Goal: Task Accomplishment & Management: Manage account settings

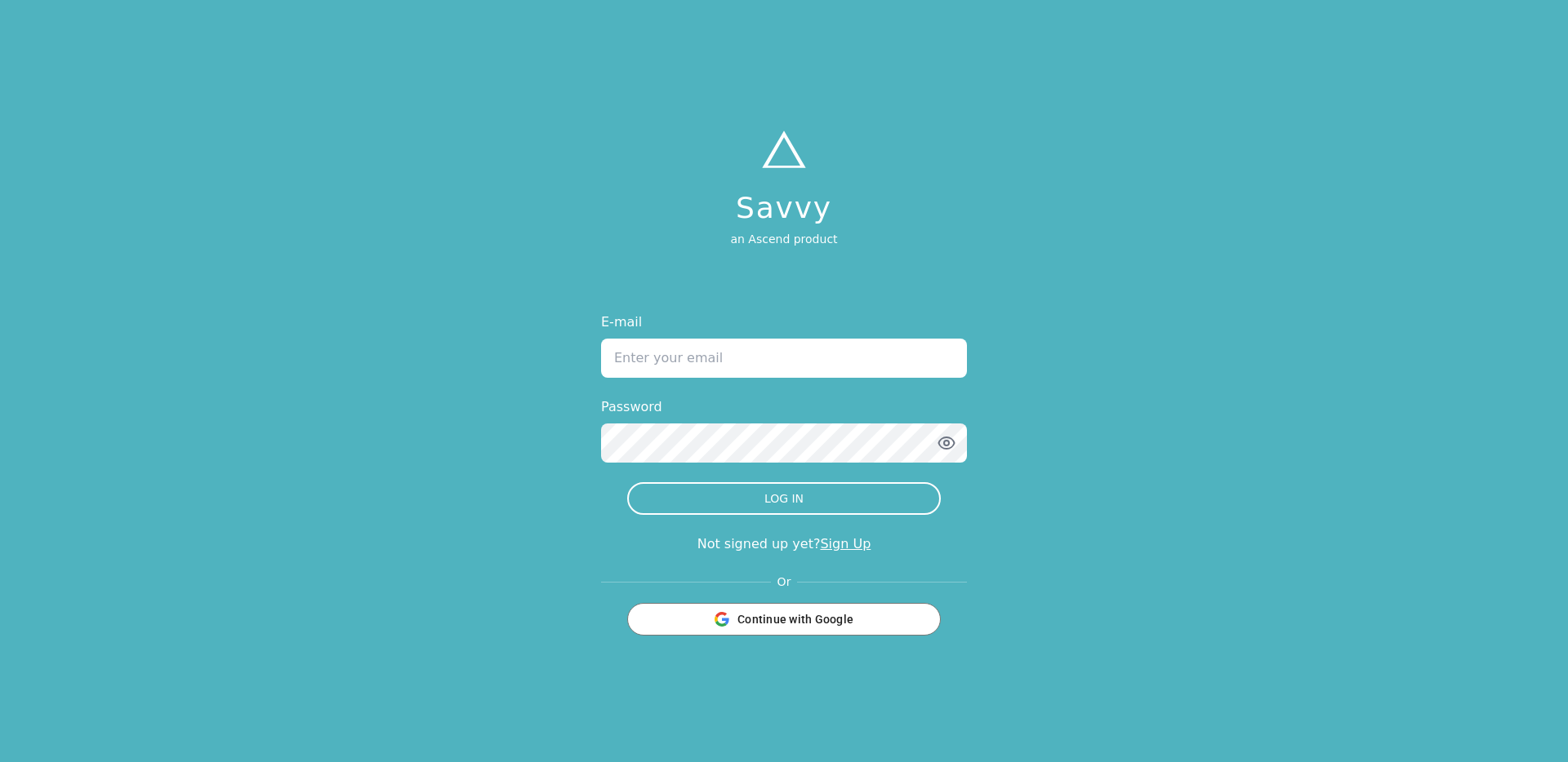
click at [705, 358] on input "E-mail" at bounding box center [784, 358] width 366 height 39
click at [803, 366] on input "E-mail" at bounding box center [784, 358] width 366 height 39
paste input "jonathan+testaug8@tryascend.com"
type input "jonathan+testaug8@tryascend.com"
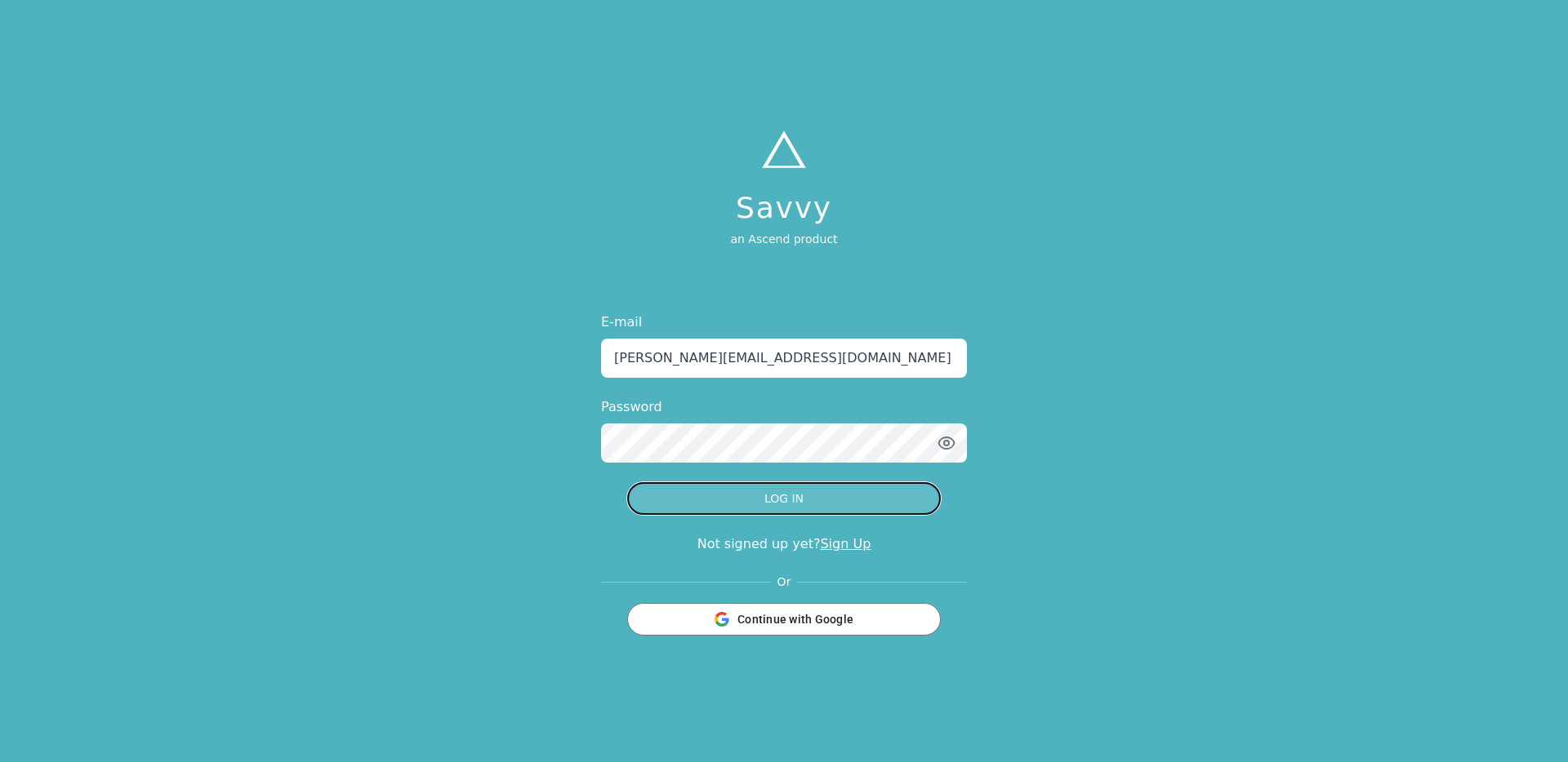
click at [692, 497] on button "LOG IN" at bounding box center [784, 498] width 313 height 33
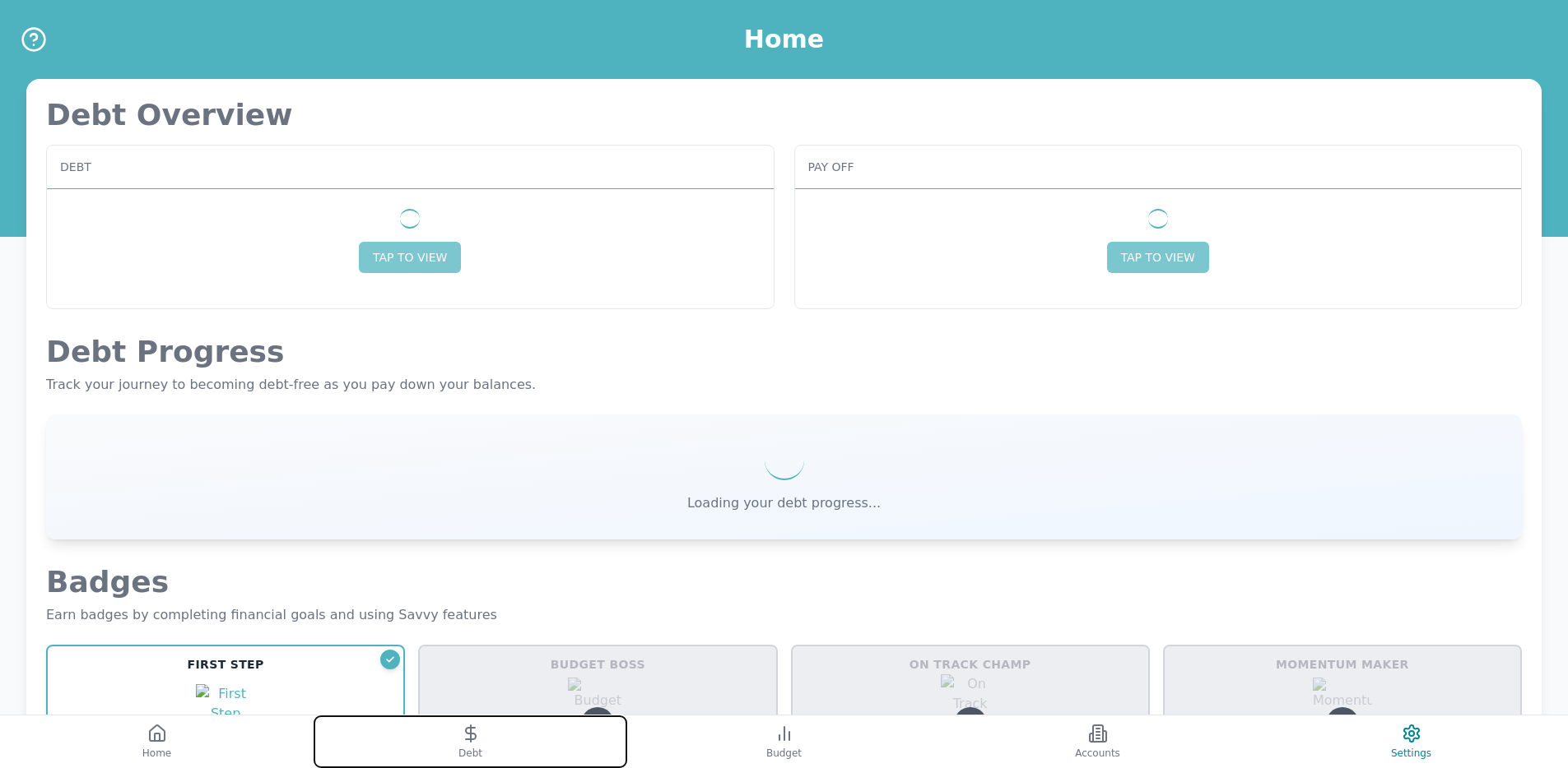
click at [475, 751] on span "Debt" at bounding box center [470, 753] width 24 height 13
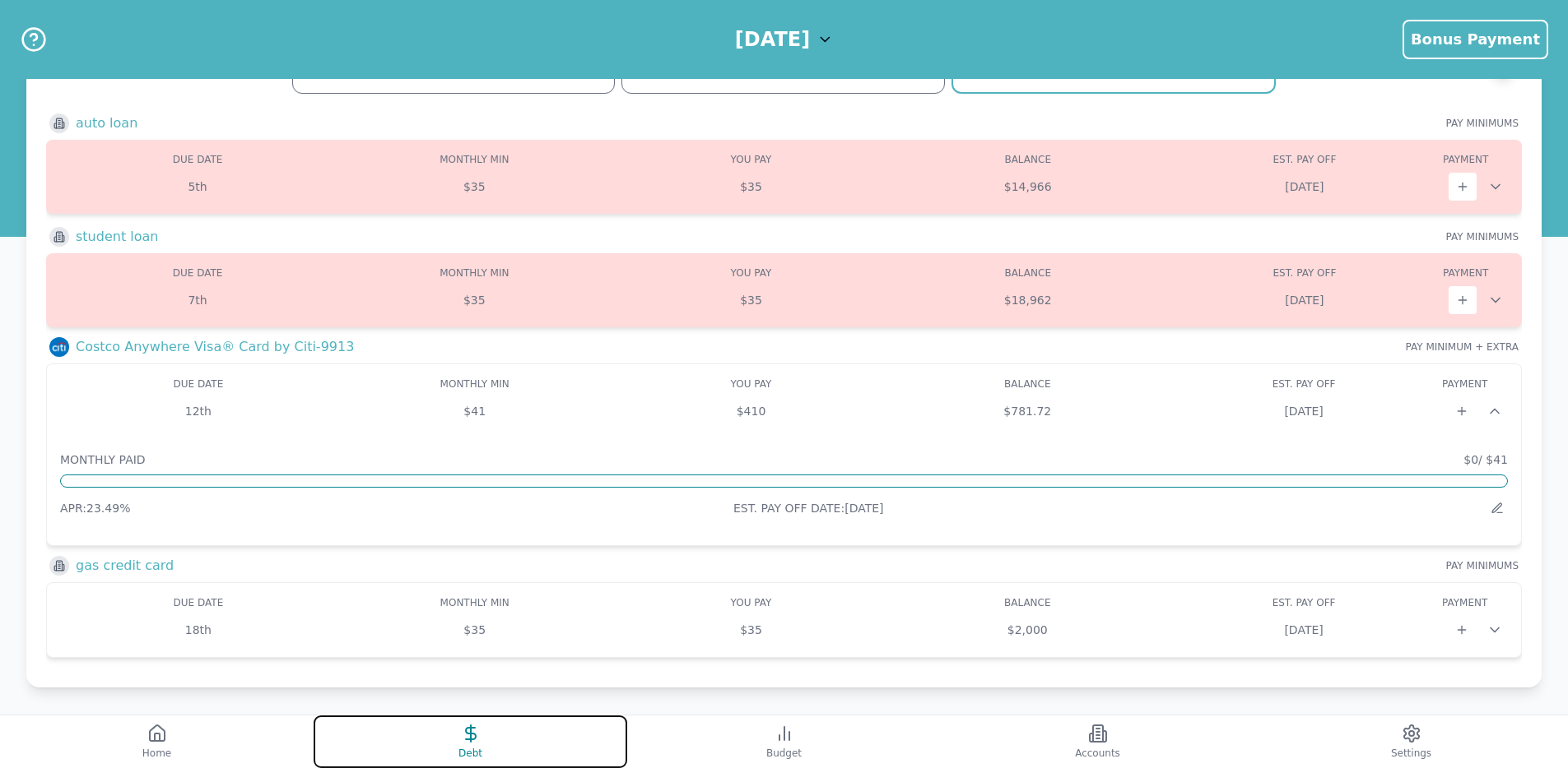
scroll to position [69, 0]
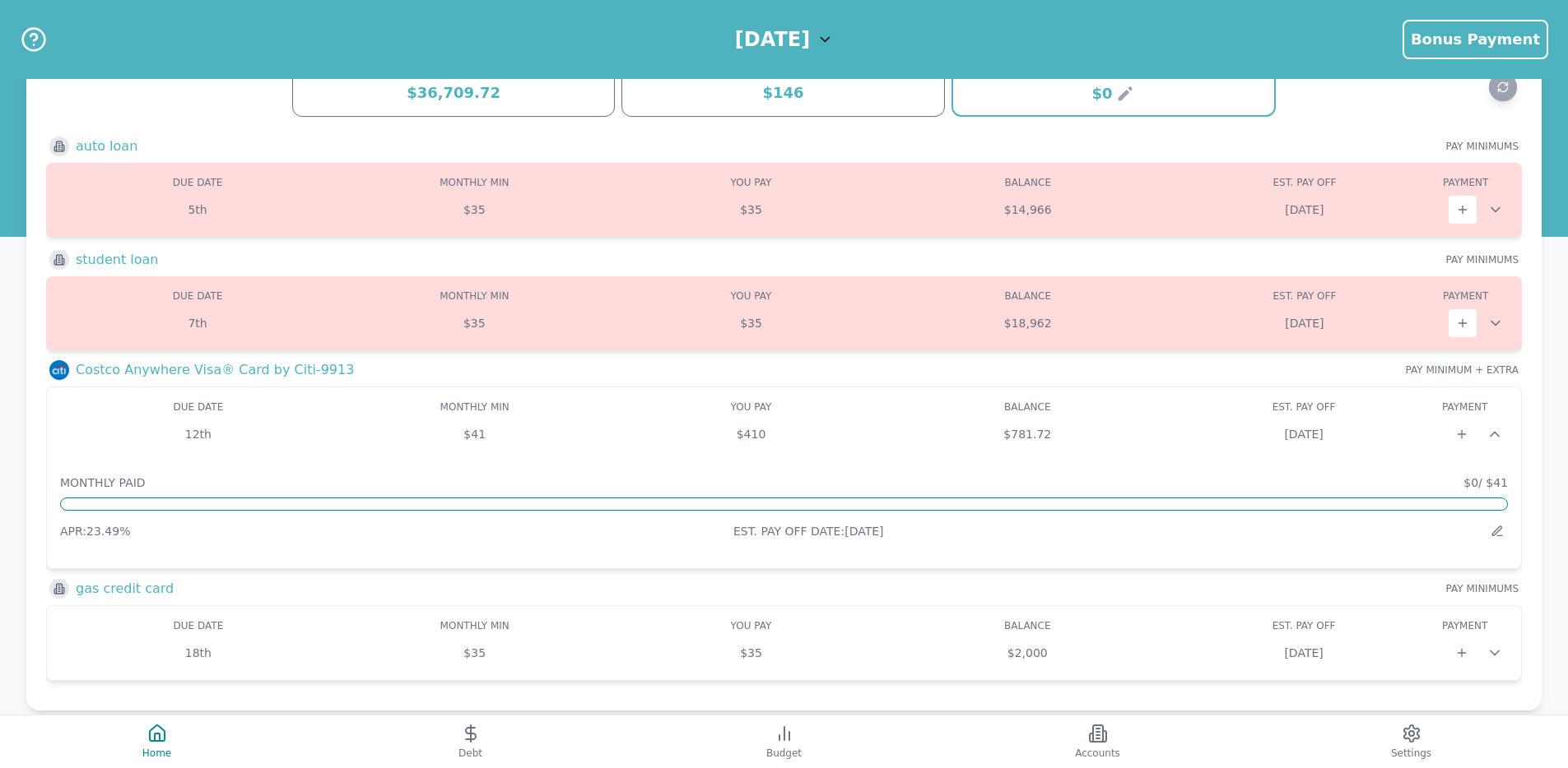
scroll to position [69, 0]
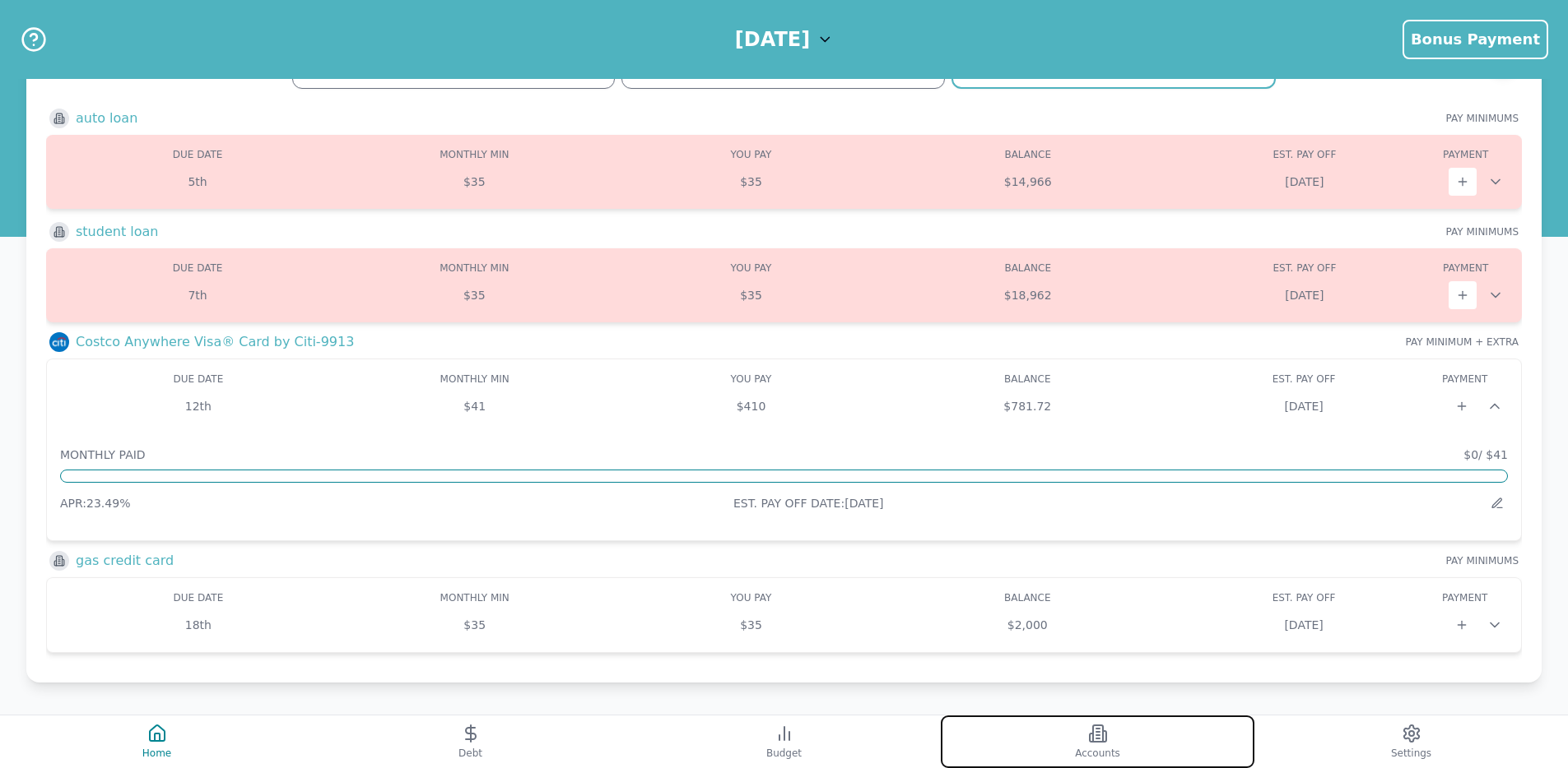
click at [1127, 735] on button "Accounts" at bounding box center [1097, 741] width 313 height 53
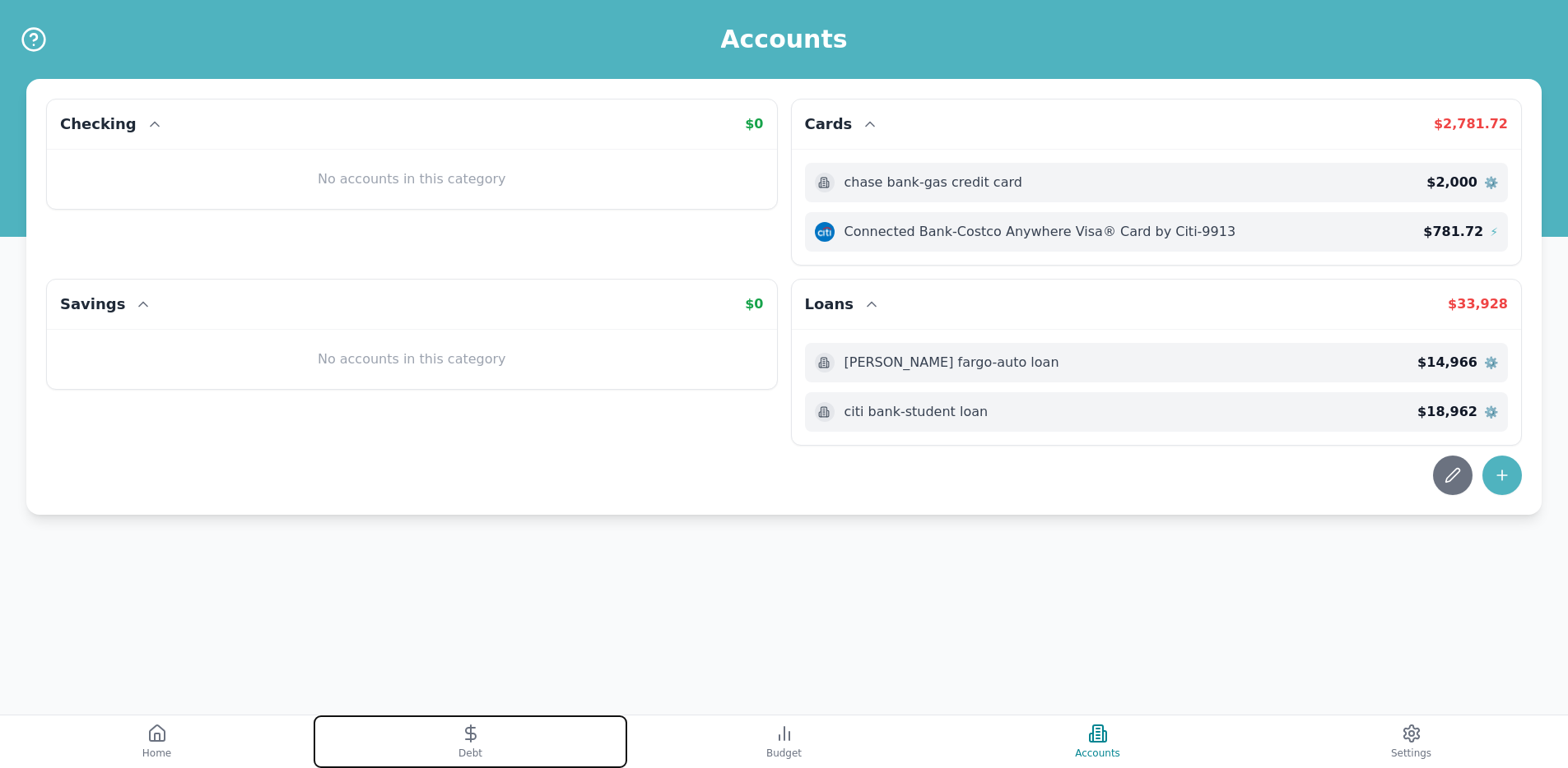
click at [471, 732] on line at bounding box center [471, 733] width 0 height 16
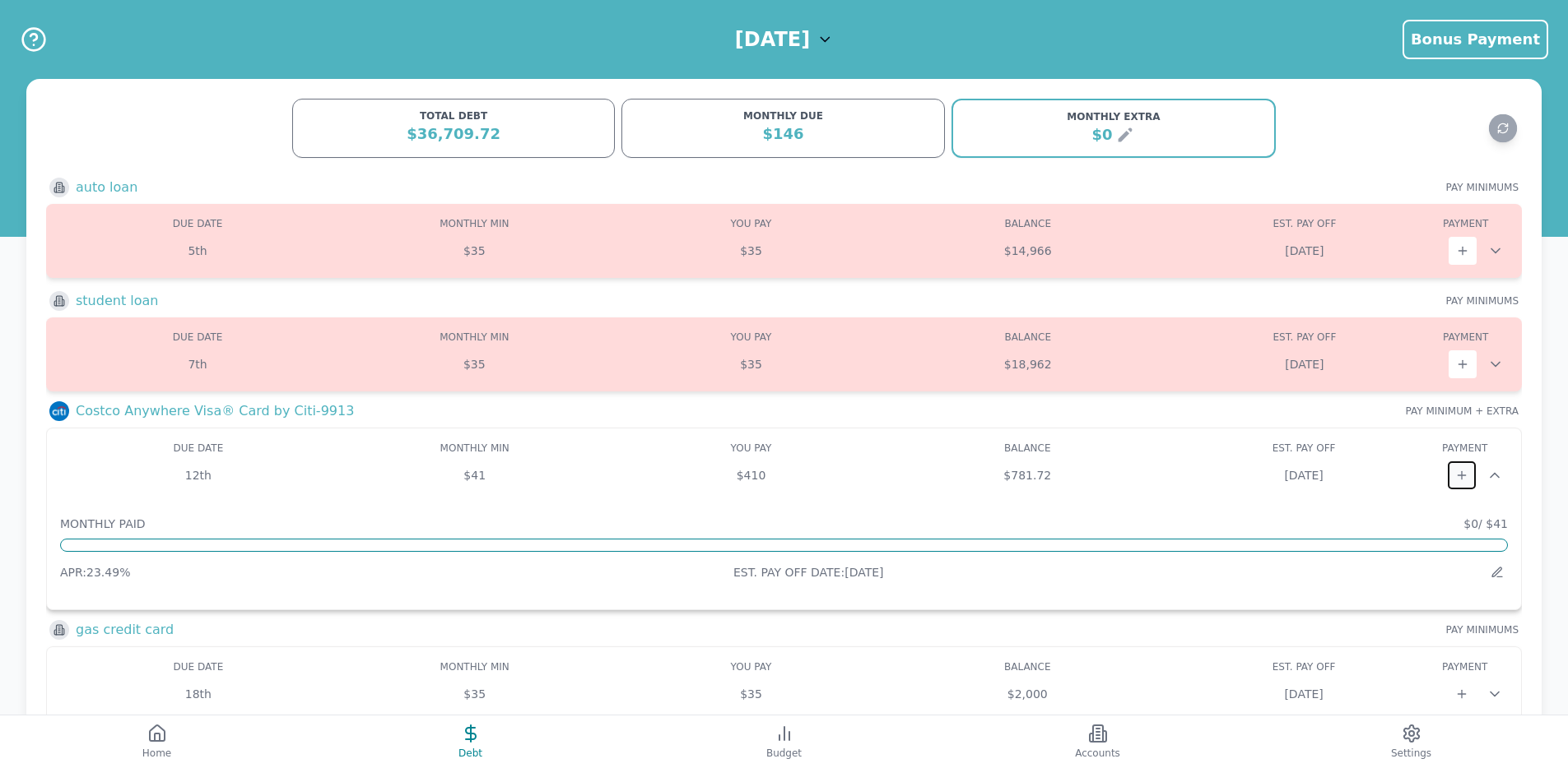
click at [1462, 471] on icon at bounding box center [1462, 475] width 0 height 7
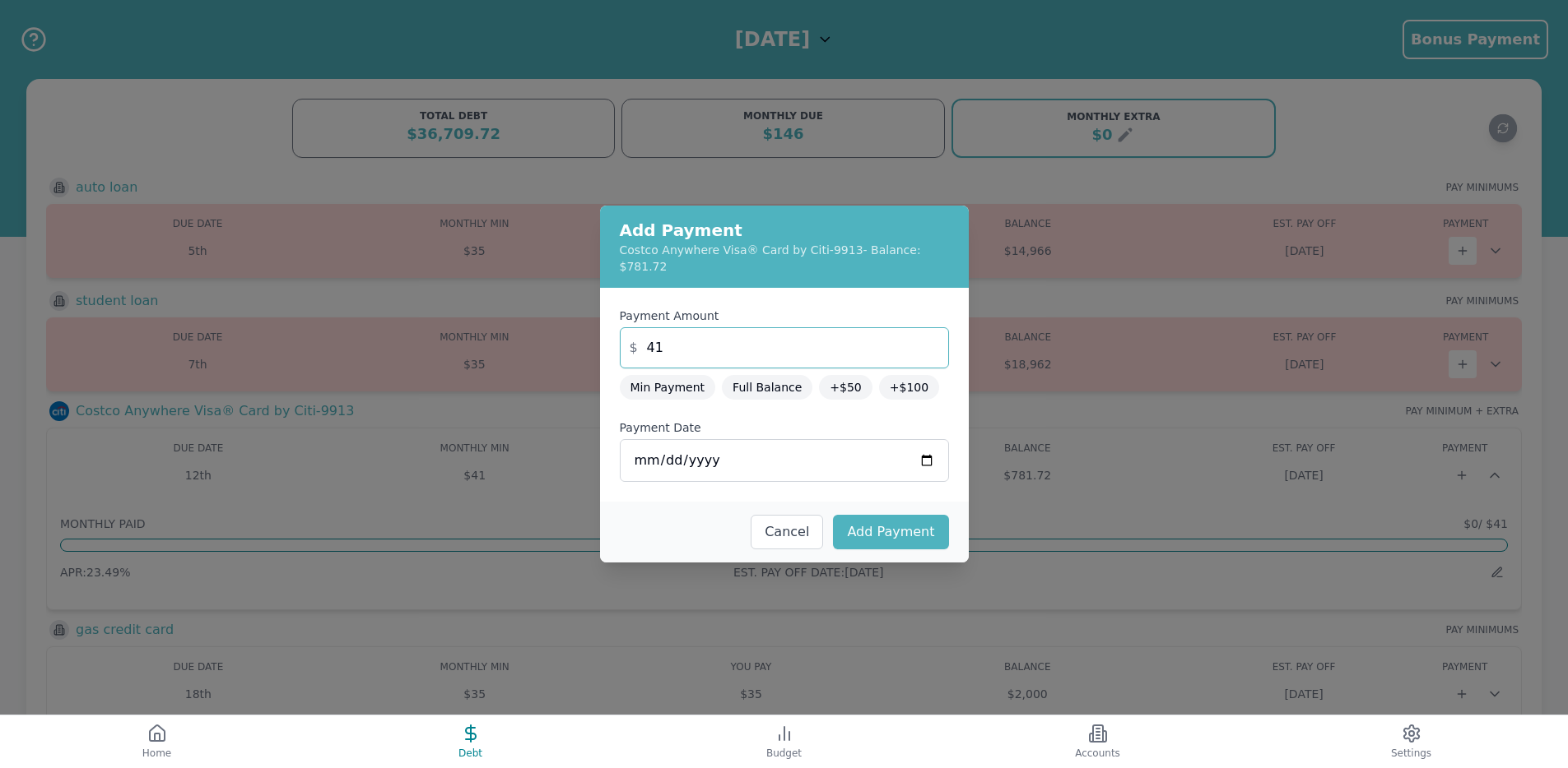
drag, startPoint x: 695, startPoint y: 345, endPoint x: 635, endPoint y: 333, distance: 61.2
click at [635, 332] on input "41" at bounding box center [784, 348] width 329 height 41
type input "5"
click at [660, 455] on input "2025-09-09" at bounding box center [784, 460] width 329 height 43
type input "2025-09-12"
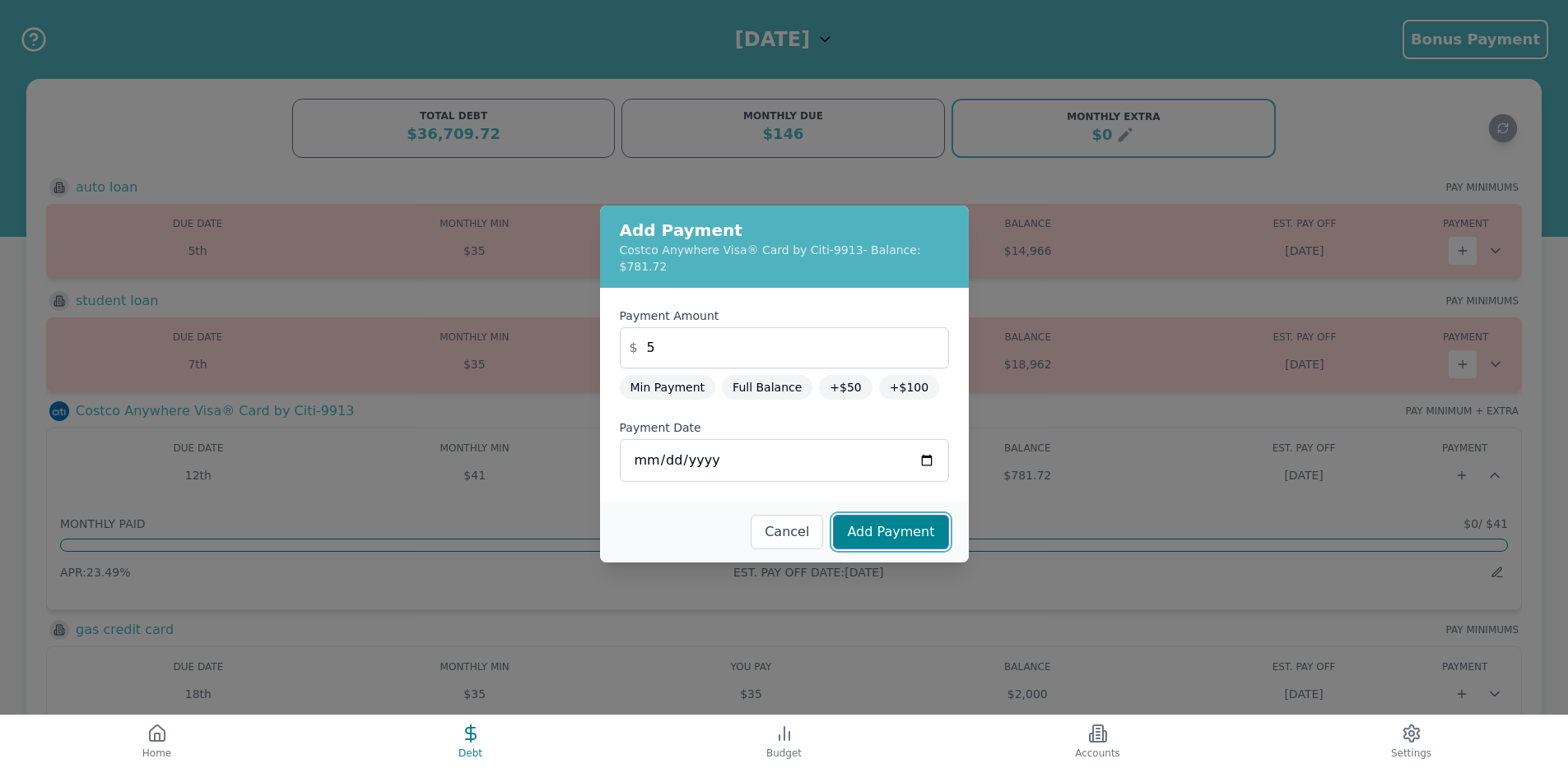
click at [859, 515] on button "Add Payment" at bounding box center [890, 532] width 115 height 35
type input "41"
type input "2025-09-09"
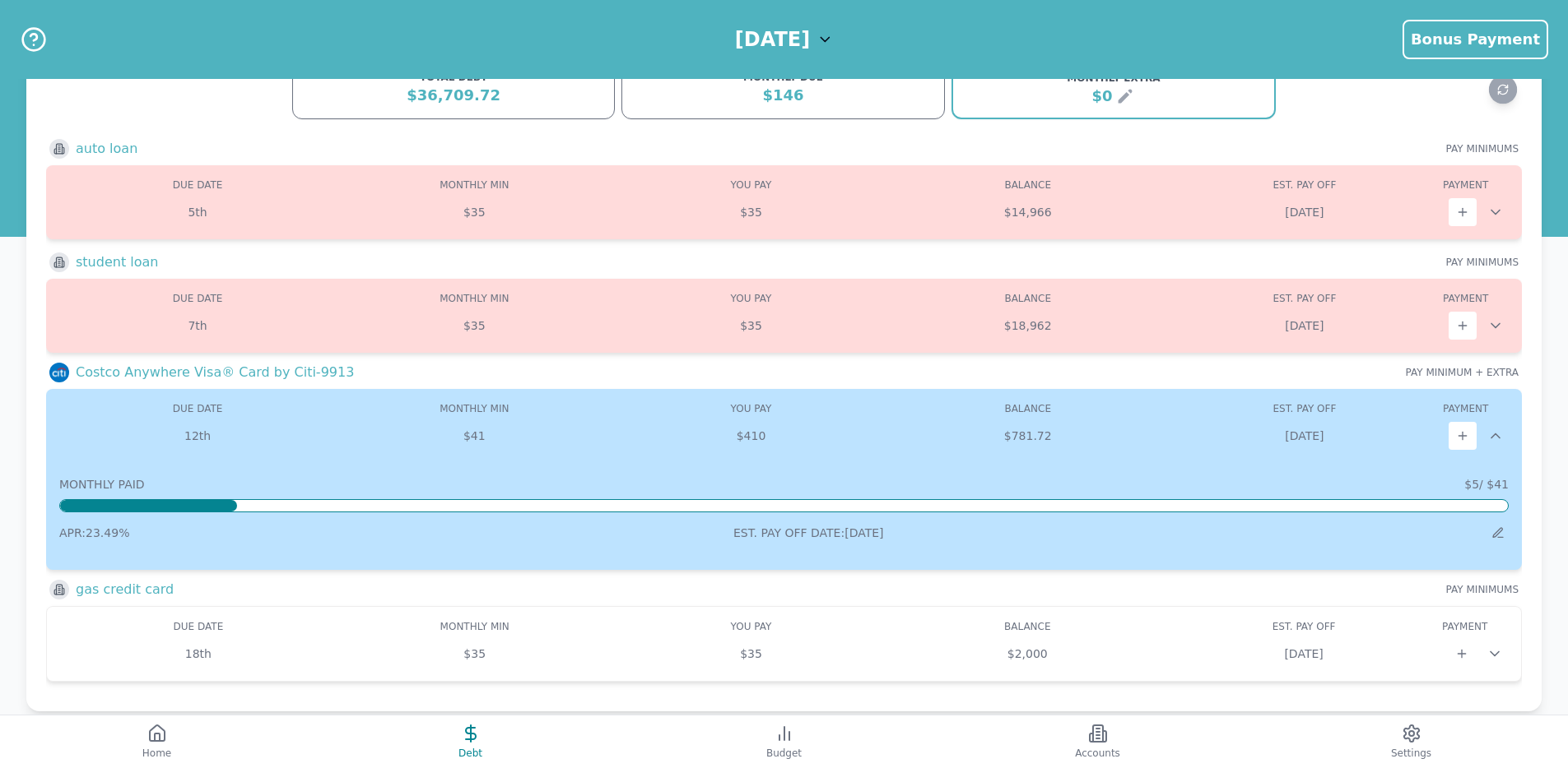
scroll to position [68, 0]
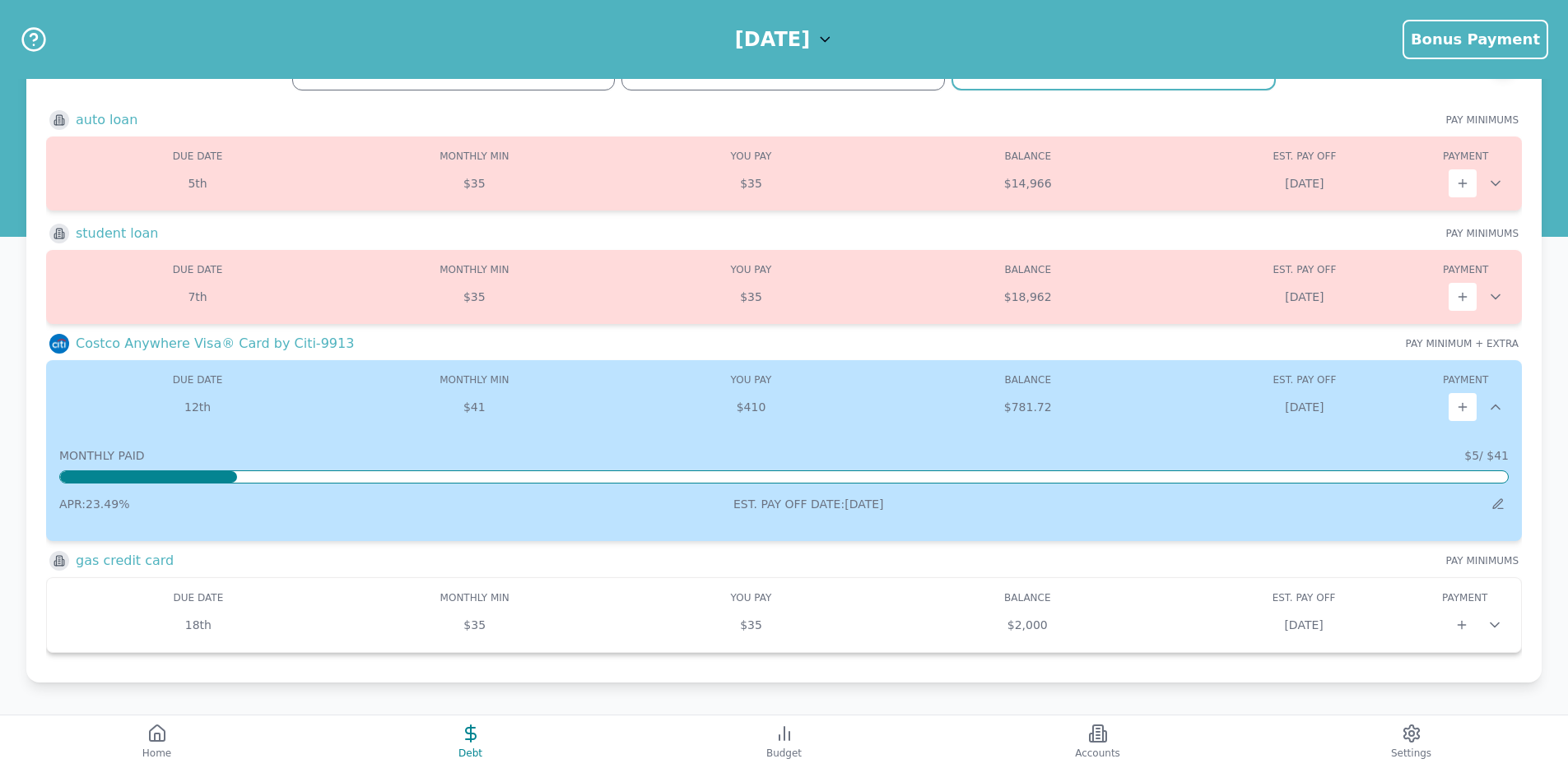
click at [697, 602] on div "YOU PAY" at bounding box center [751, 598] width 277 height 13
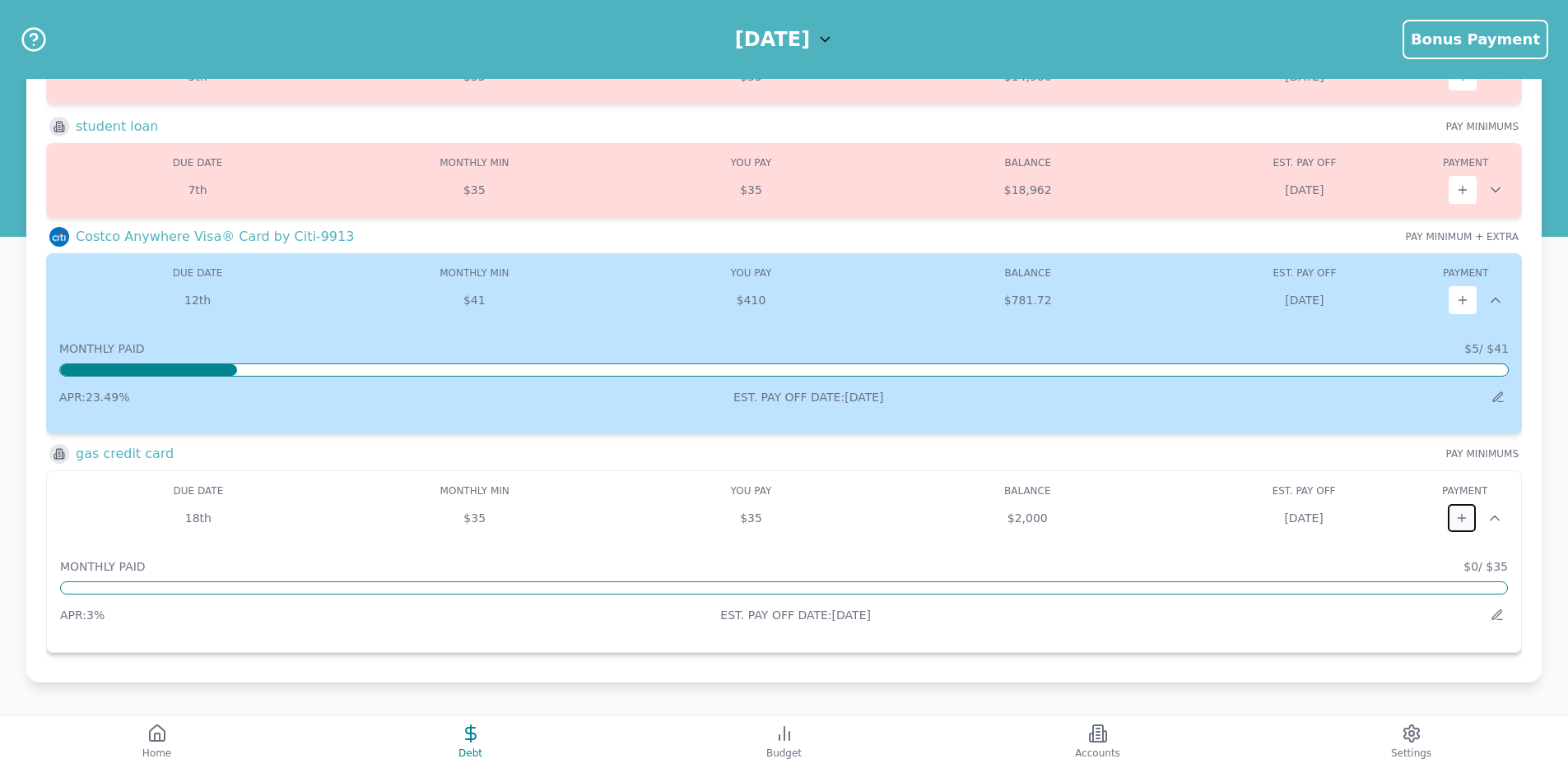
click at [1463, 524] on button at bounding box center [1461, 517] width 28 height 28
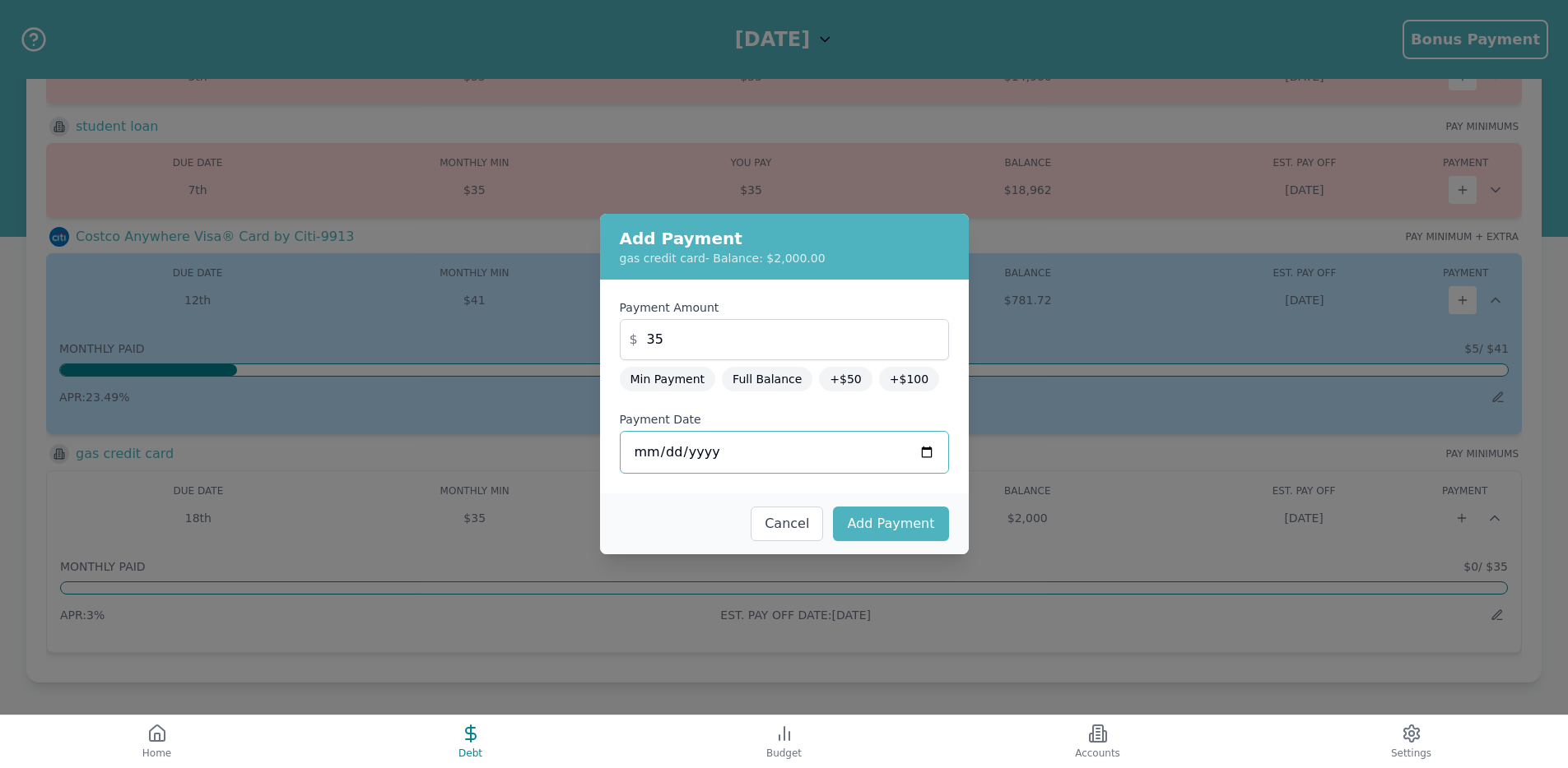
click at [664, 450] on input "2025-09-09" at bounding box center [784, 452] width 329 height 43
click at [684, 510] on div "Cancel Add Payment" at bounding box center [784, 524] width 369 height 61
click at [861, 528] on button "Add Payment" at bounding box center [890, 524] width 115 height 35
type input "2025-09-09"
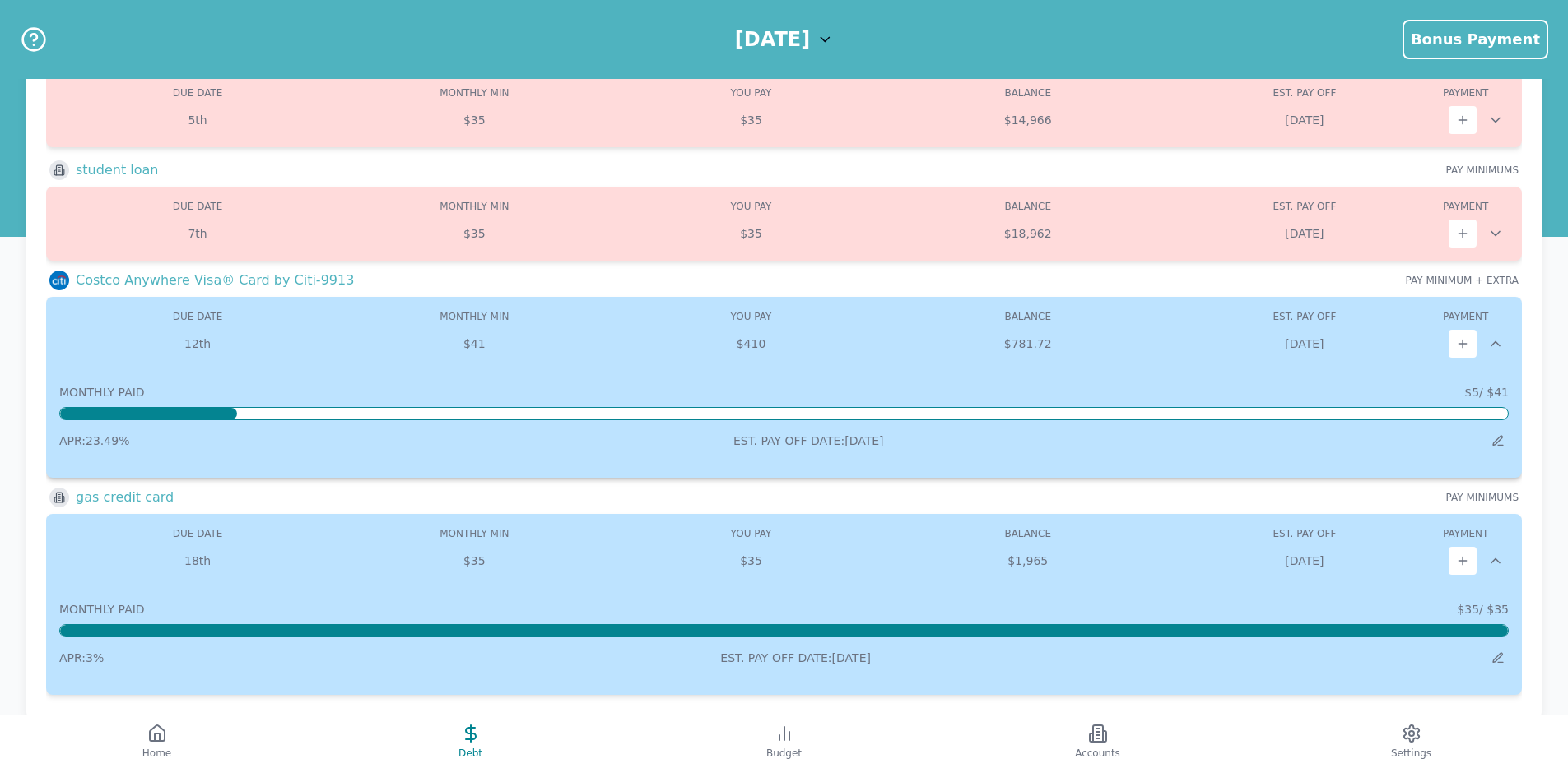
scroll to position [48, 0]
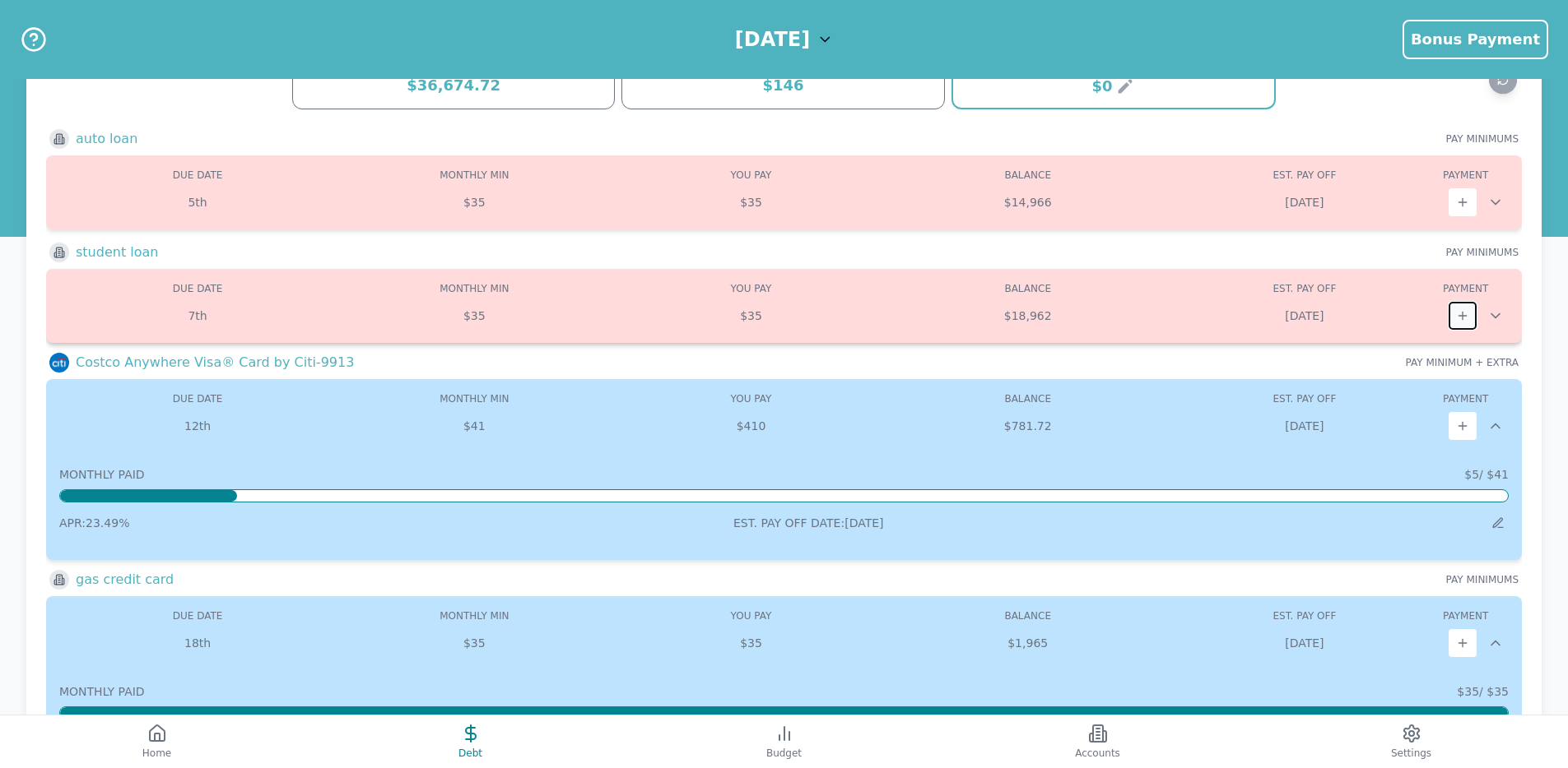
click at [1464, 316] on icon at bounding box center [1462, 316] width 7 height 0
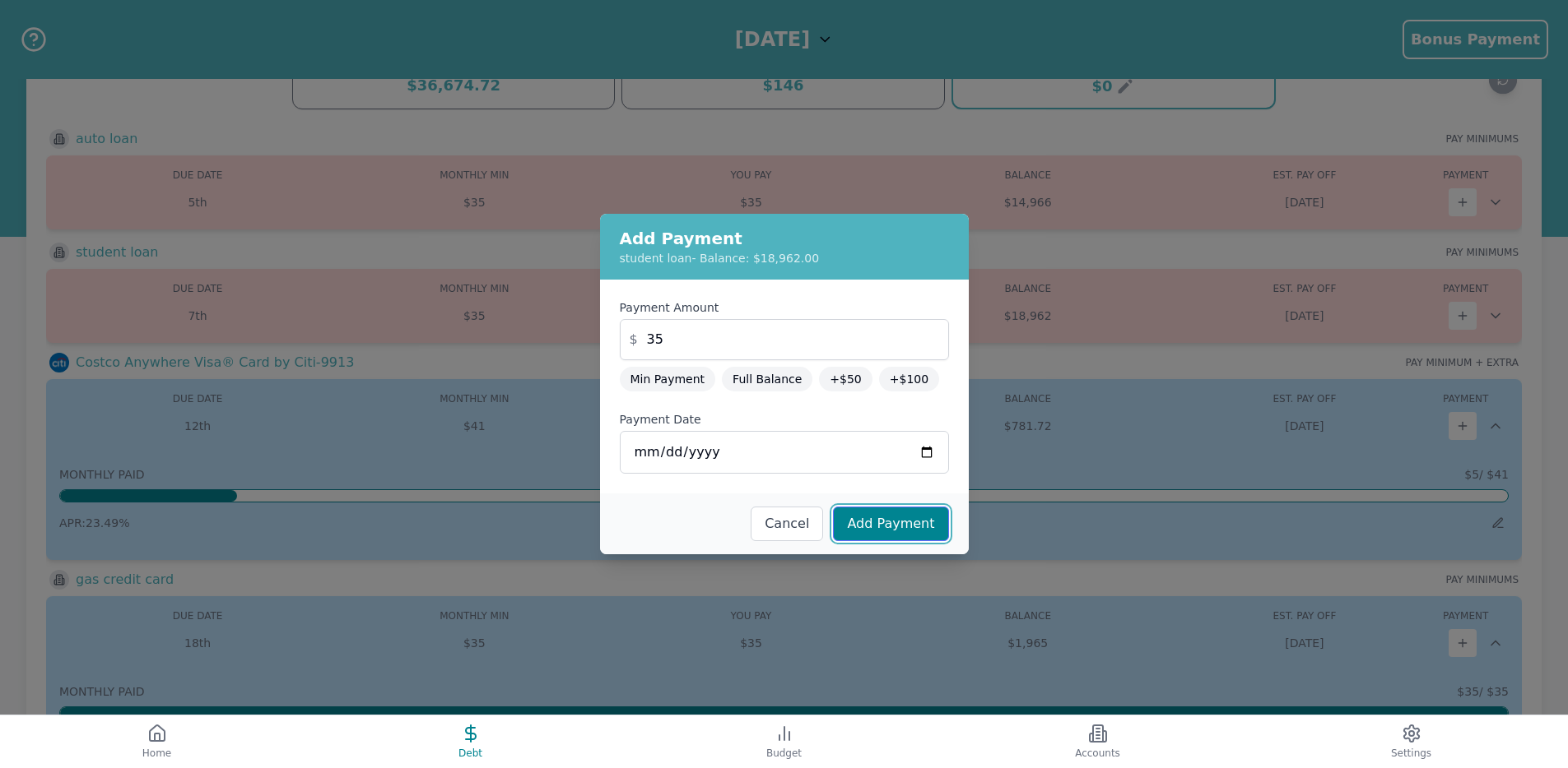
click at [860, 518] on button "Add Payment" at bounding box center [890, 524] width 115 height 35
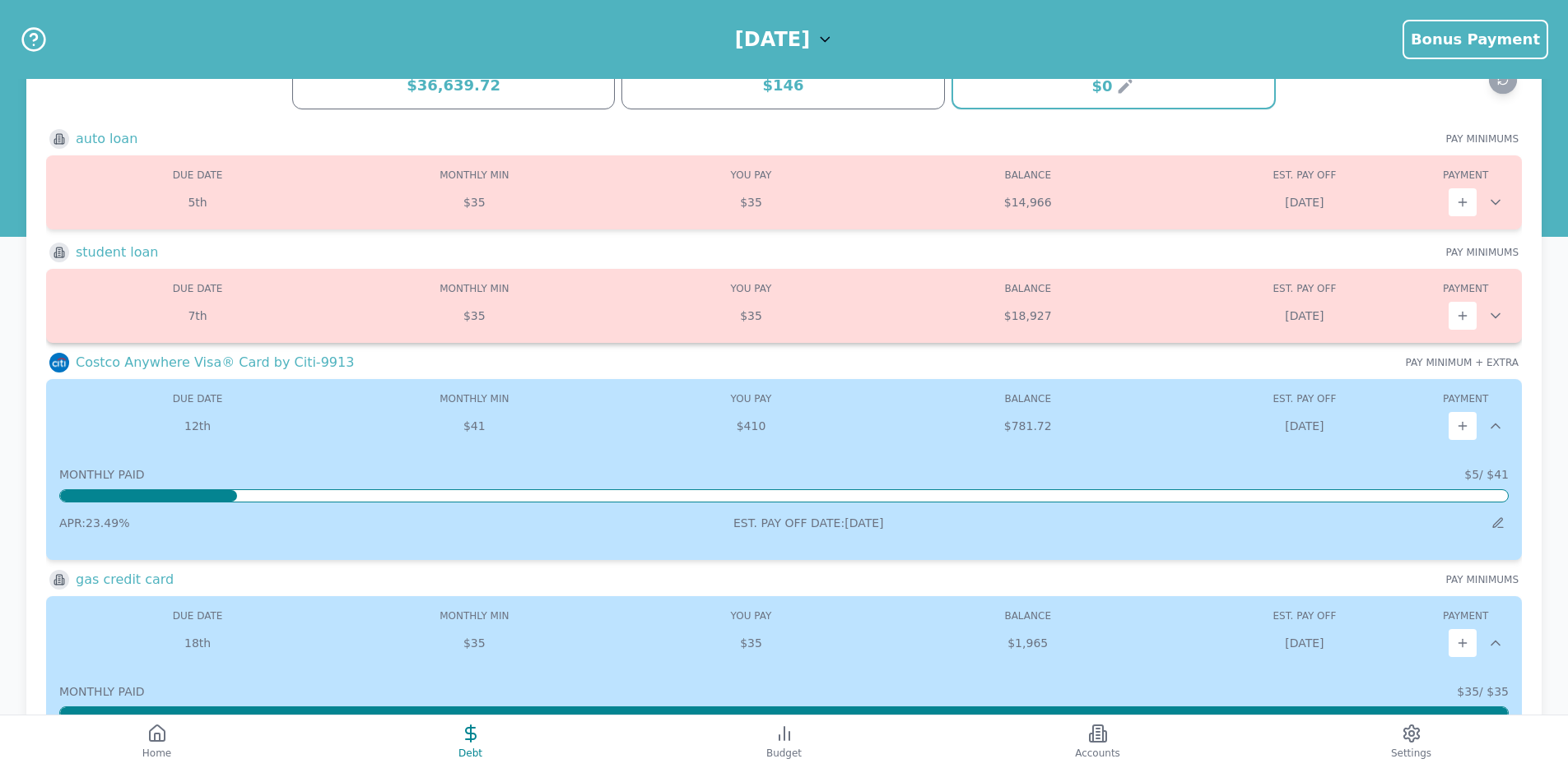
click at [1495, 312] on icon at bounding box center [1495, 316] width 16 height 16
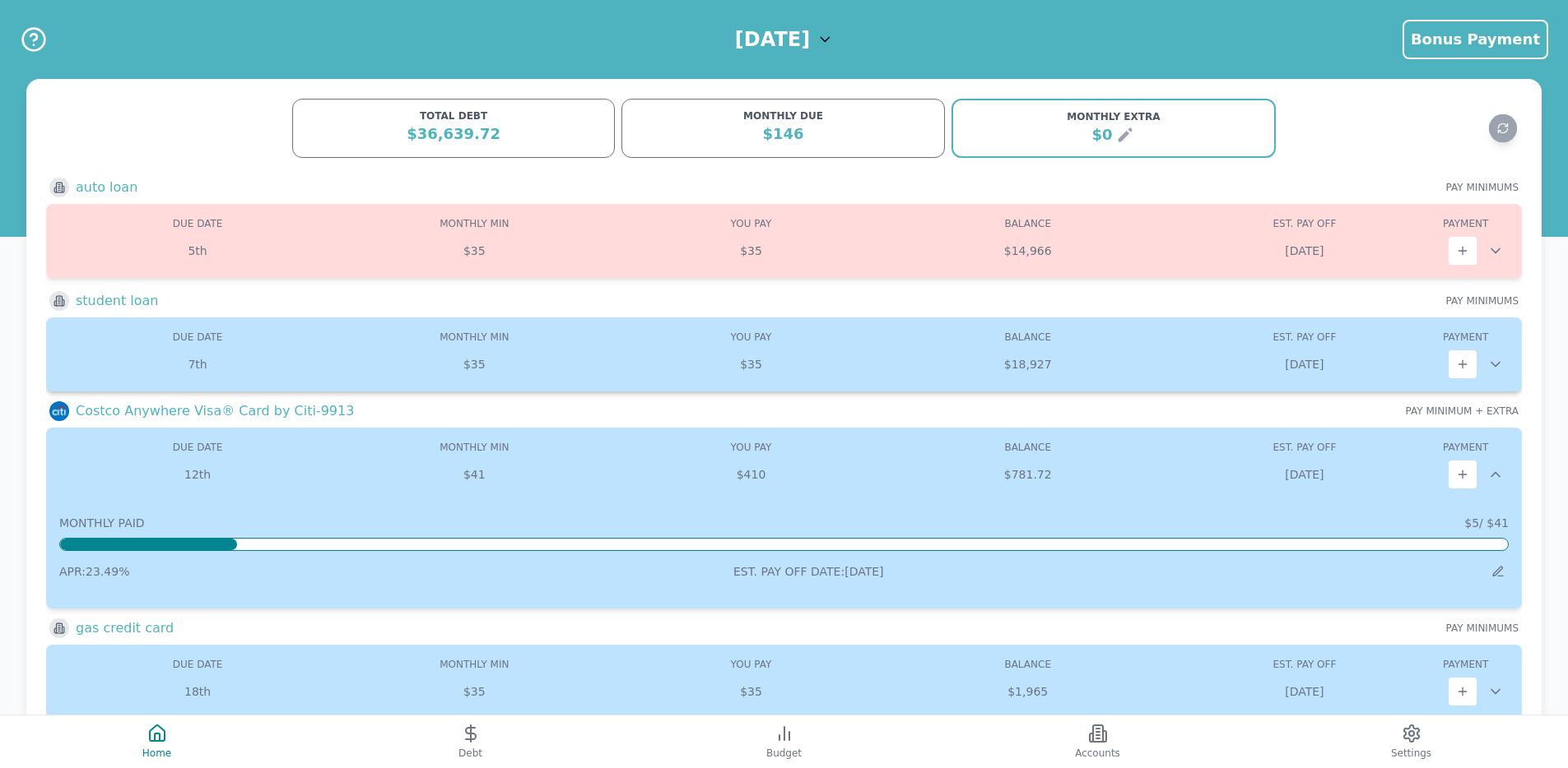
click at [1500, 358] on icon at bounding box center [1495, 364] width 16 height 16
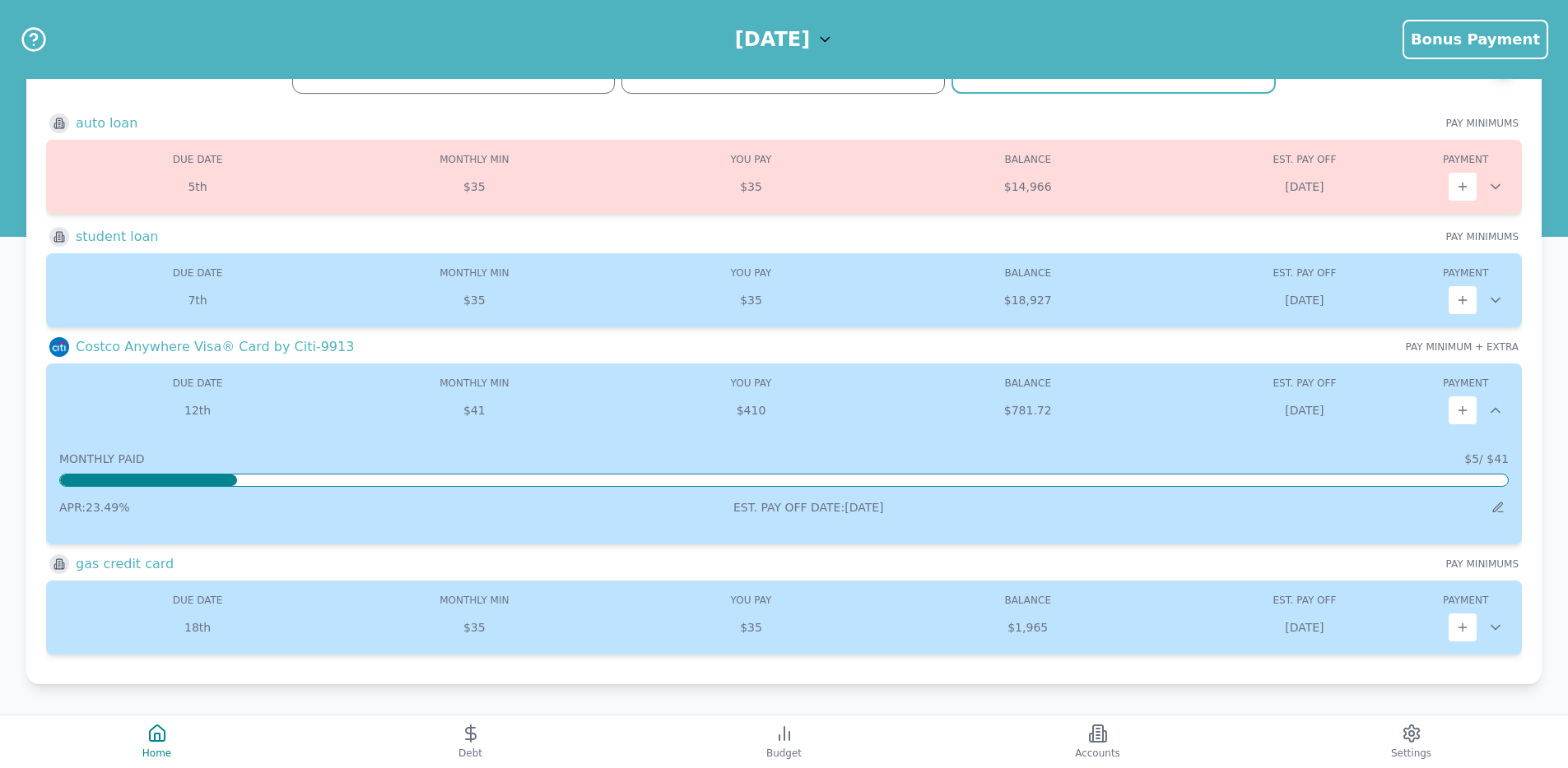
scroll to position [66, 0]
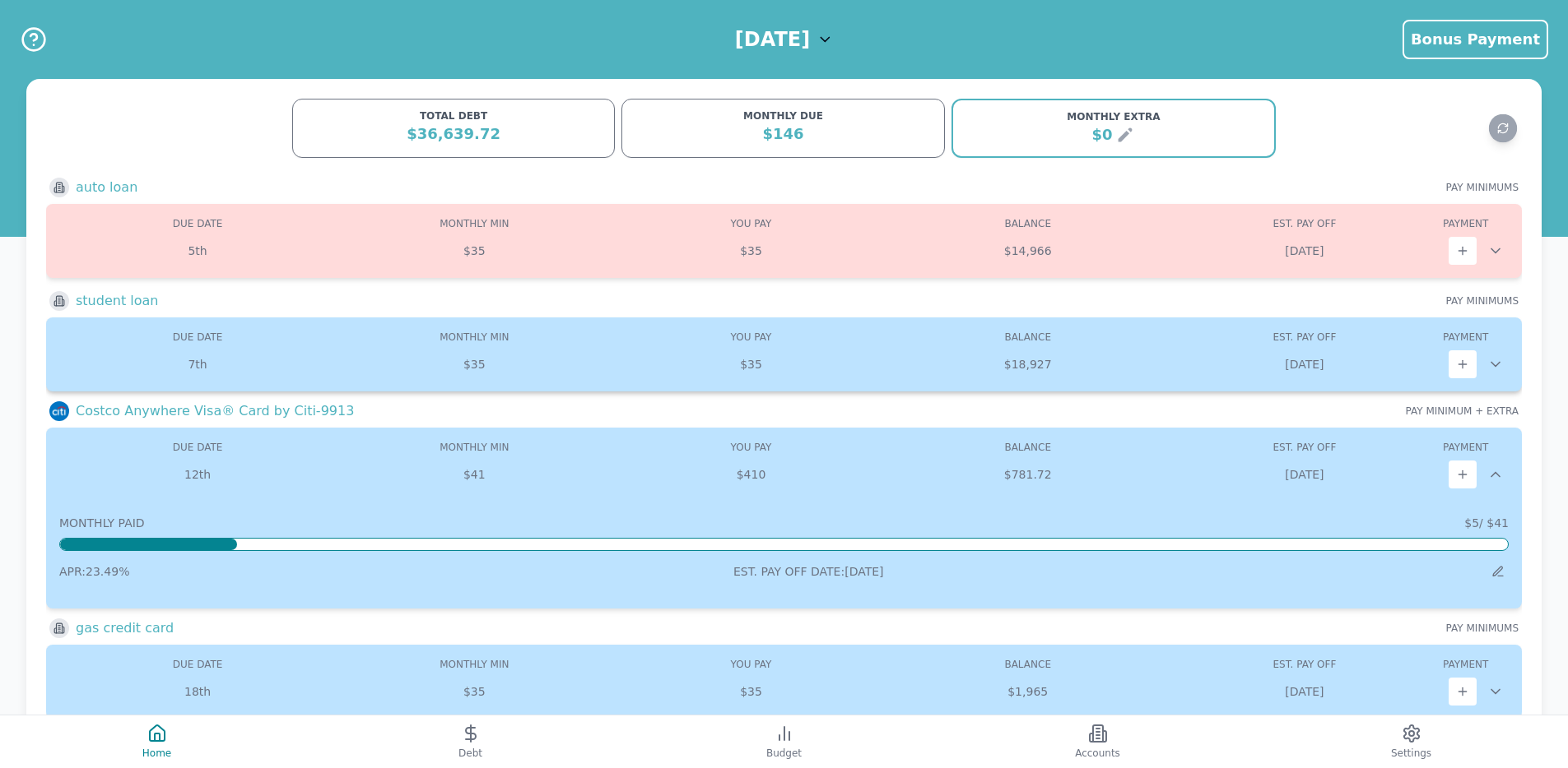
click at [1506, 366] on div at bounding box center [1496, 364] width 27 height 16
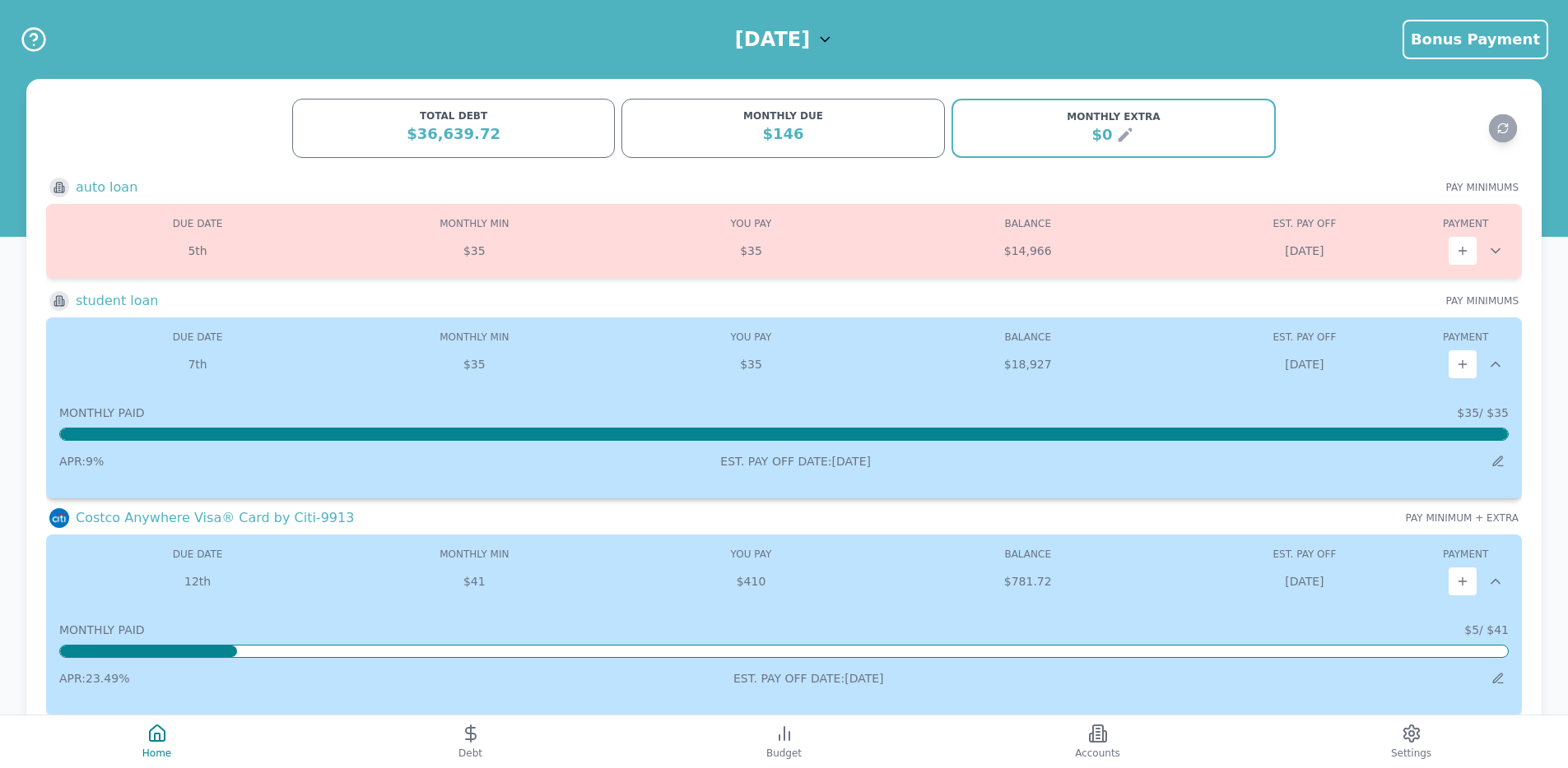
click at [1494, 360] on icon at bounding box center [1495, 364] width 16 height 16
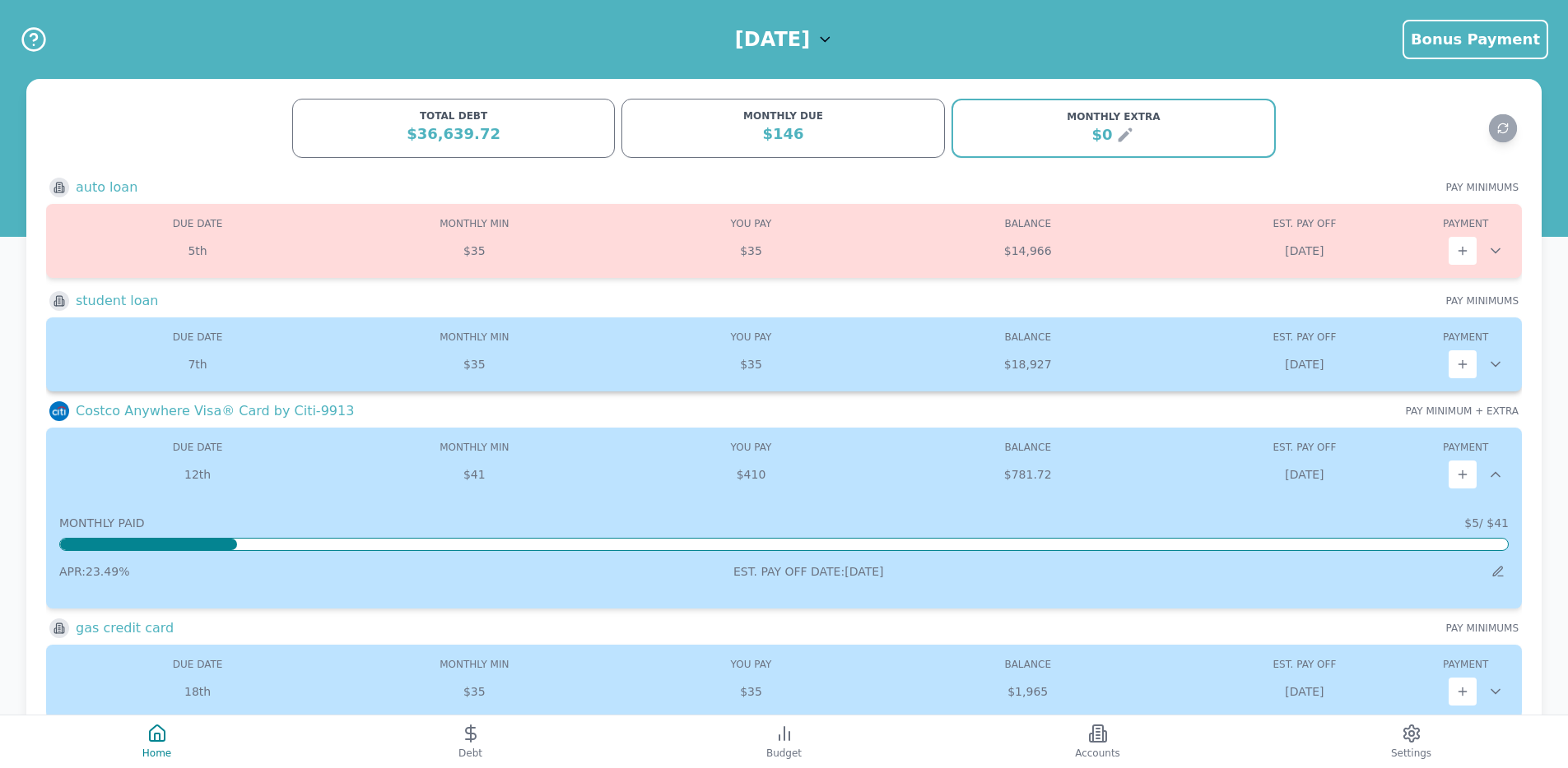
click at [1497, 365] on icon at bounding box center [1495, 364] width 16 height 16
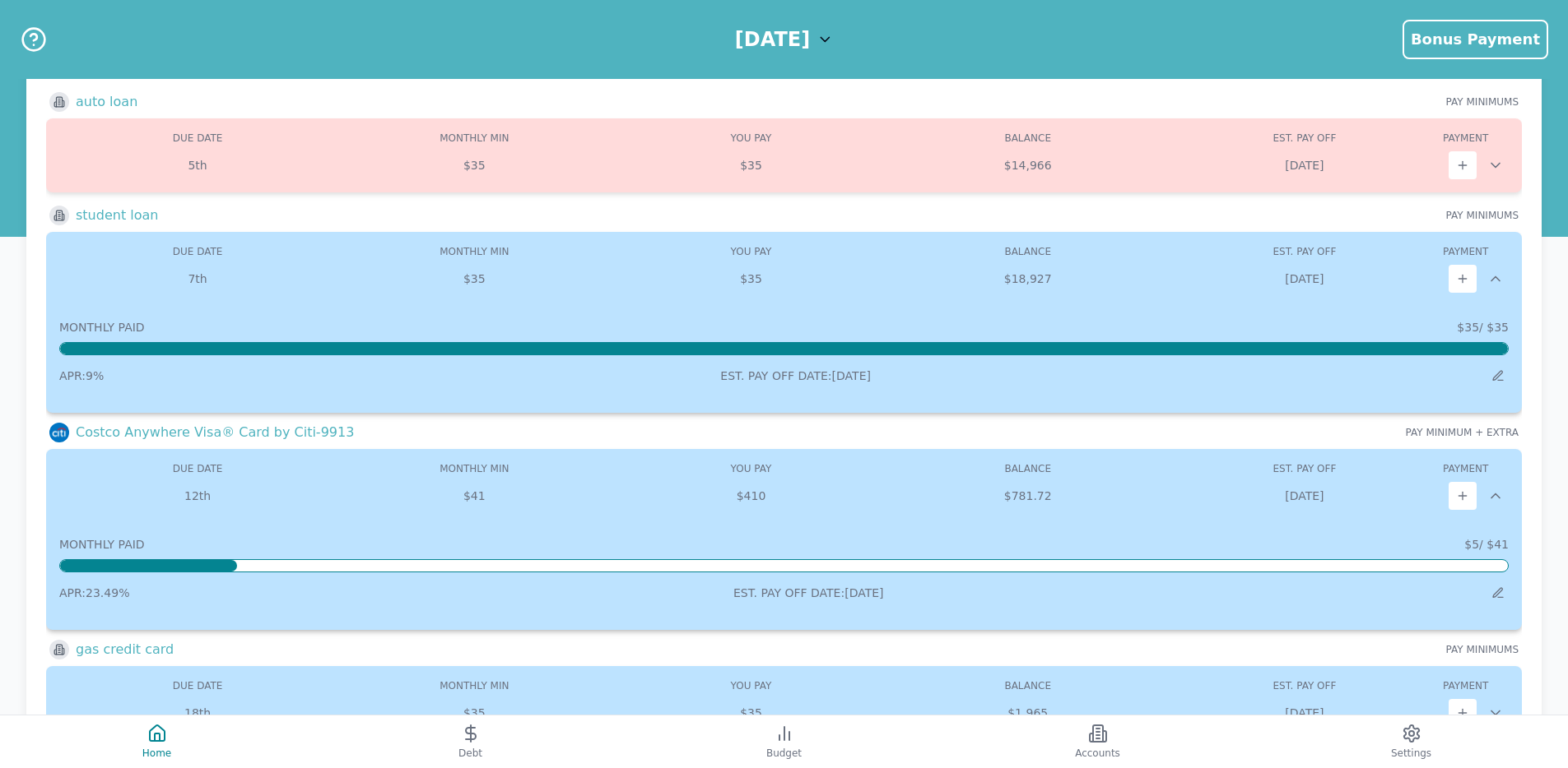
scroll to position [173, 0]
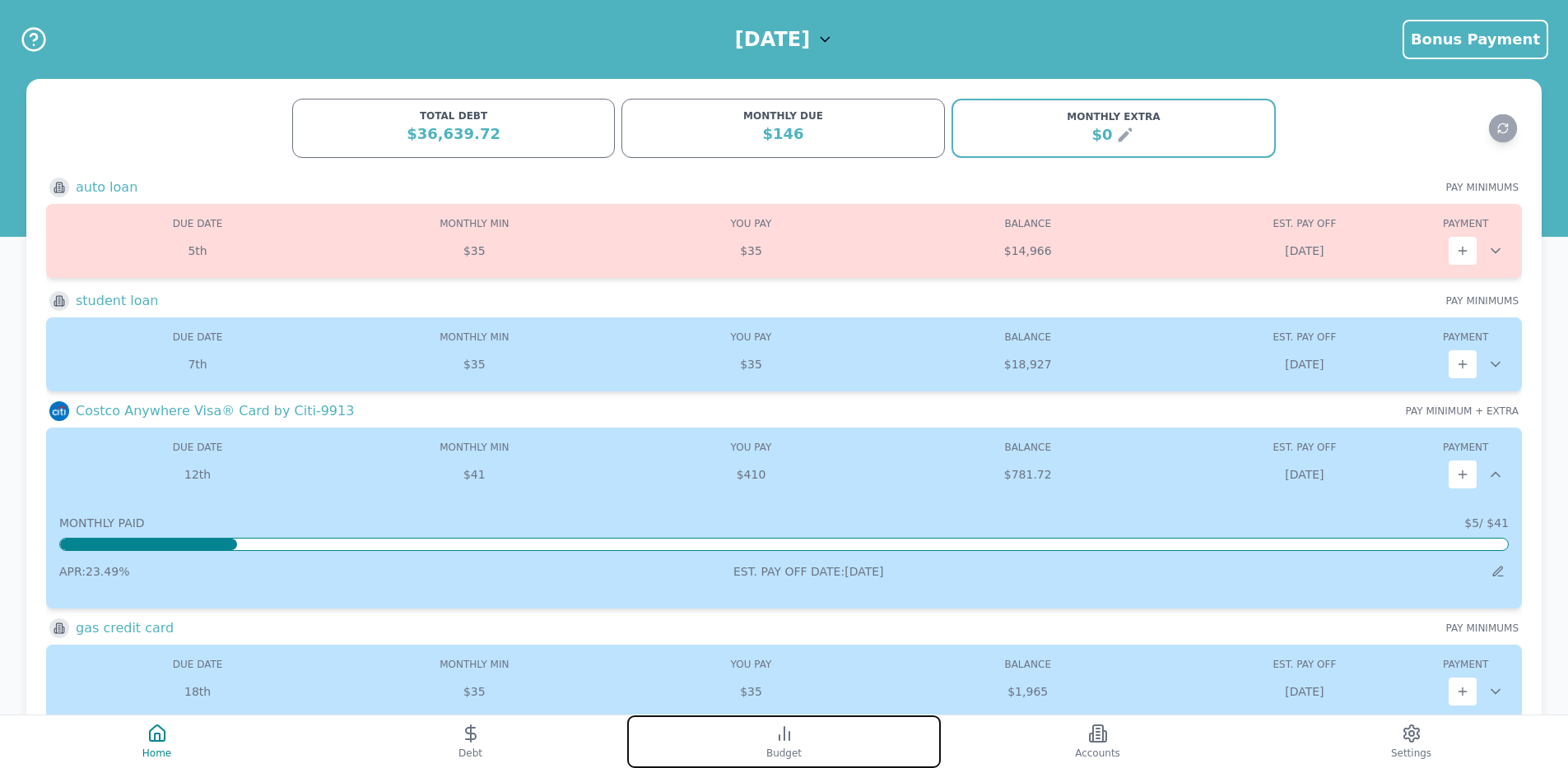
click at [765, 727] on button "Budget" at bounding box center [784, 741] width 313 height 53
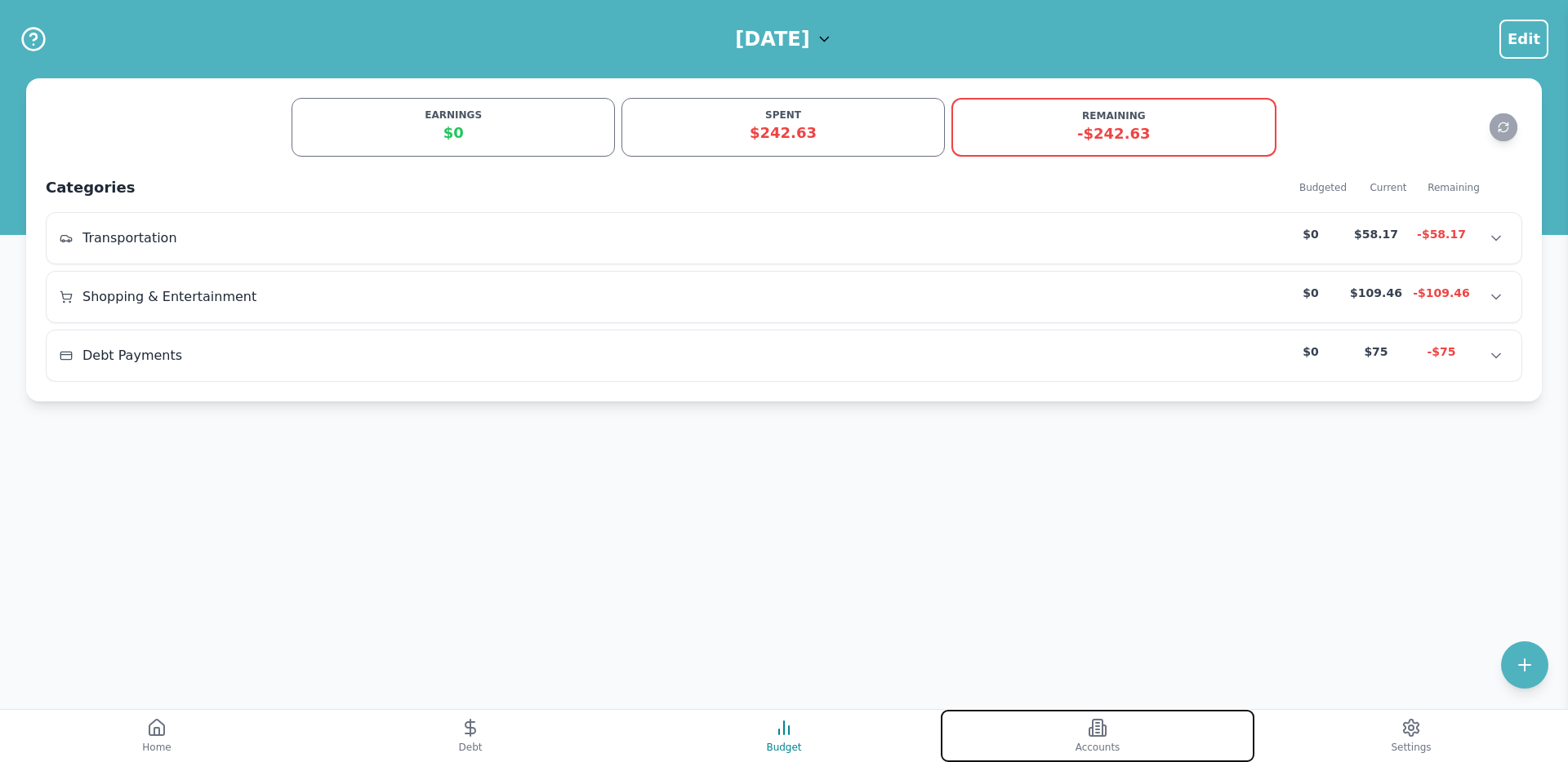
click at [996, 720] on button "Accounts" at bounding box center [1097, 735] width 313 height 52
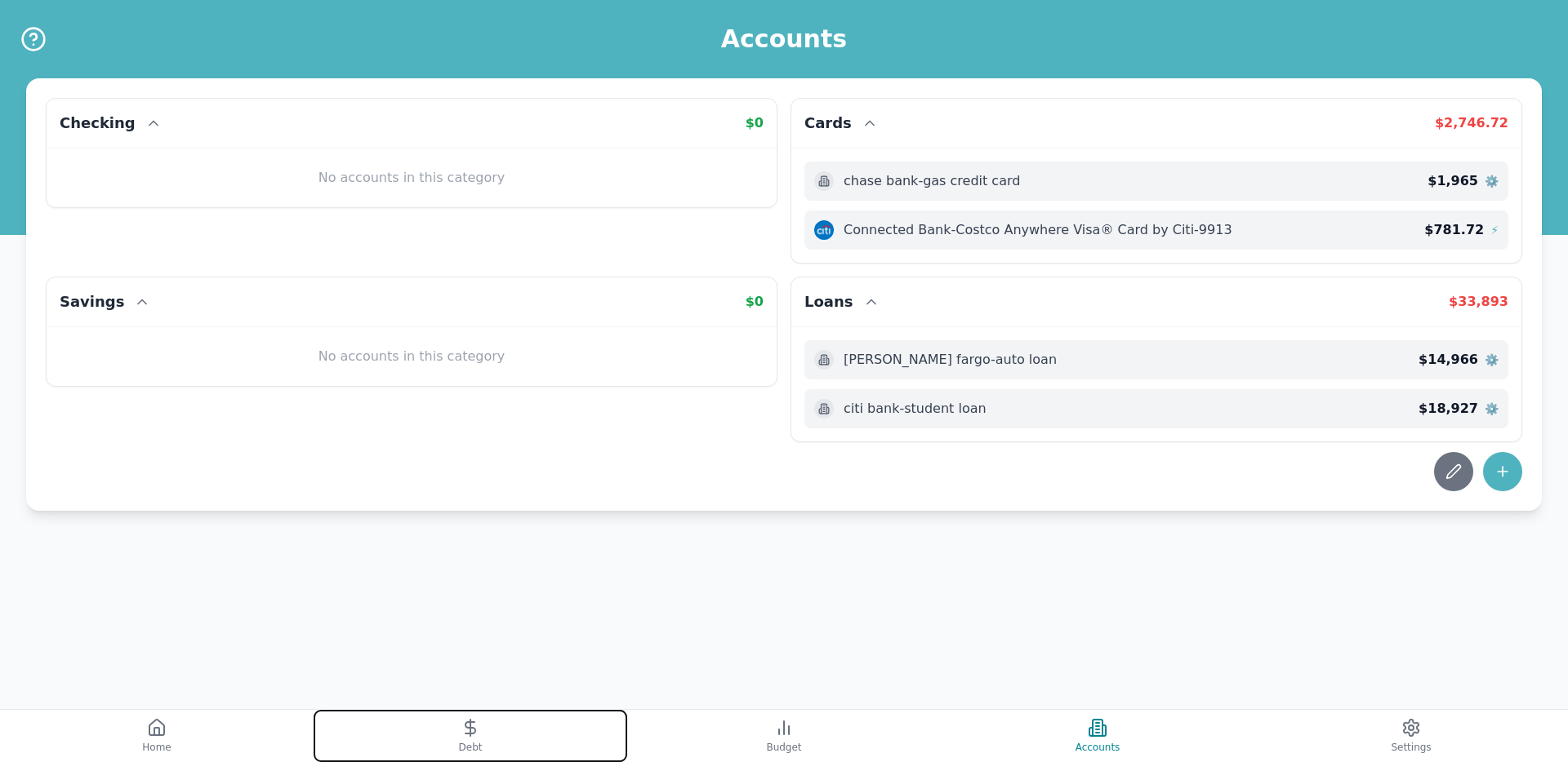
click at [519, 724] on button "Debt" at bounding box center [470, 735] width 313 height 52
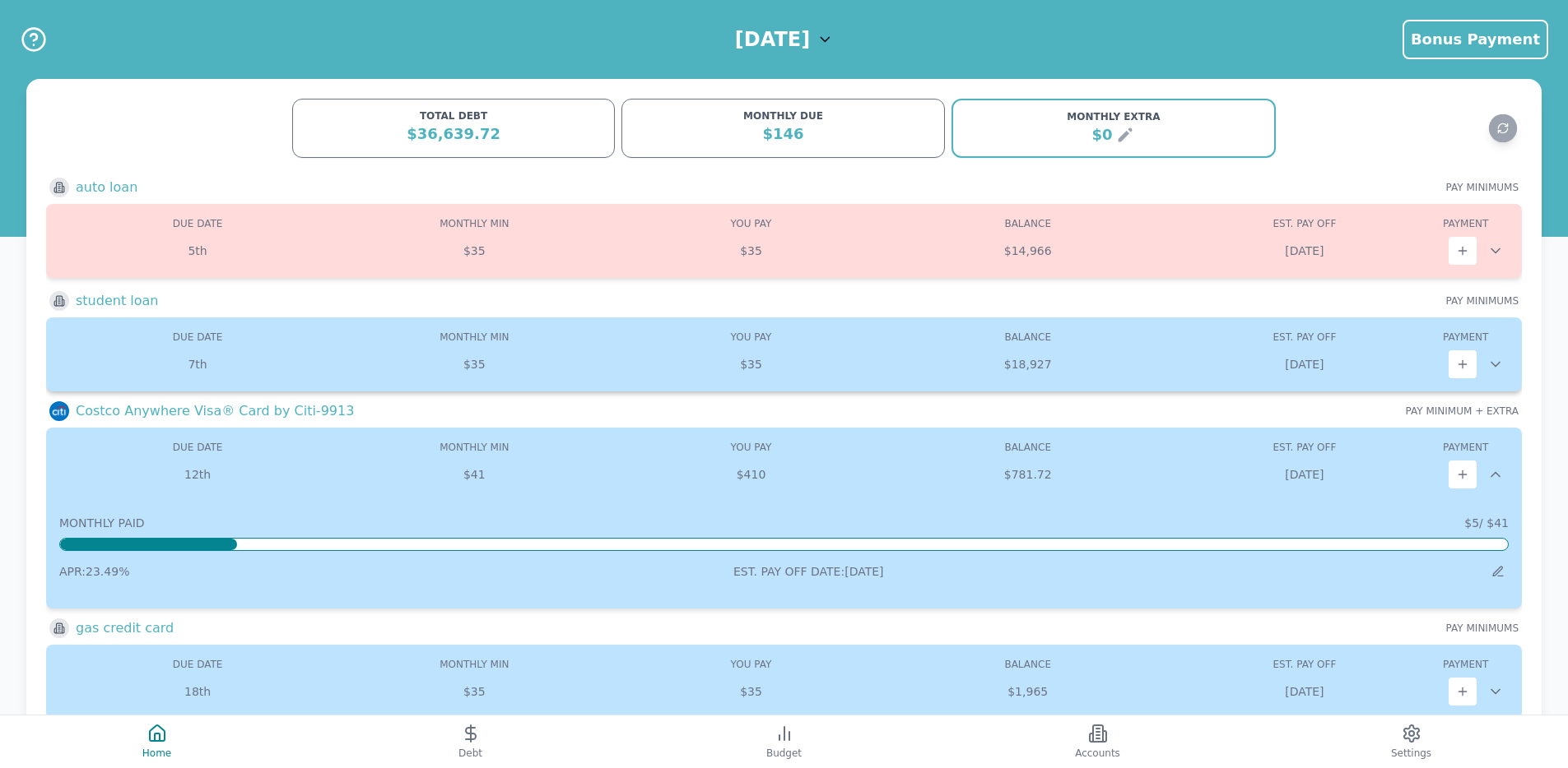
click at [1497, 366] on icon at bounding box center [1495, 364] width 16 height 16
click at [1495, 364] on icon at bounding box center [1495, 364] width 16 height 16
click at [1497, 365] on icon at bounding box center [1495, 365] width 8 height 4
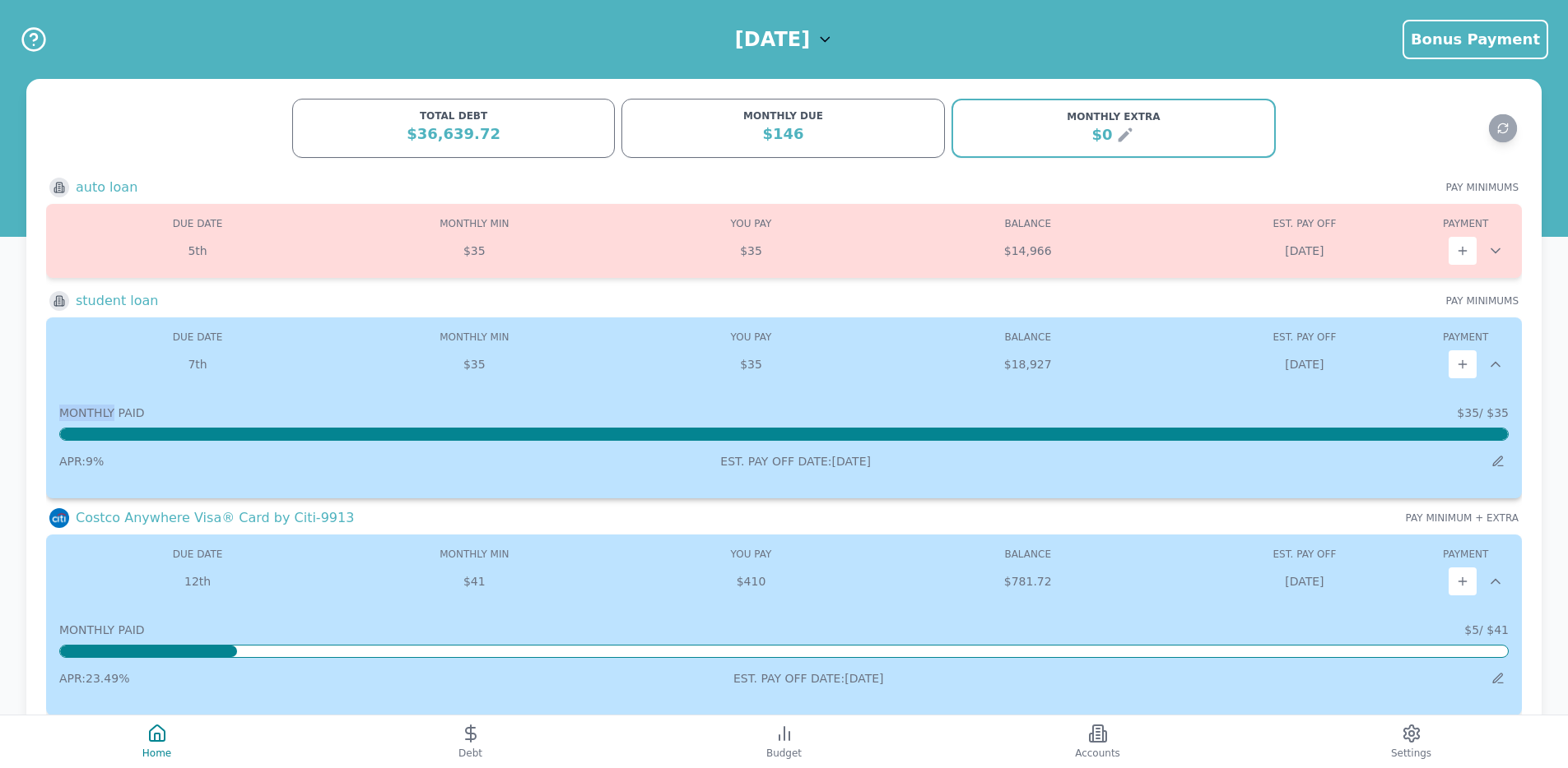
click at [1497, 365] on icon at bounding box center [1495, 364] width 16 height 16
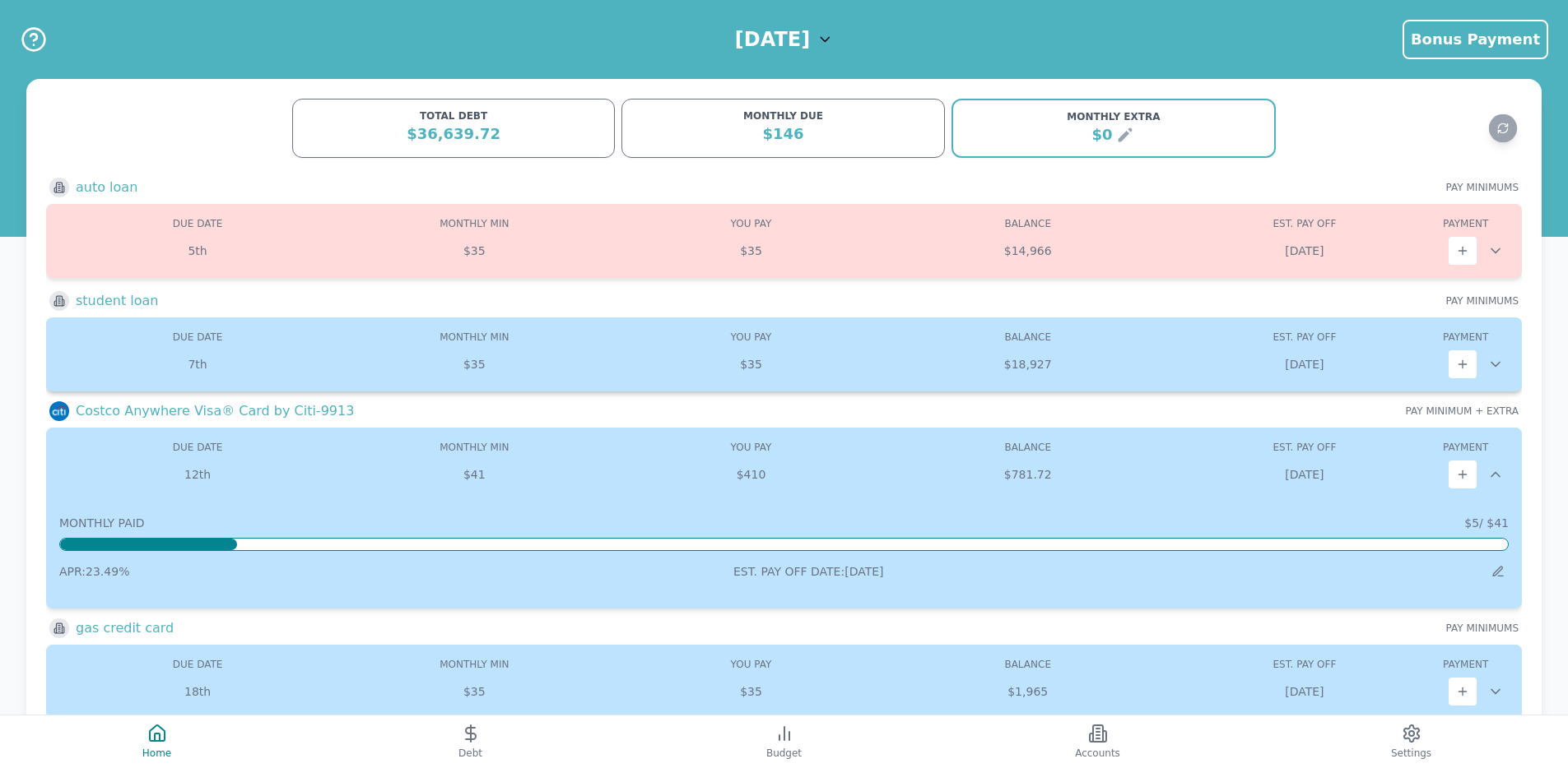
click at [1279, 306] on div "student loan PAY MINIMUMS" at bounding box center [784, 301] width 1476 height 20
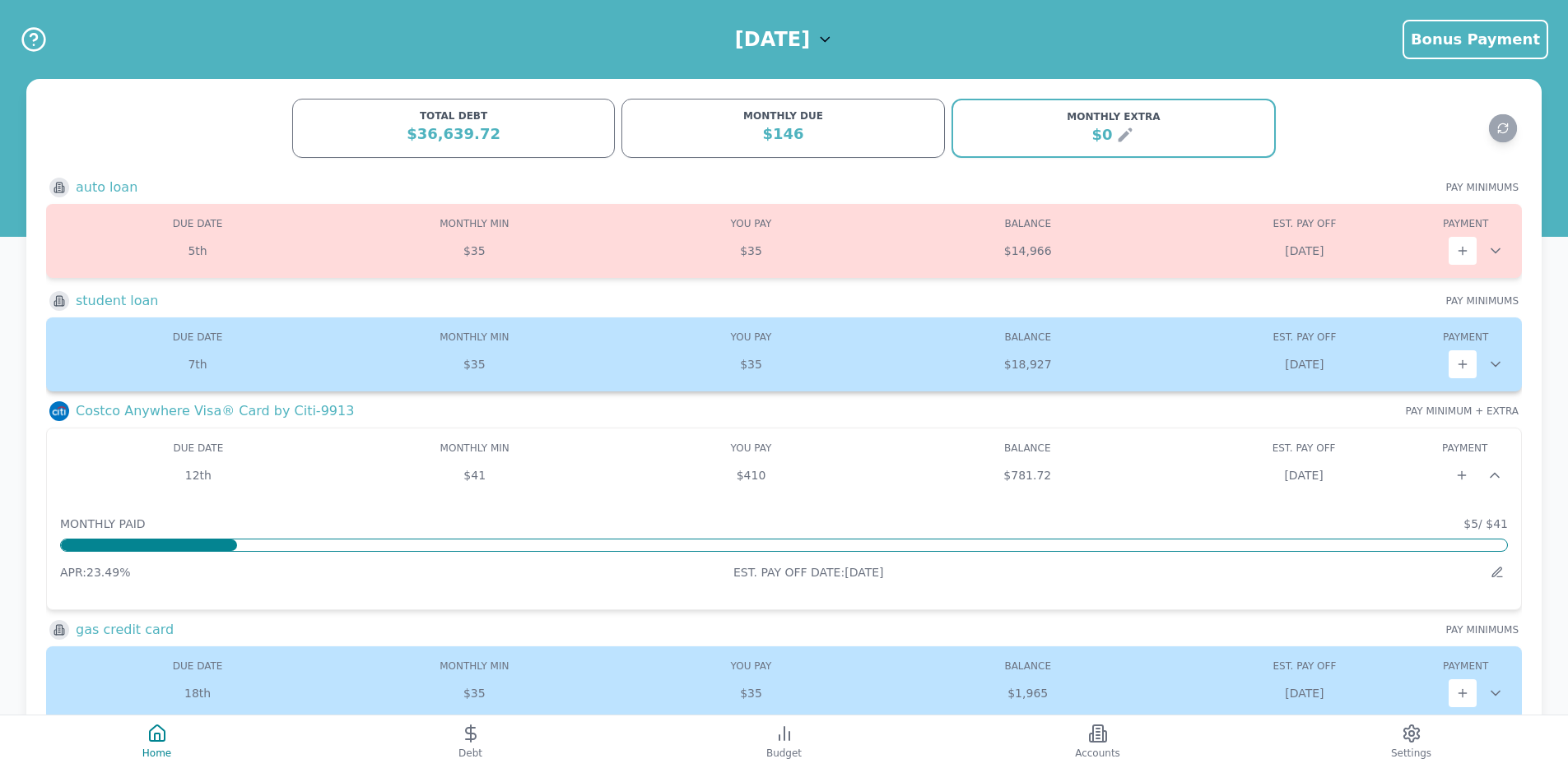
click at [1496, 366] on icon at bounding box center [1495, 365] width 8 height 4
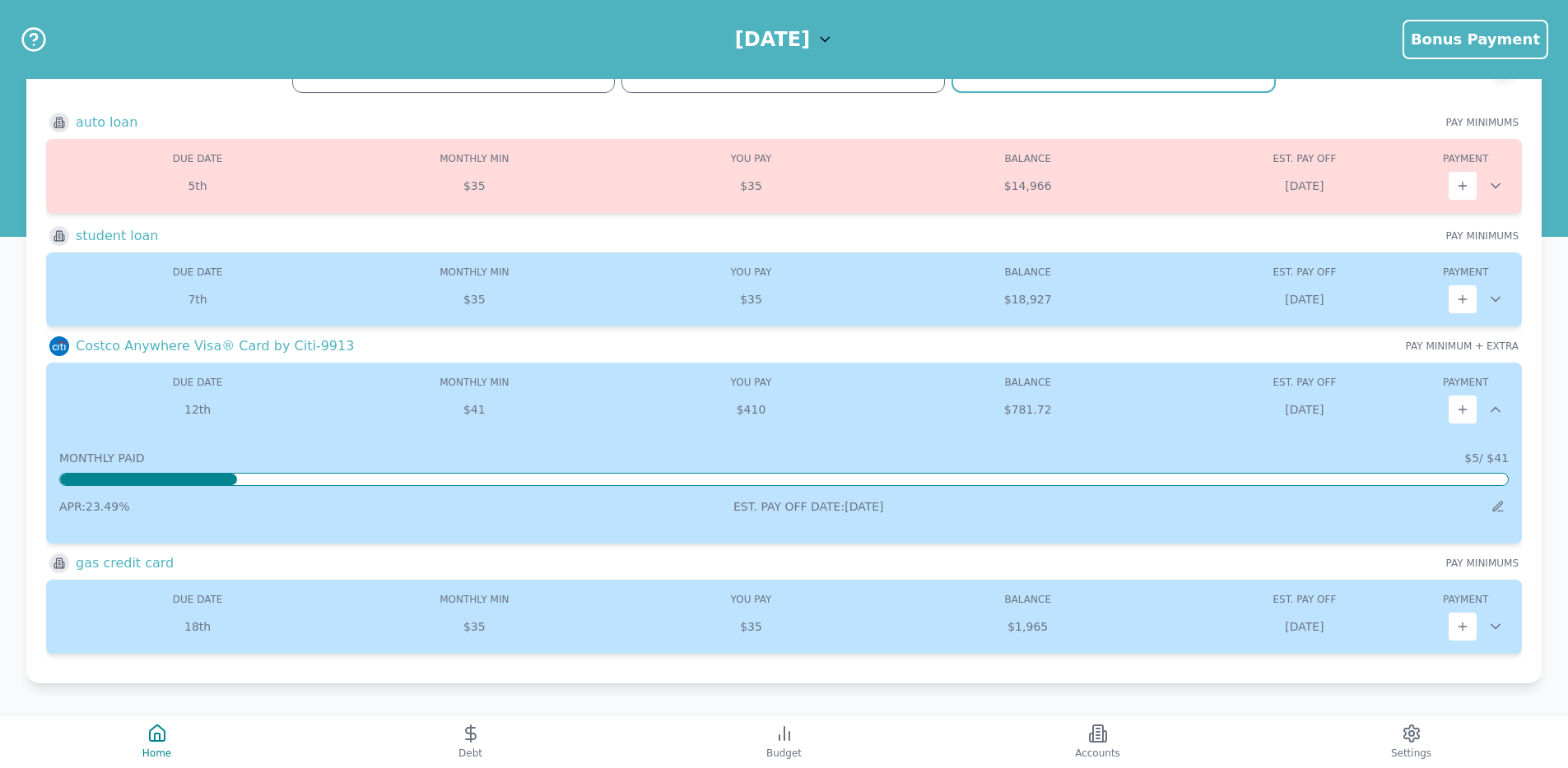
scroll to position [66, 0]
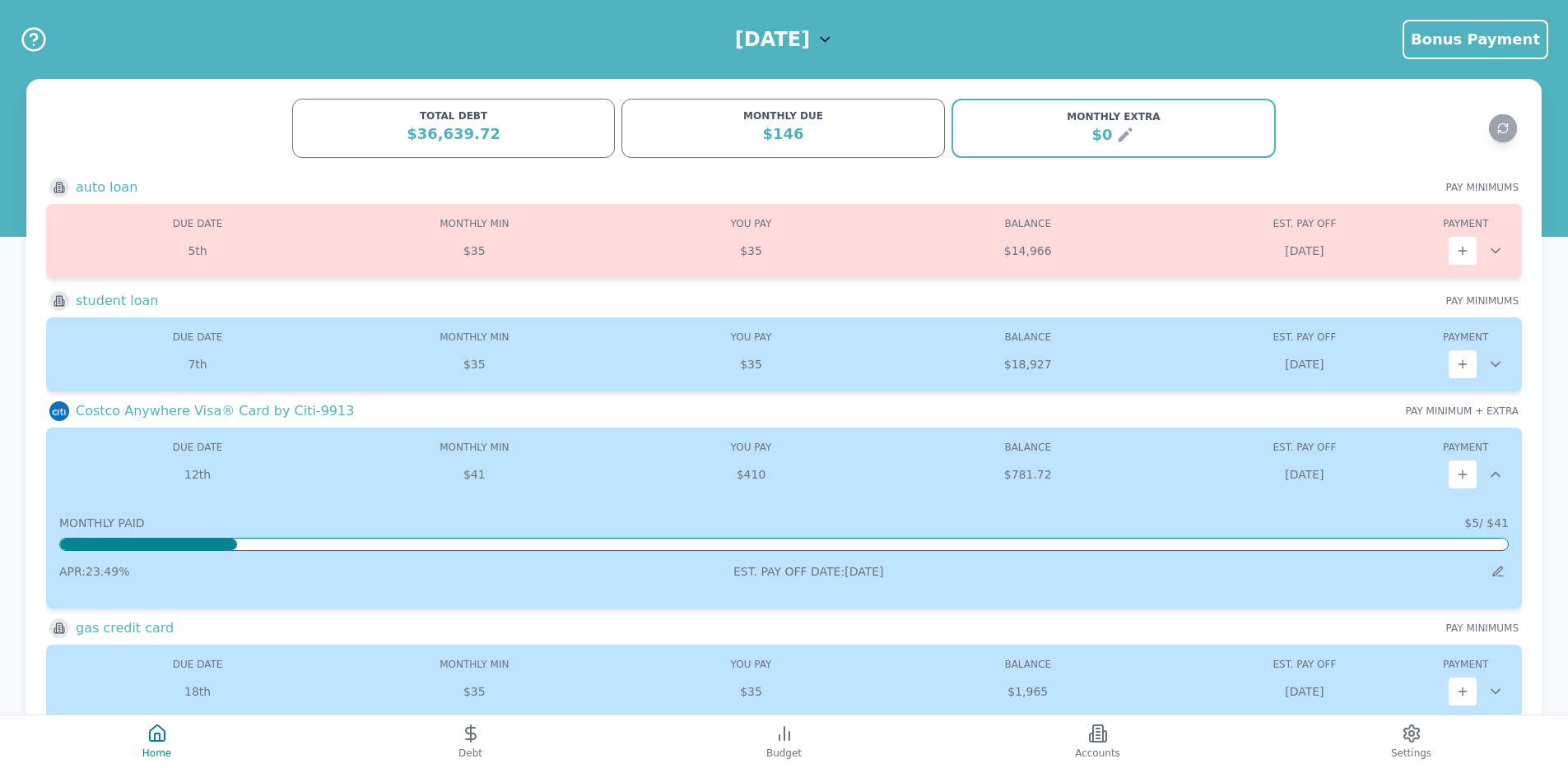
click at [1002, 293] on div "student loan PAY MINIMUMS" at bounding box center [784, 301] width 1476 height 20
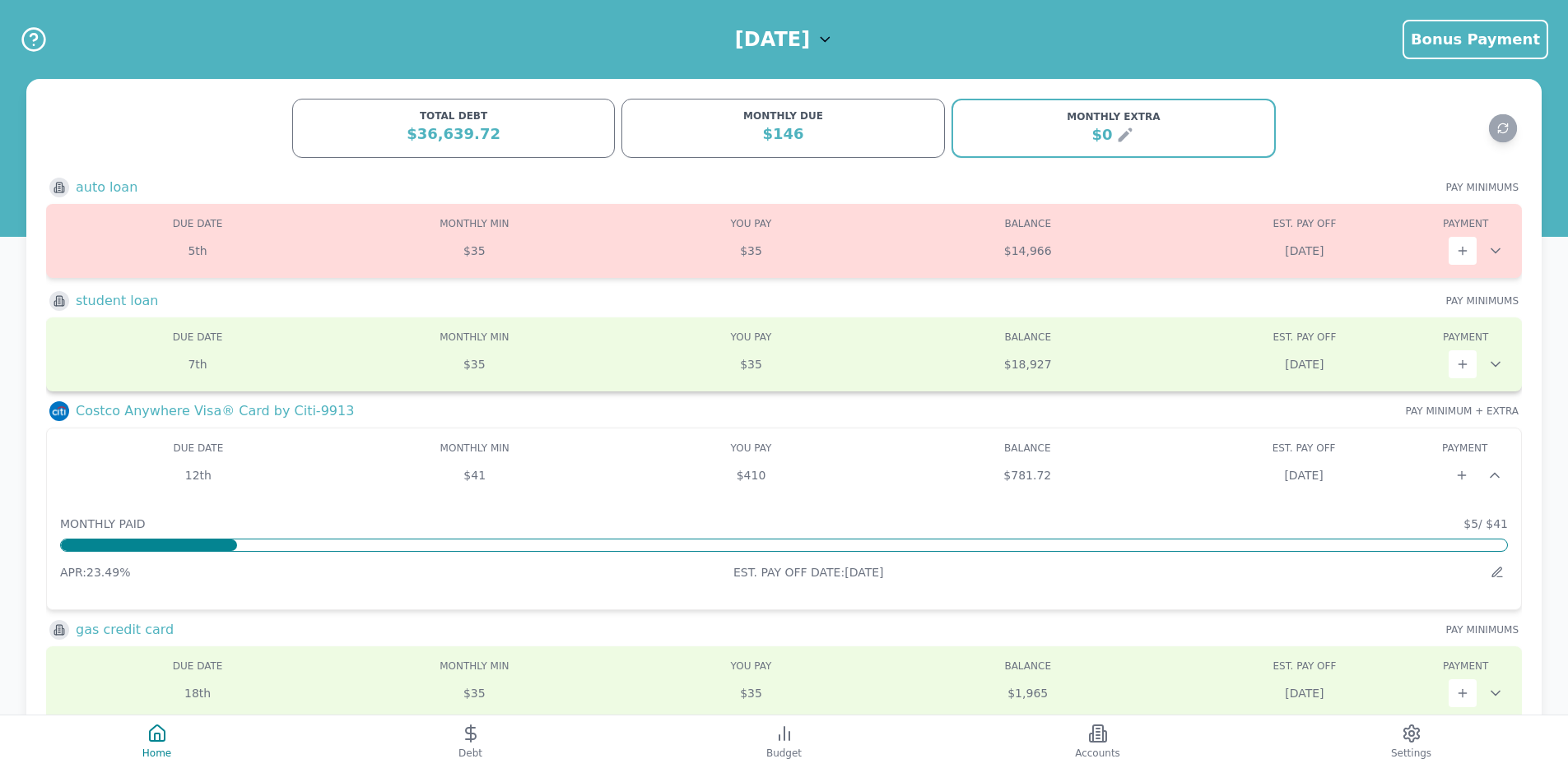
scroll to position [68, 0]
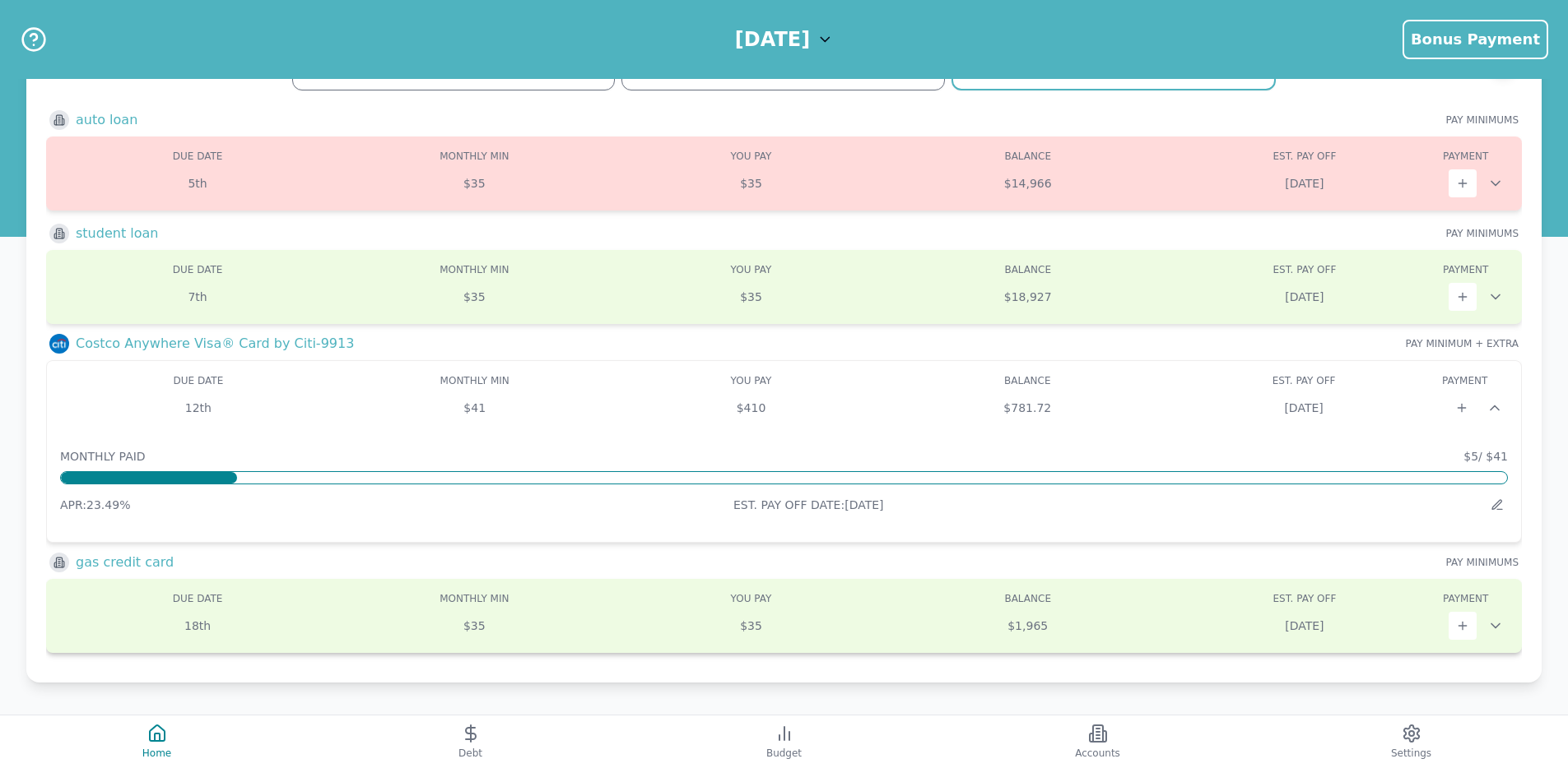
click at [1496, 619] on icon at bounding box center [1495, 626] width 16 height 16
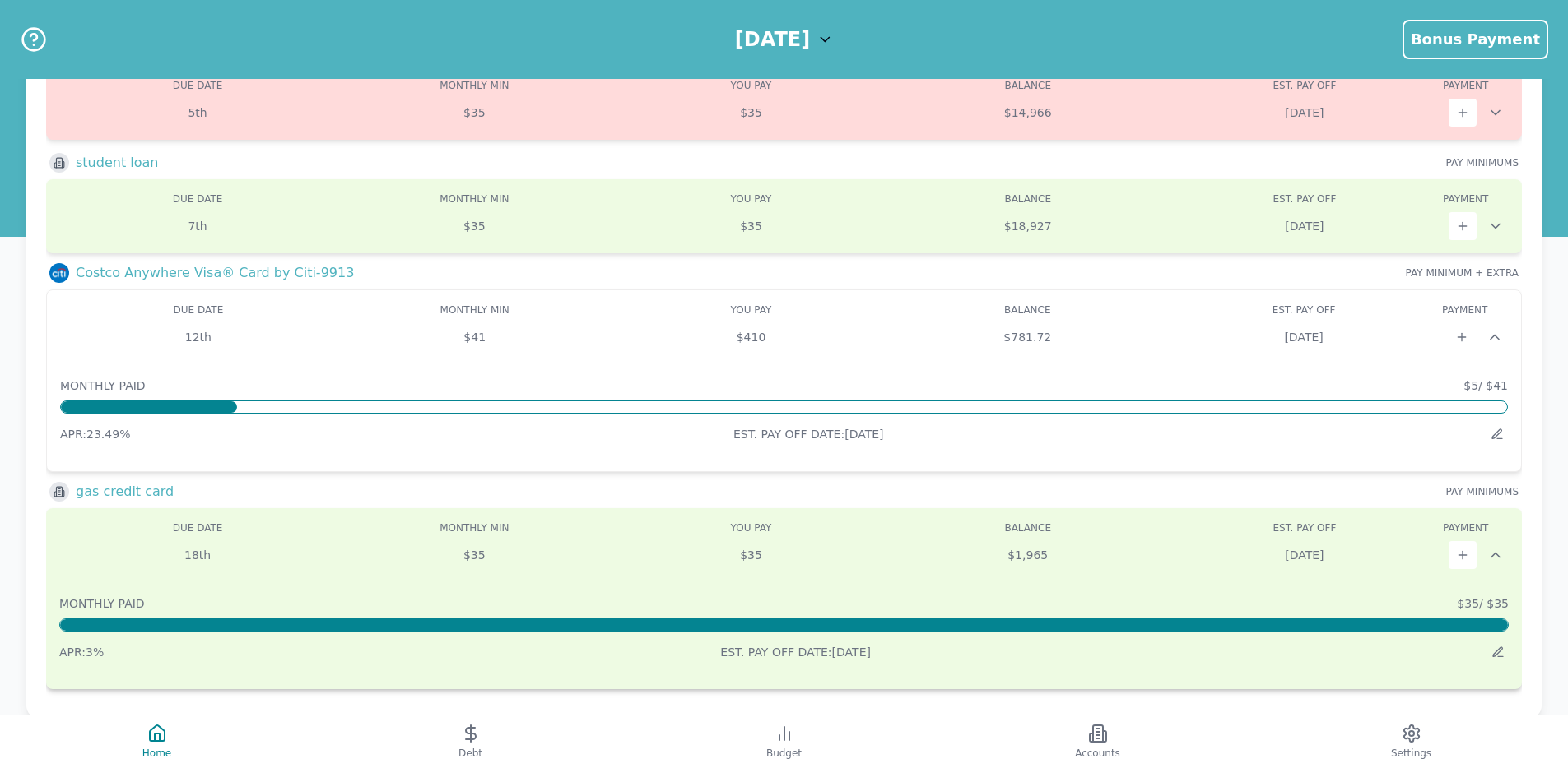
scroll to position [175, 0]
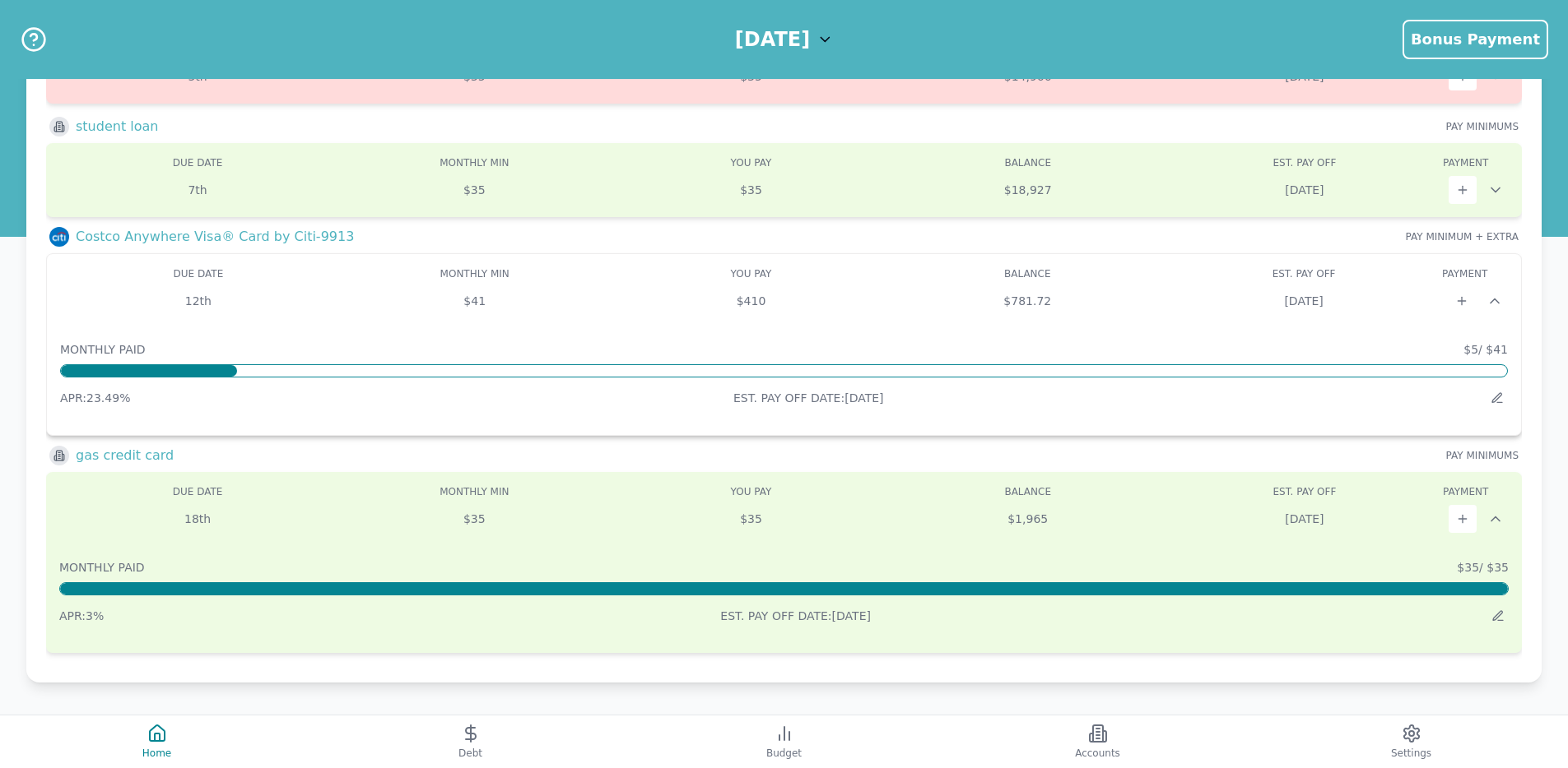
click at [1497, 299] on icon at bounding box center [1495, 301] width 16 height 16
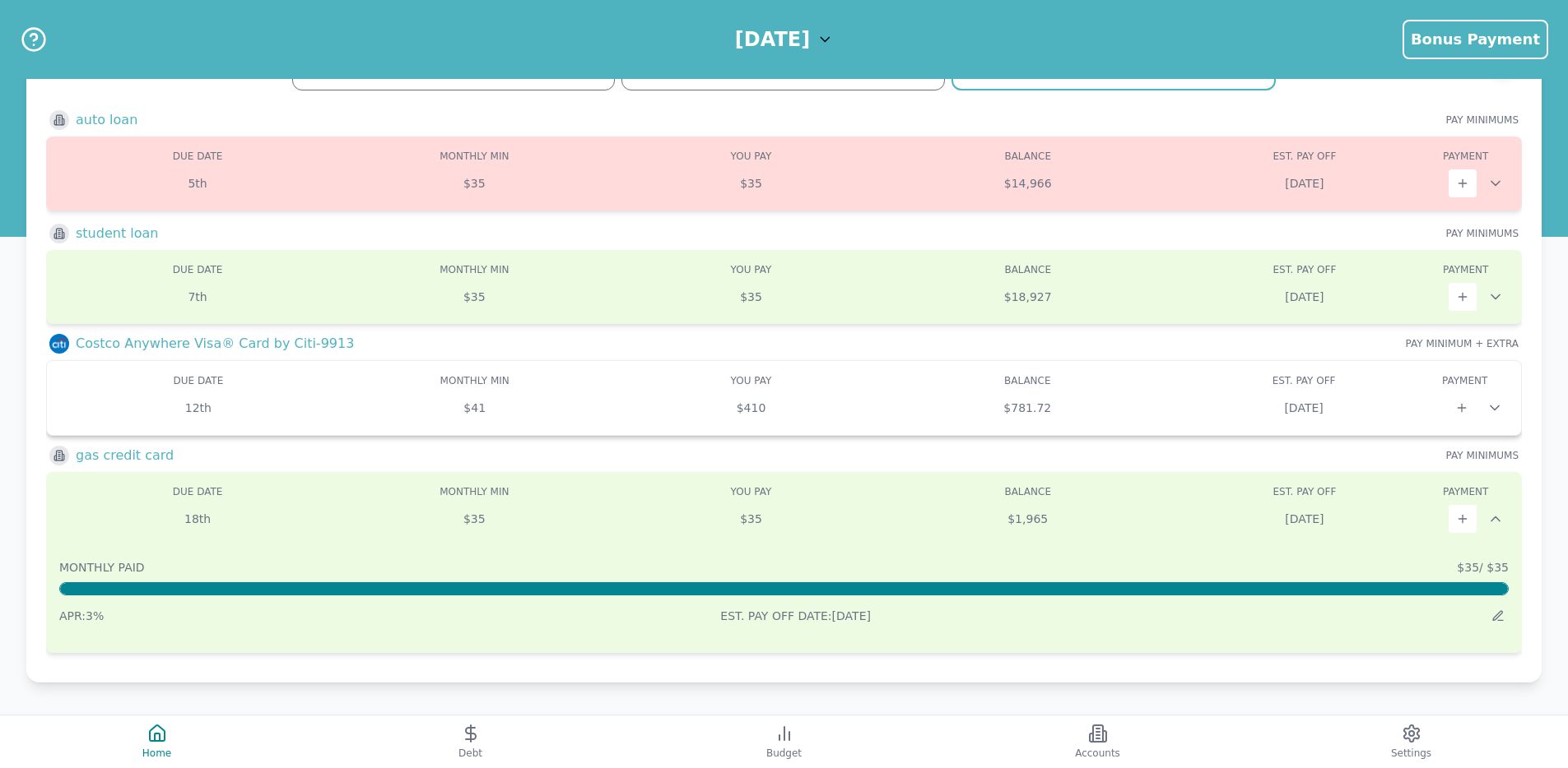
click at [1495, 407] on icon at bounding box center [1495, 408] width 16 height 16
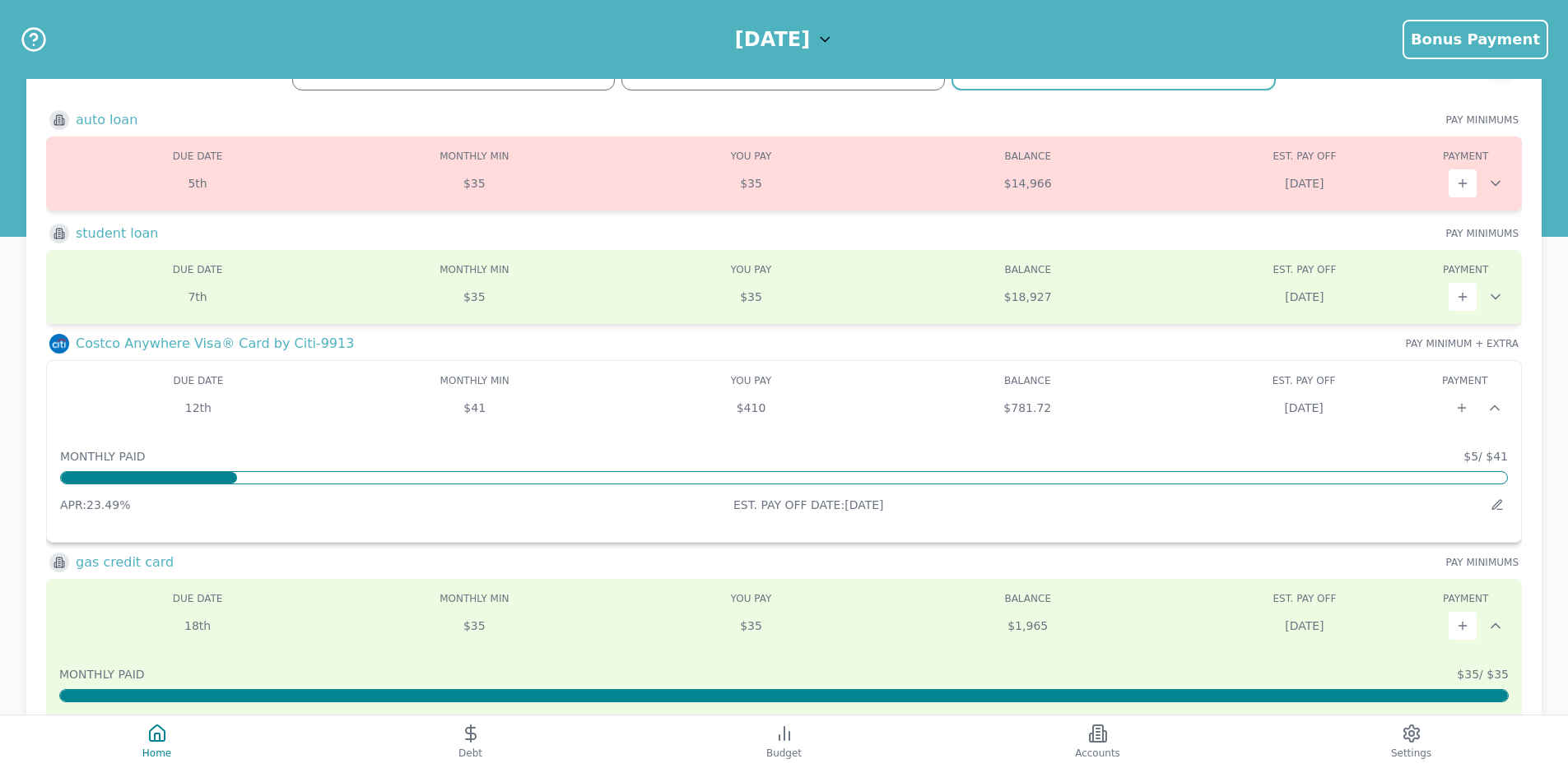
scroll to position [175, 0]
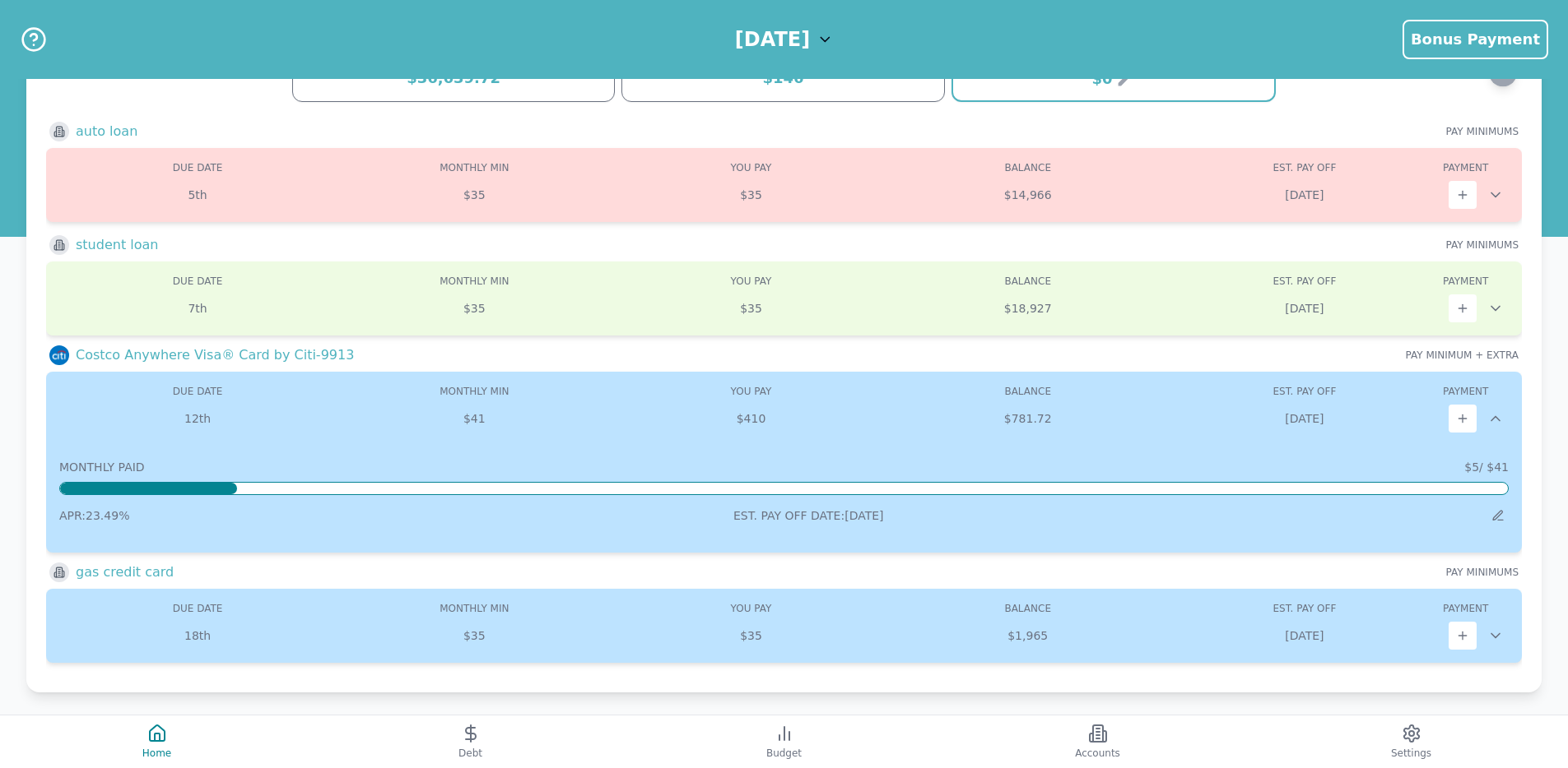
scroll to position [66, 0]
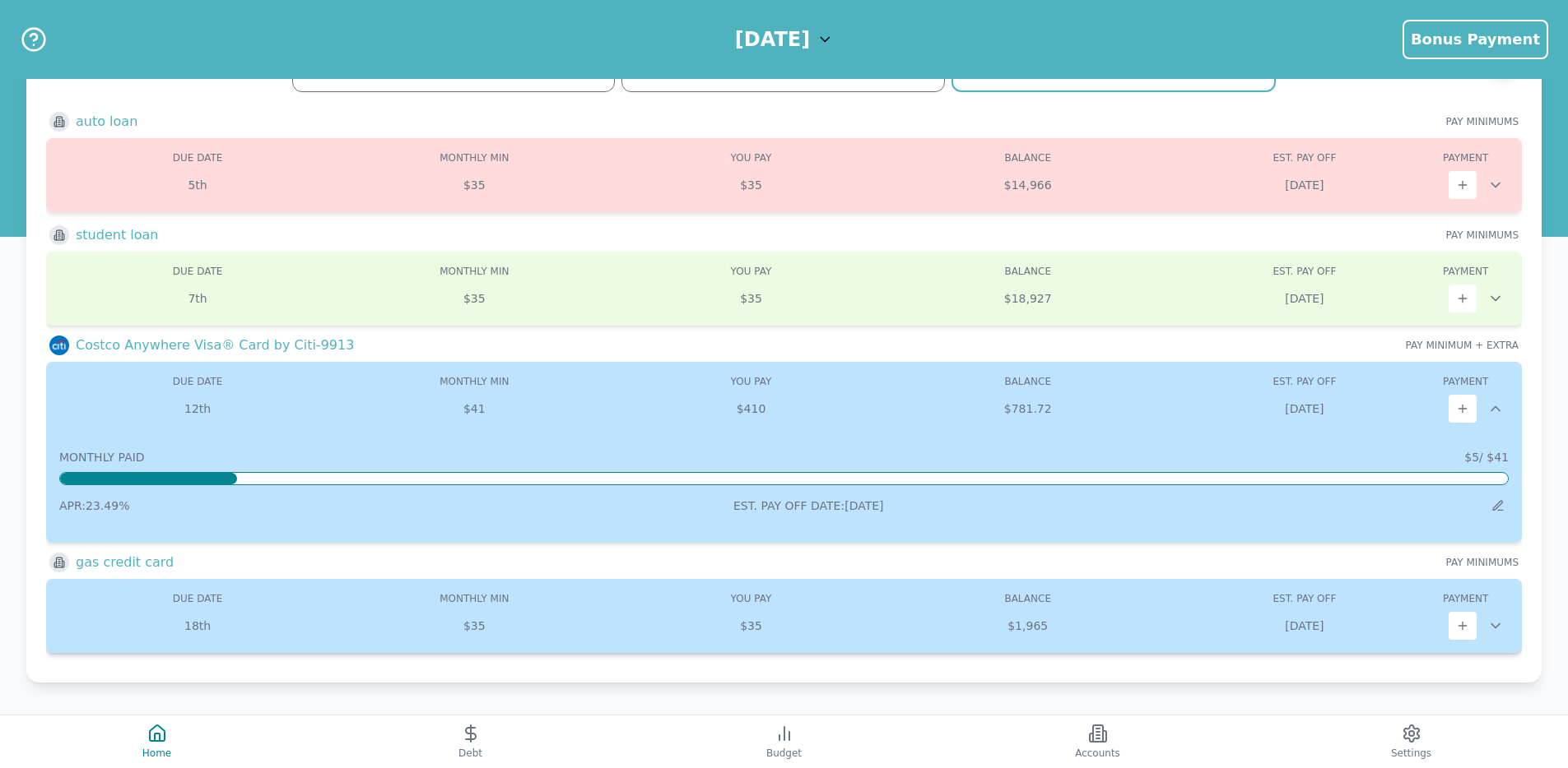
click at [1493, 625] on icon at bounding box center [1495, 626] width 8 height 4
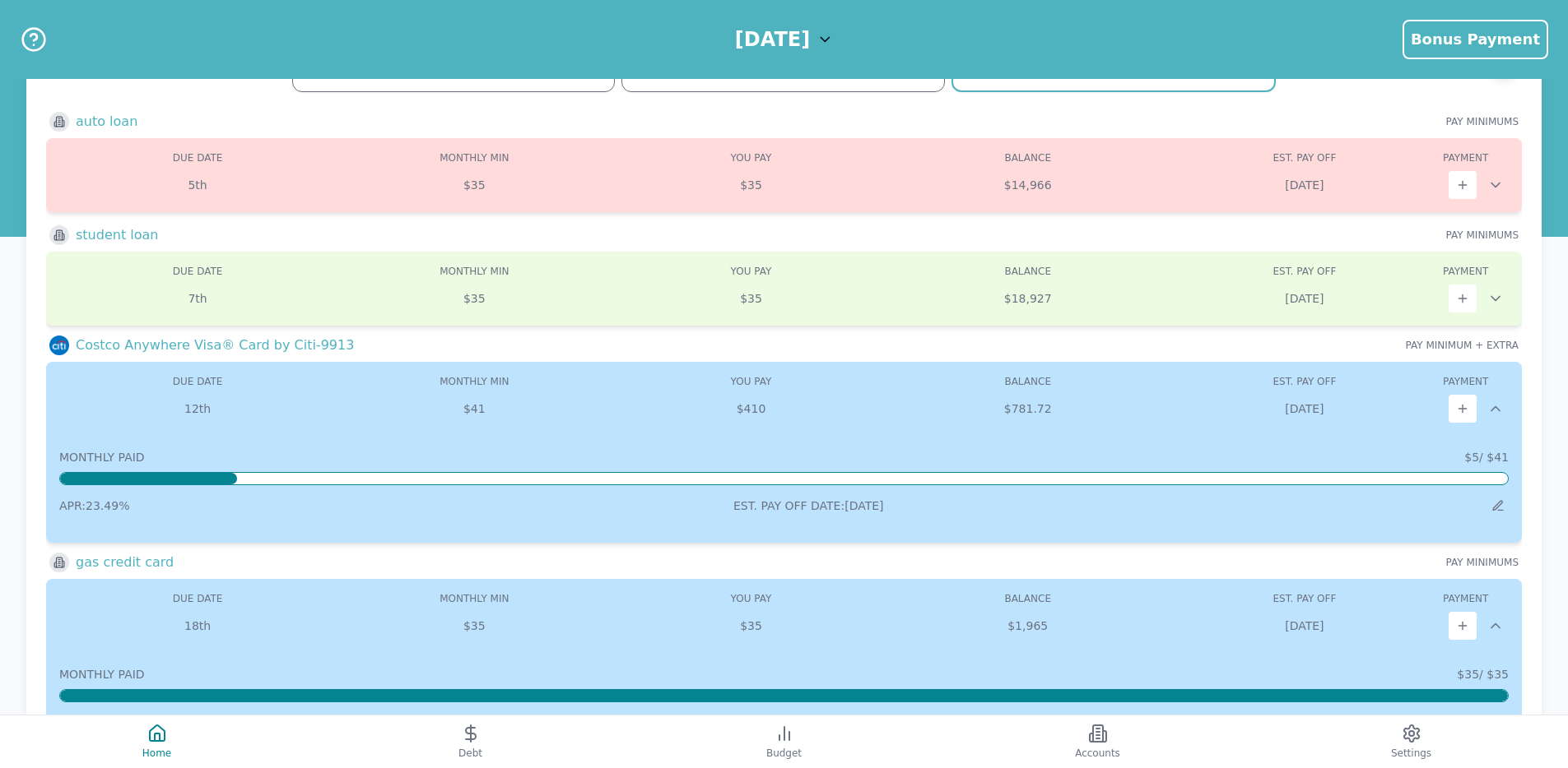
click at [1493, 625] on icon at bounding box center [1495, 626] width 8 height 4
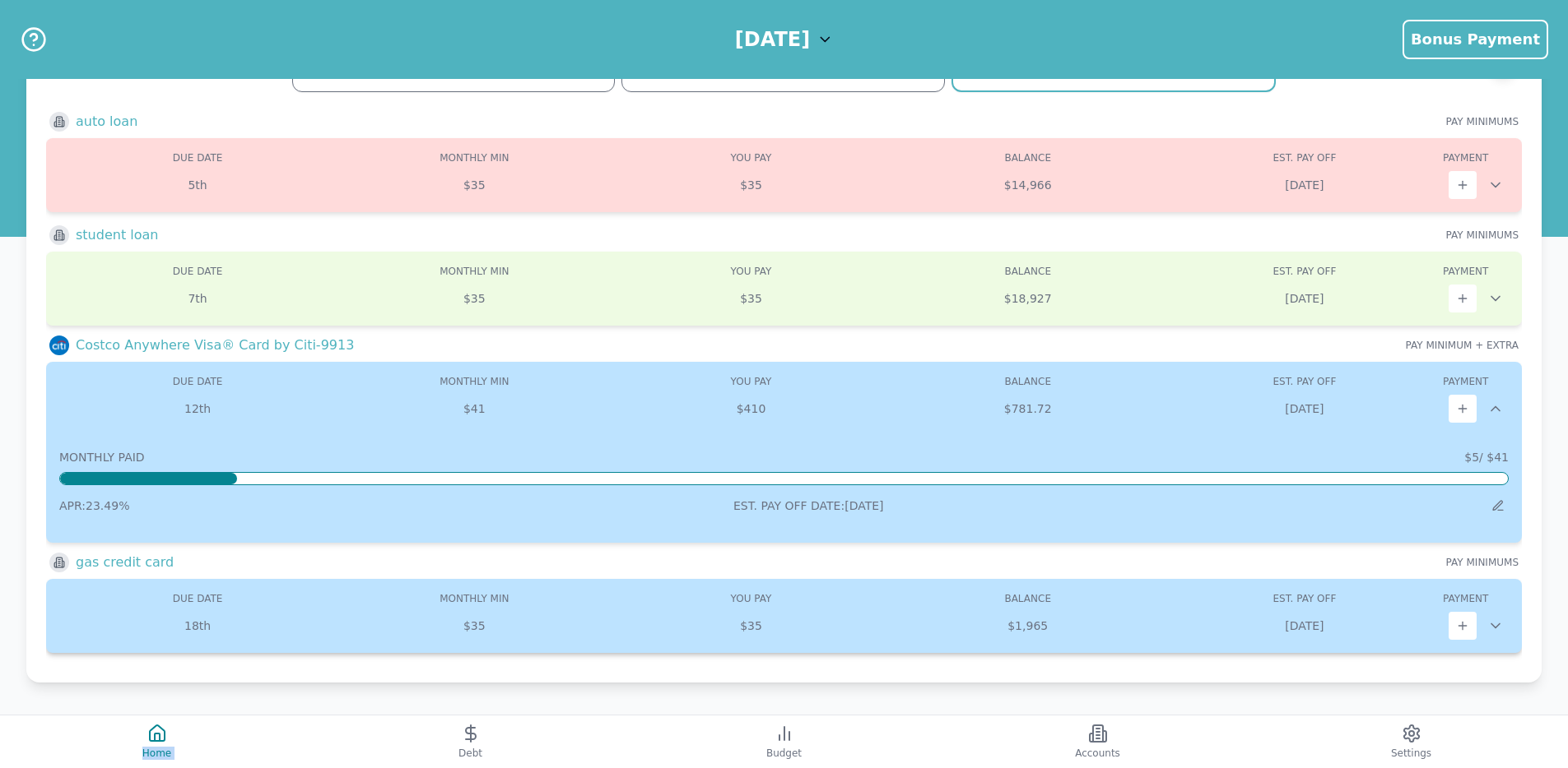
click at [1493, 625] on icon at bounding box center [1495, 626] width 8 height 4
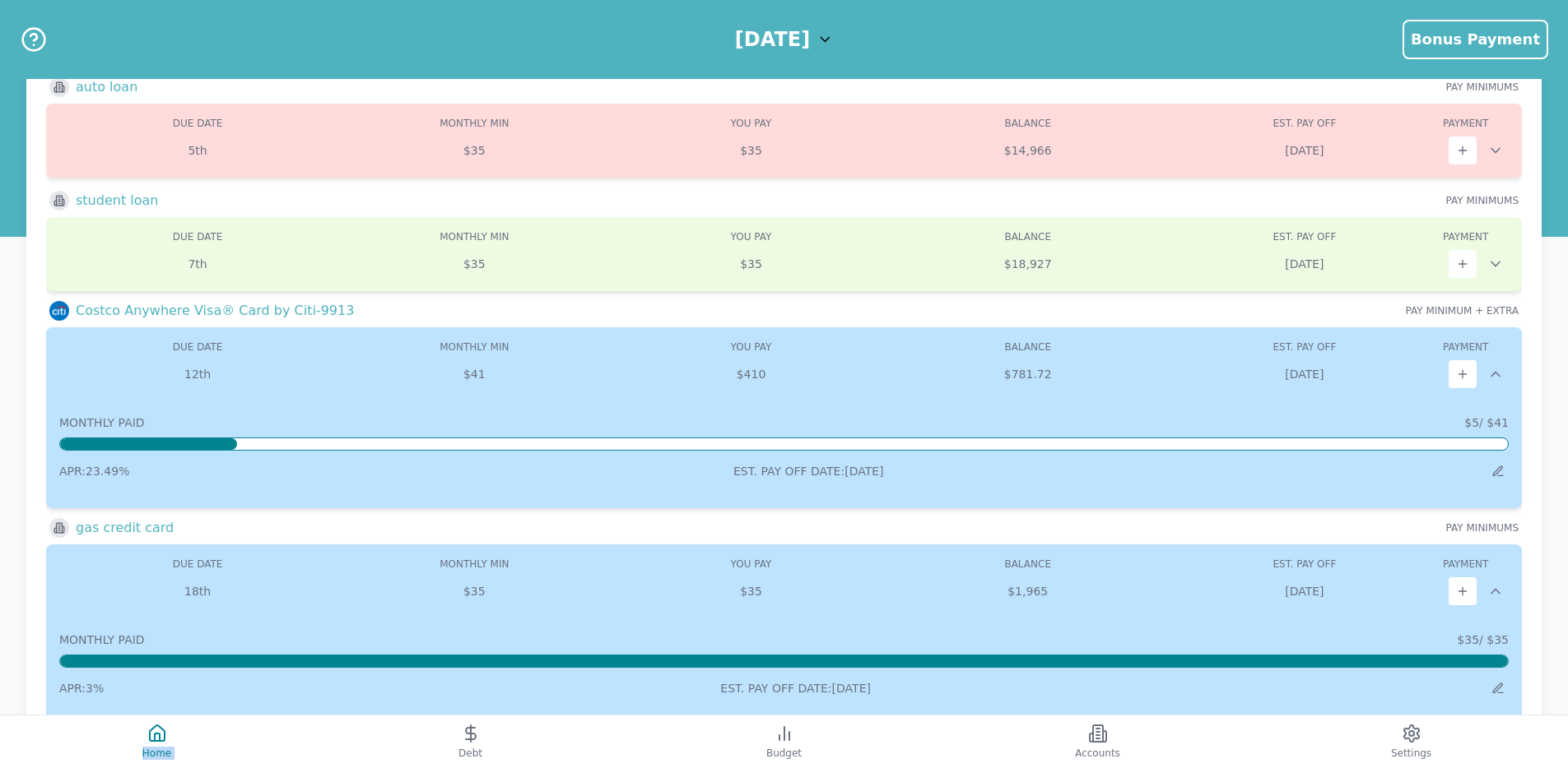
scroll to position [173, 0]
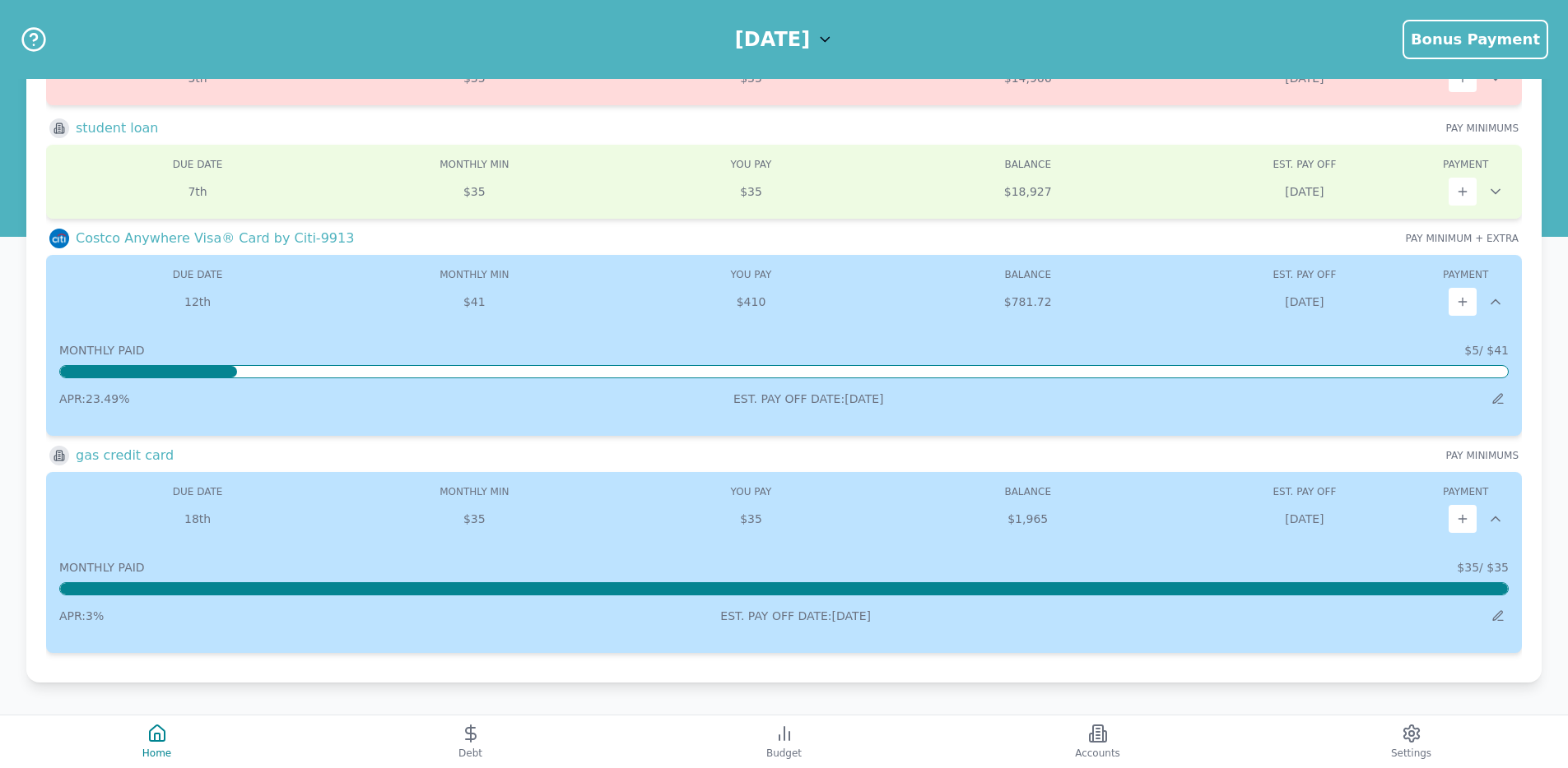
click at [1492, 513] on icon at bounding box center [1495, 519] width 16 height 16
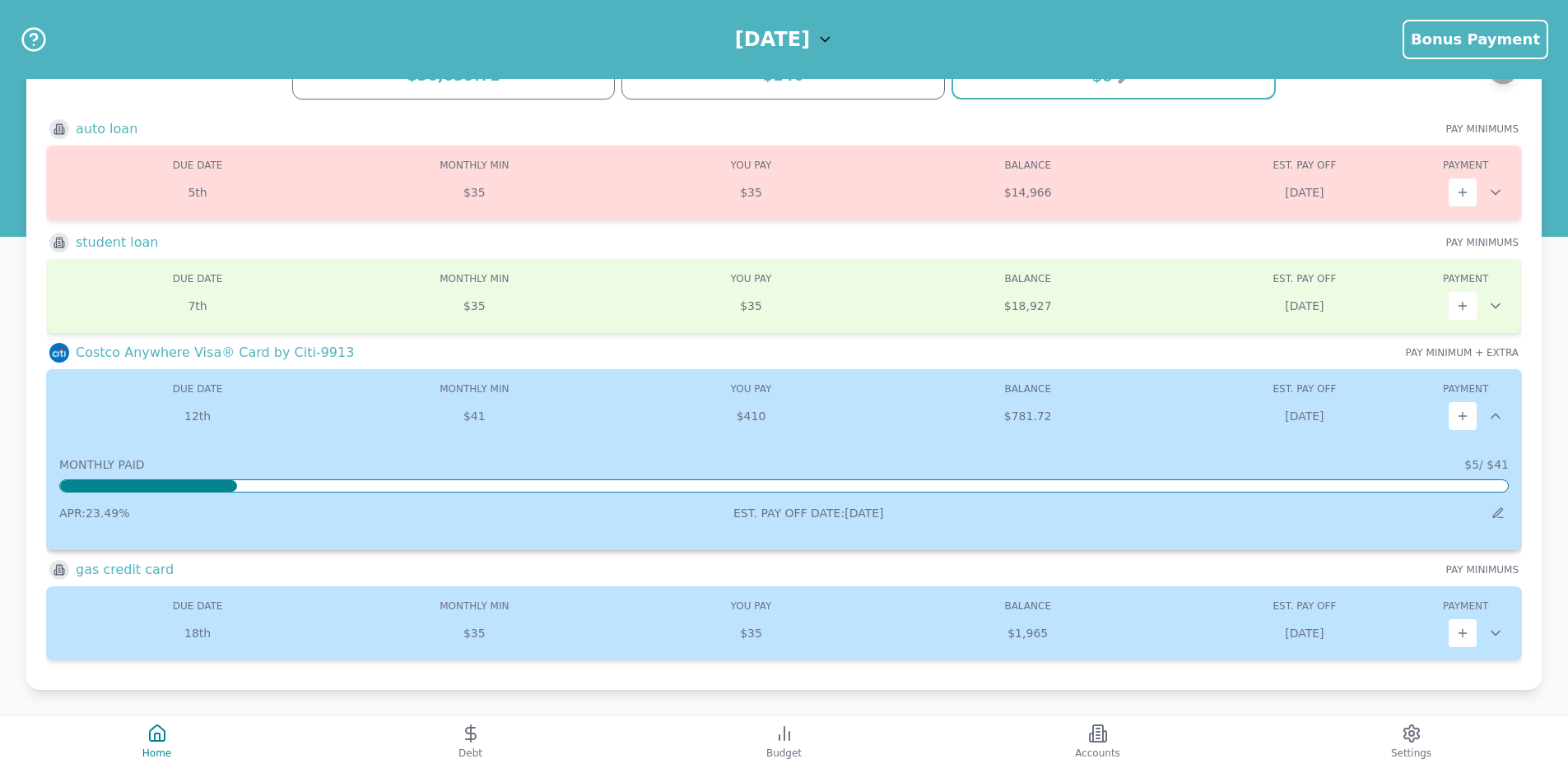
scroll to position [43, 0]
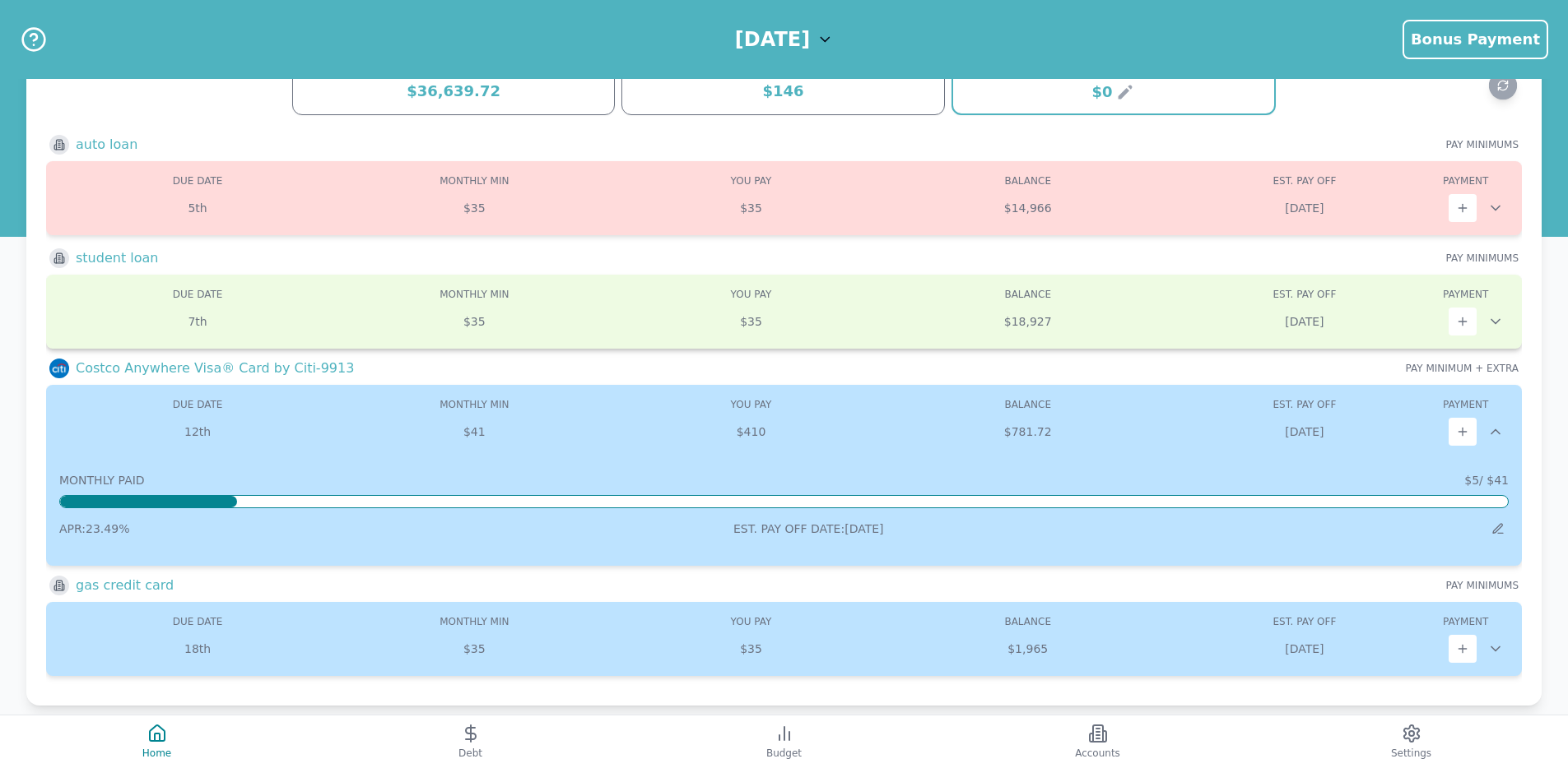
click at [1500, 319] on icon at bounding box center [1495, 321] width 16 height 16
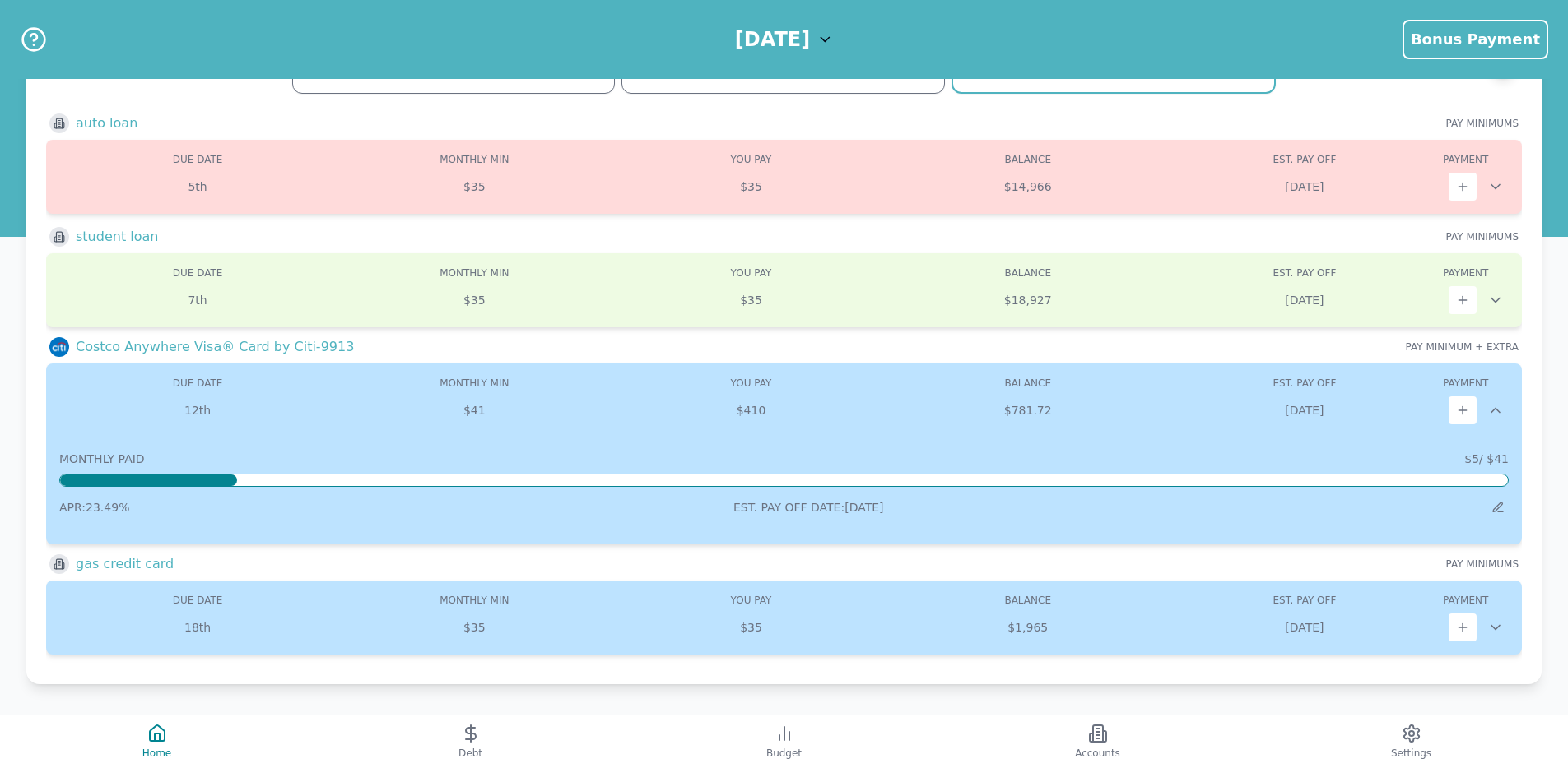
scroll to position [66, 0]
click at [1497, 407] on icon at bounding box center [1495, 409] width 16 height 16
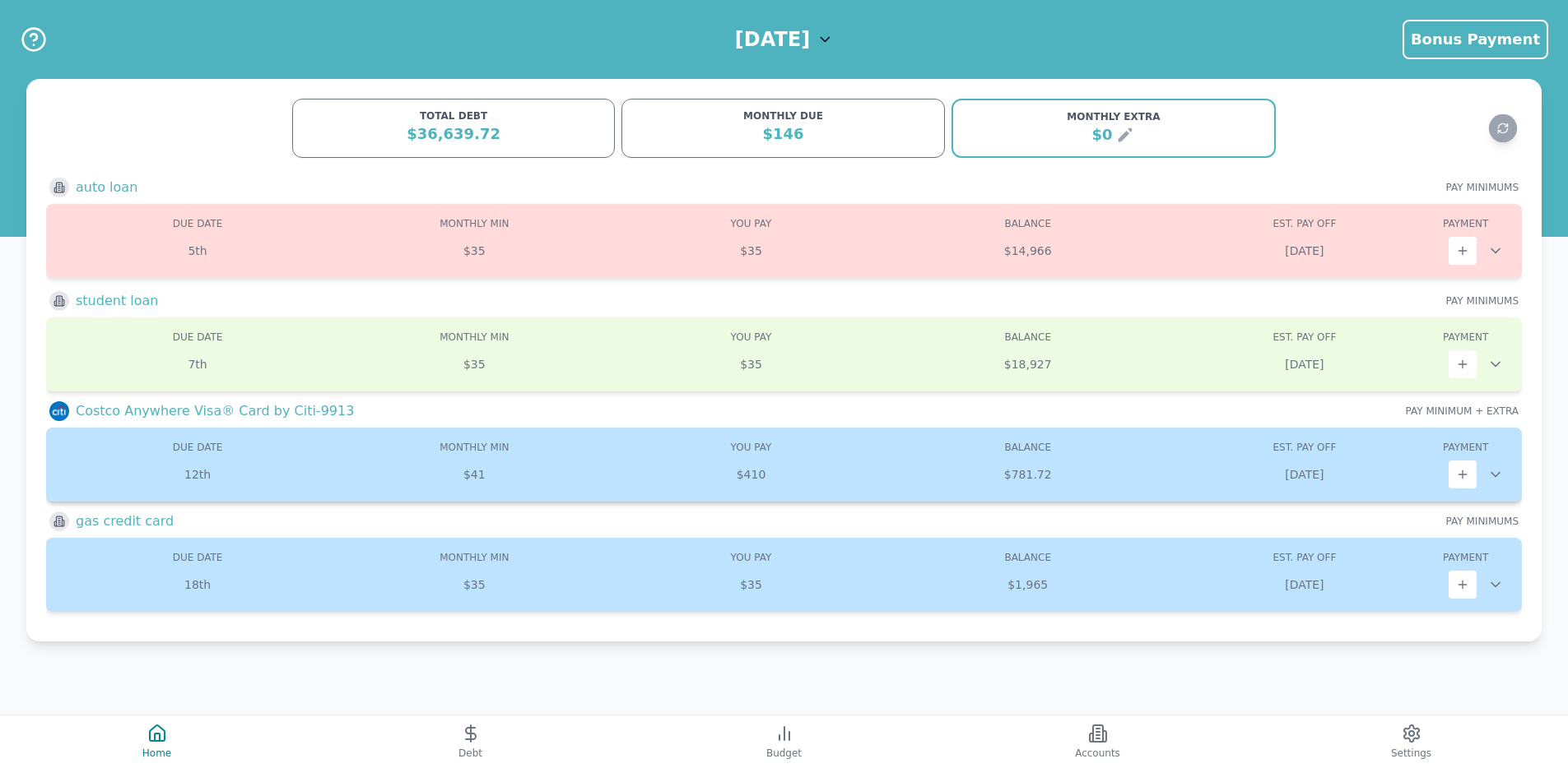
scroll to position [0, 0]
click at [1513, 253] on div "Due: 5th Min: $35 You Pay: $35 Balance: $14,966 DUE DATE MONTHLY MIN MIN YOU PA…" at bounding box center [784, 241] width 1476 height 74
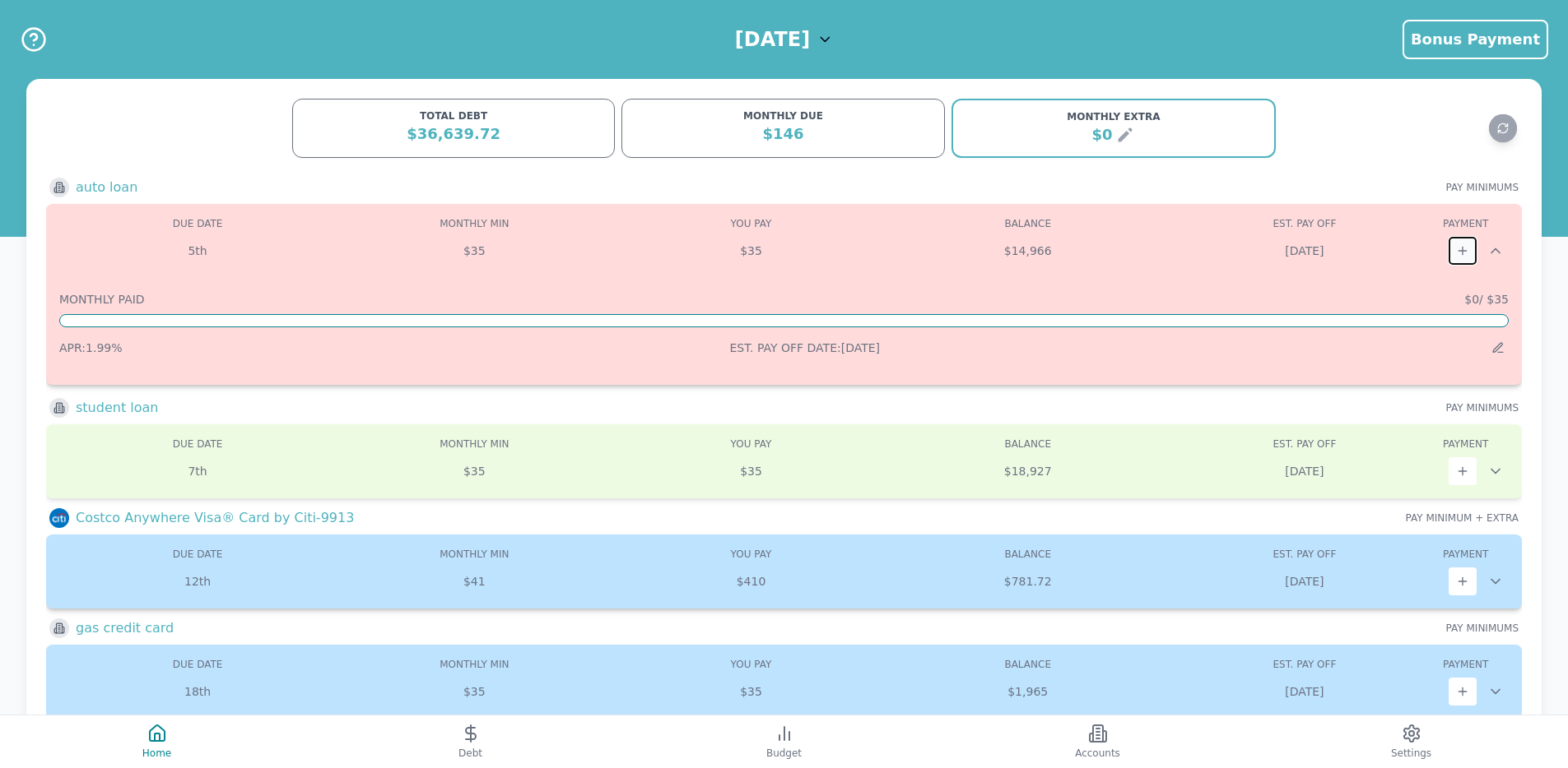
click at [1456, 255] on icon at bounding box center [1462, 251] width 13 height 13
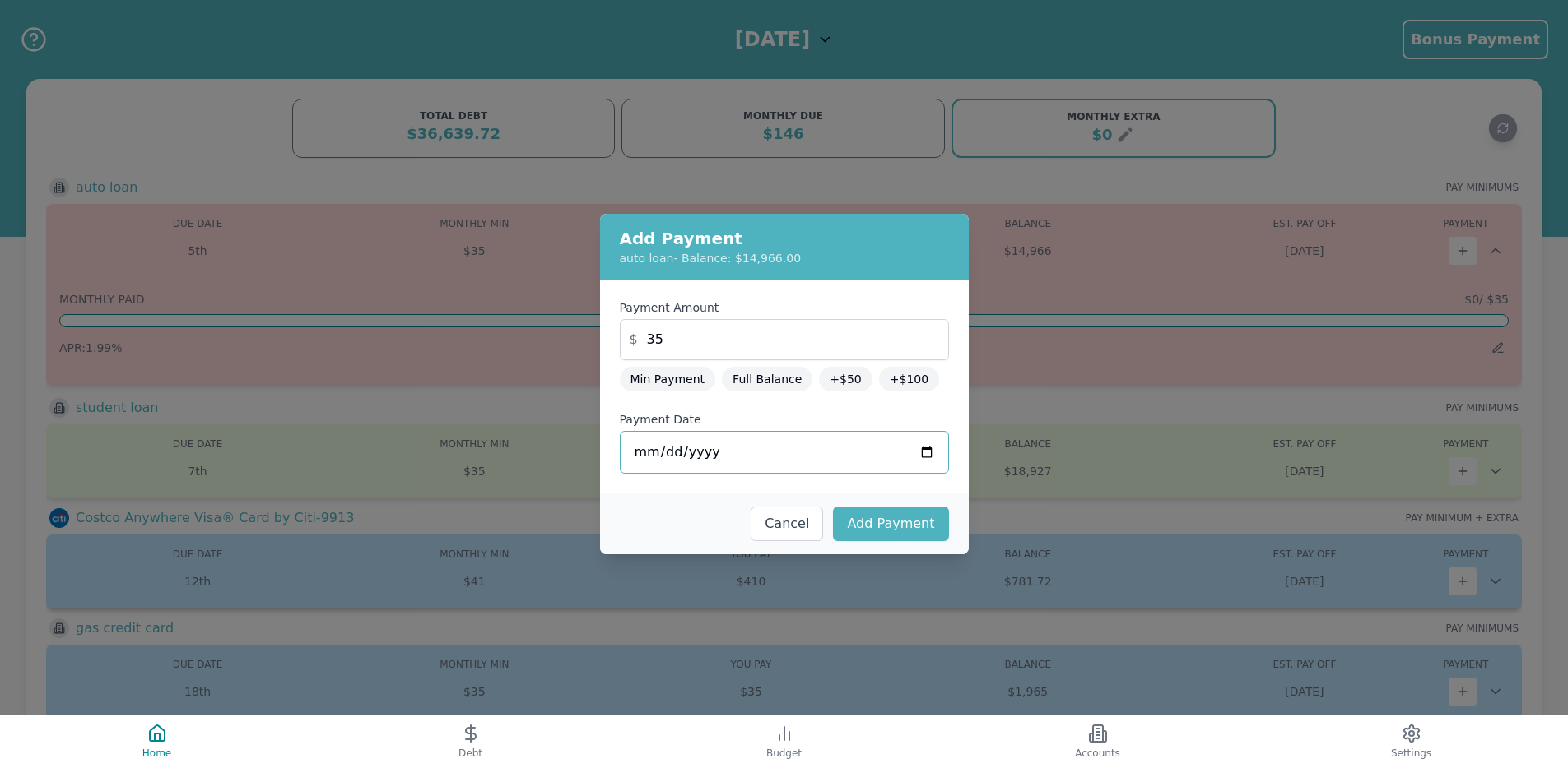
click at [657, 453] on input "2025-09-09" at bounding box center [784, 452] width 329 height 43
click at [892, 524] on button "Add Payment" at bounding box center [890, 524] width 115 height 35
type input "2025-09-09"
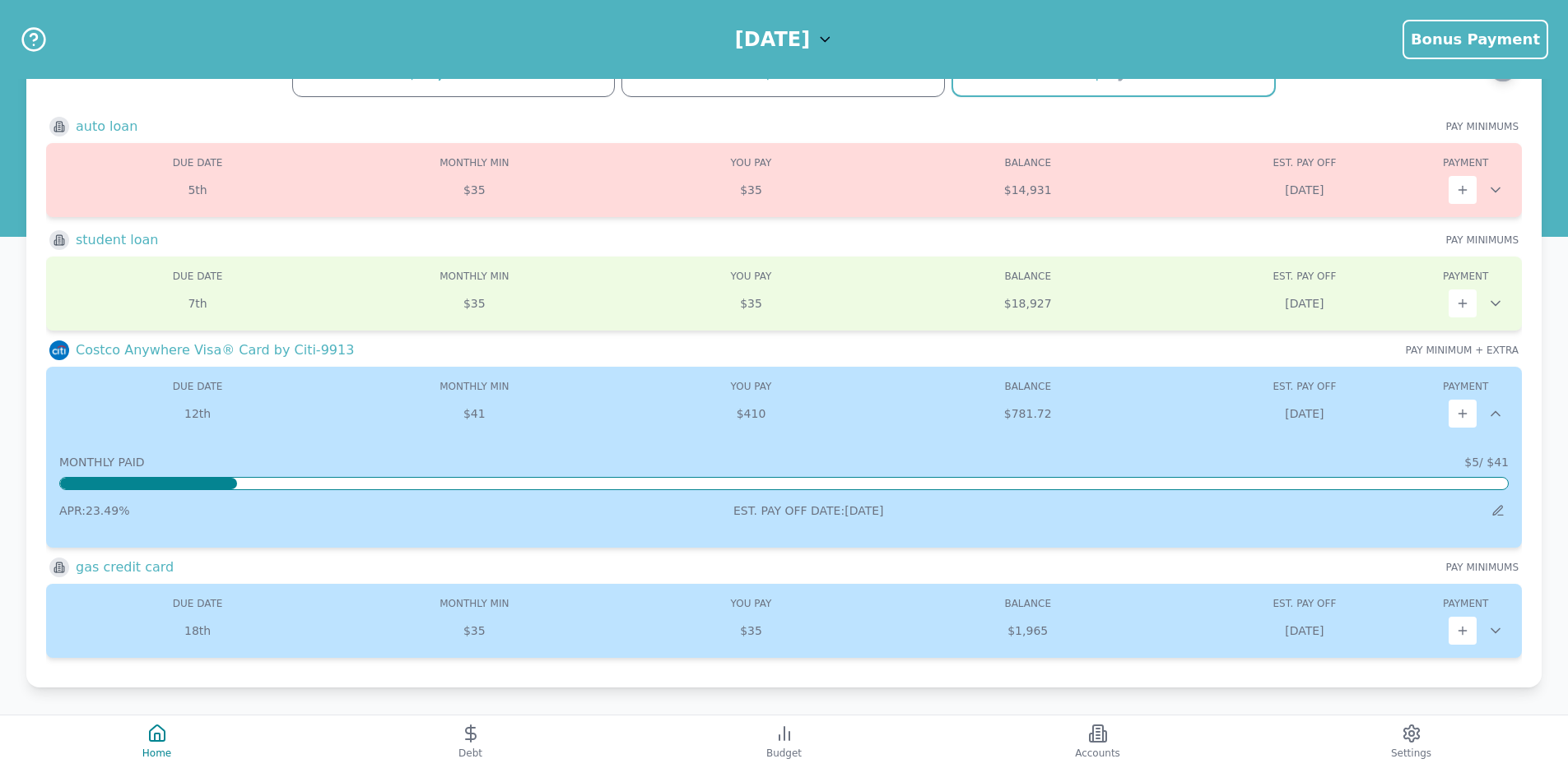
scroll to position [66, 0]
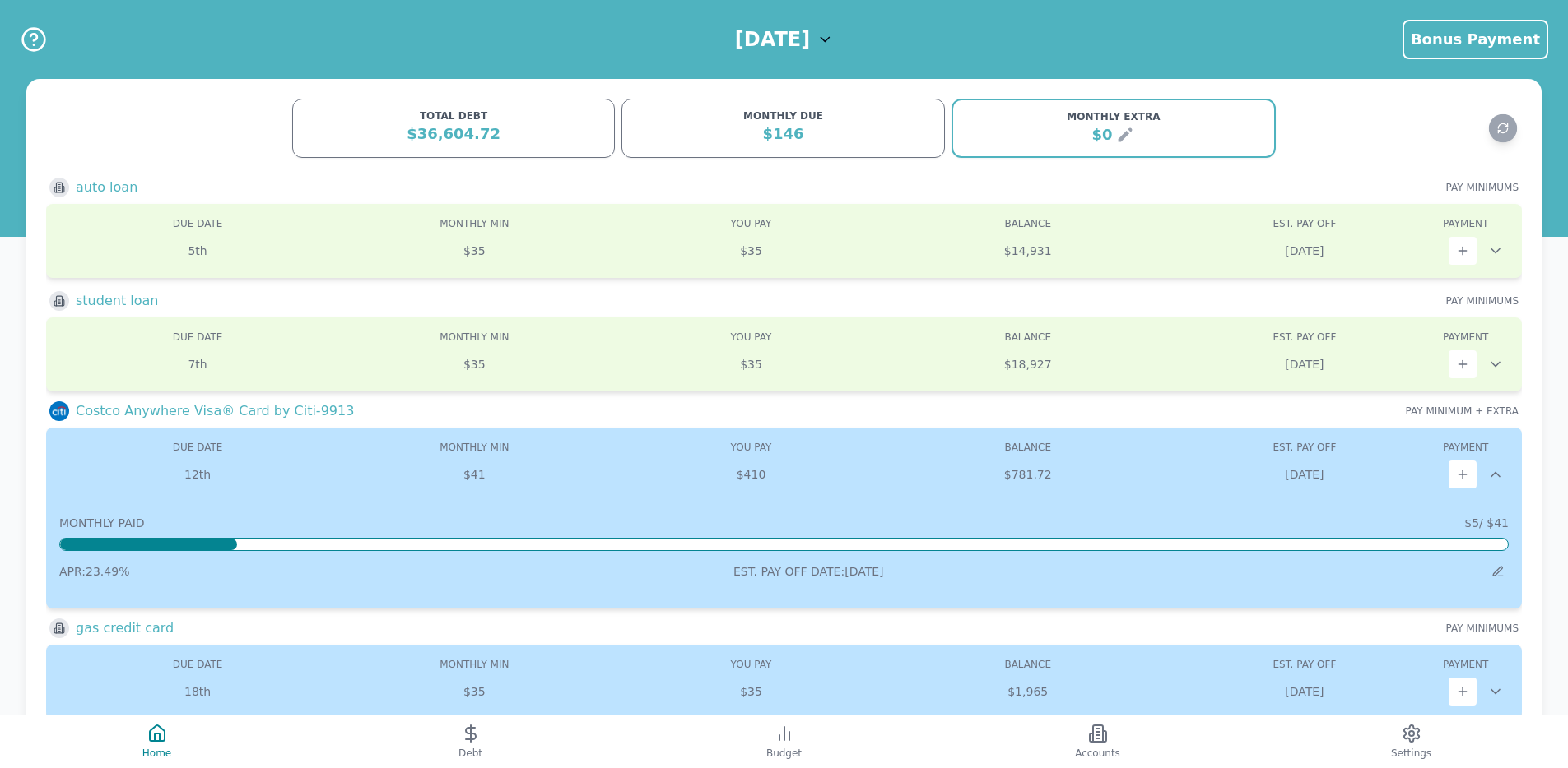
click at [1495, 698] on icon at bounding box center [1495, 691] width 16 height 16
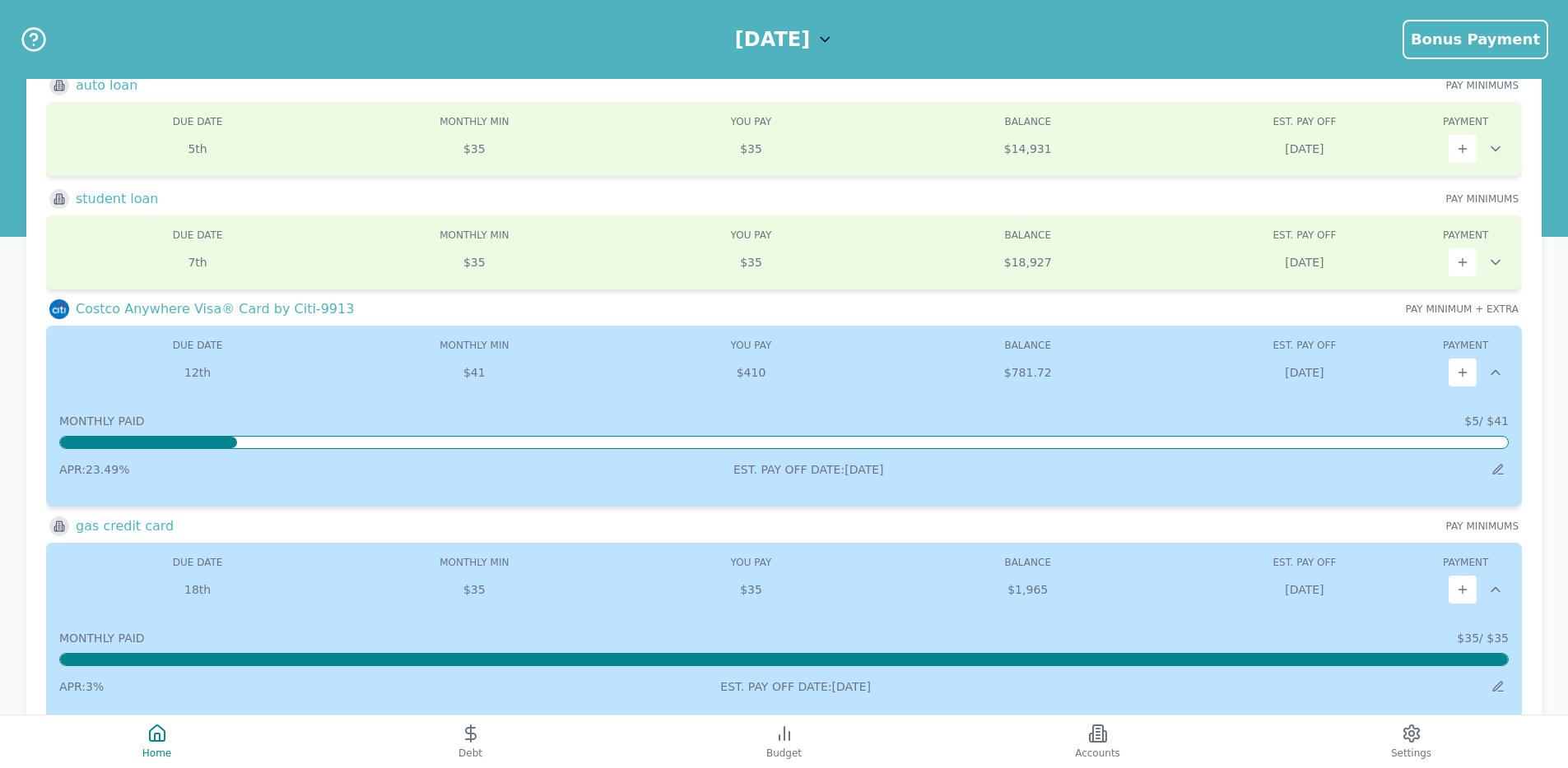
scroll to position [142, 0]
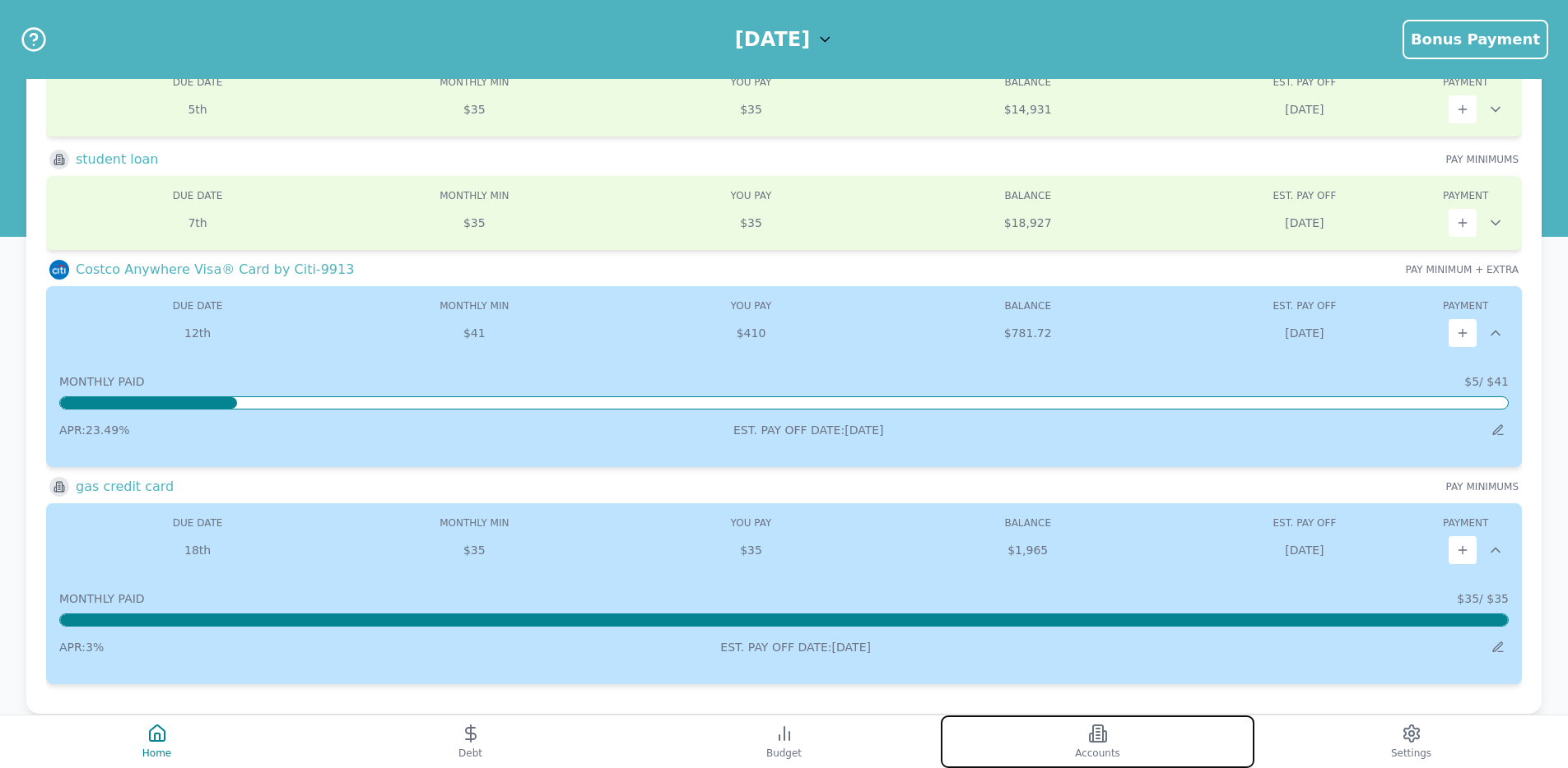
click at [1142, 723] on button "Accounts" at bounding box center [1097, 741] width 313 height 53
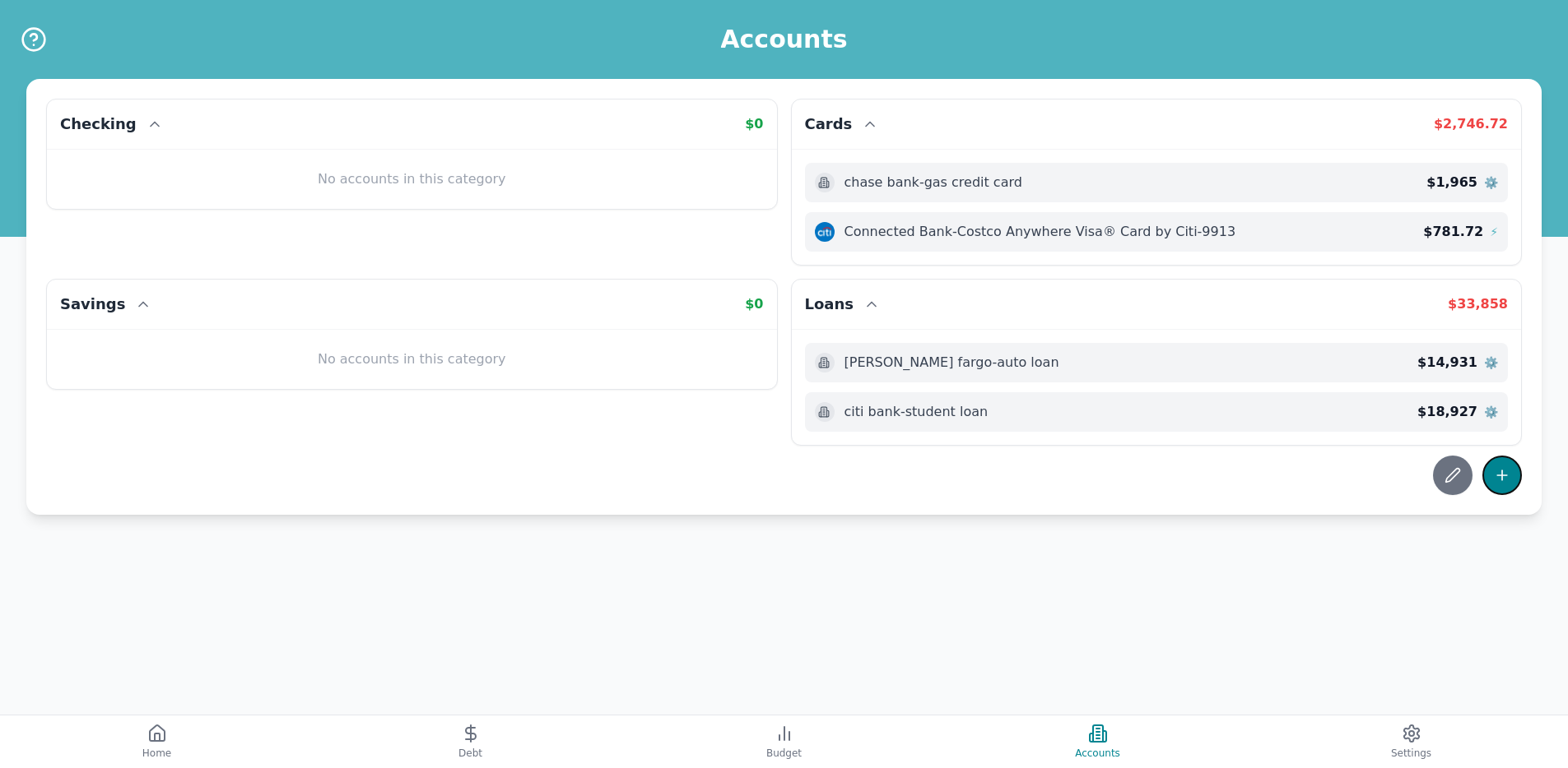
click at [1493, 467] on button at bounding box center [1502, 475] width 39 height 39
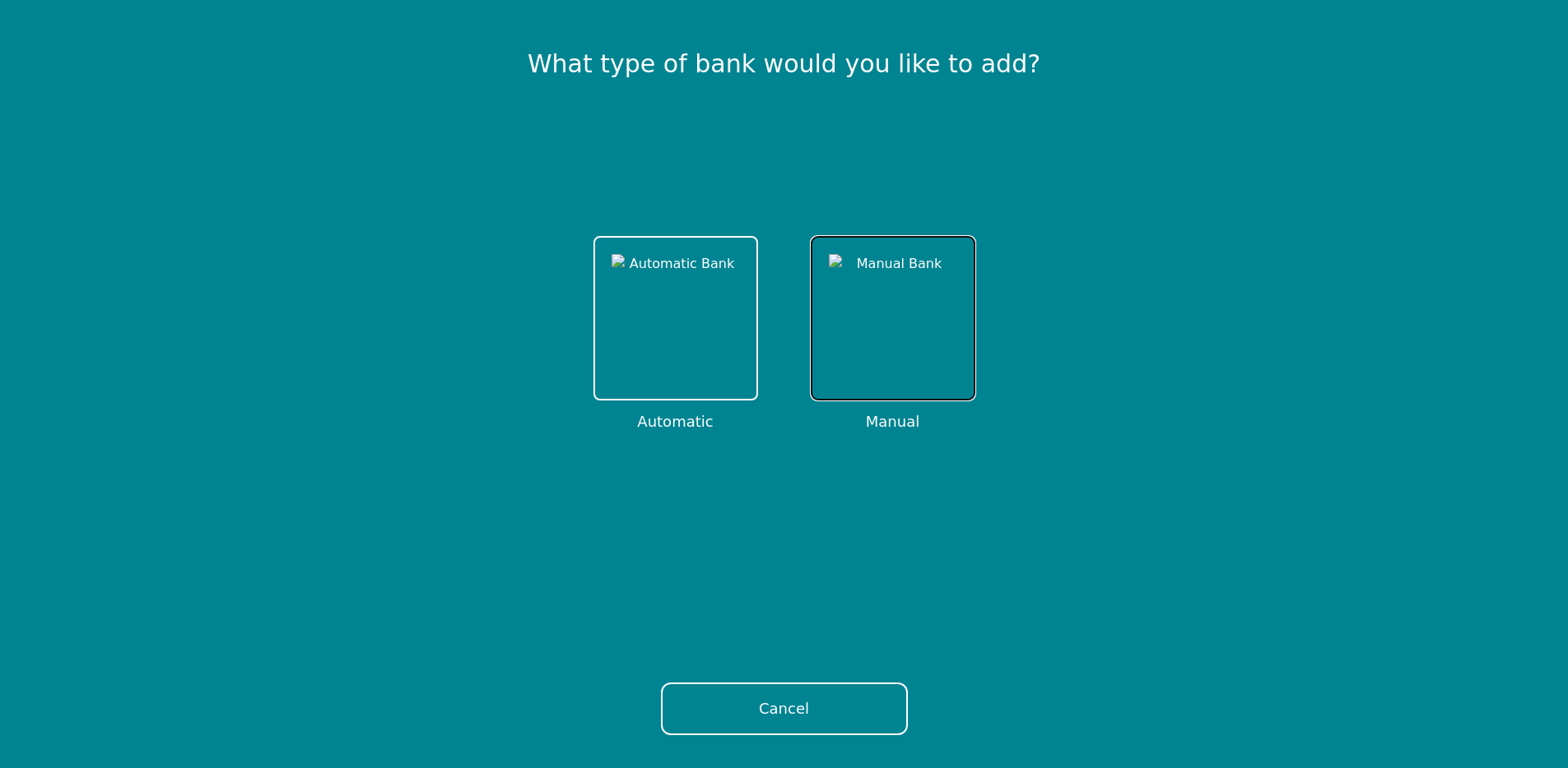
click at [897, 302] on img at bounding box center [893, 318] width 129 height 128
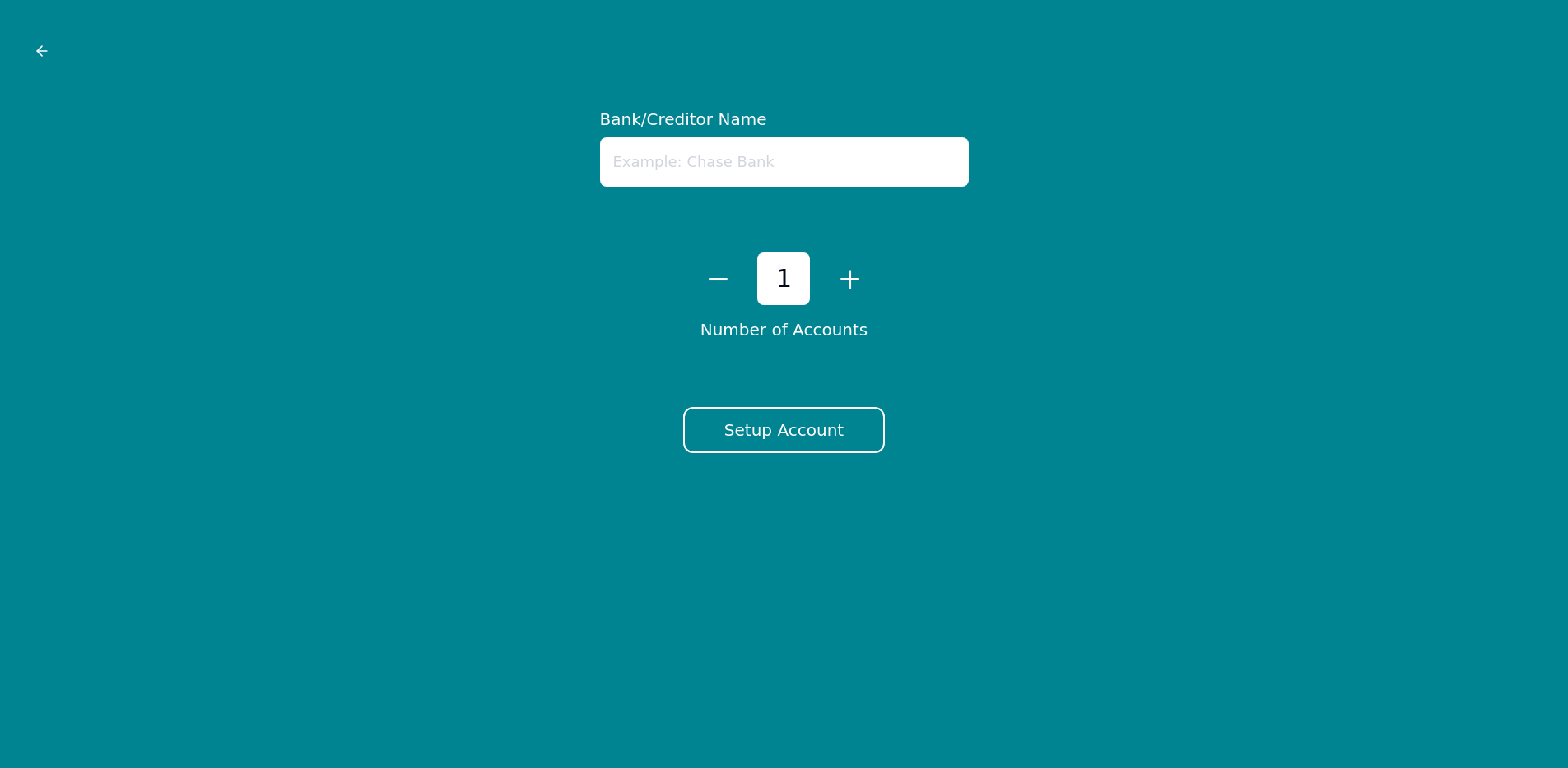
click at [728, 152] on input "text" at bounding box center [784, 161] width 369 height 49
type input "test4"
click at [767, 412] on button "Setup Account" at bounding box center [784, 431] width 202 height 46
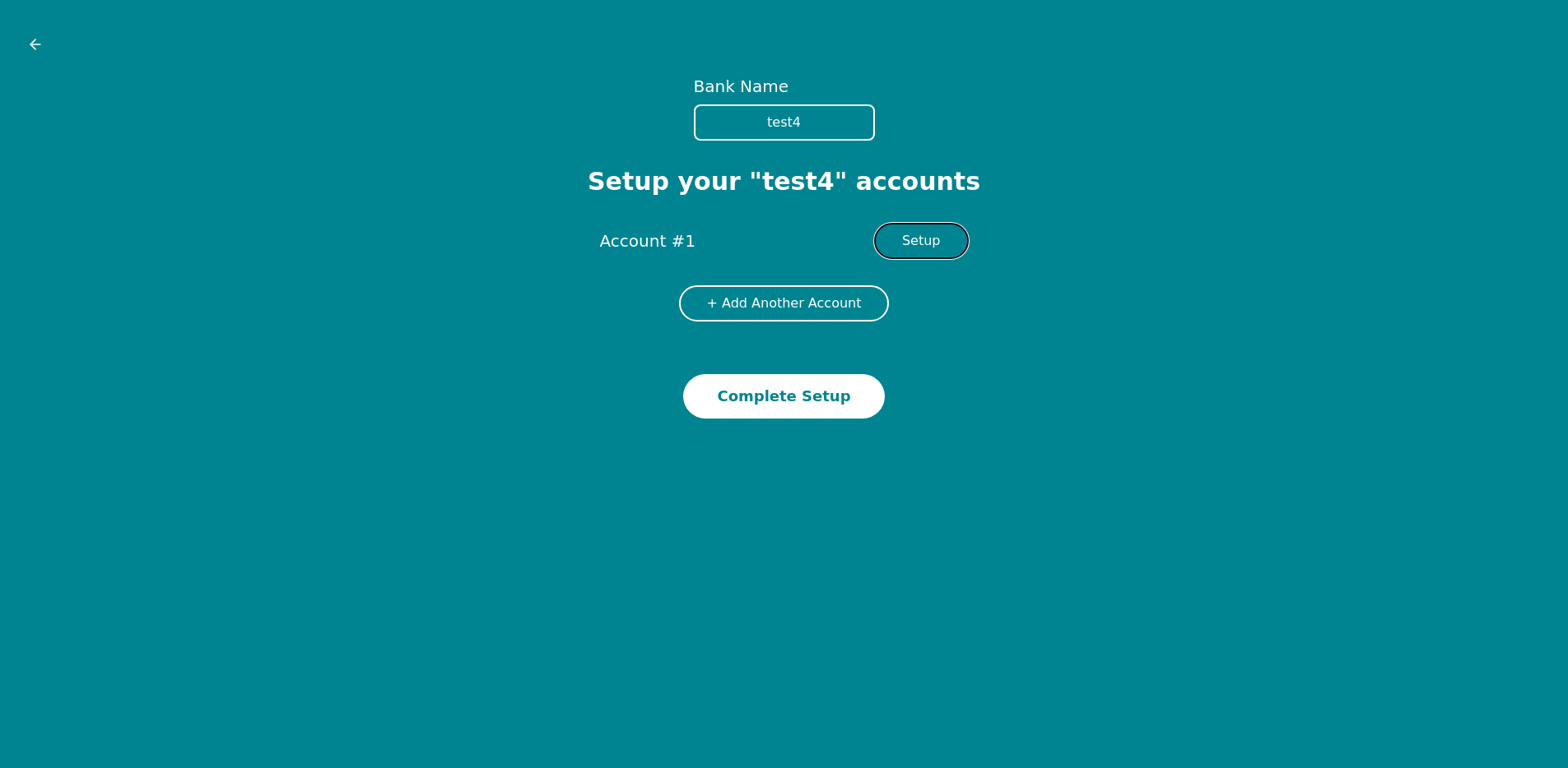
click at [901, 242] on button "Setup" at bounding box center [921, 241] width 95 height 37
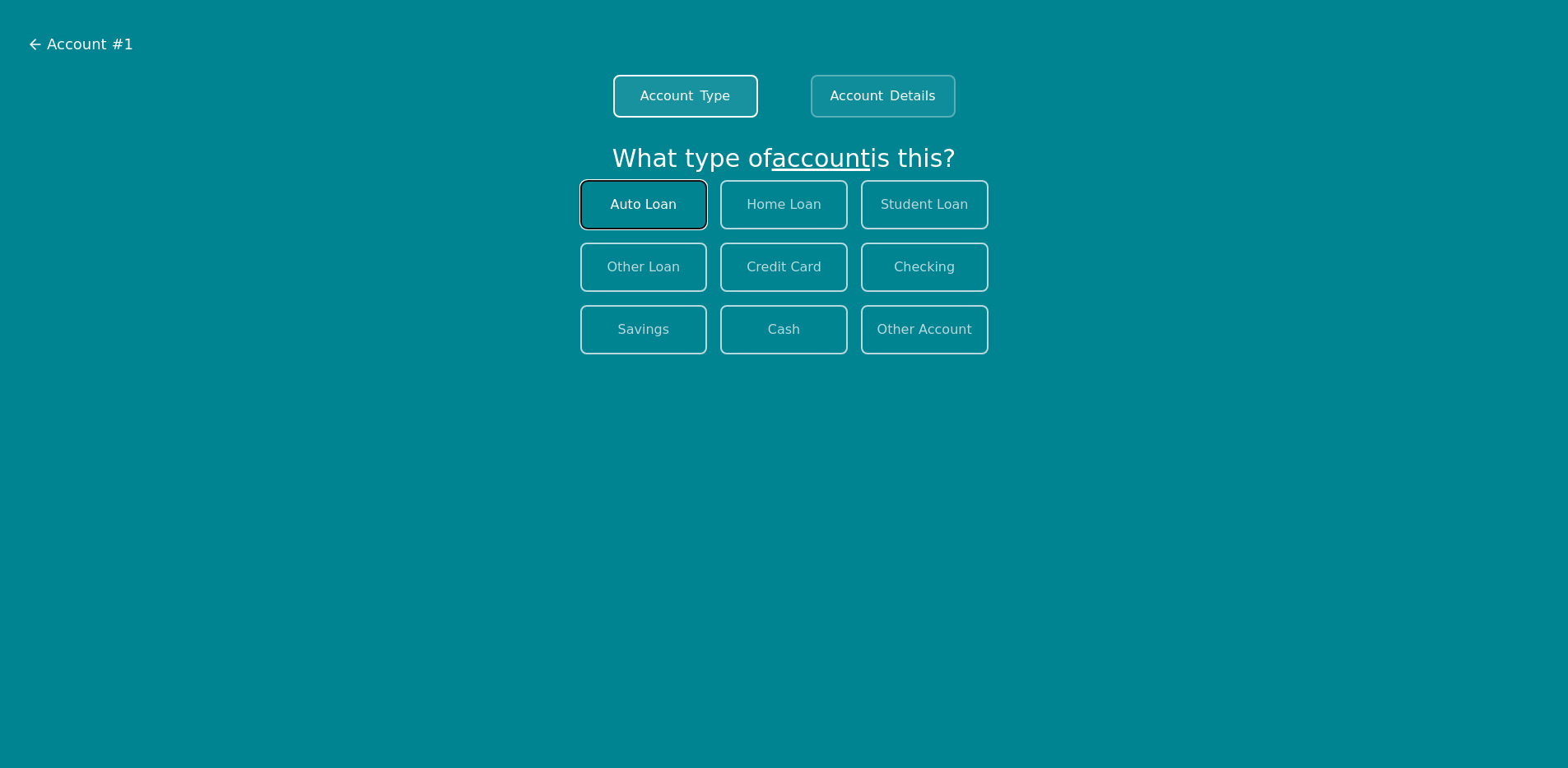
click at [676, 208] on button "Auto Loan" at bounding box center [643, 204] width 128 height 49
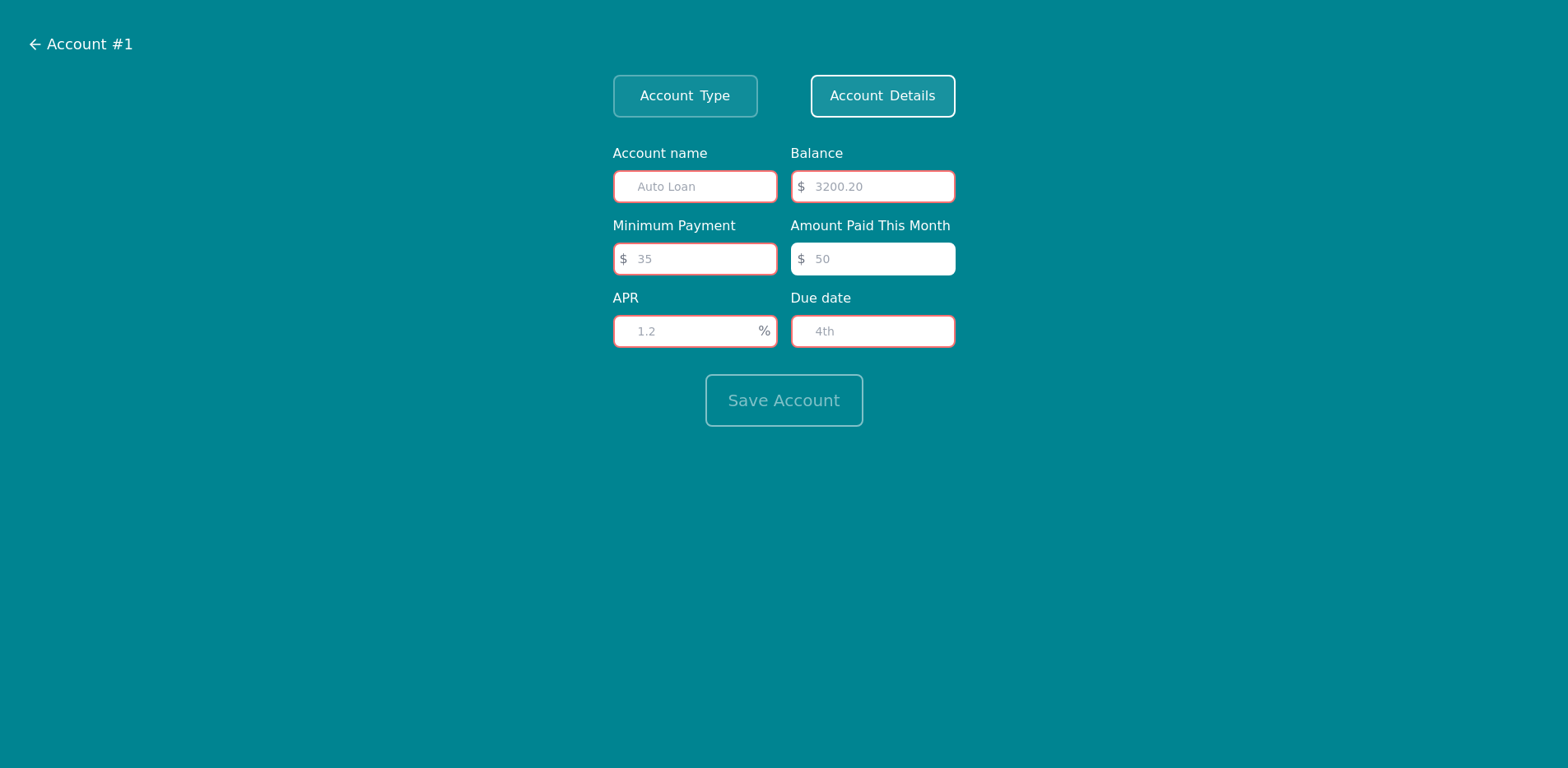
click at [708, 183] on input "text" at bounding box center [695, 186] width 164 height 33
type input "test auto lona"
click at [824, 185] on input "number" at bounding box center [873, 186] width 164 height 33
type input "10000"
click at [672, 250] on input "number" at bounding box center [695, 259] width 164 height 33
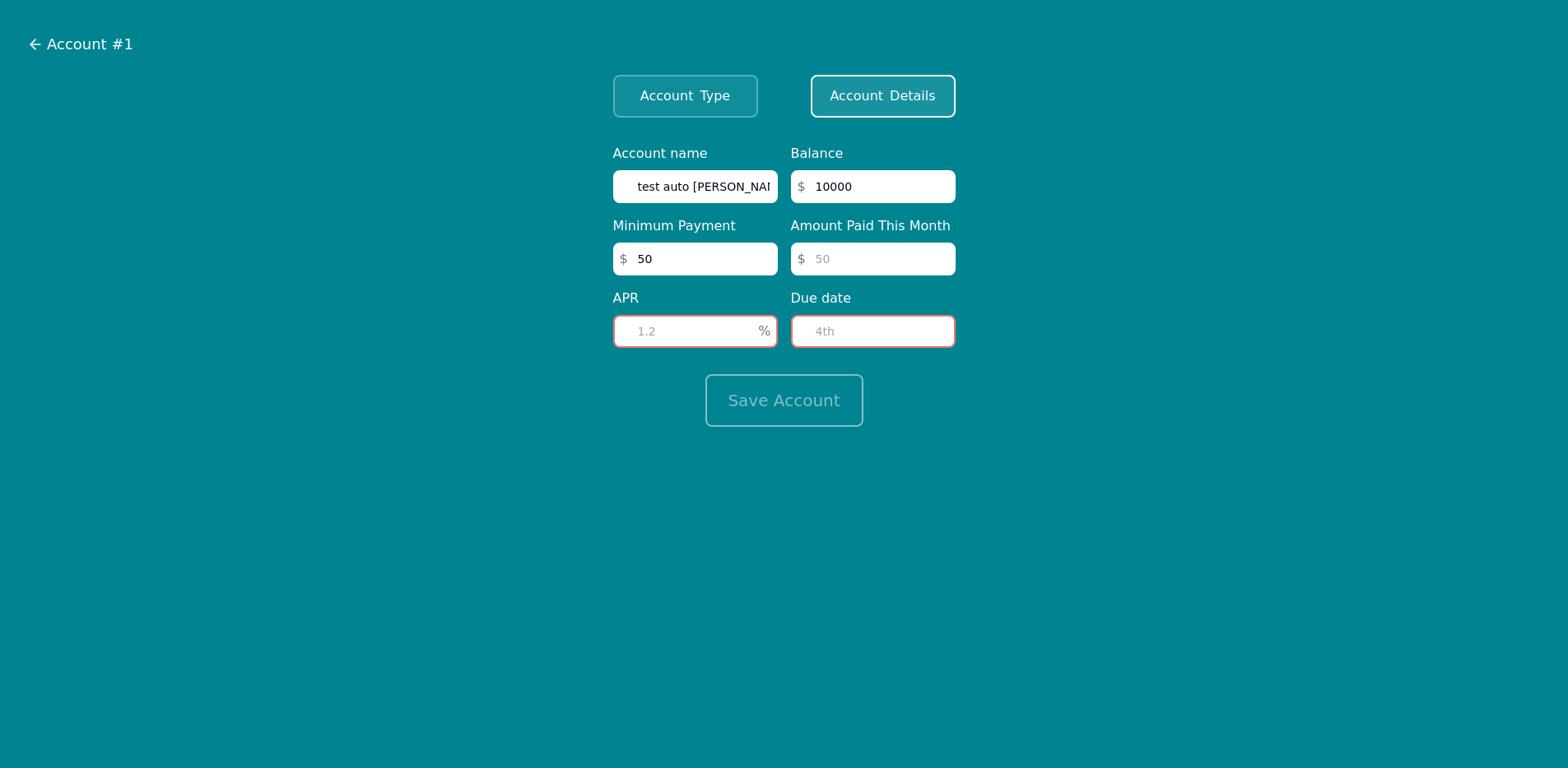
type input "50"
click at [893, 268] on input "number" at bounding box center [873, 259] width 164 height 33
type input "0"
click at [682, 323] on input "number" at bounding box center [695, 331] width 164 height 33
type input "5"
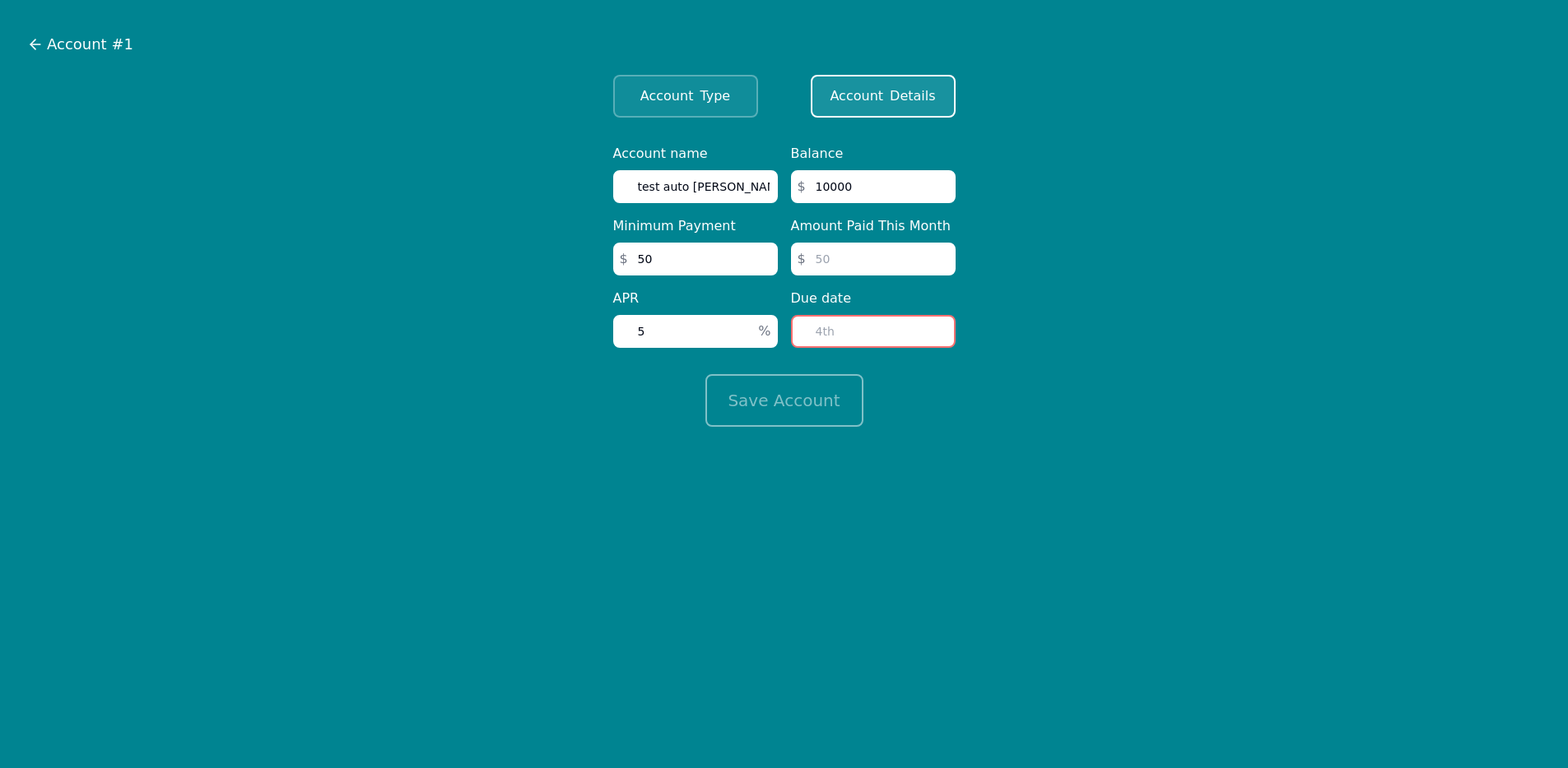
click at [868, 325] on input "number" at bounding box center [873, 331] width 164 height 33
type input "15"
click at [816, 392] on button "Save Account" at bounding box center [784, 401] width 158 height 53
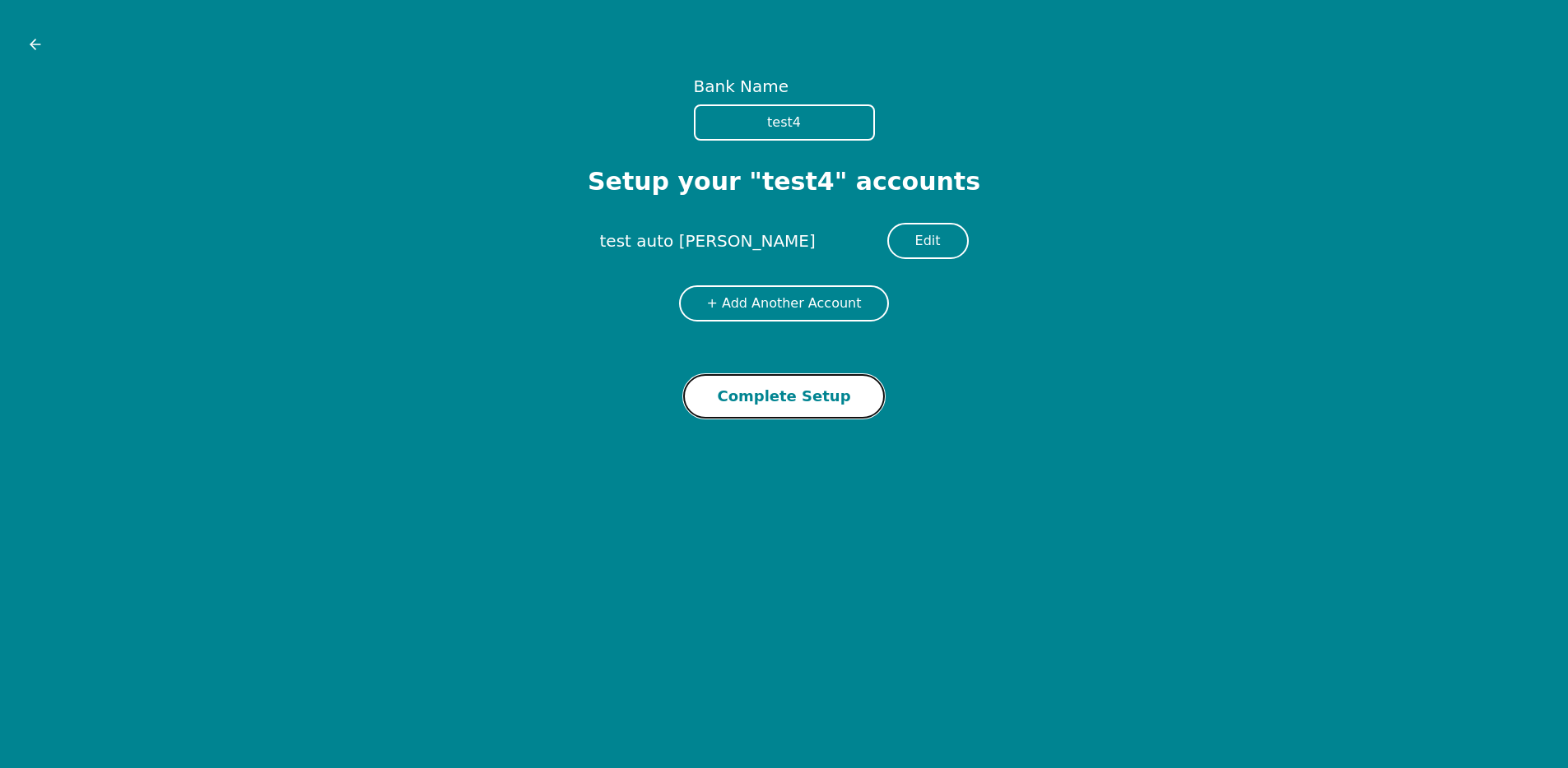
click at [819, 392] on button "Complete Setup" at bounding box center [783, 397] width 201 height 45
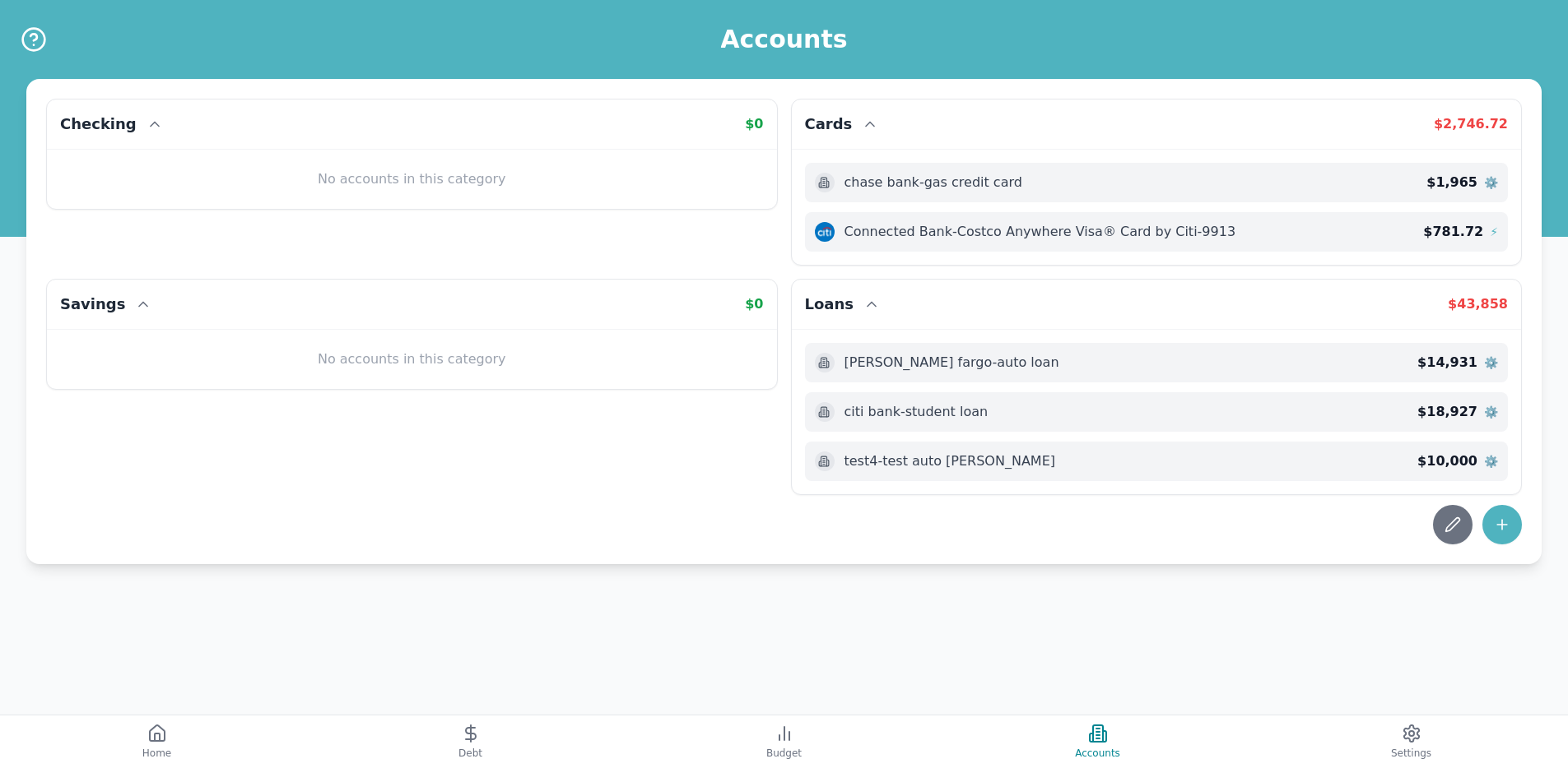
click at [488, 714] on div "Accounts Checking $ 0 No accounts in this category Cards $ 2,746.72 chase bank …" at bounding box center [784, 384] width 1568 height 768
click at [509, 723] on button "Debt" at bounding box center [469, 741] width 313 height 53
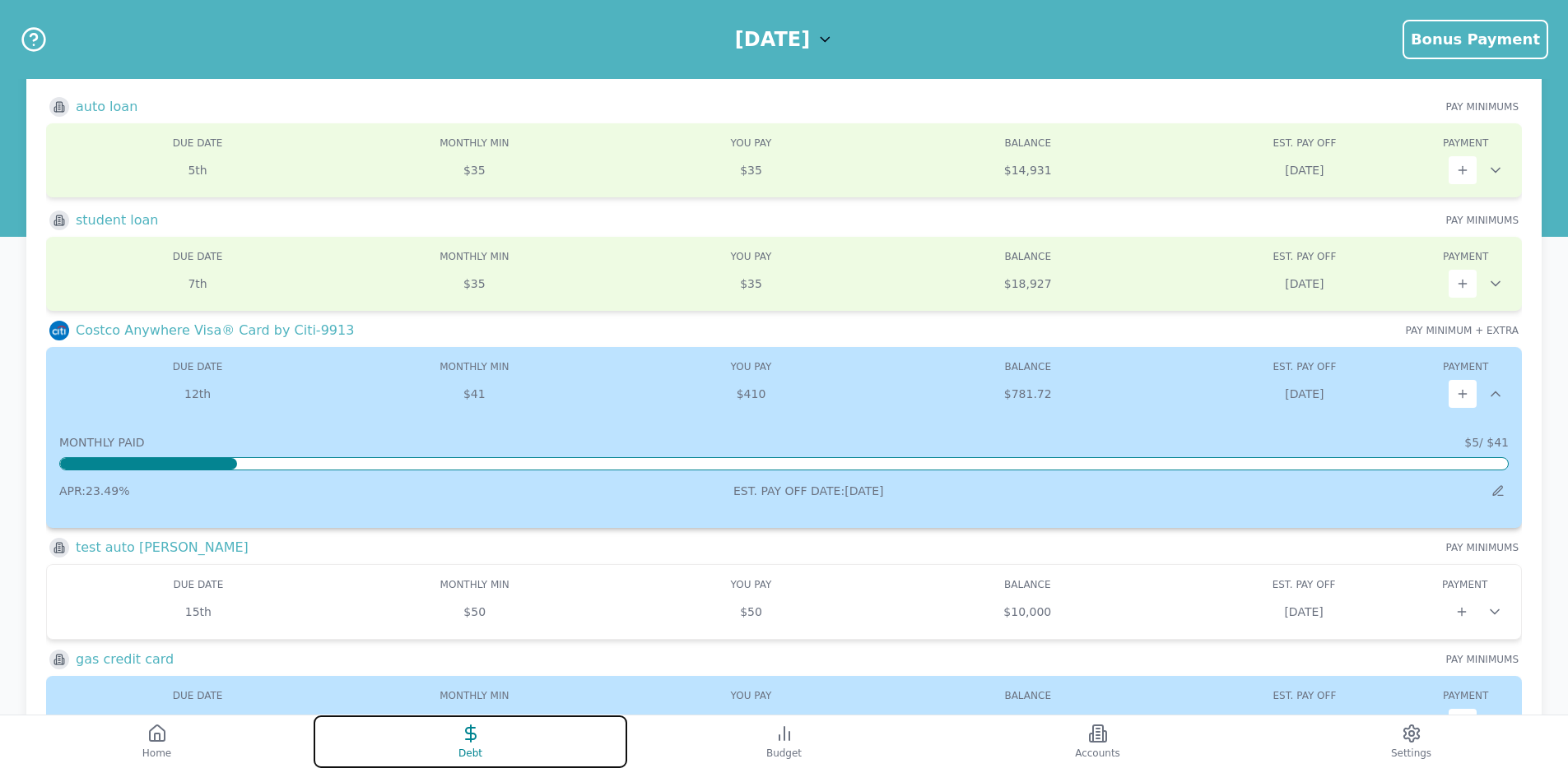
scroll to position [163, 0]
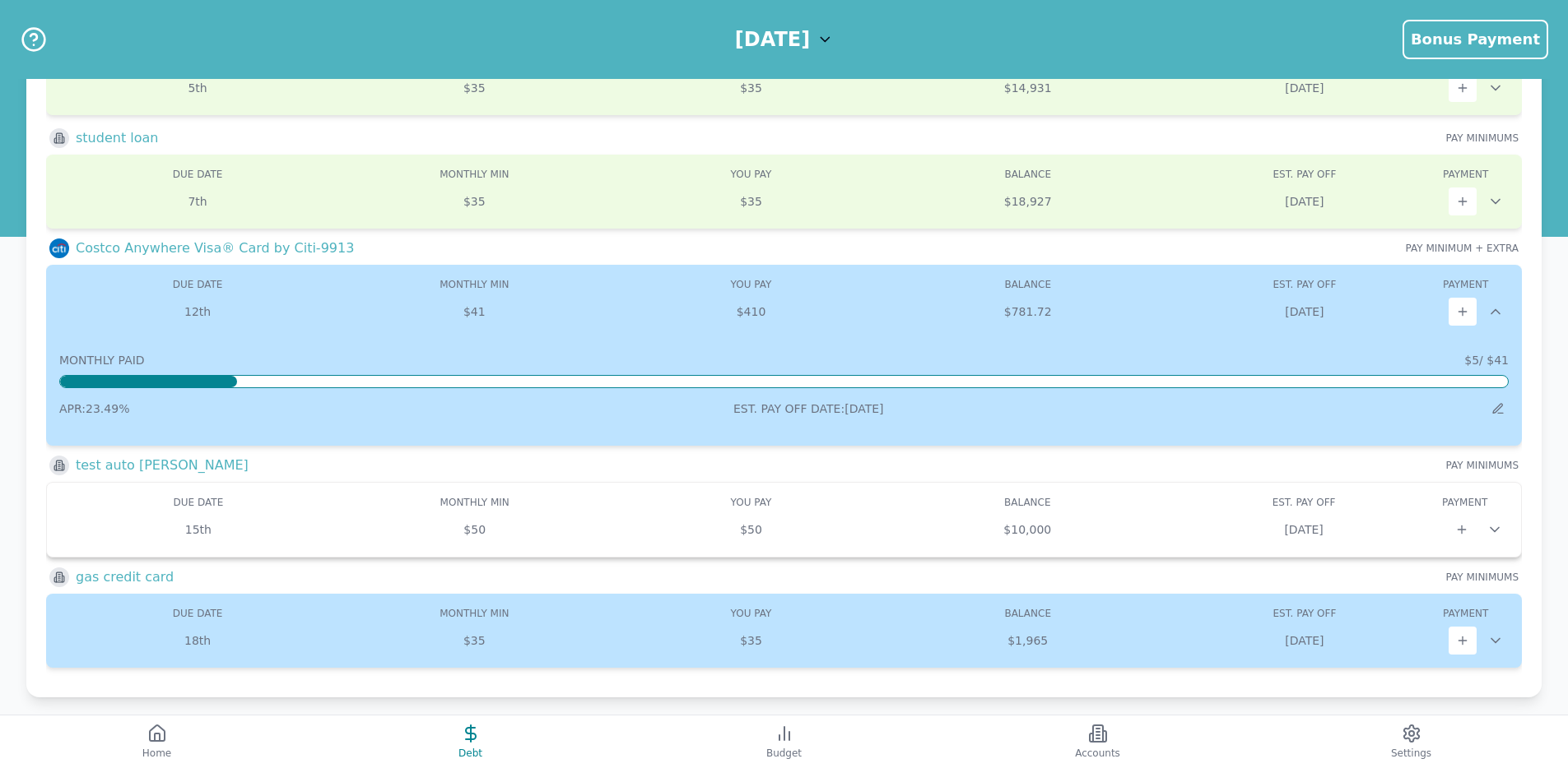
click at [1497, 522] on icon at bounding box center [1495, 530] width 16 height 16
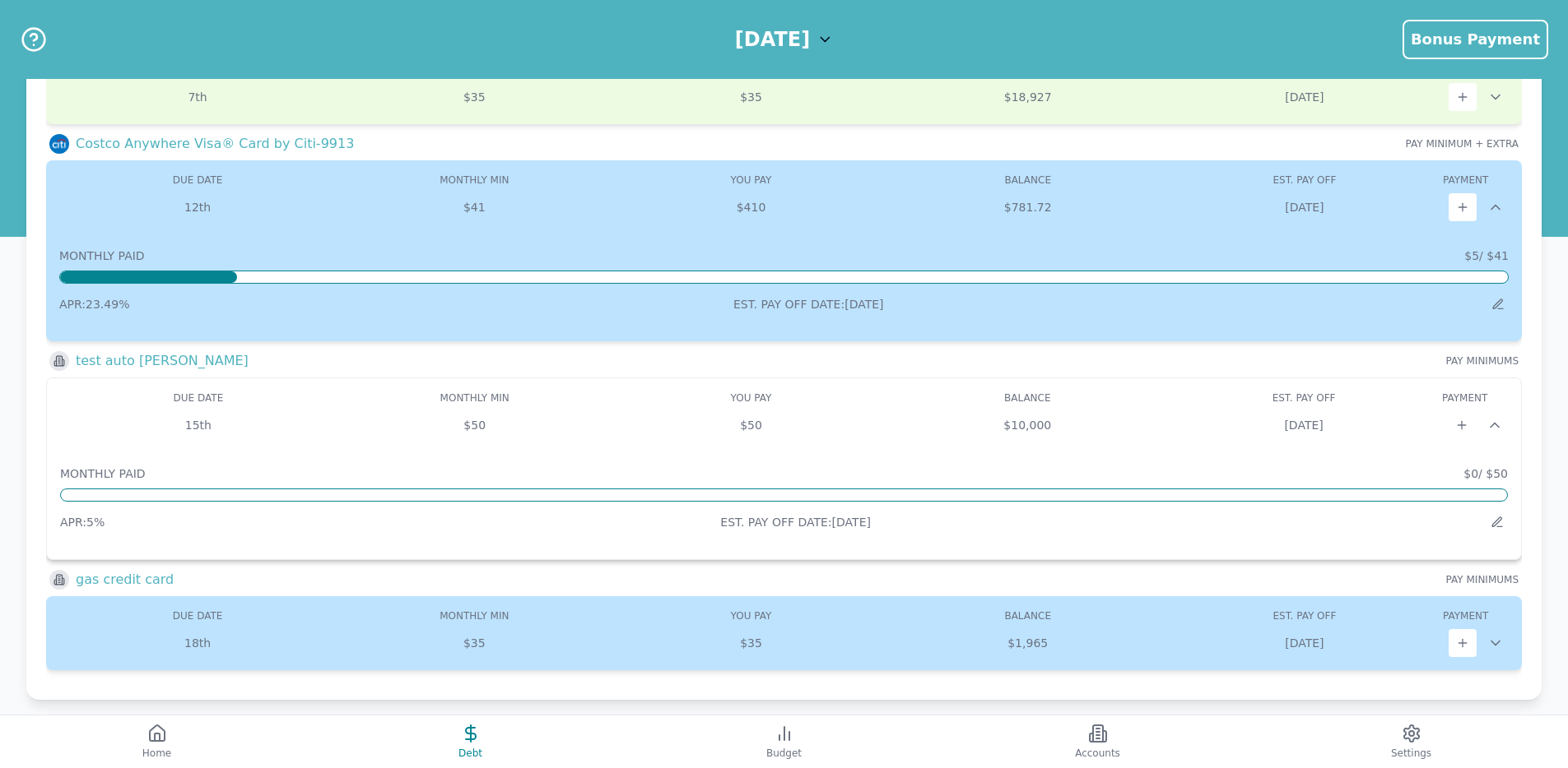
scroll to position [273, 0]
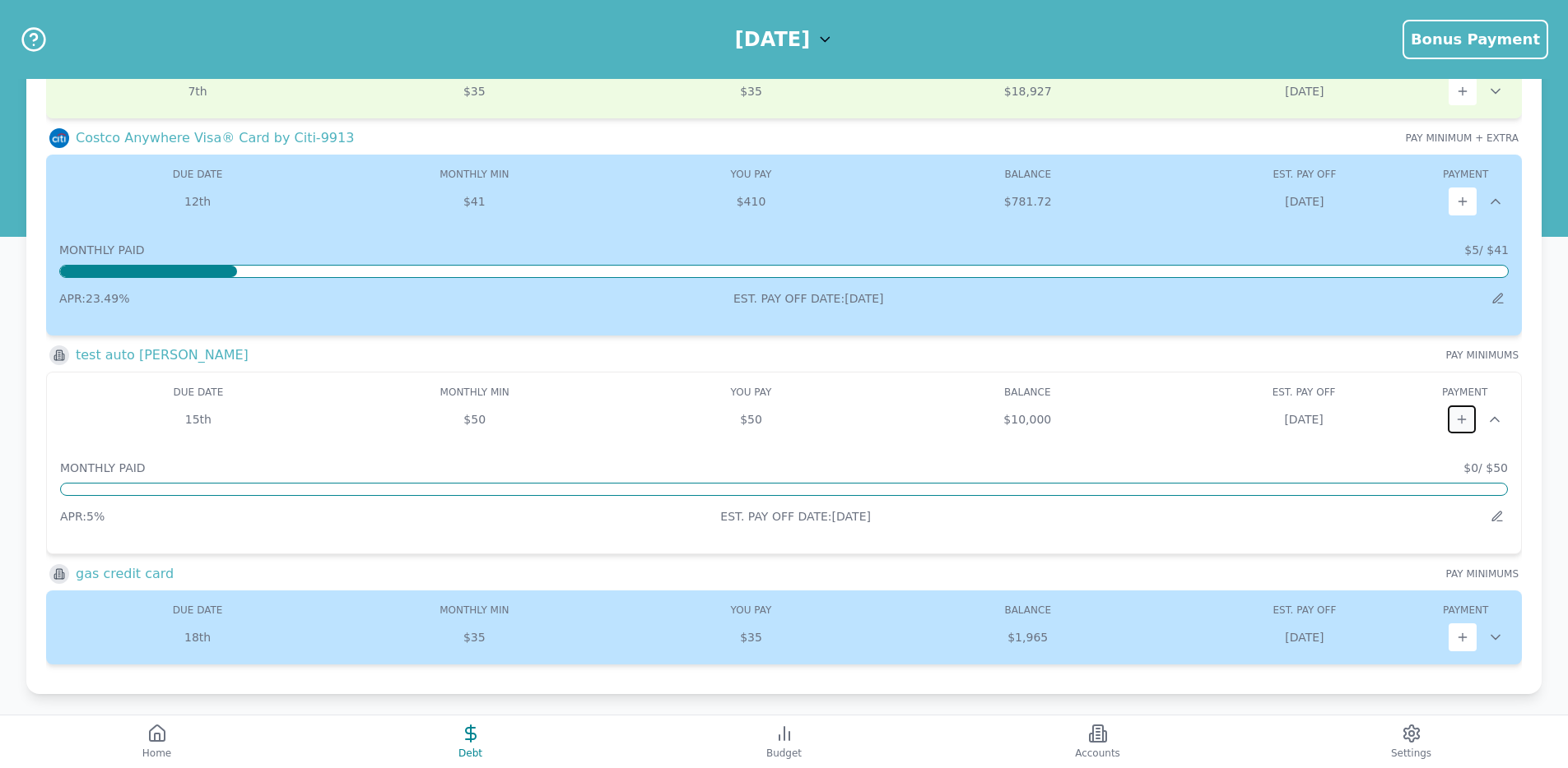
click at [1467, 416] on icon at bounding box center [1462, 419] width 13 height 13
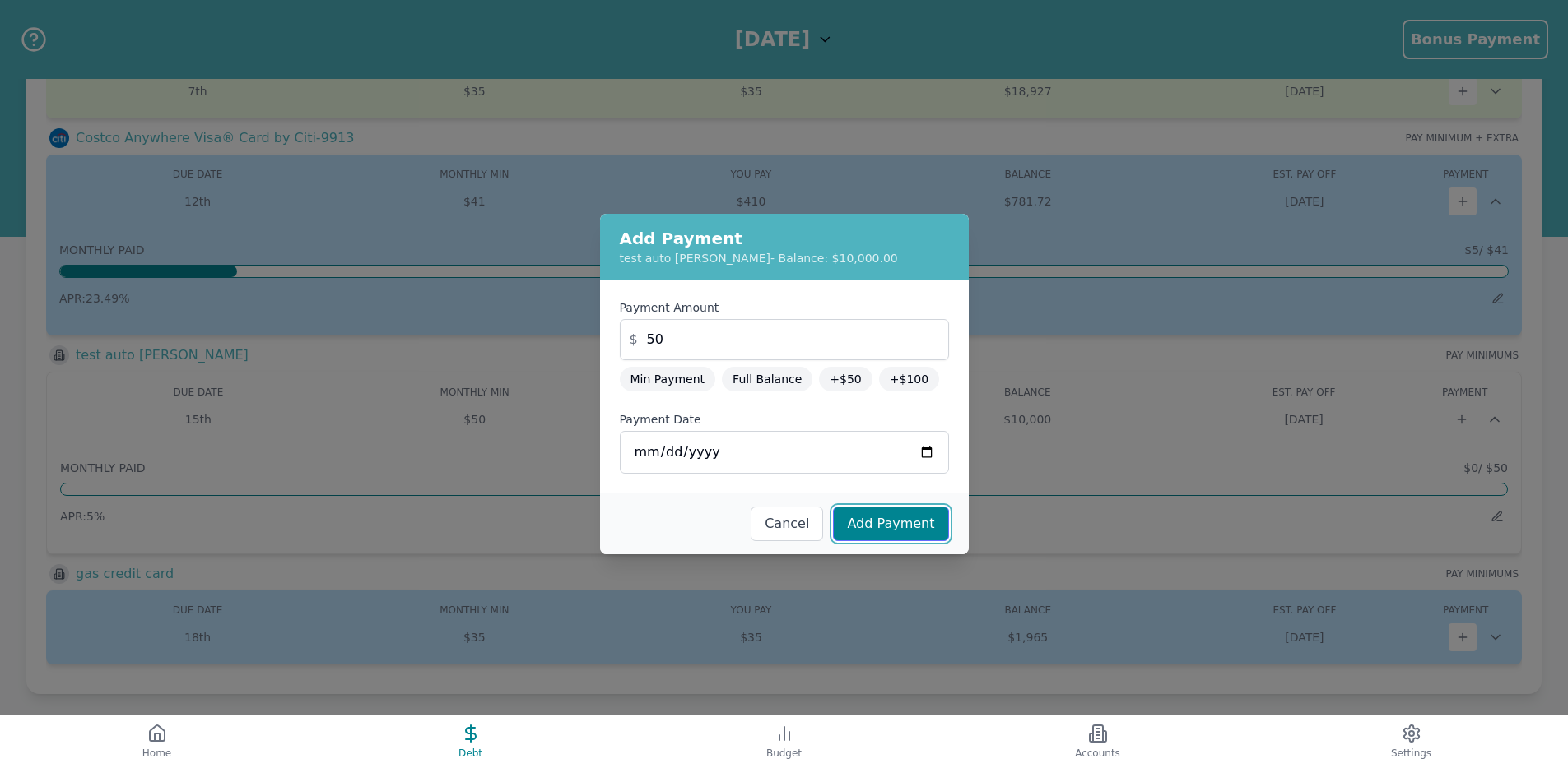
click at [864, 524] on button "Add Payment" at bounding box center [890, 524] width 115 height 35
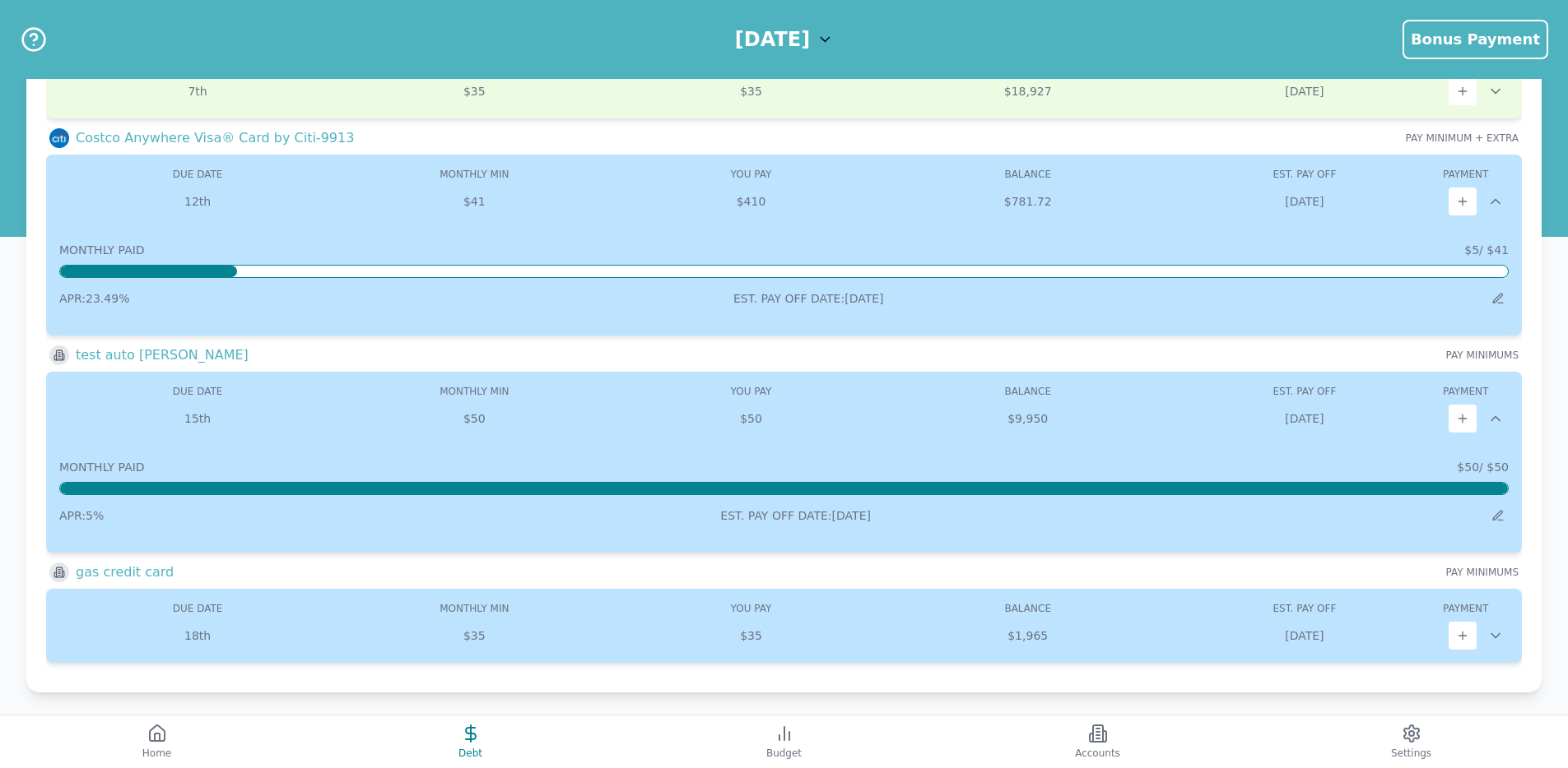
click at [1492, 419] on icon at bounding box center [1495, 419] width 8 height 4
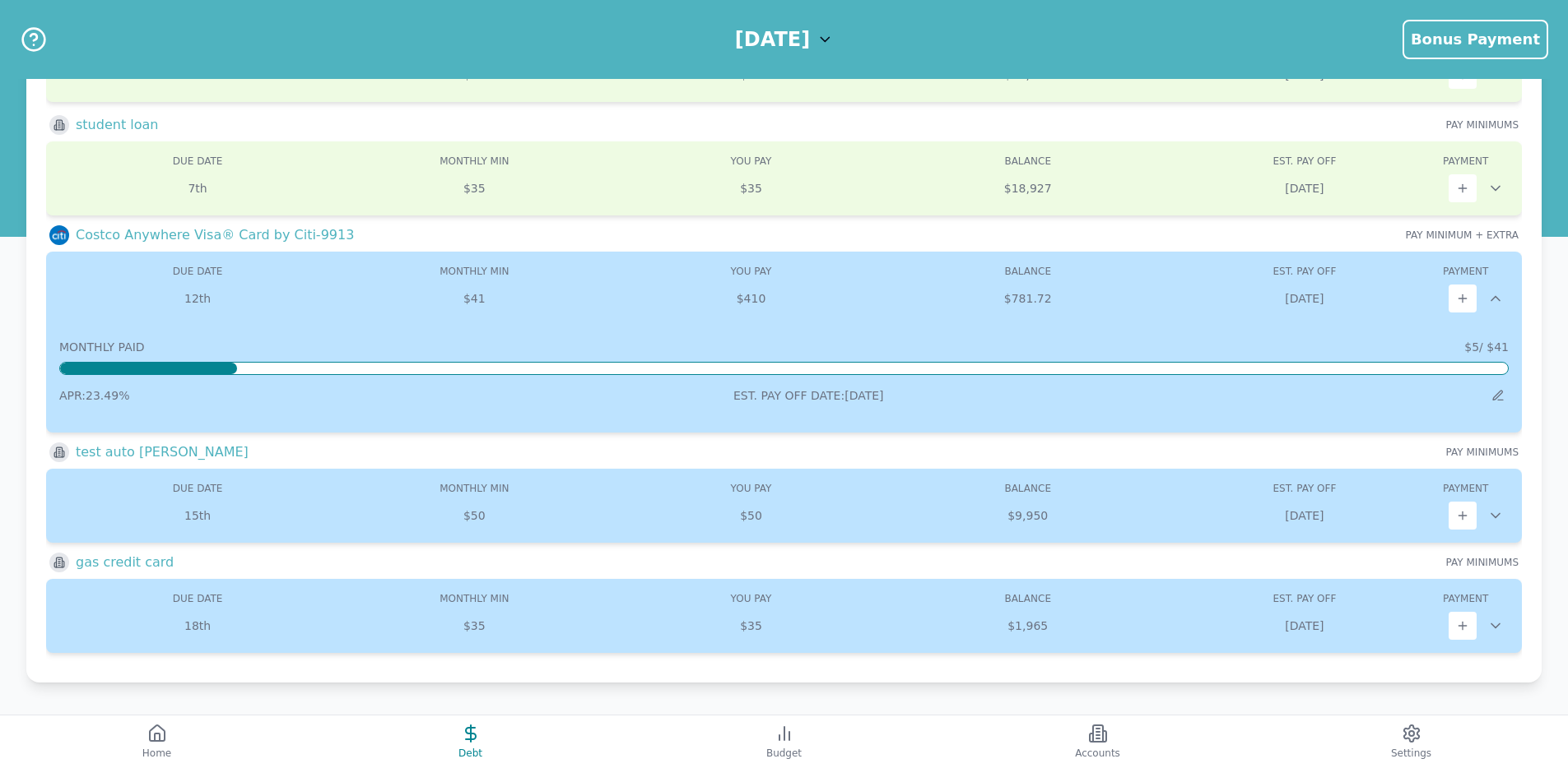
click at [1495, 515] on icon at bounding box center [1495, 516] width 16 height 16
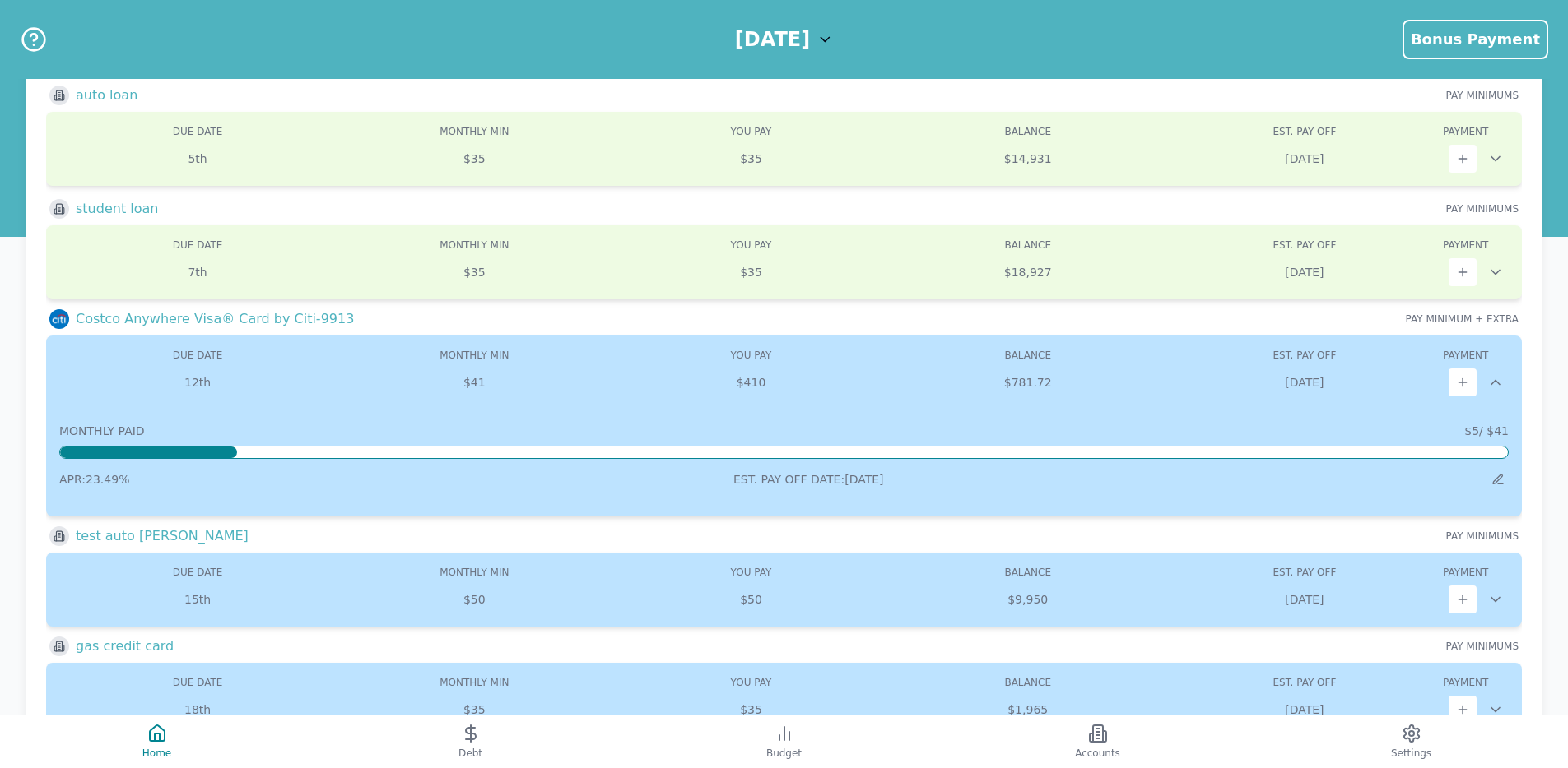
scroll to position [176, 0]
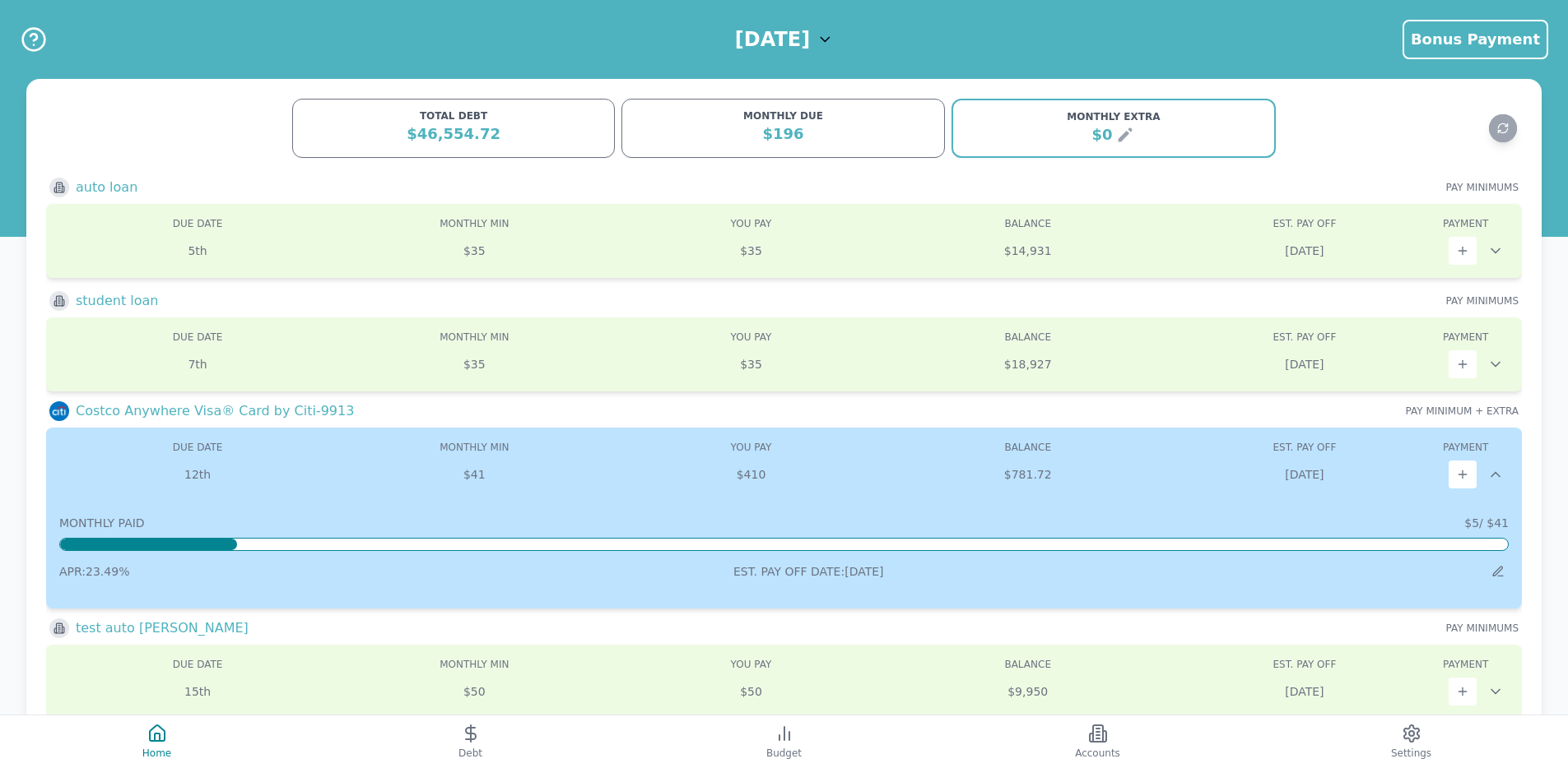
scroll to position [176, 0]
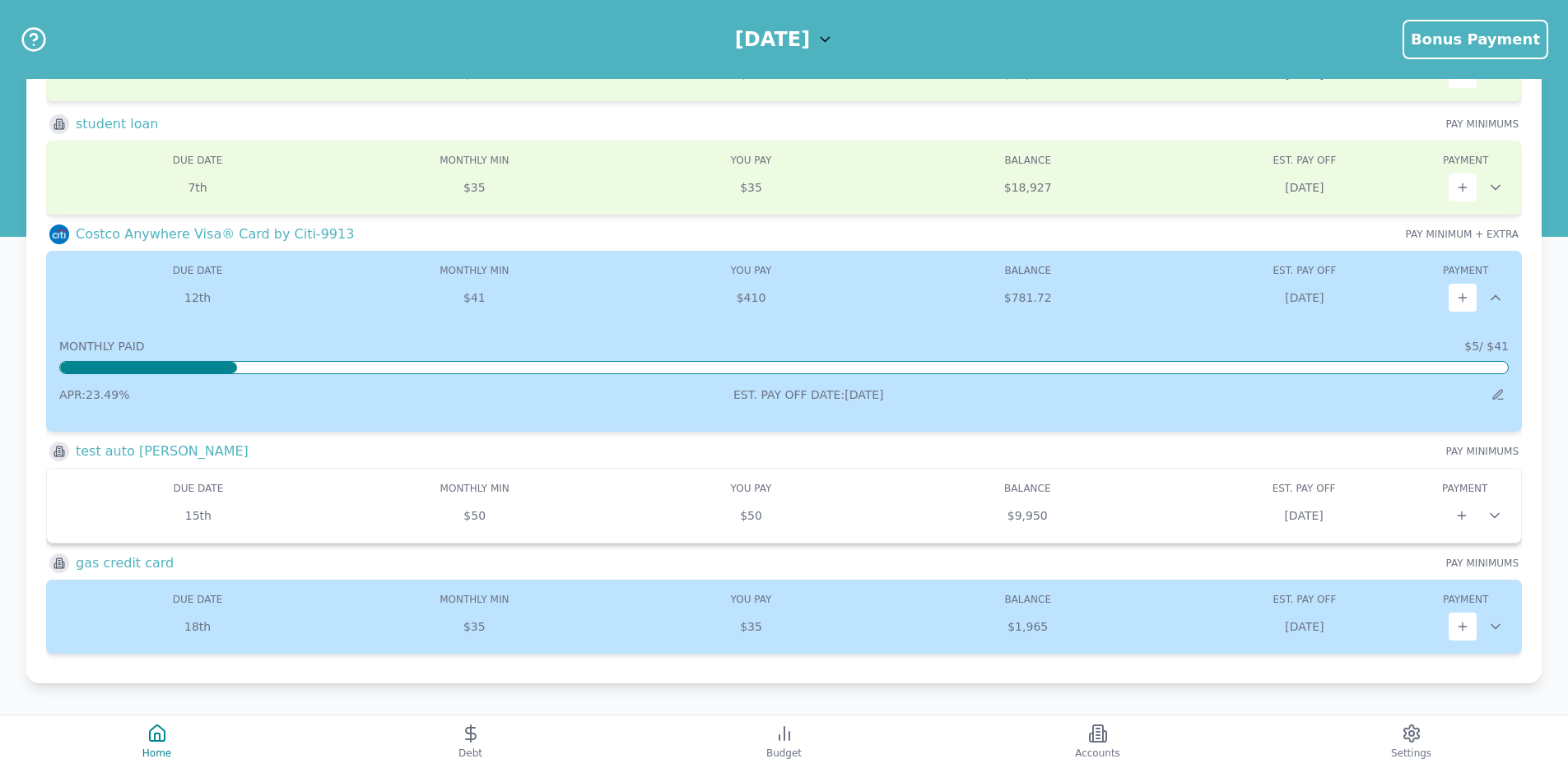
scroll to position [178, 0]
click at [1454, 515] on button at bounding box center [1461, 515] width 28 height 28
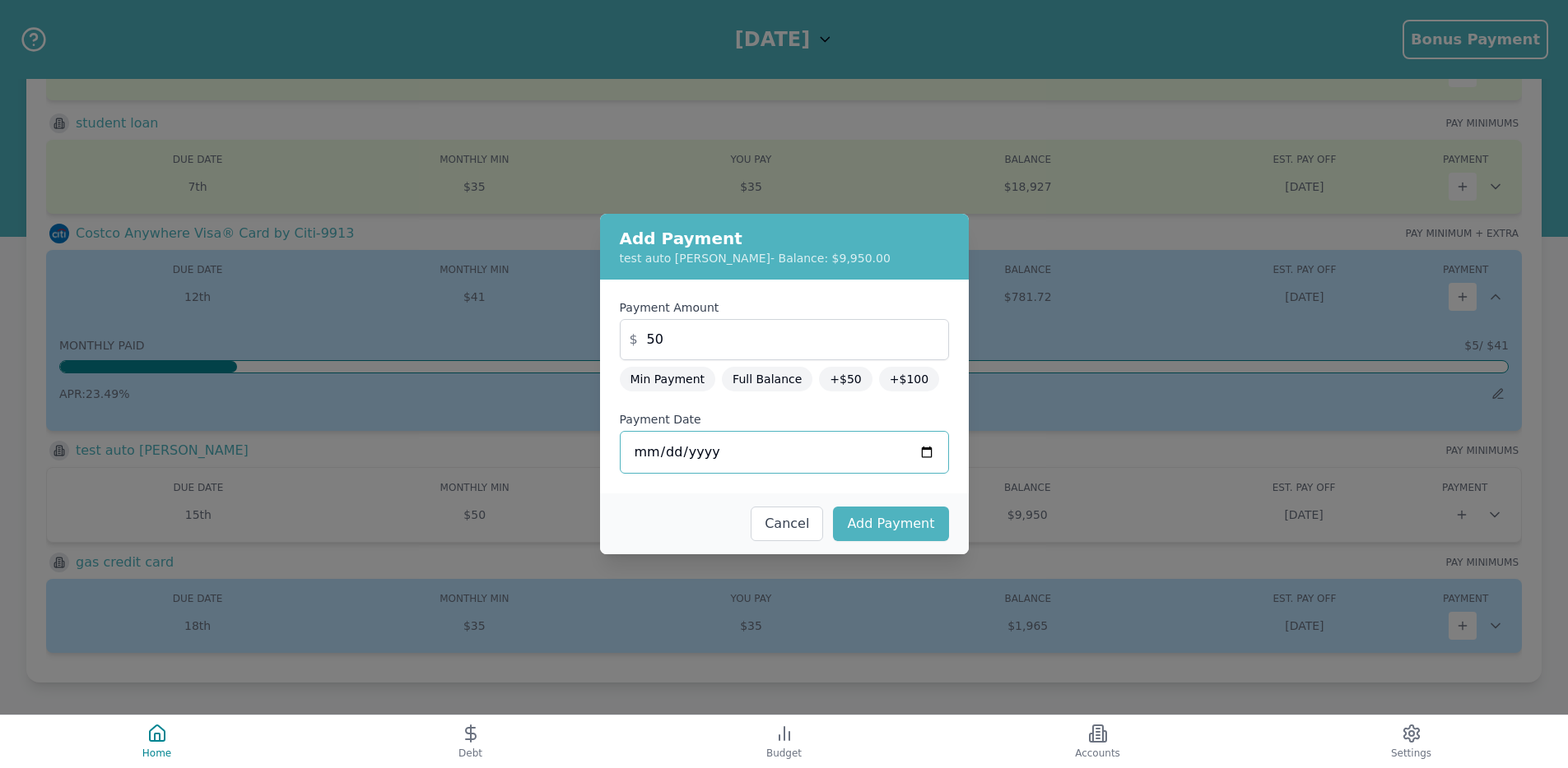
click at [666, 448] on input "[DATE]" at bounding box center [784, 452] width 329 height 43
click at [701, 509] on div "Cancel Add Payment" at bounding box center [784, 524] width 369 height 61
click at [894, 524] on button "Add Payment" at bounding box center [890, 524] width 115 height 35
type input "[DATE]"
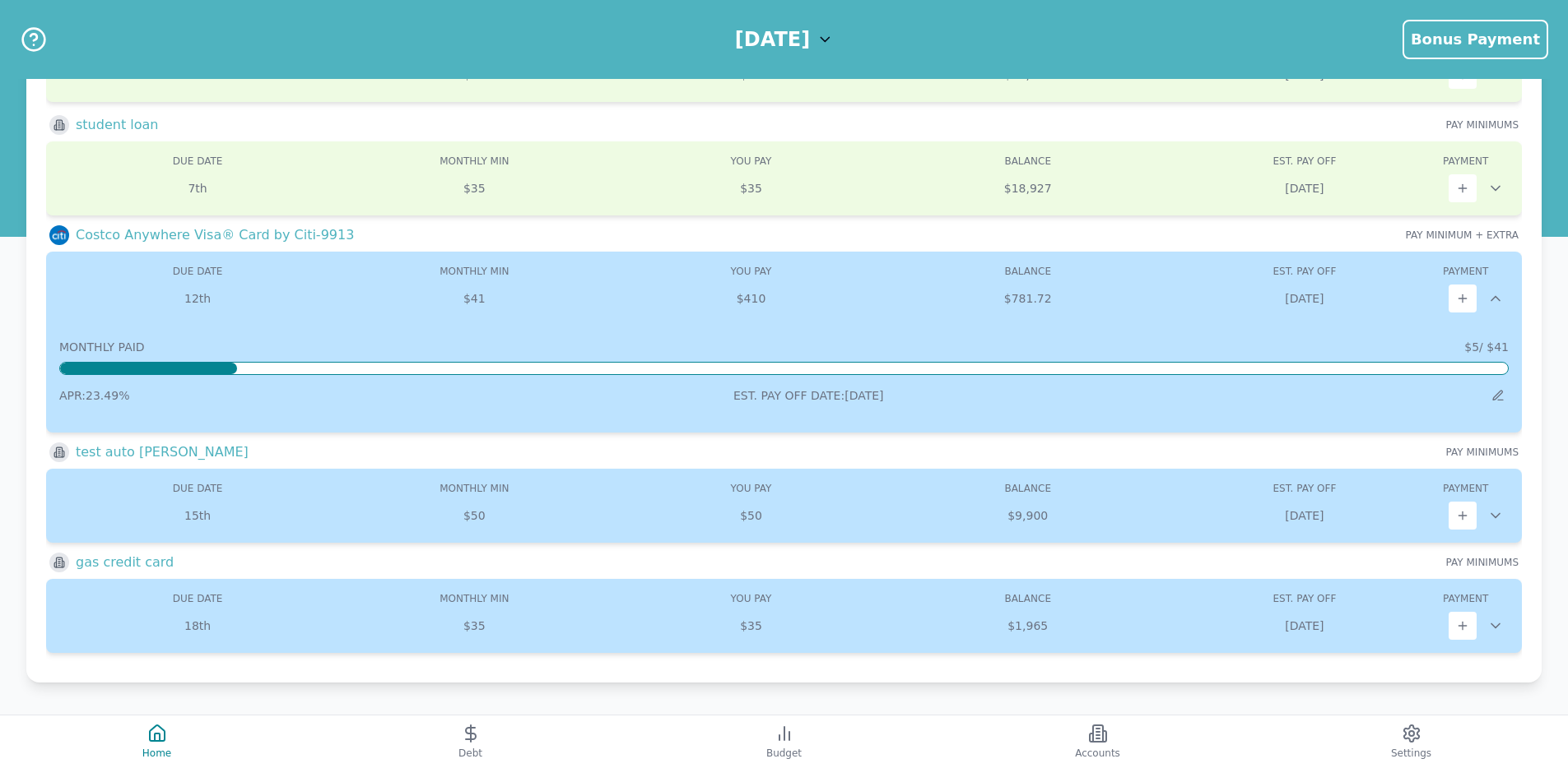
scroll to position [176, 0]
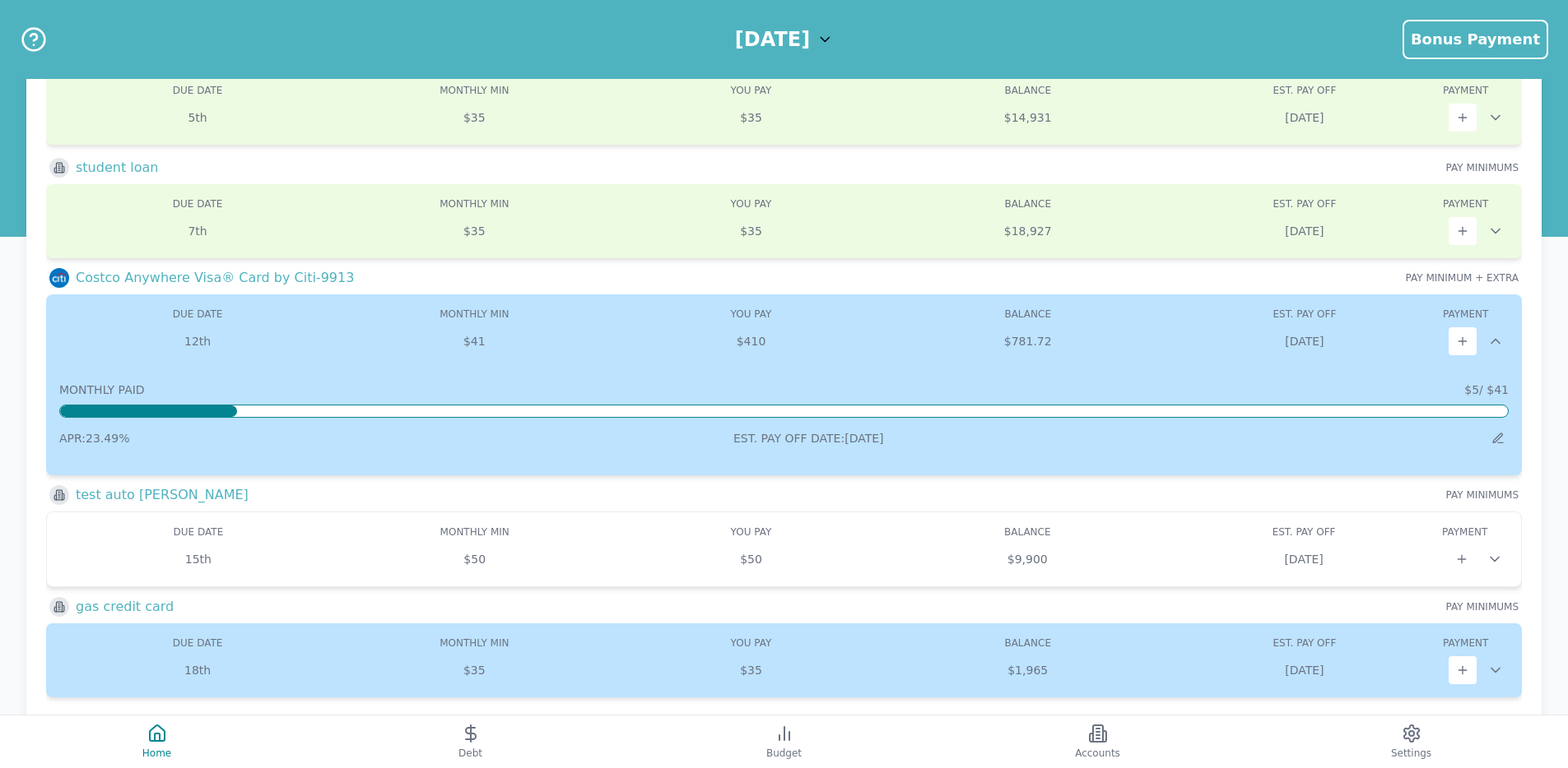
scroll to position [178, 0]
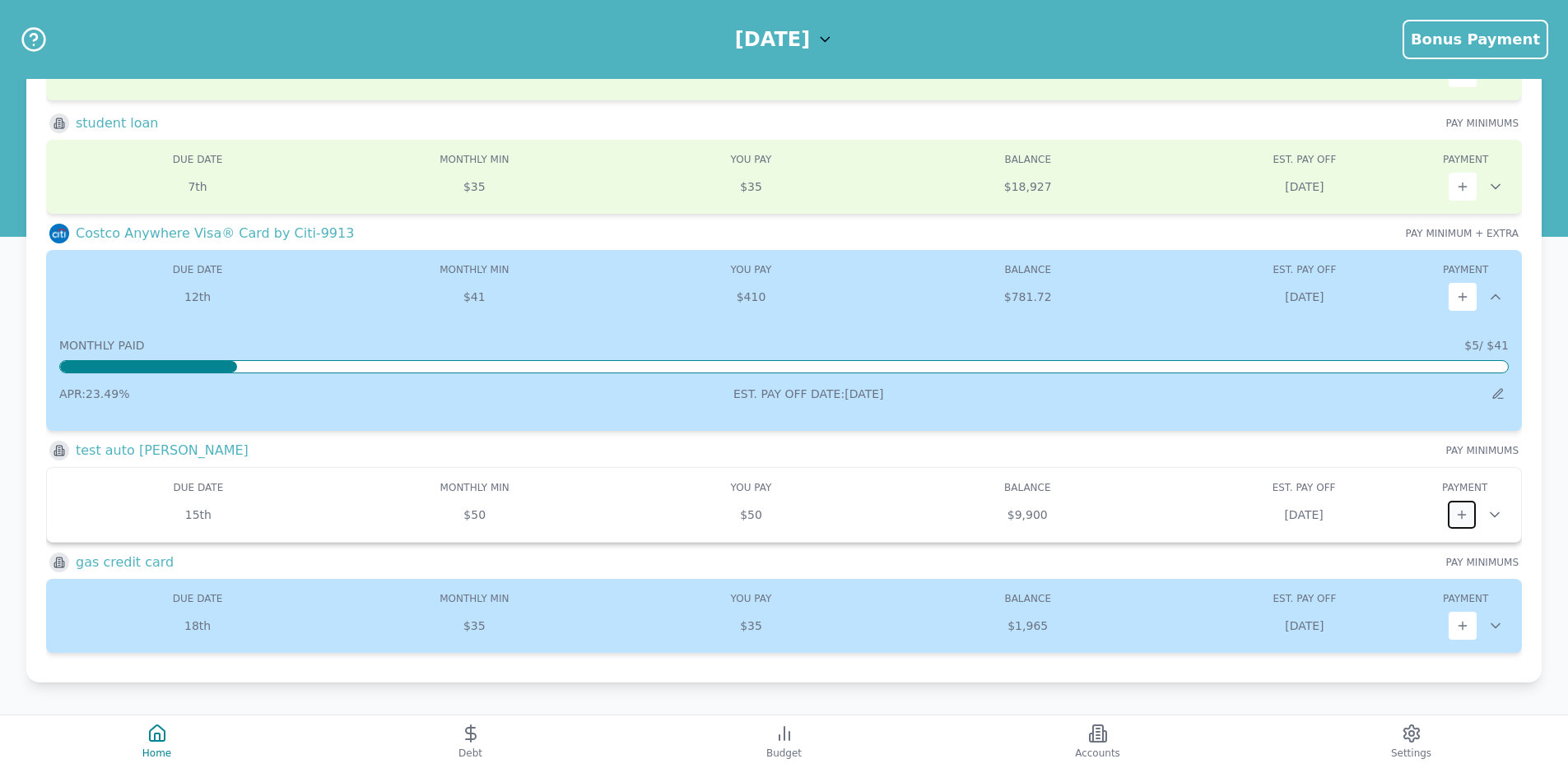
click at [1459, 506] on button at bounding box center [1461, 515] width 28 height 28
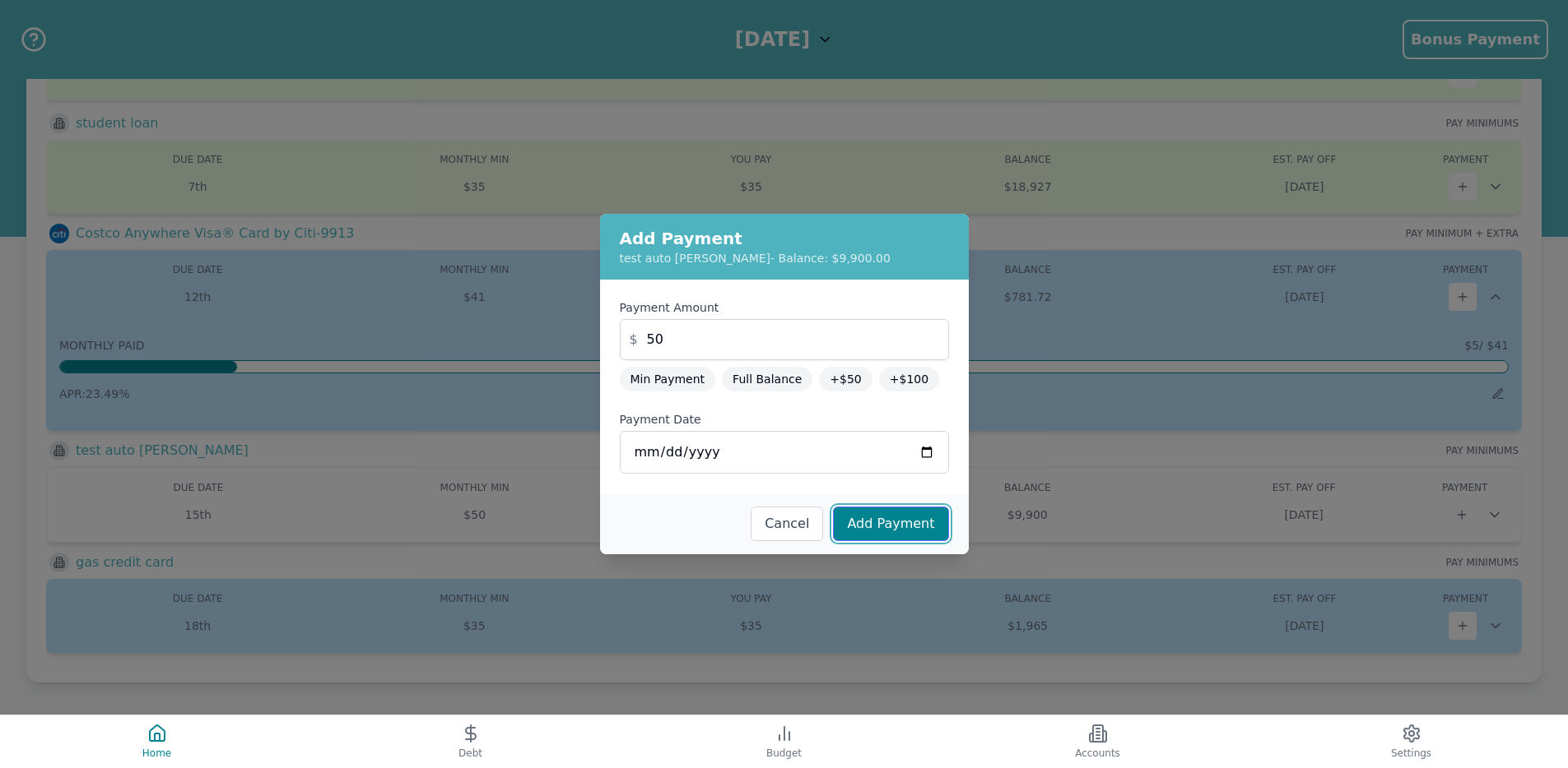
click at [945, 517] on button "Add Payment" at bounding box center [890, 524] width 115 height 35
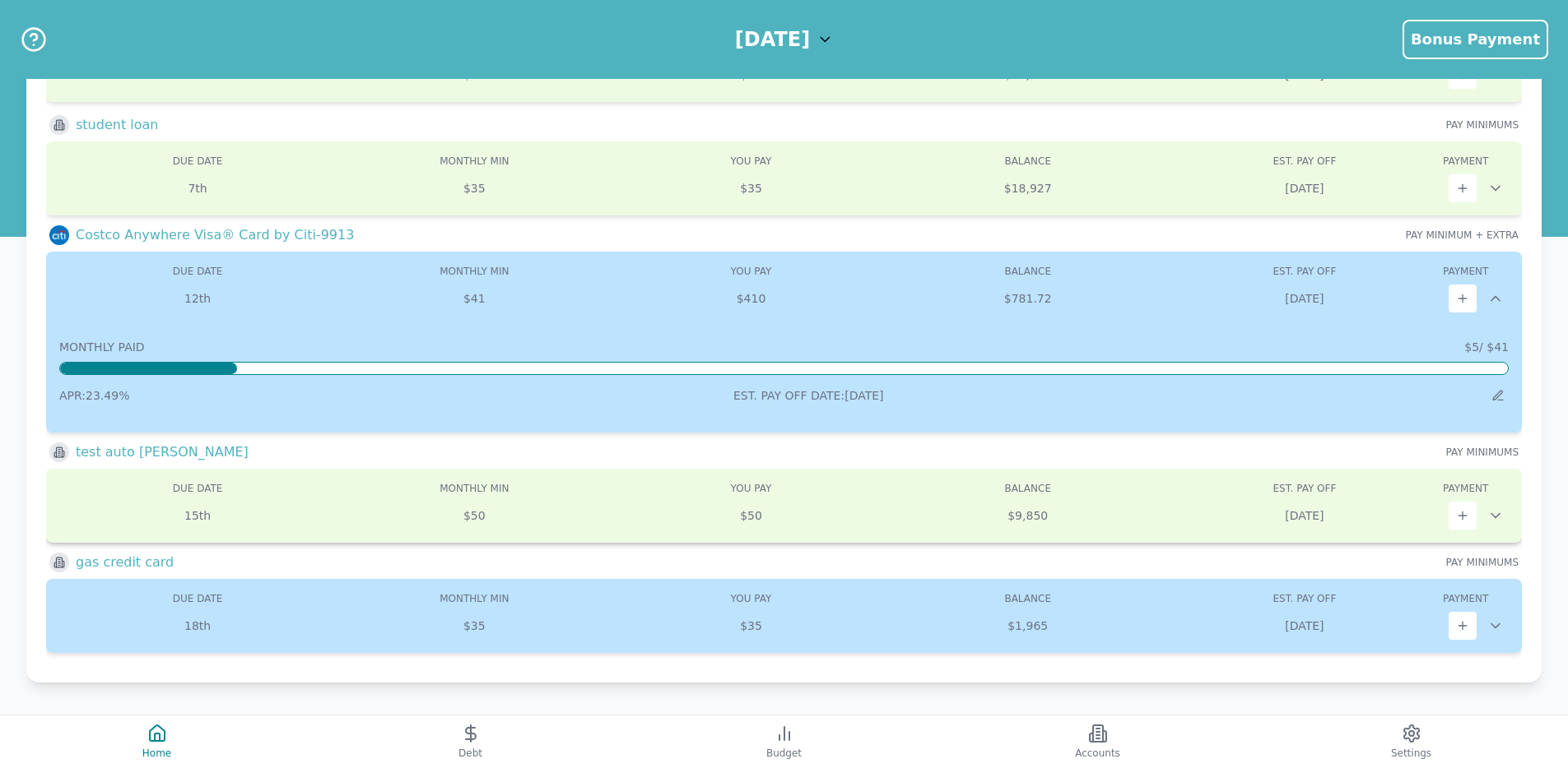
scroll to position [176, 0]
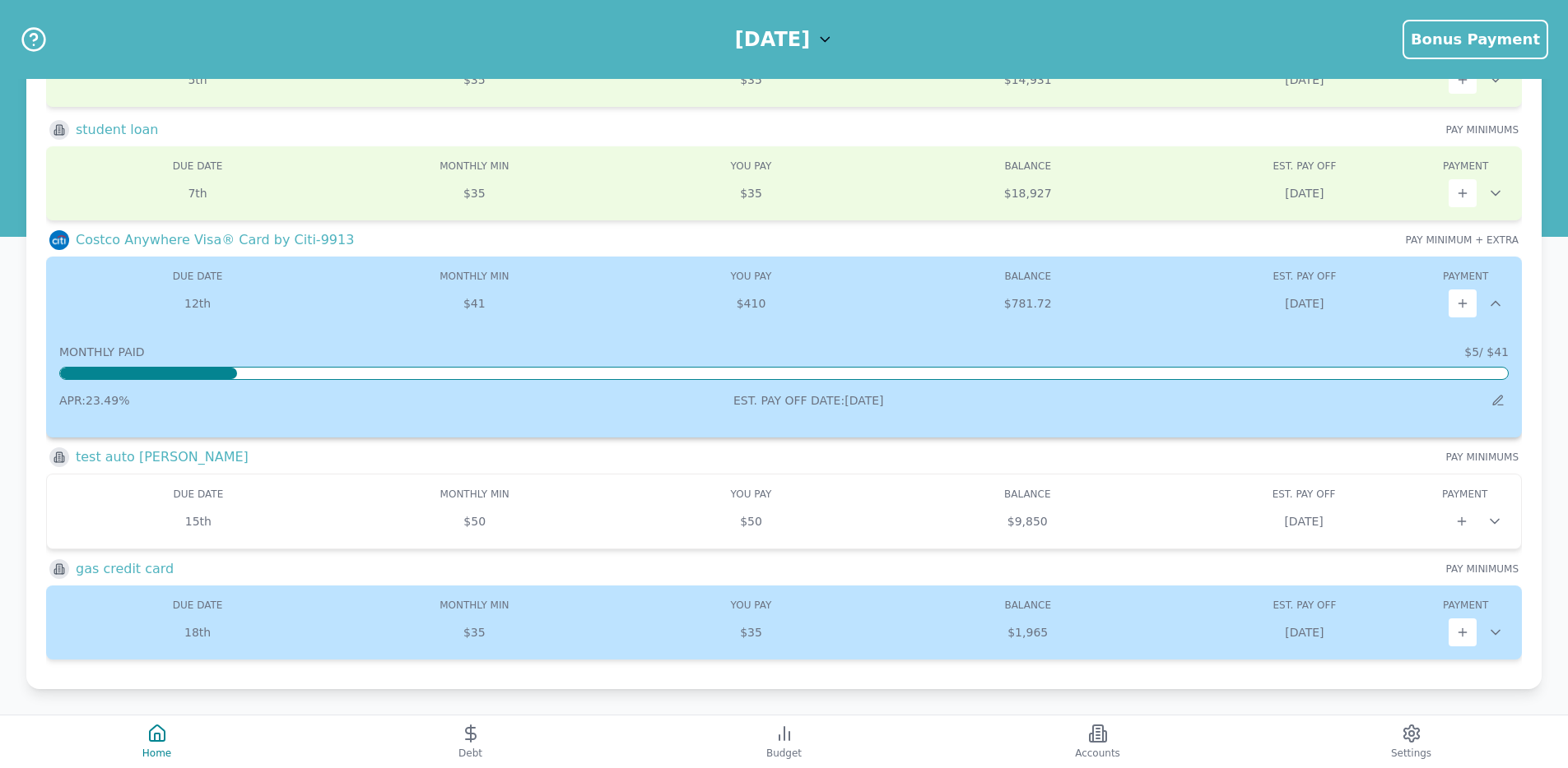
scroll to position [178, 0]
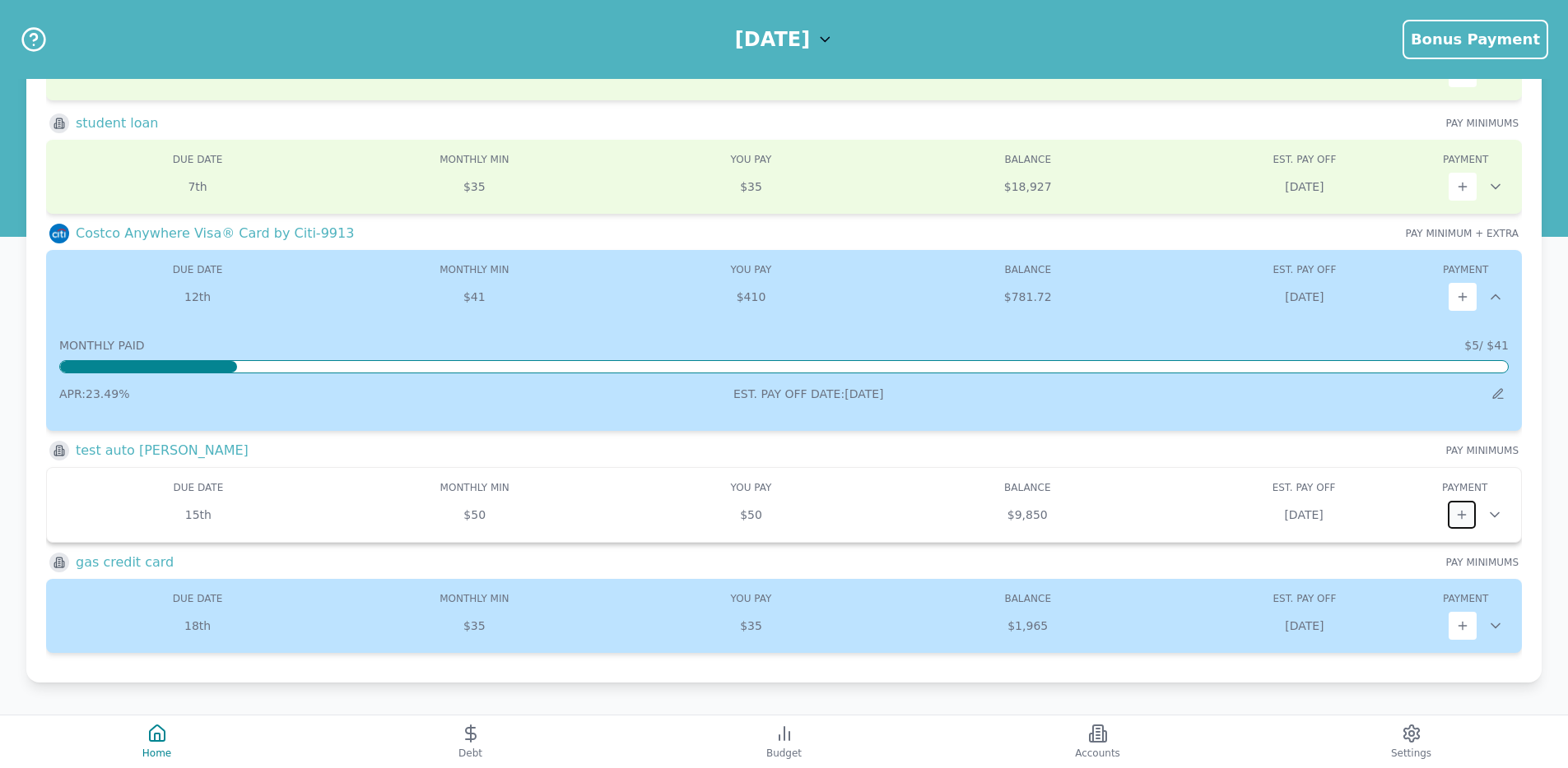
click at [1456, 508] on icon at bounding box center [1462, 515] width 13 height 13
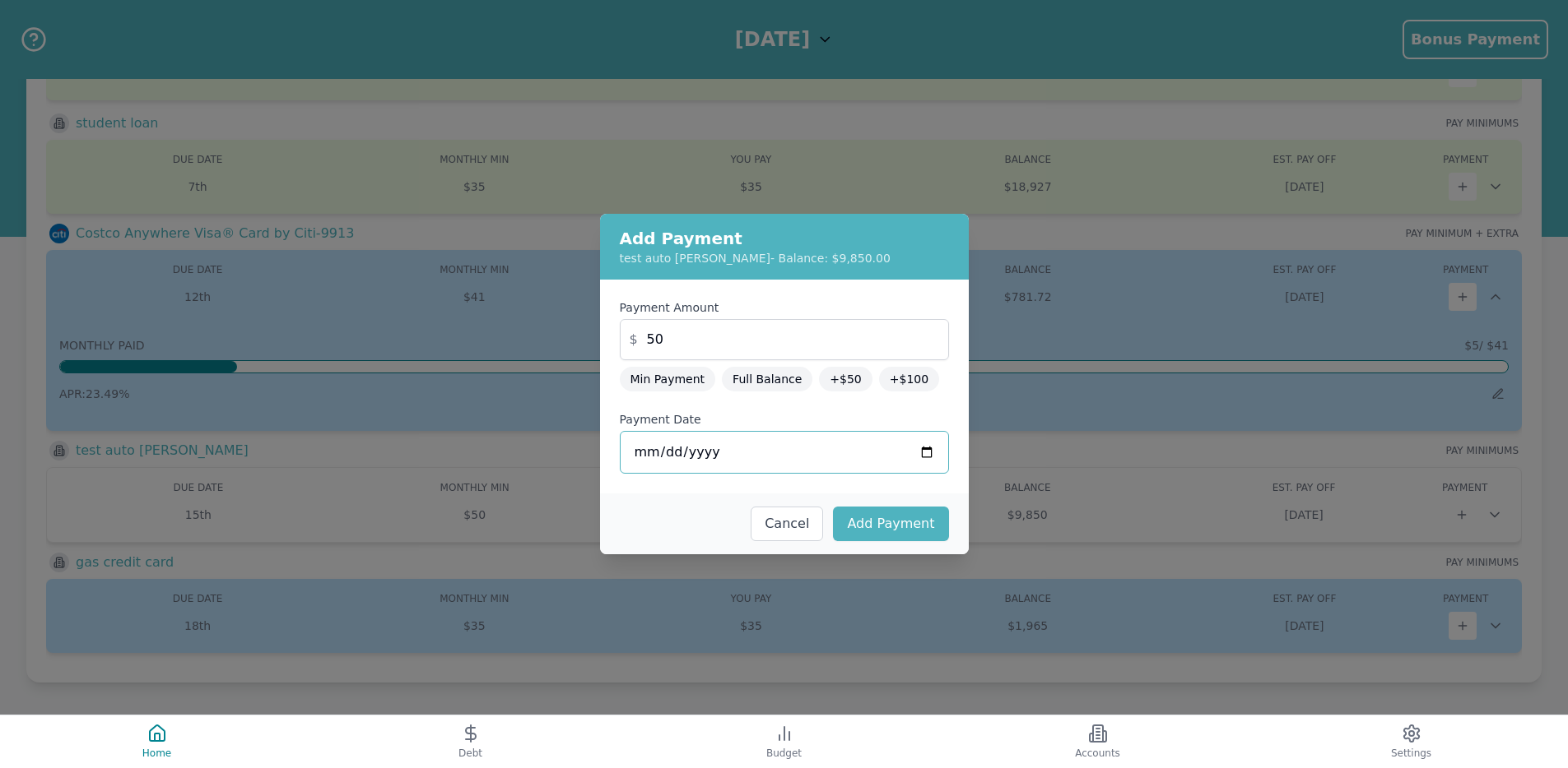
click at [660, 450] on input "2025-09-09" at bounding box center [784, 452] width 329 height 43
click at [916, 518] on button "Add Payment" at bounding box center [890, 524] width 115 height 35
type input "2025-09-09"
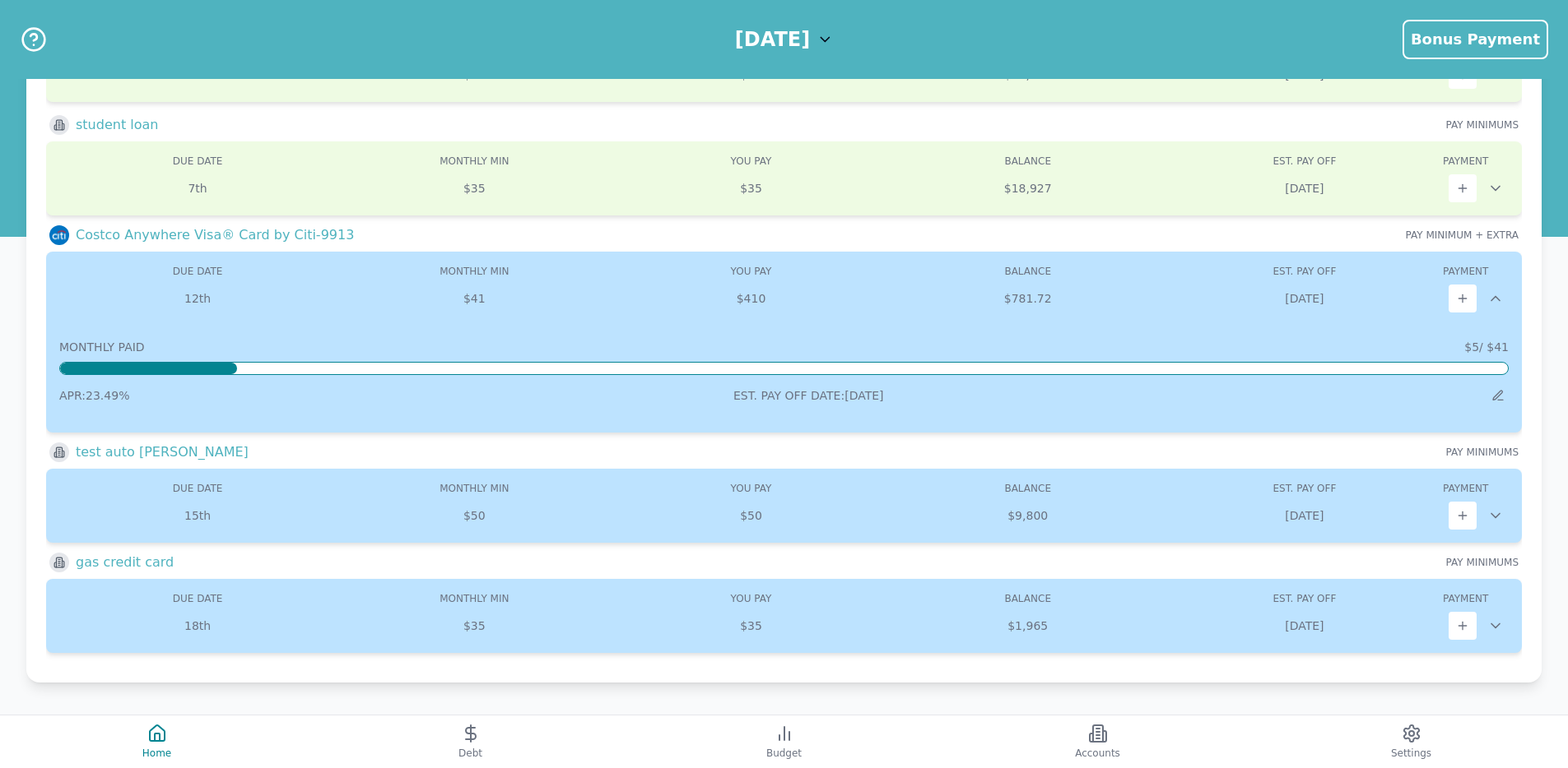
scroll to position [176, 0]
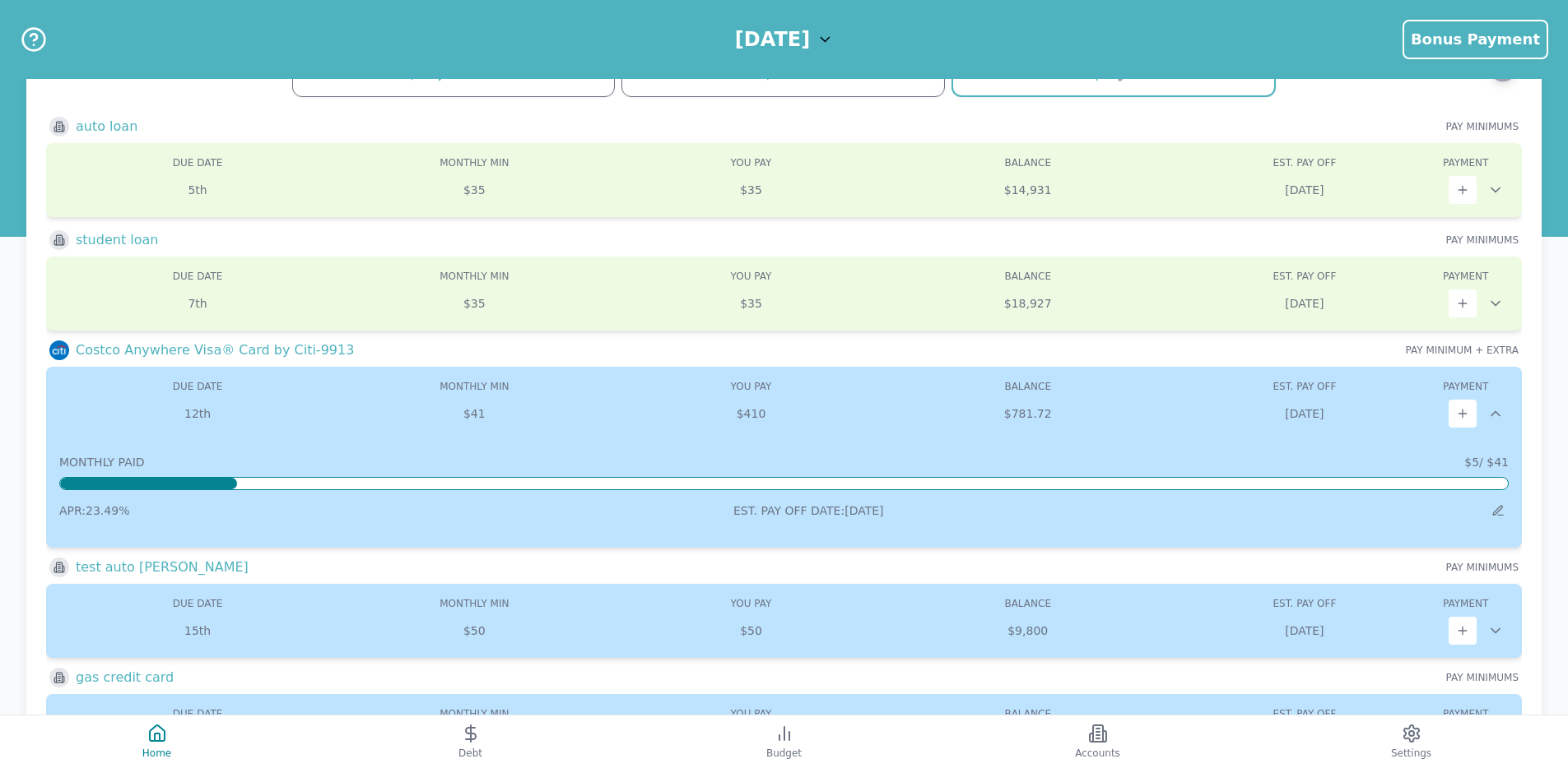
scroll to position [176, 0]
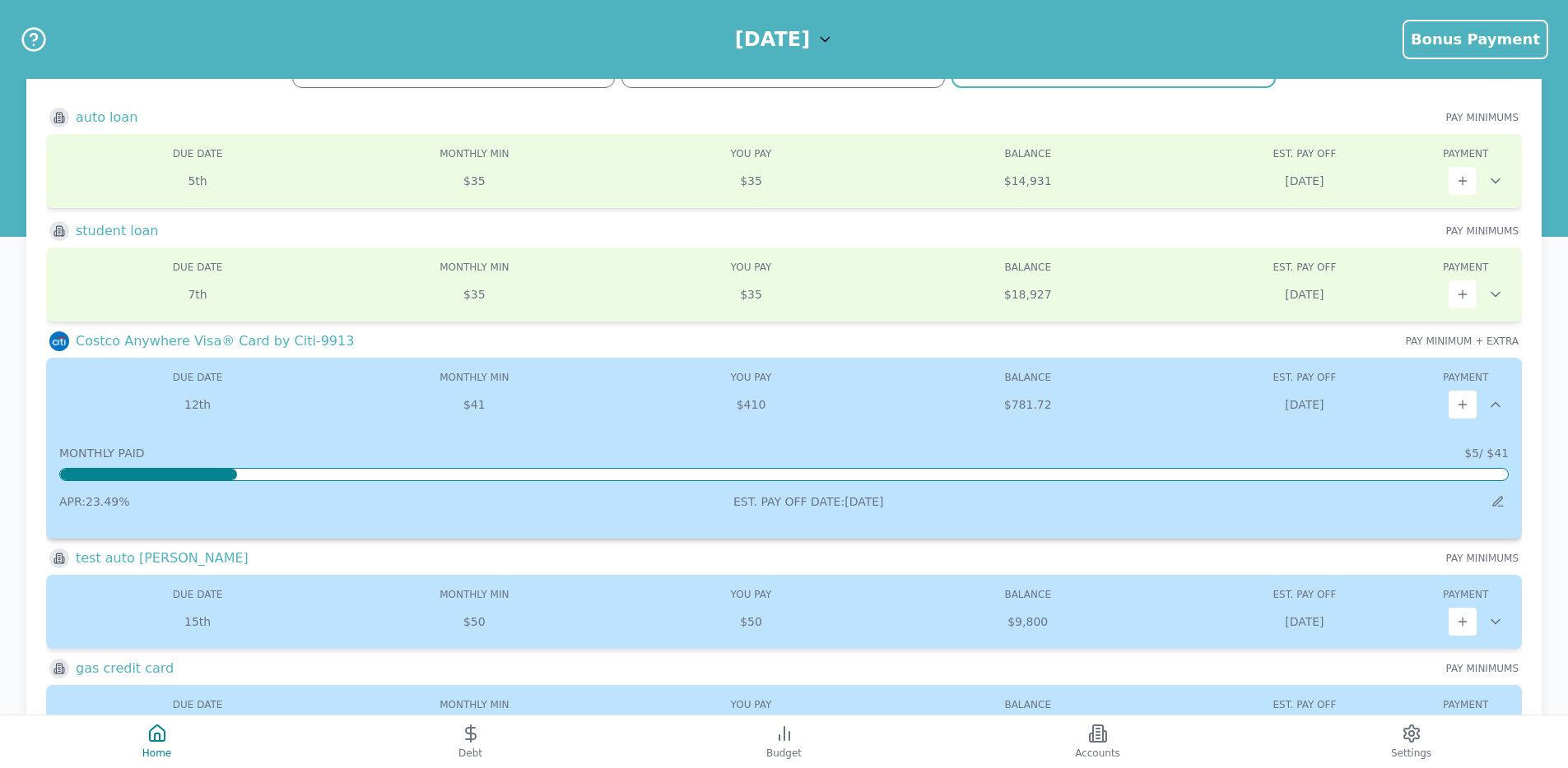
scroll to position [176, 0]
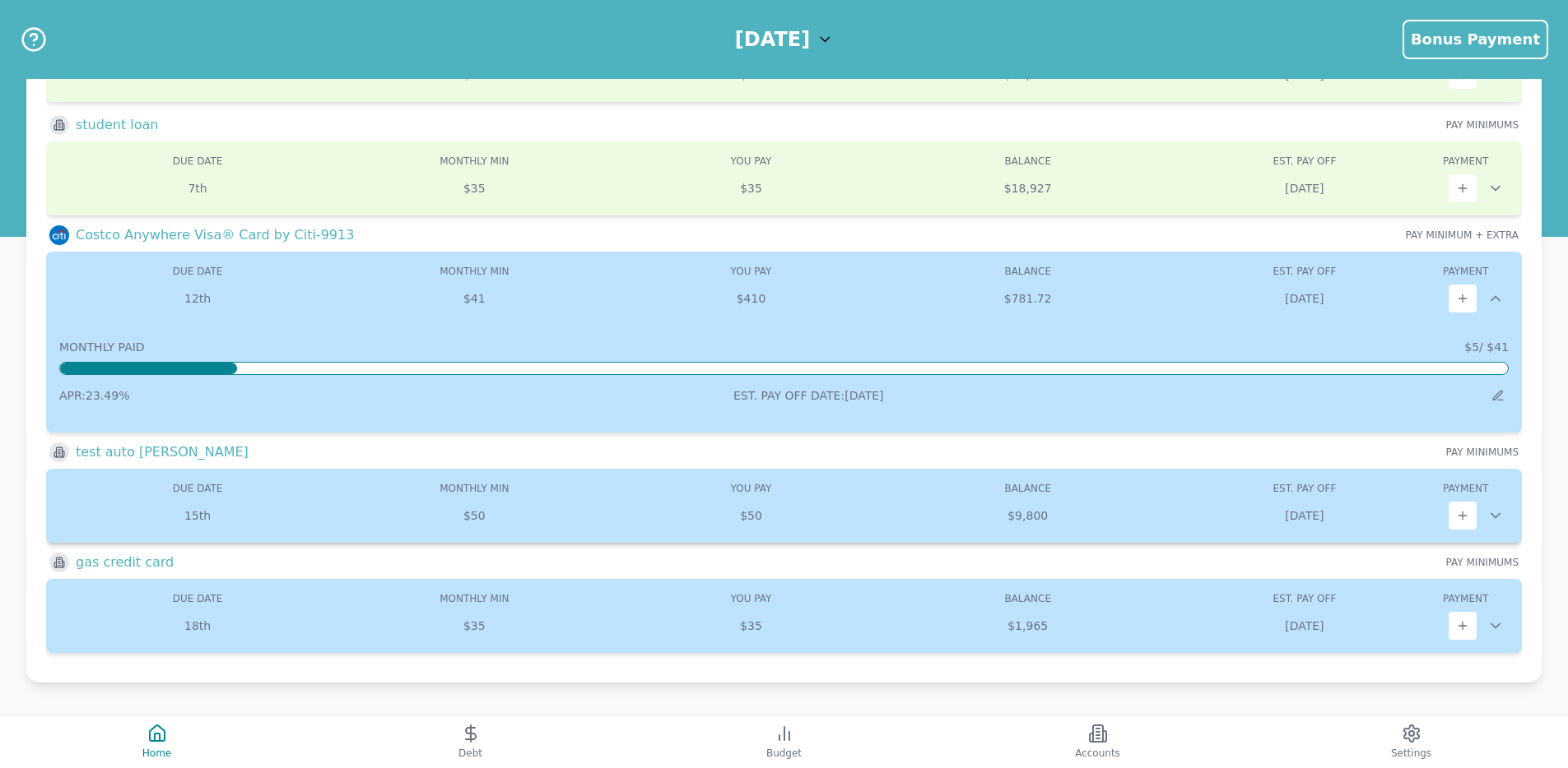
click at [1497, 517] on icon at bounding box center [1495, 516] width 16 height 16
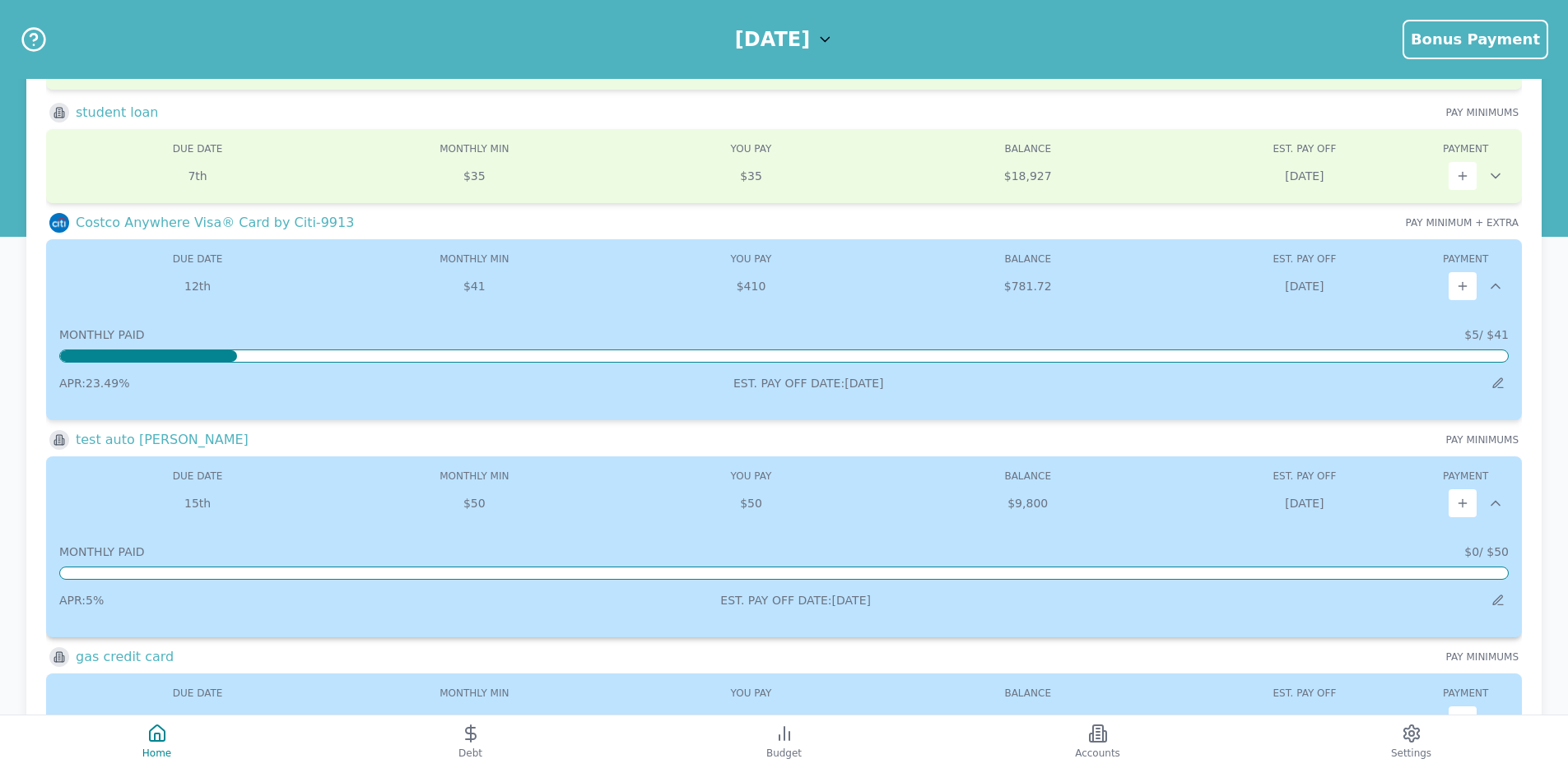
scroll to position [267, 0]
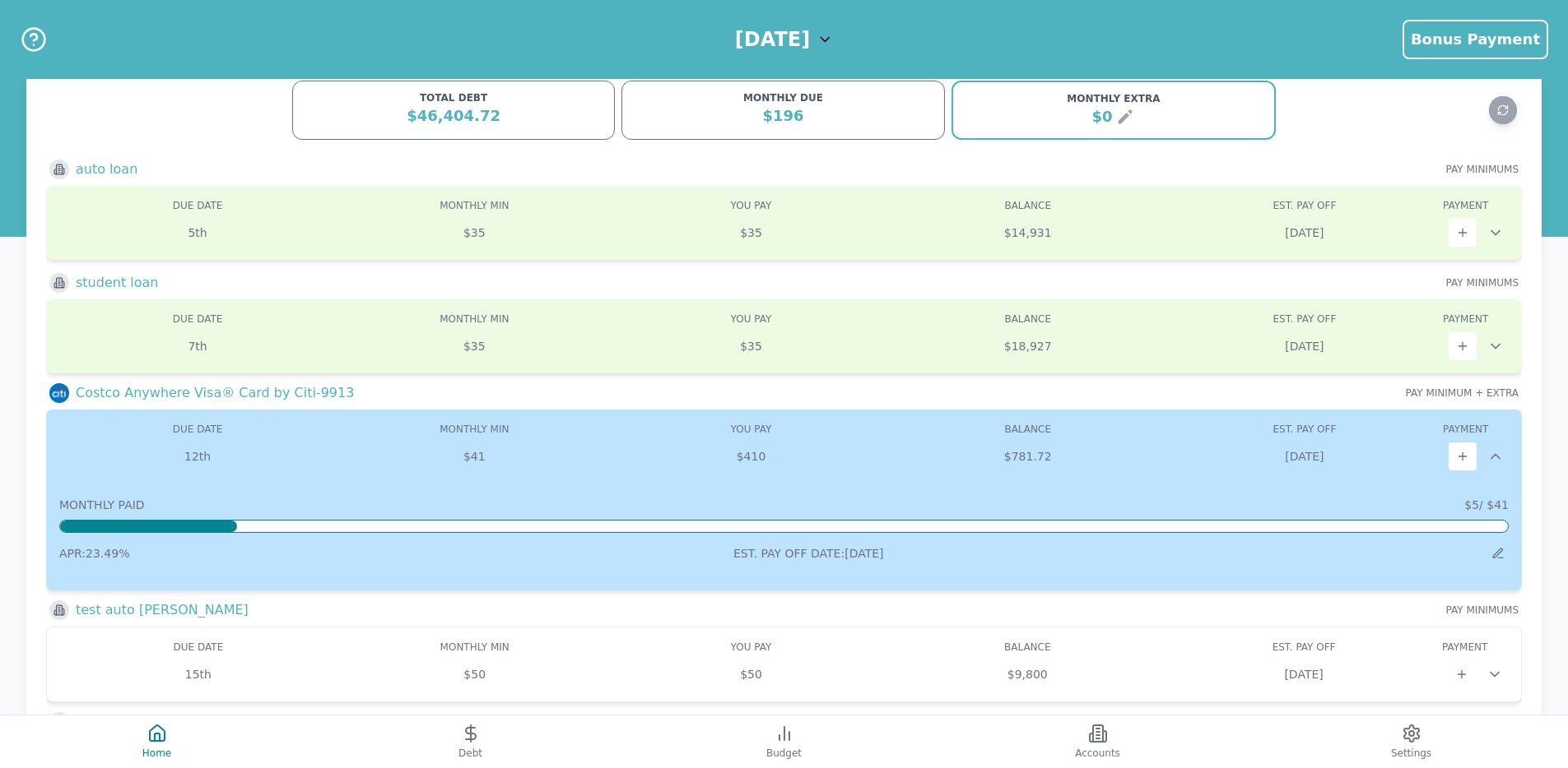
scroll to position [178, 0]
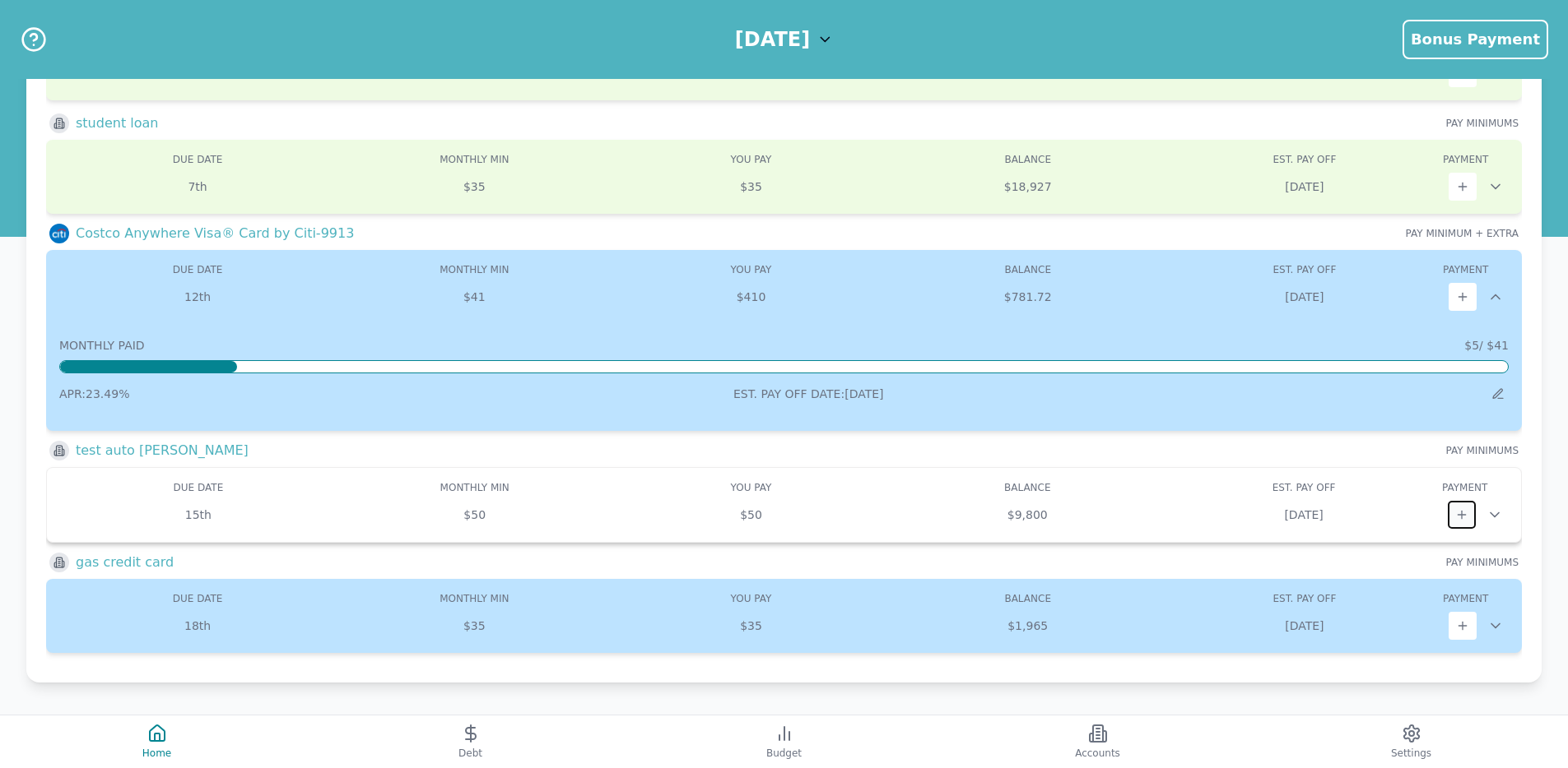
click at [1454, 513] on button at bounding box center [1461, 515] width 28 height 28
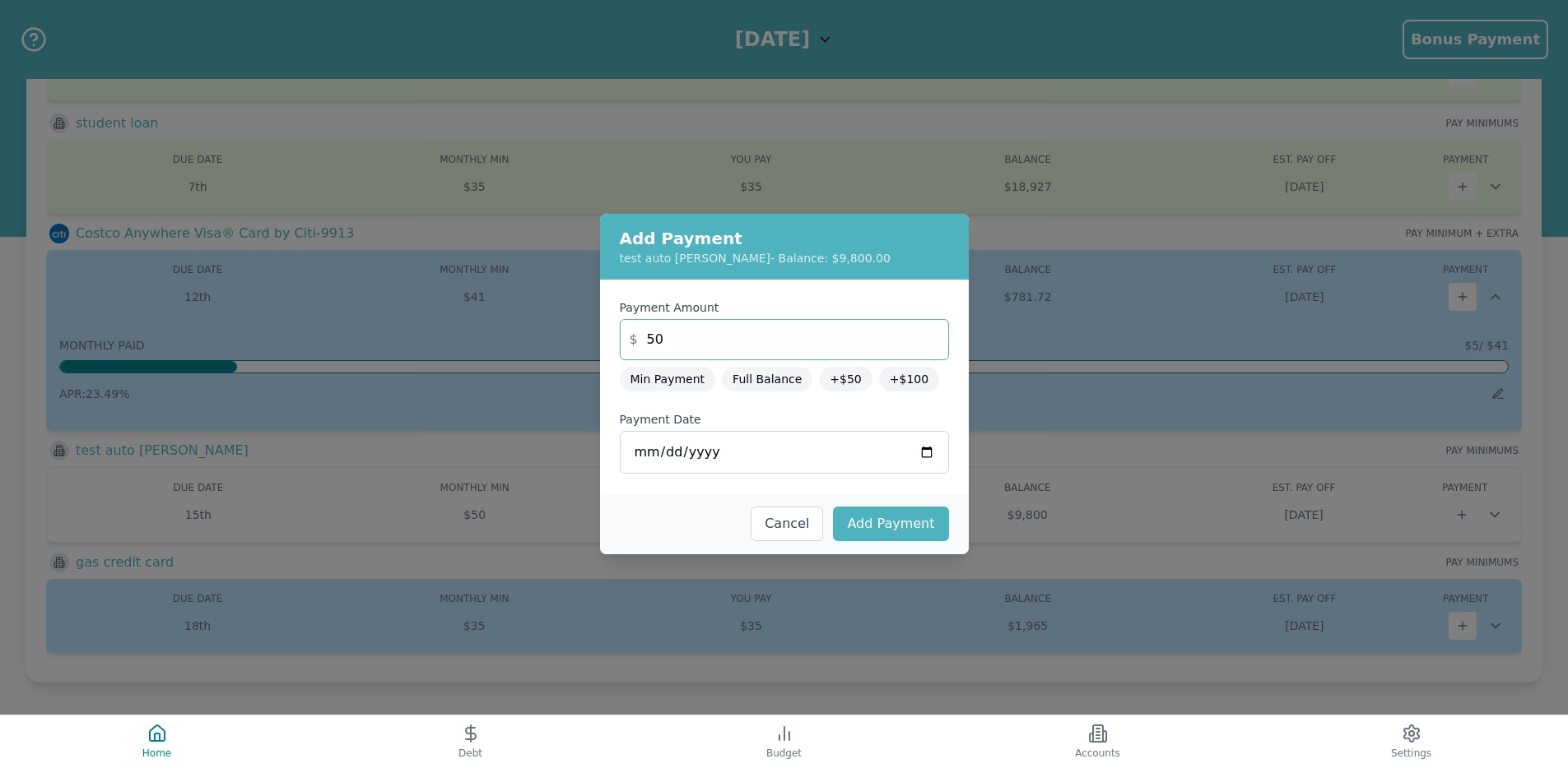
click at [691, 343] on input "50" at bounding box center [784, 340] width 329 height 41
type input "25"
click at [809, 527] on button "Cancel" at bounding box center [786, 524] width 72 height 35
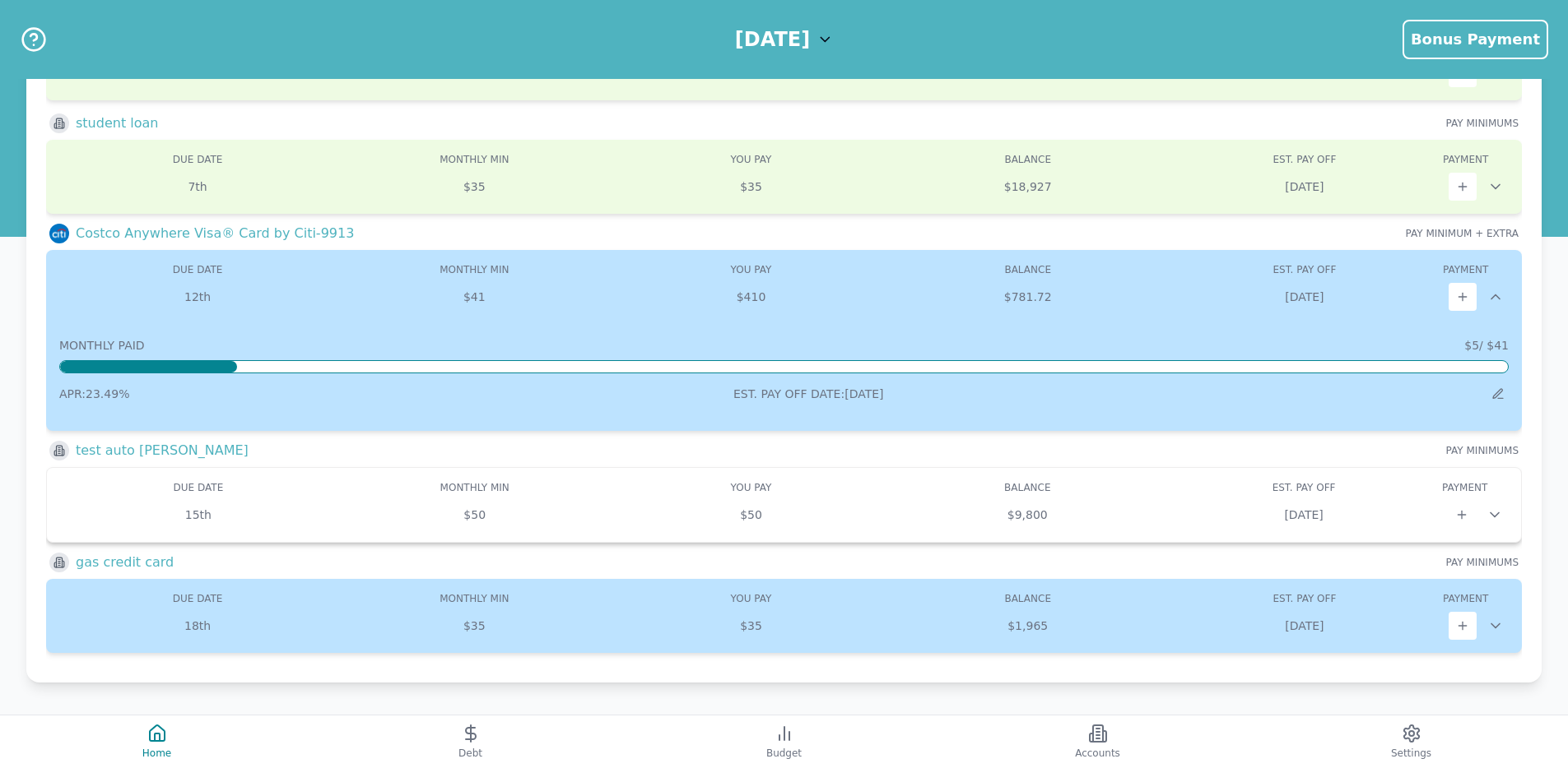
click at [865, 518] on div "$50" at bounding box center [751, 515] width 277 height 16
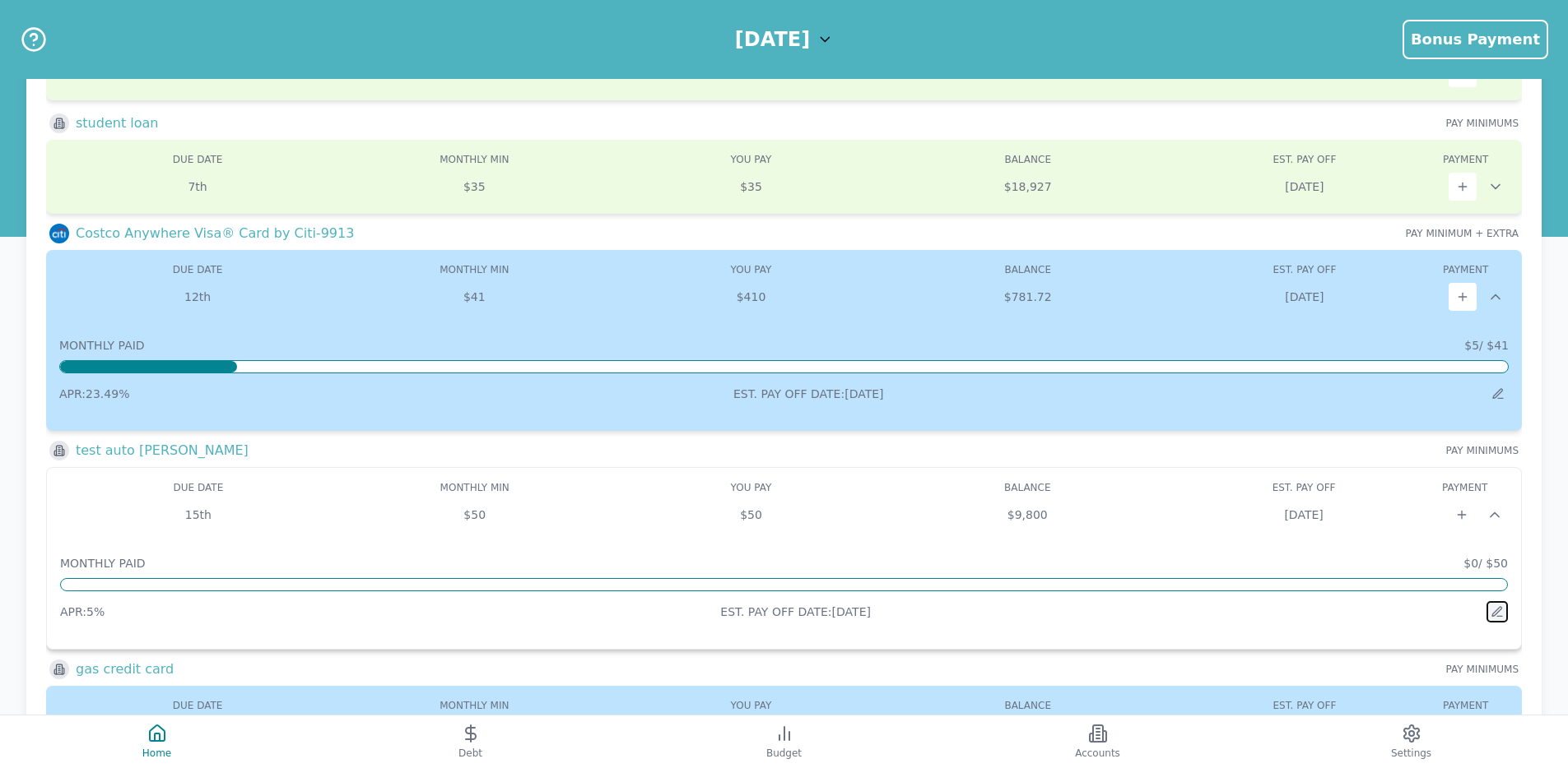
click at [1499, 608] on icon at bounding box center [1497, 612] width 13 height 13
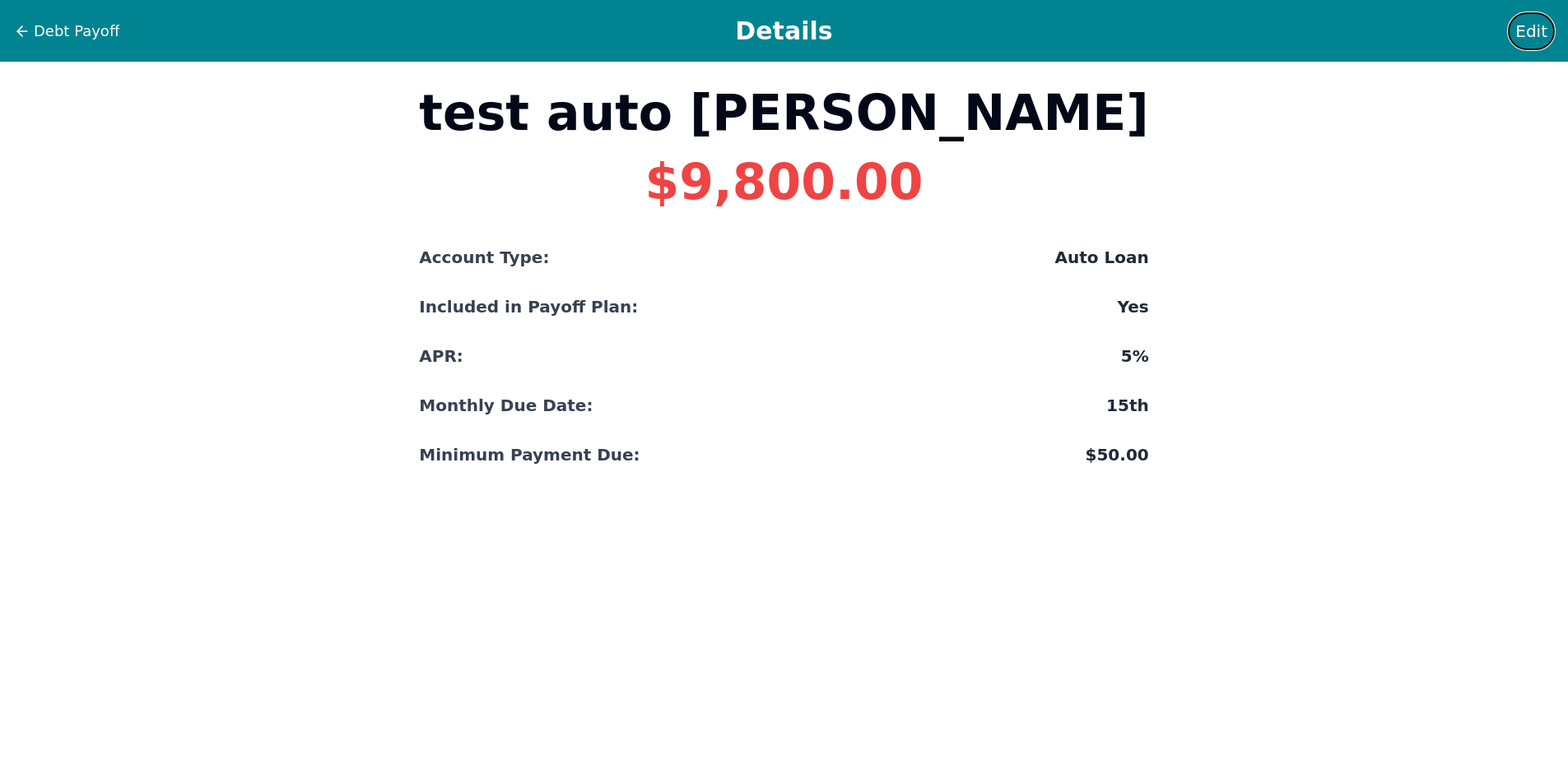
click at [1539, 36] on span "Edit" at bounding box center [1531, 31] width 32 height 23
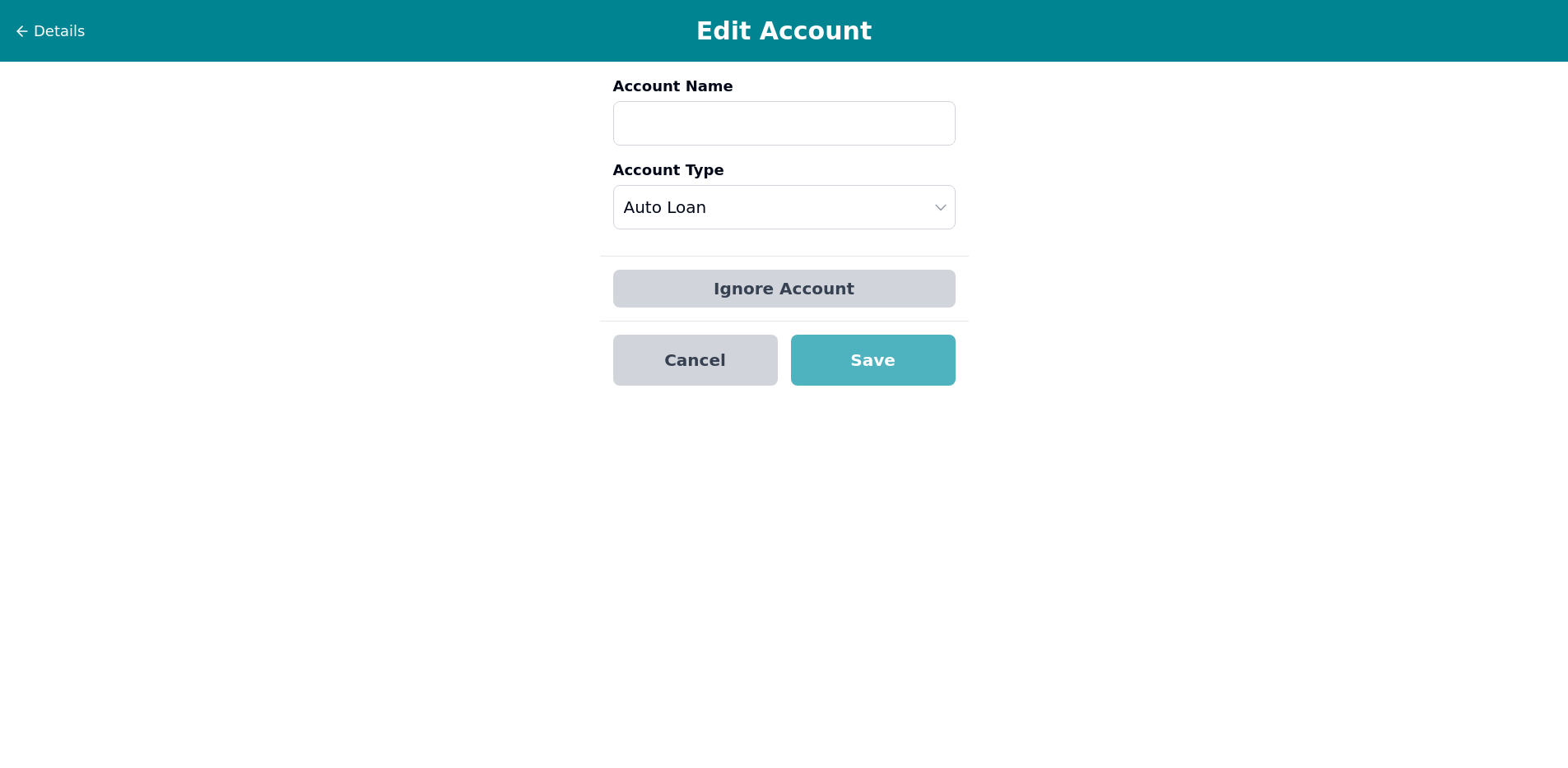
type input "test auto lona"
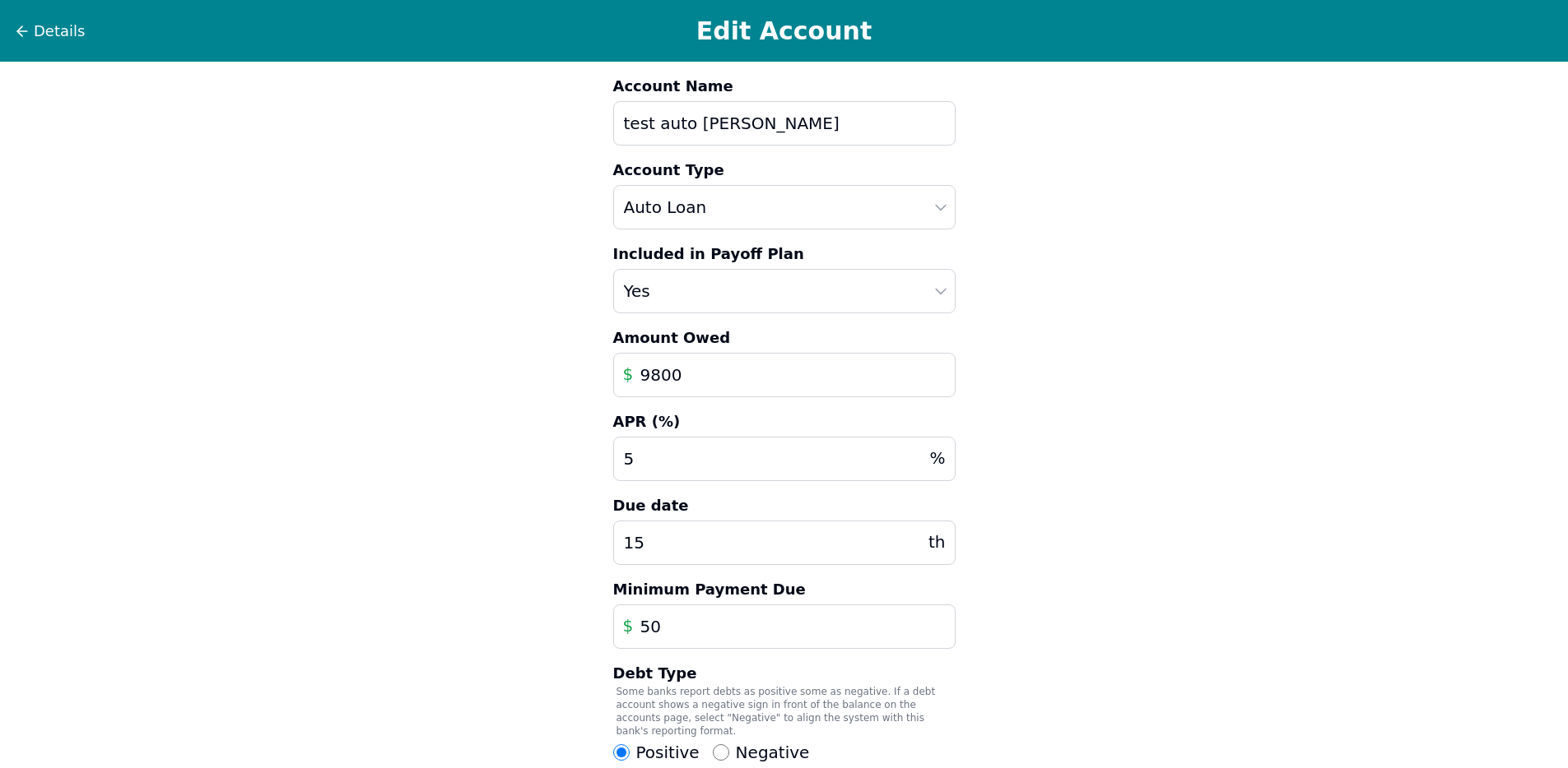
click at [714, 540] on input "15" at bounding box center [784, 543] width 343 height 45
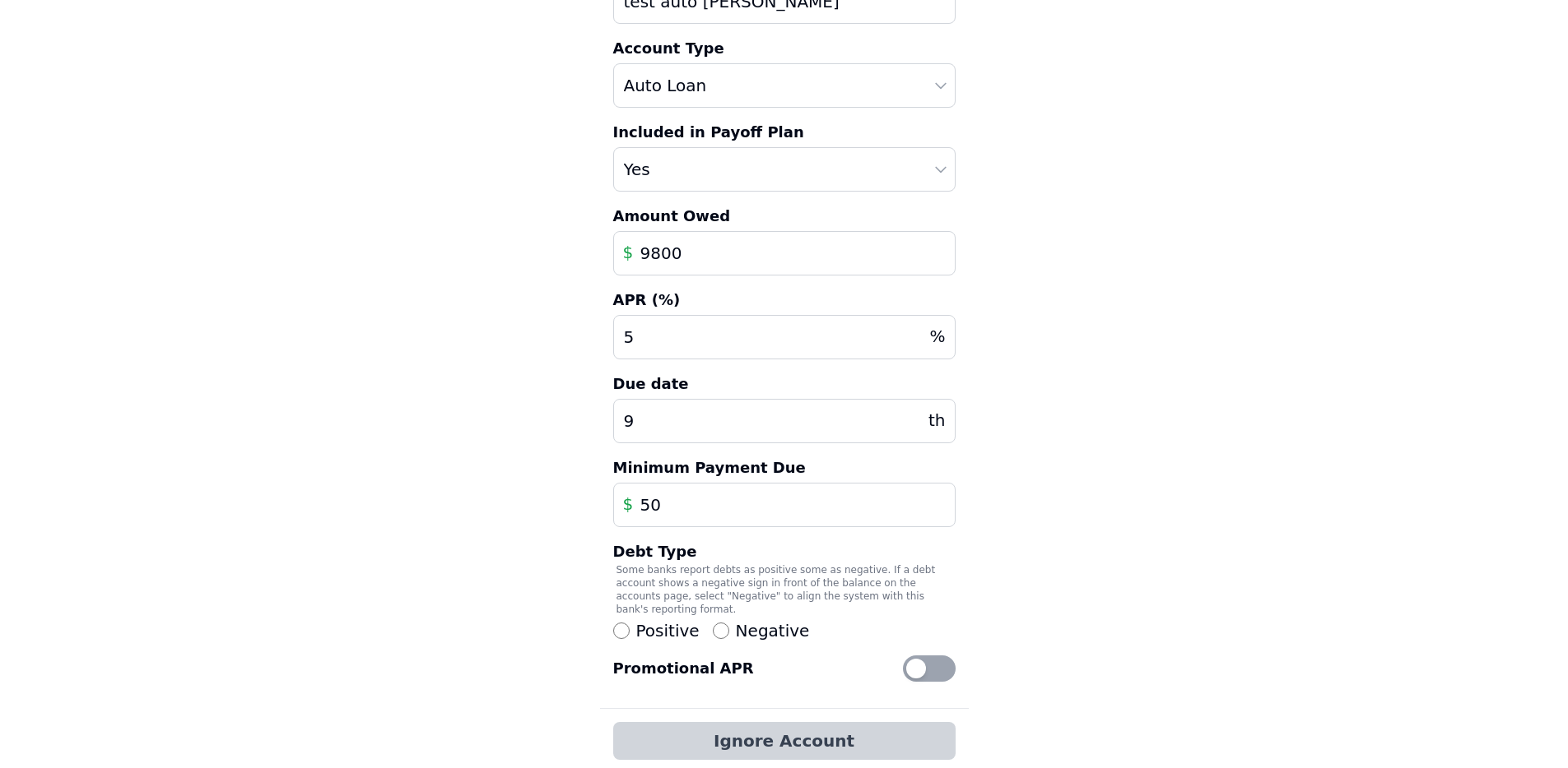
scroll to position [205, 0]
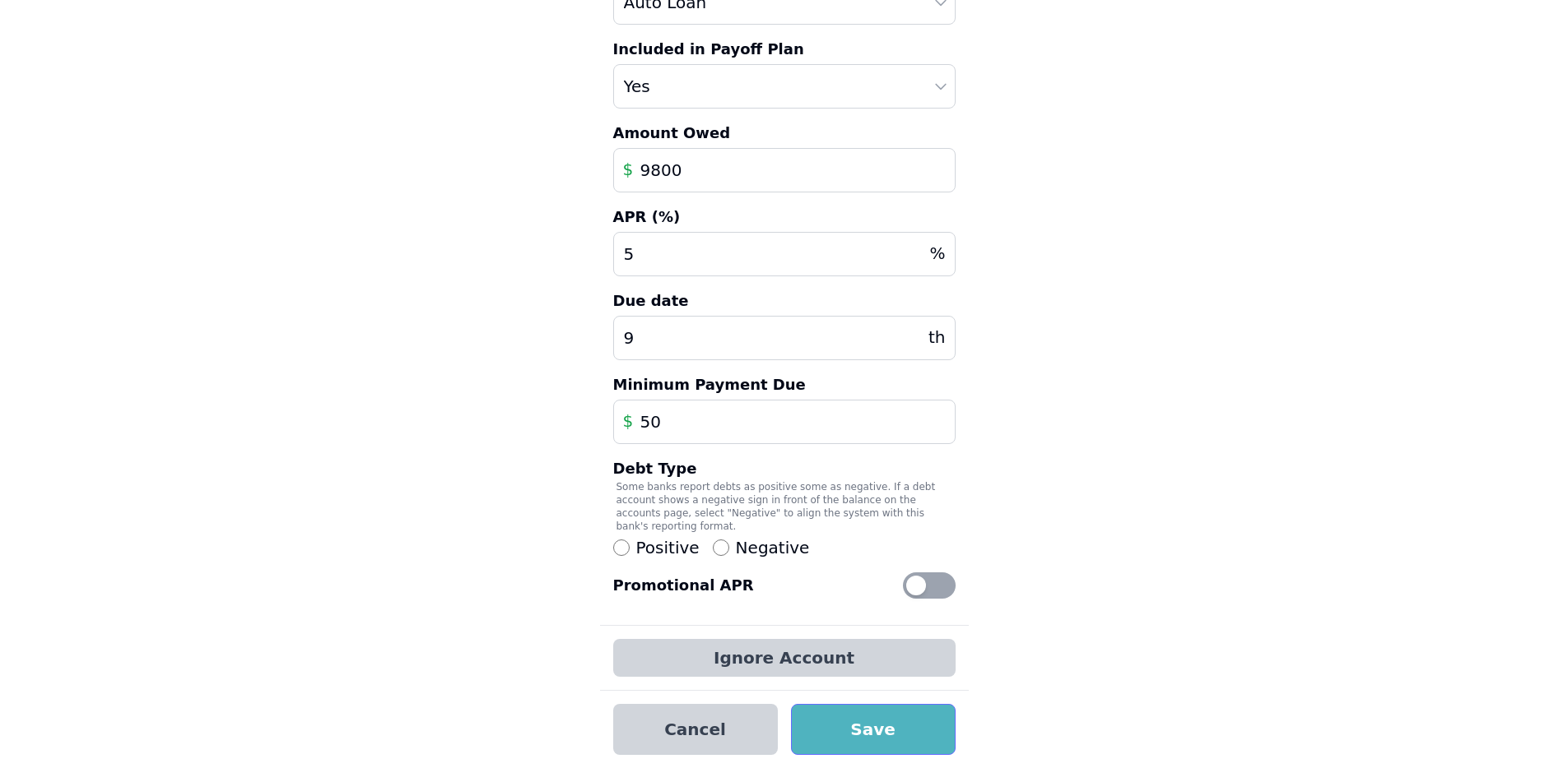
type input "9"
click at [859, 731] on button "Save" at bounding box center [873, 729] width 164 height 51
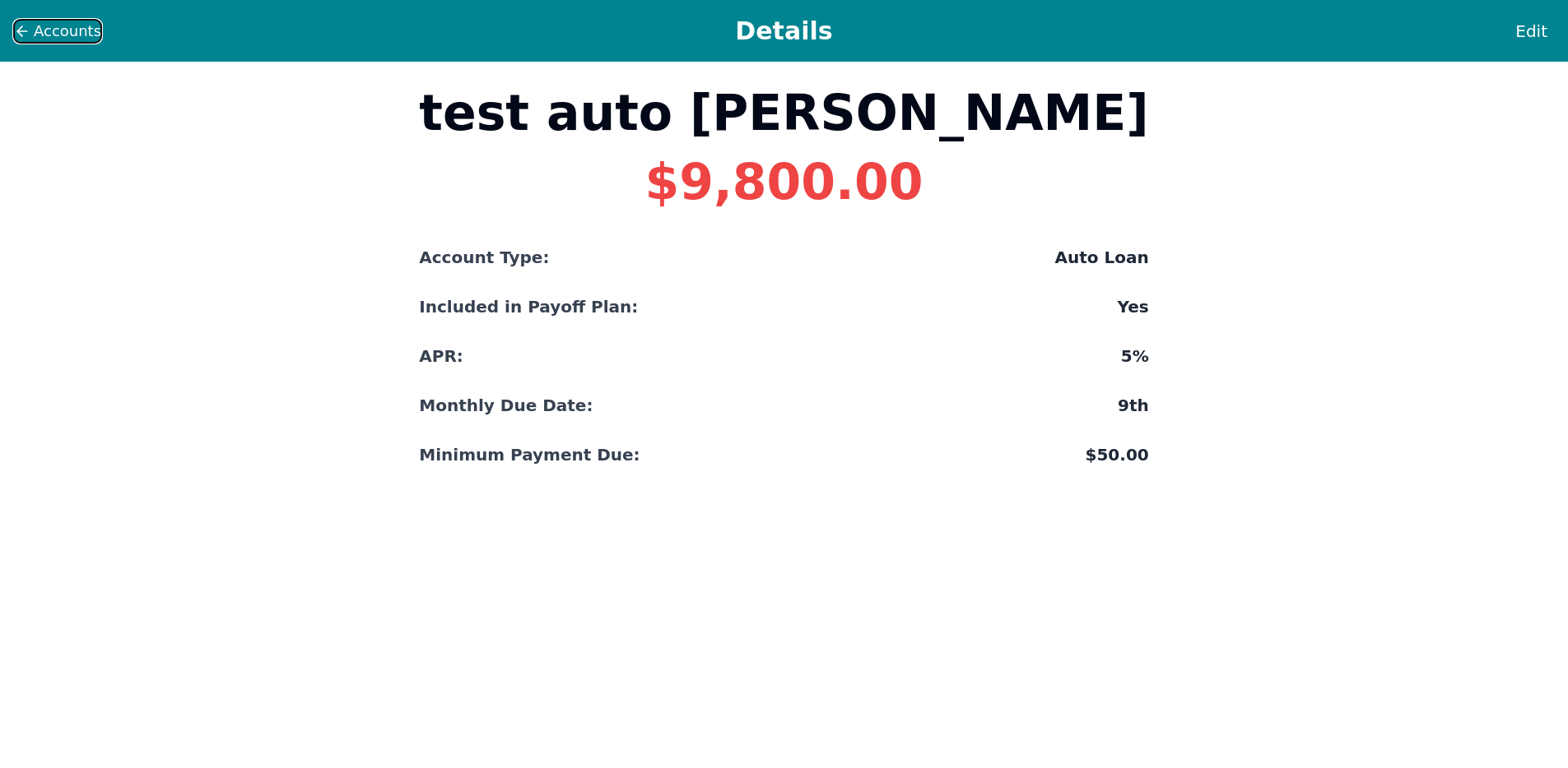
click at [37, 27] on span "Accounts" at bounding box center [68, 31] width 68 height 23
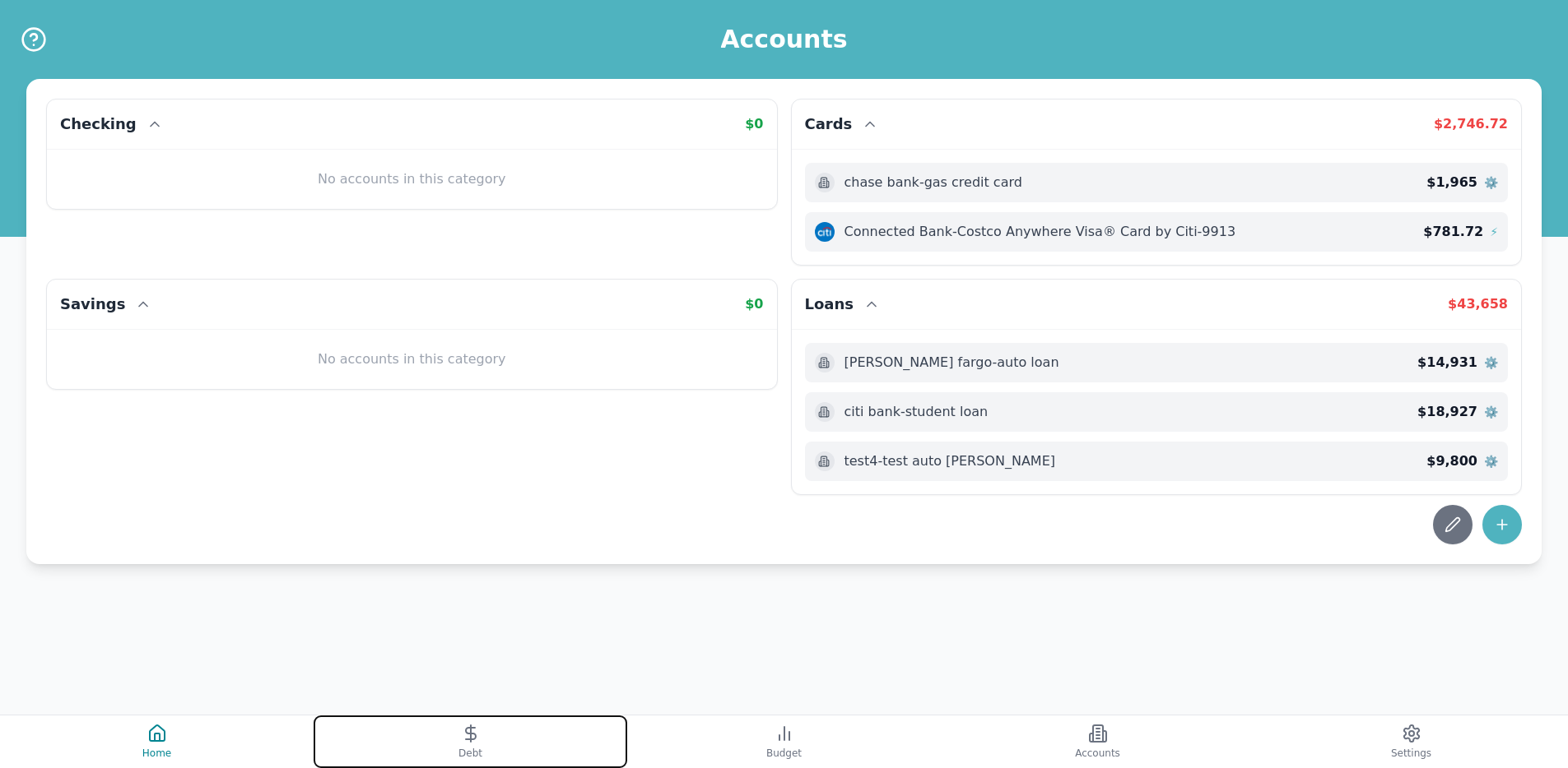
click at [531, 722] on button "Debt" at bounding box center [469, 741] width 313 height 53
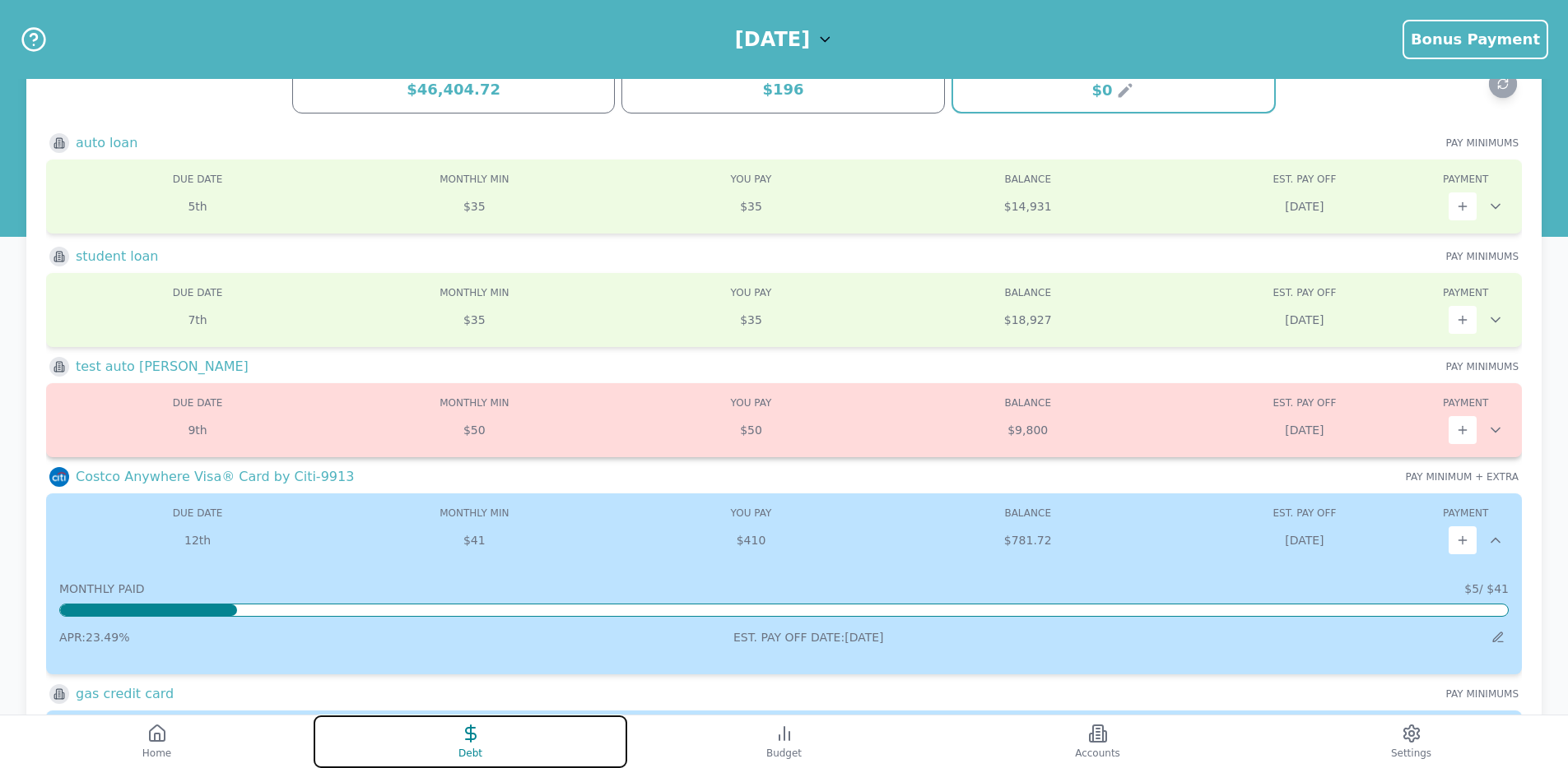
scroll to position [38, 0]
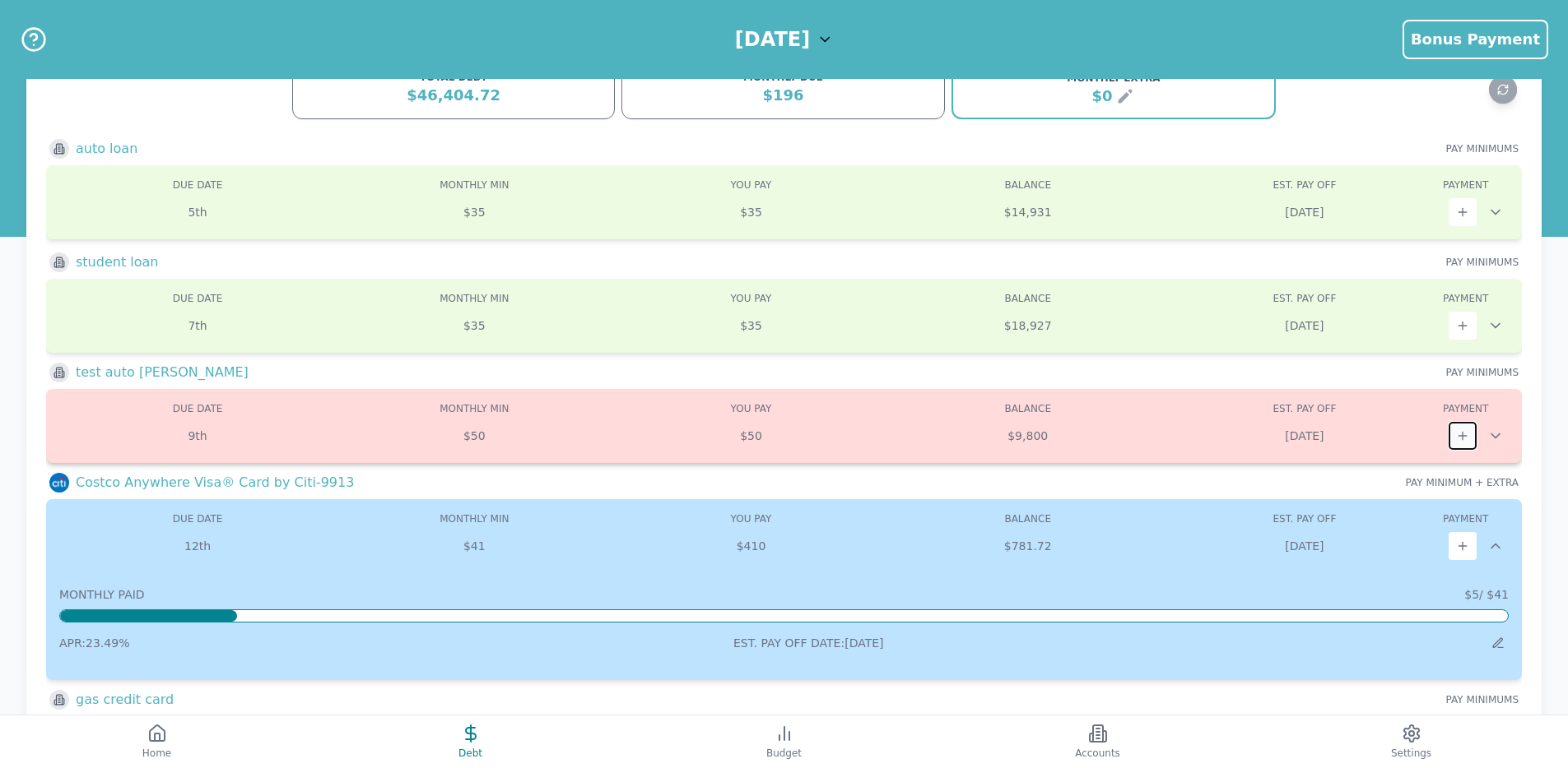
click at [1450, 438] on button at bounding box center [1462, 435] width 28 height 28
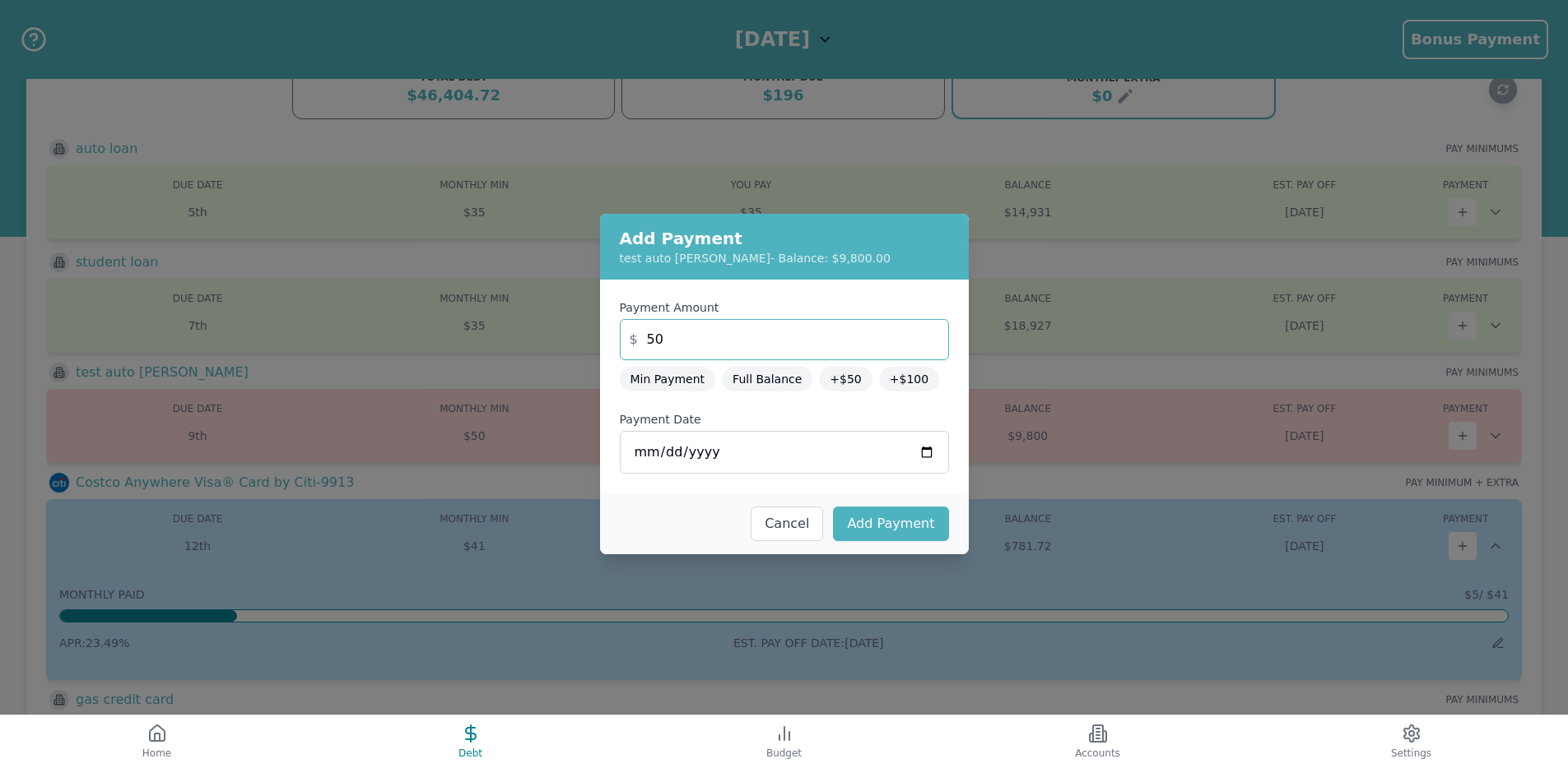
drag, startPoint x: 711, startPoint y: 352, endPoint x: 645, endPoint y: 343, distance: 66.6
click at [645, 343] on input "50" at bounding box center [784, 340] width 329 height 41
click at [905, 527] on button "Add Payment" at bounding box center [890, 524] width 115 height 35
type input "50"
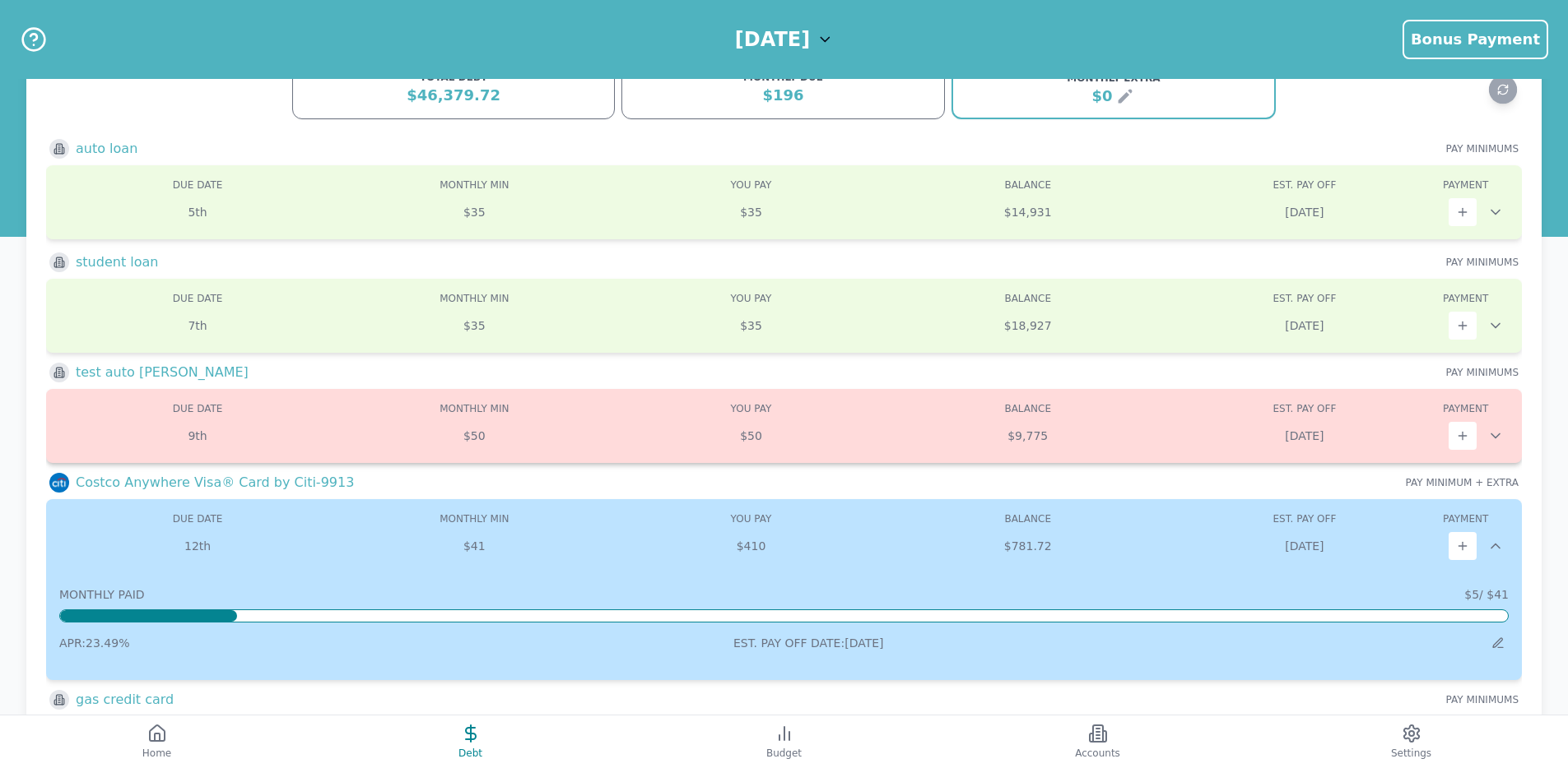
click at [1509, 432] on div "Due: 9th Min: $50 You Pay: $50 Balance: $9,775 DUE DATE MONTHLY MIN MIN YOU PAY…" at bounding box center [784, 425] width 1476 height 74
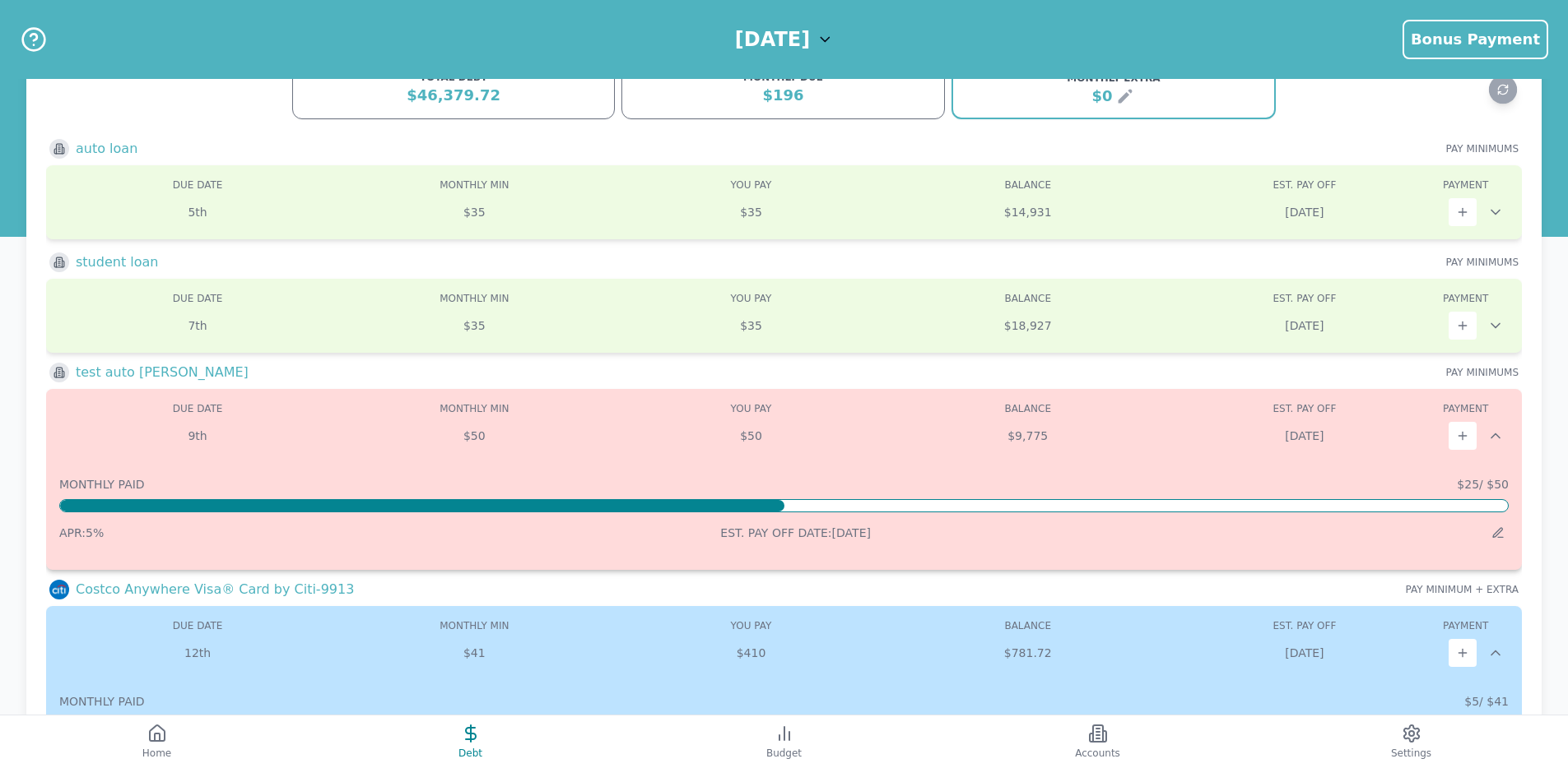
click at [1493, 437] on icon at bounding box center [1495, 436] width 8 height 4
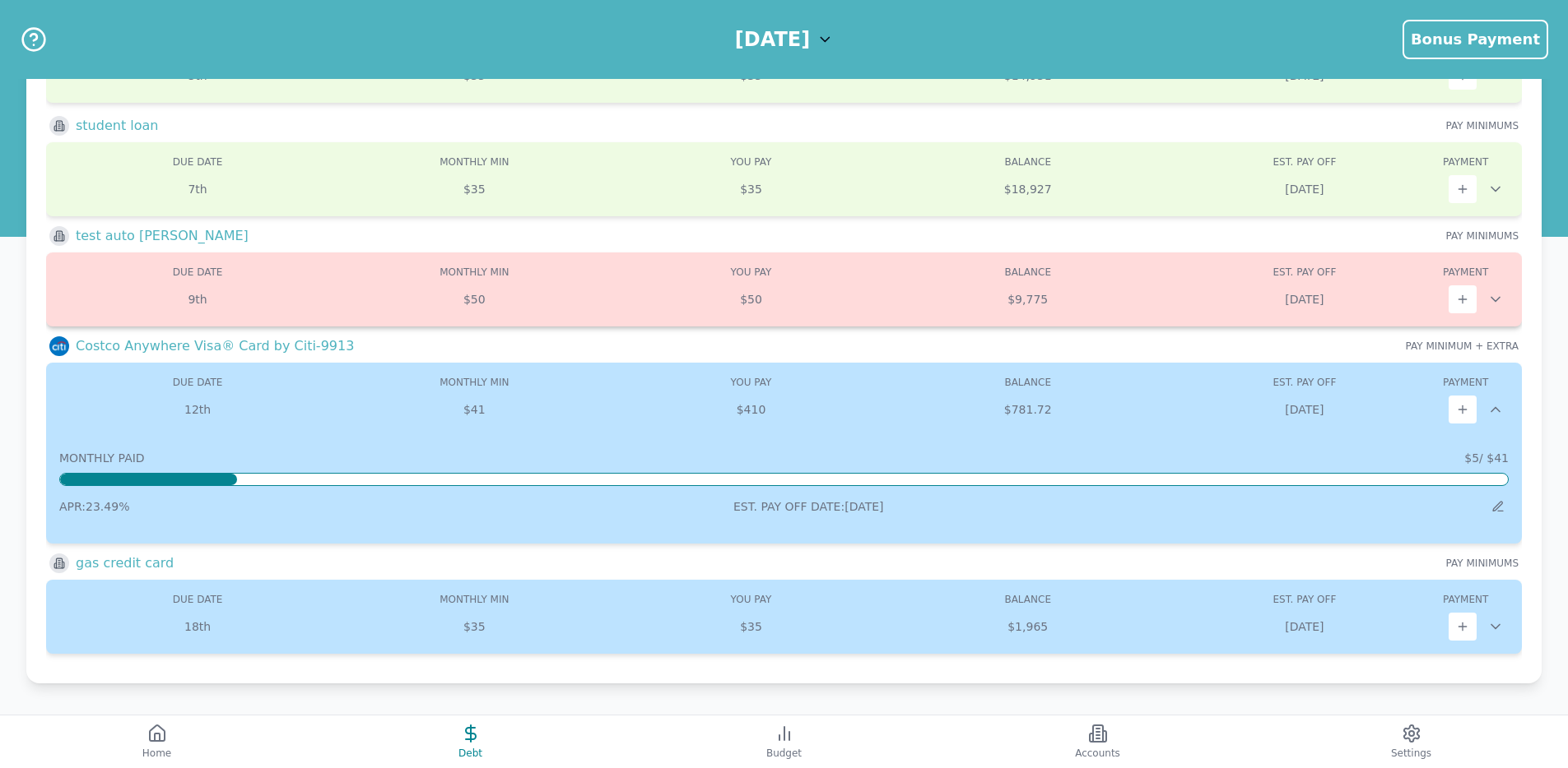
scroll to position [176, 0]
click at [1499, 295] on icon at bounding box center [1495, 299] width 16 height 16
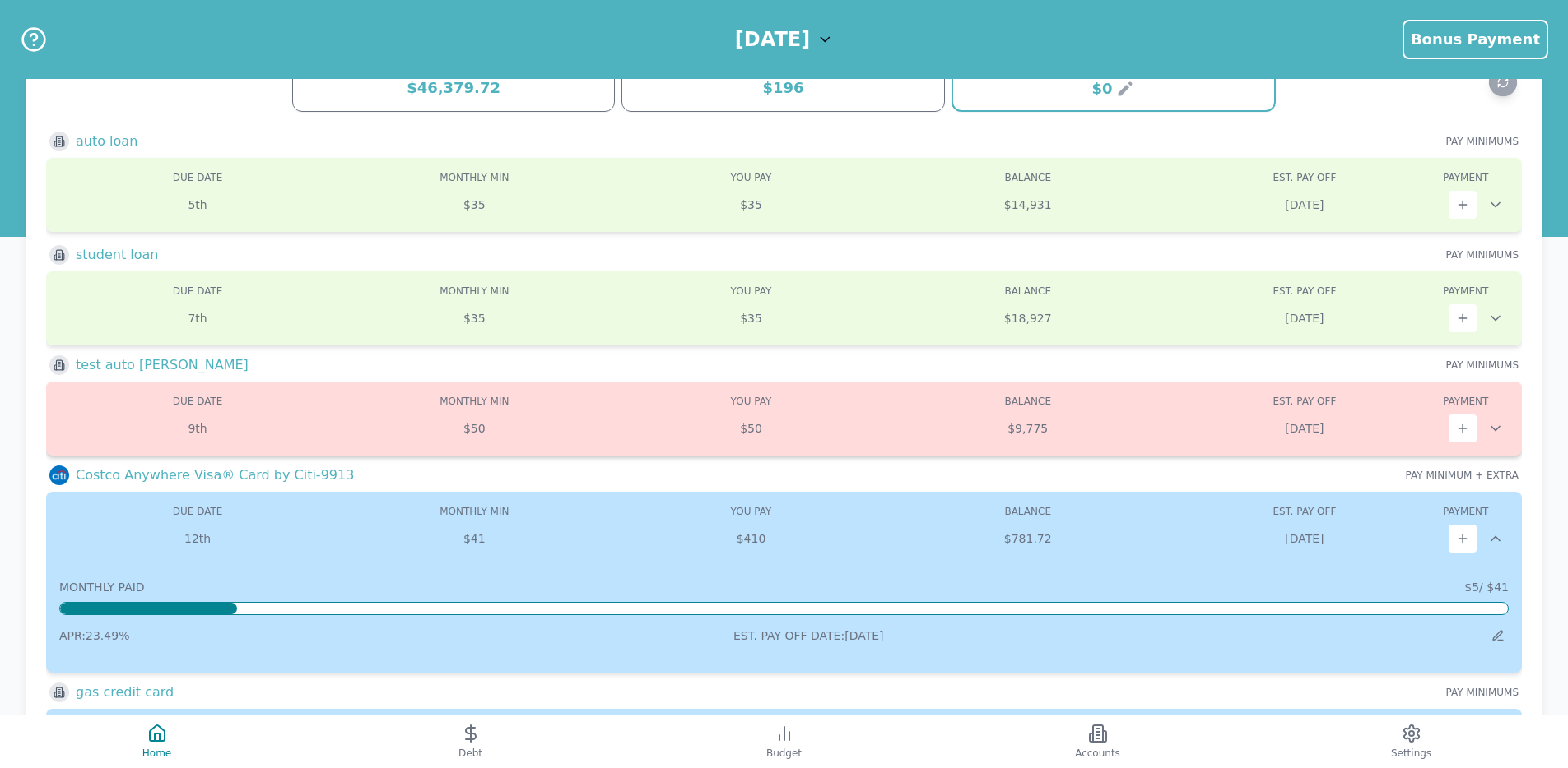
scroll to position [30, 0]
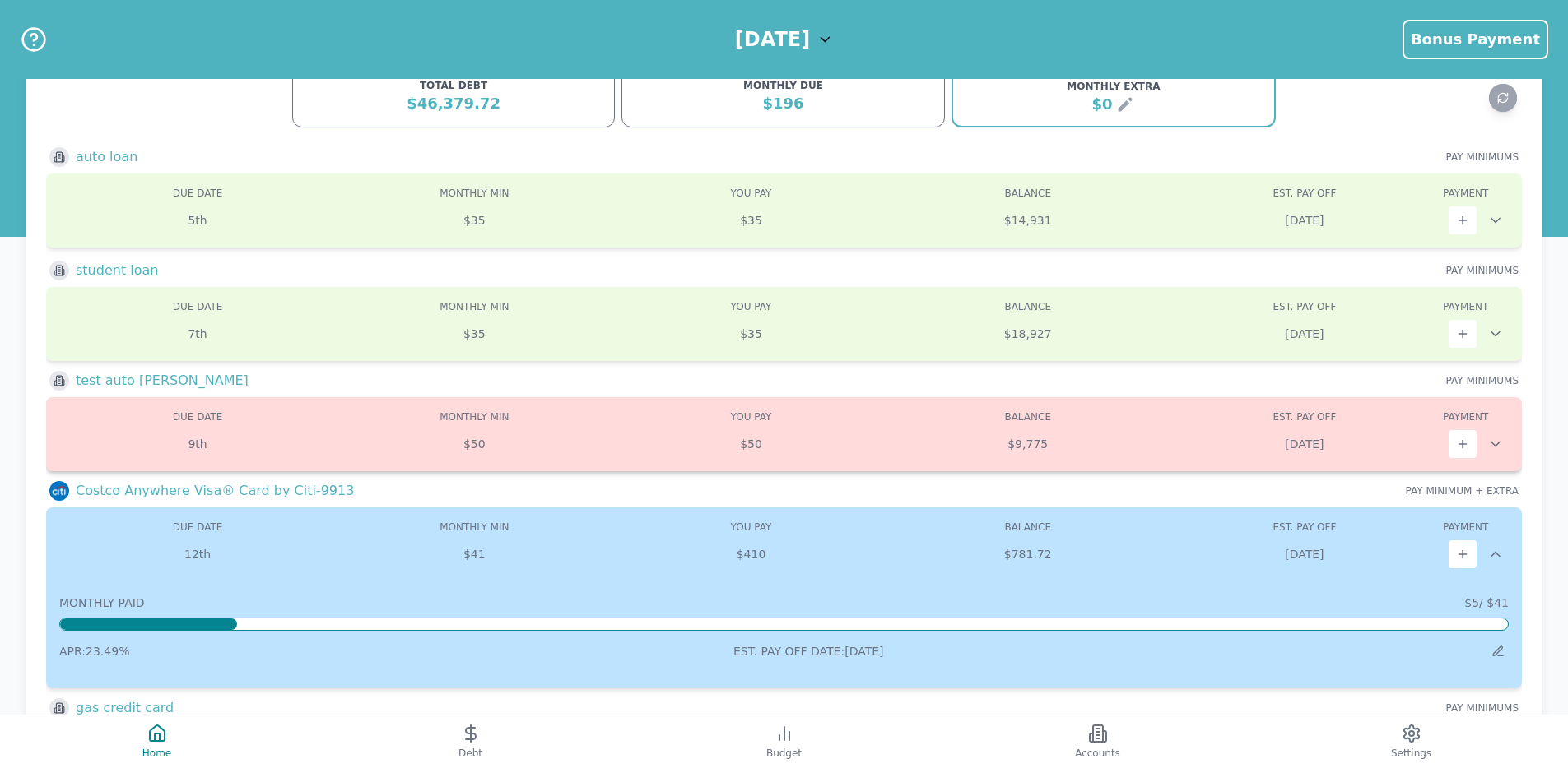
click at [1501, 439] on icon at bounding box center [1495, 444] width 16 height 16
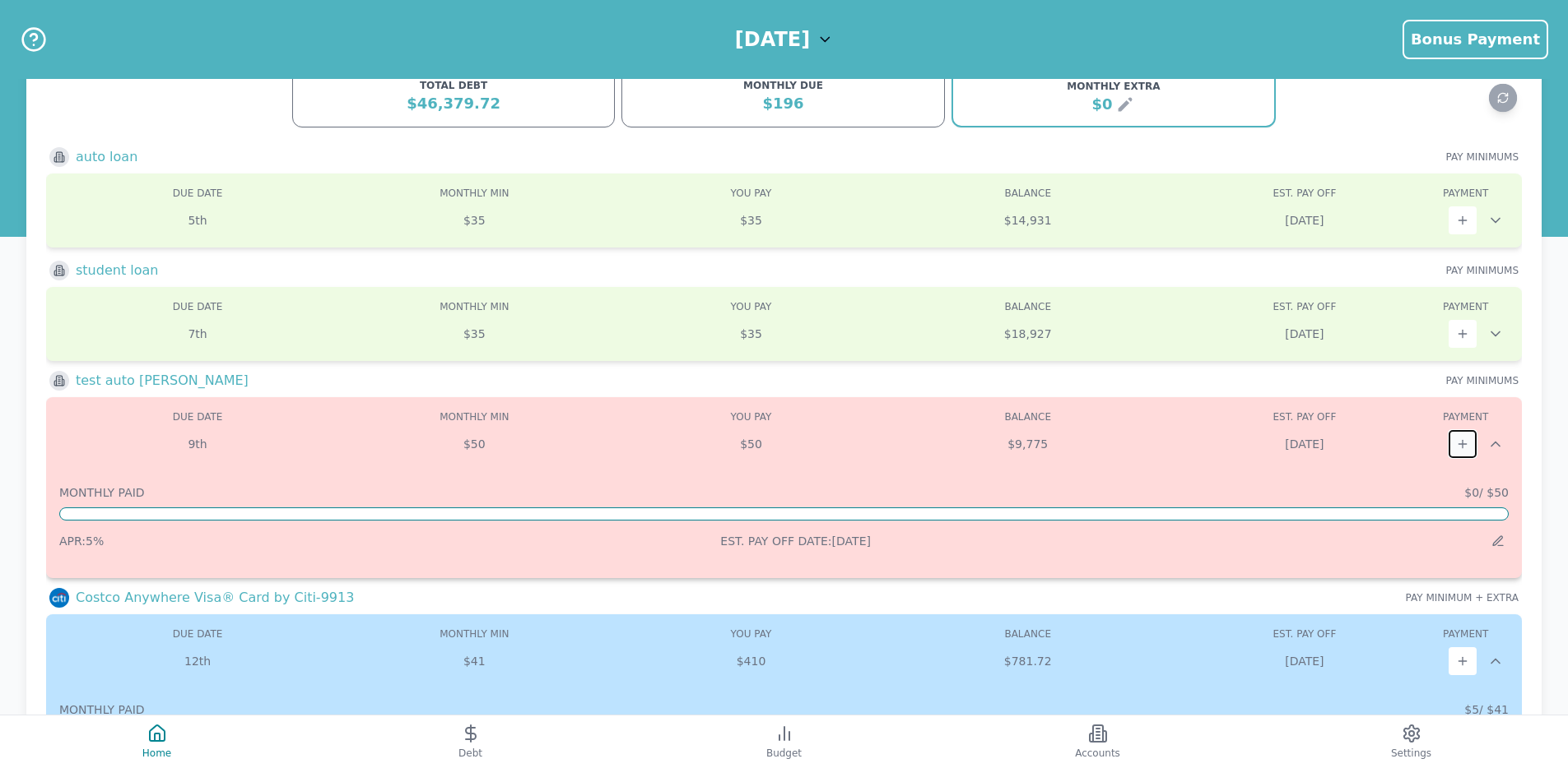
click at [1466, 442] on icon at bounding box center [1462, 444] width 13 height 13
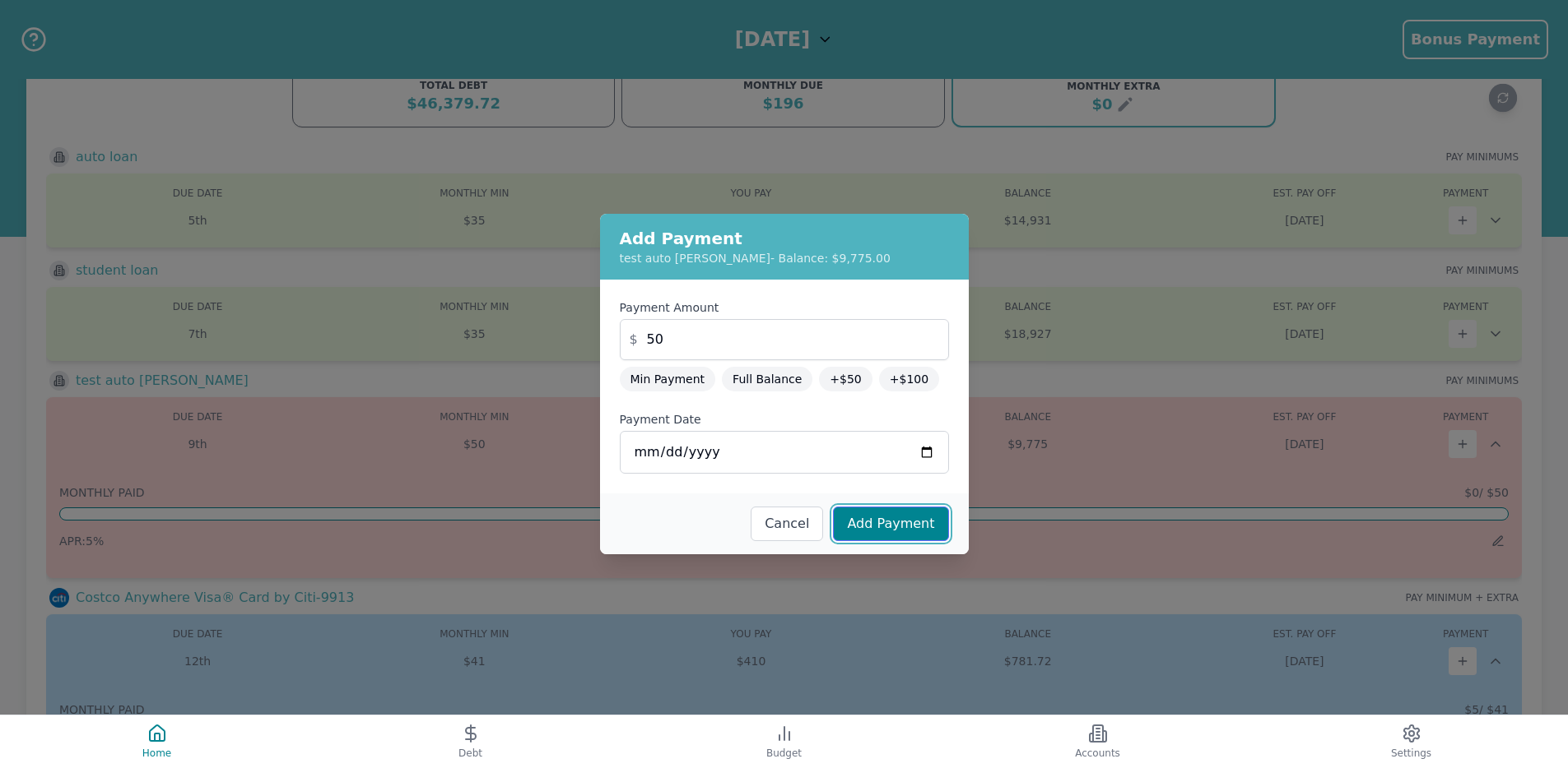
click at [861, 520] on button "Add Payment" at bounding box center [890, 524] width 115 height 35
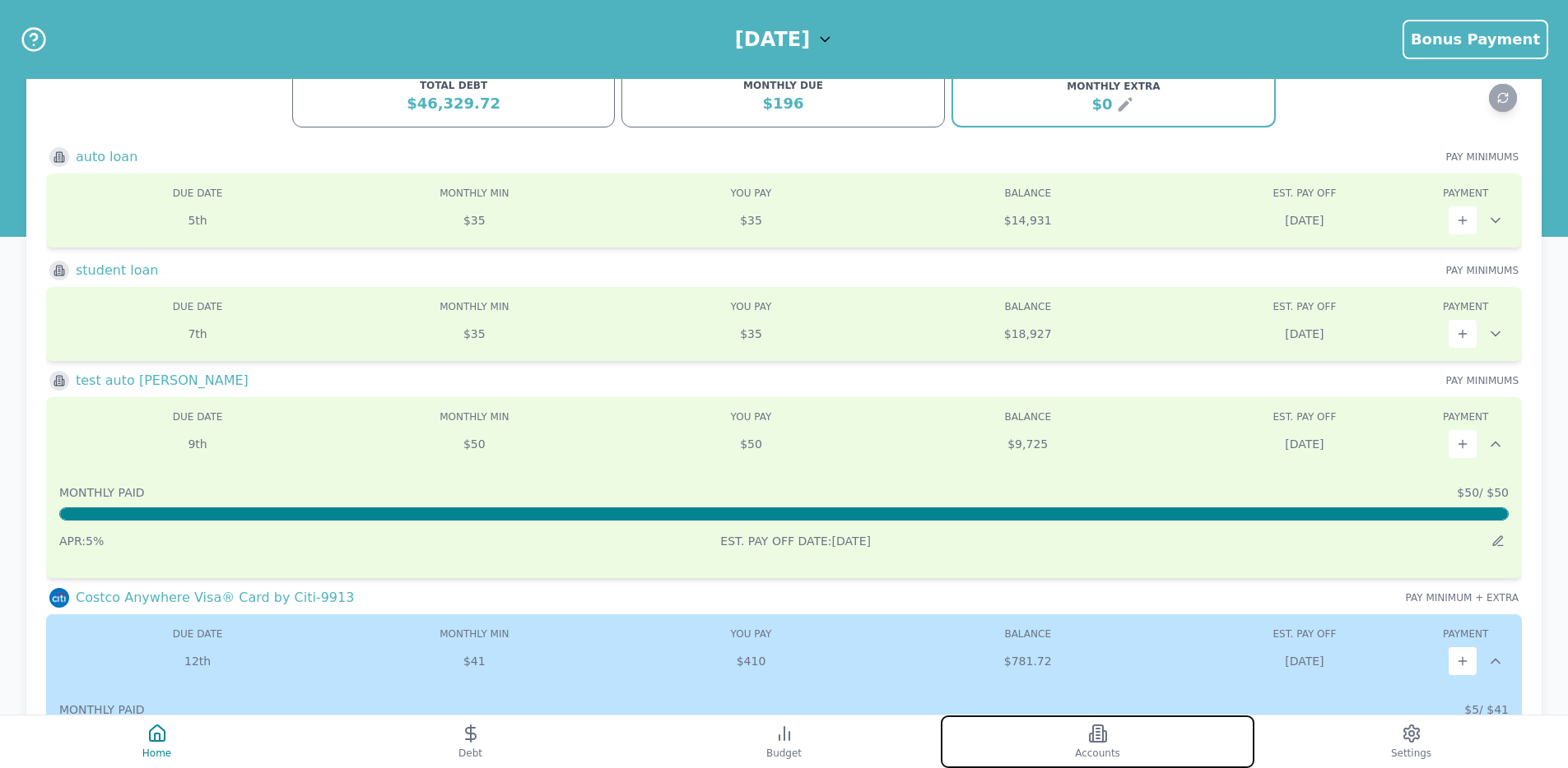
click at [1103, 749] on span "Accounts" at bounding box center [1097, 753] width 46 height 13
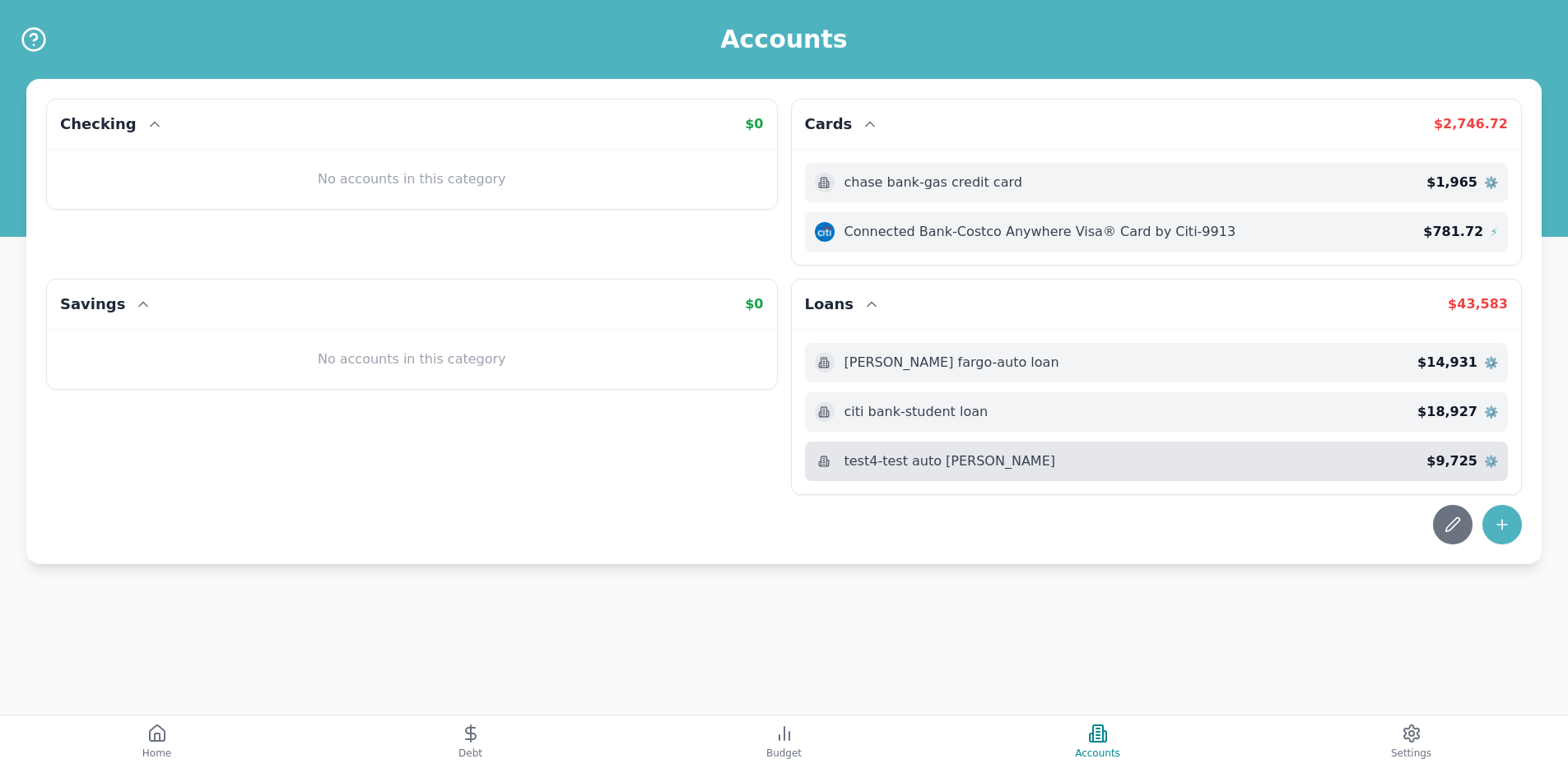
click at [1494, 461] on span "⚙️" at bounding box center [1491, 461] width 14 height 16
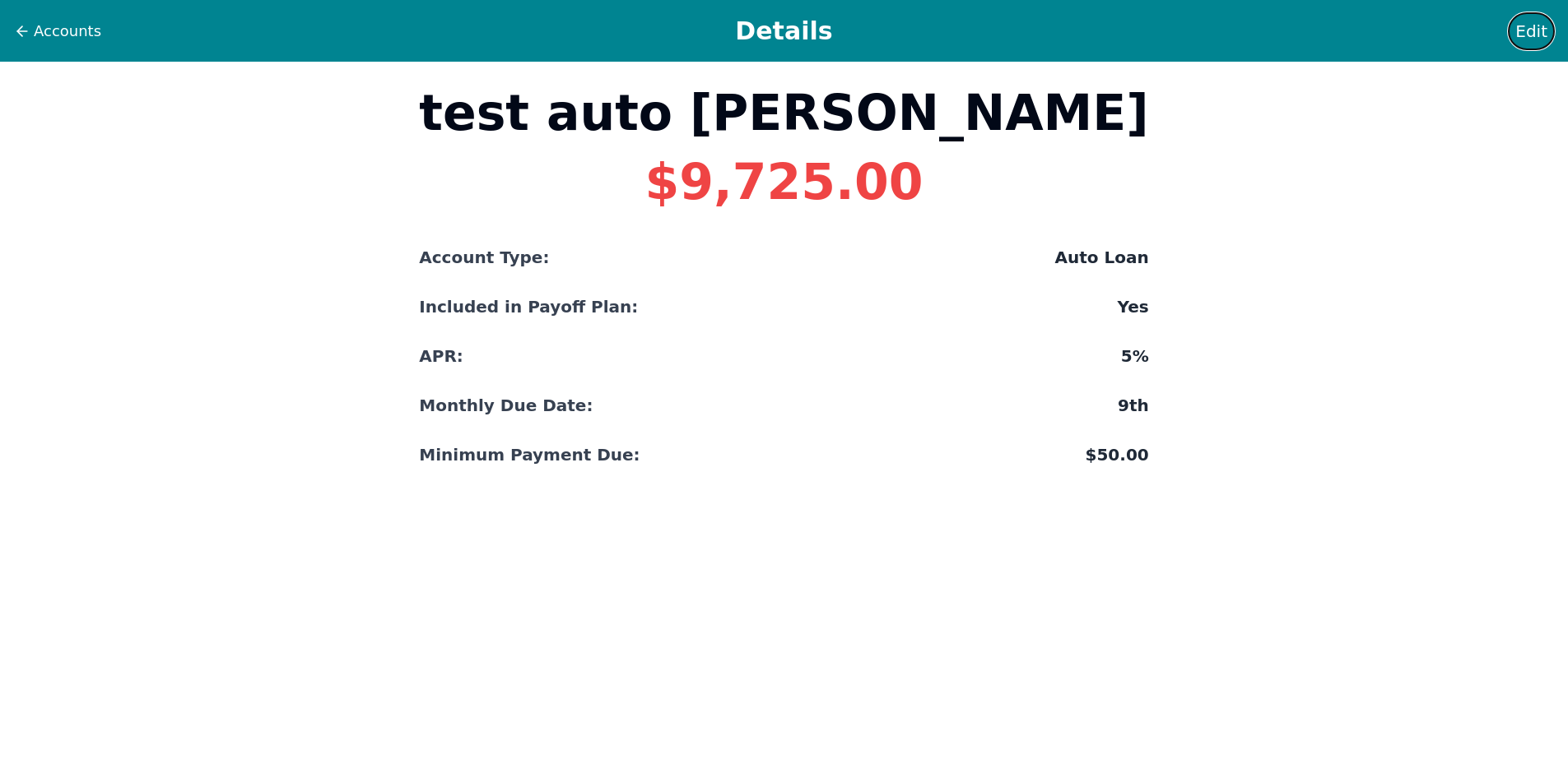
click at [1528, 24] on span "Edit" at bounding box center [1531, 31] width 32 height 23
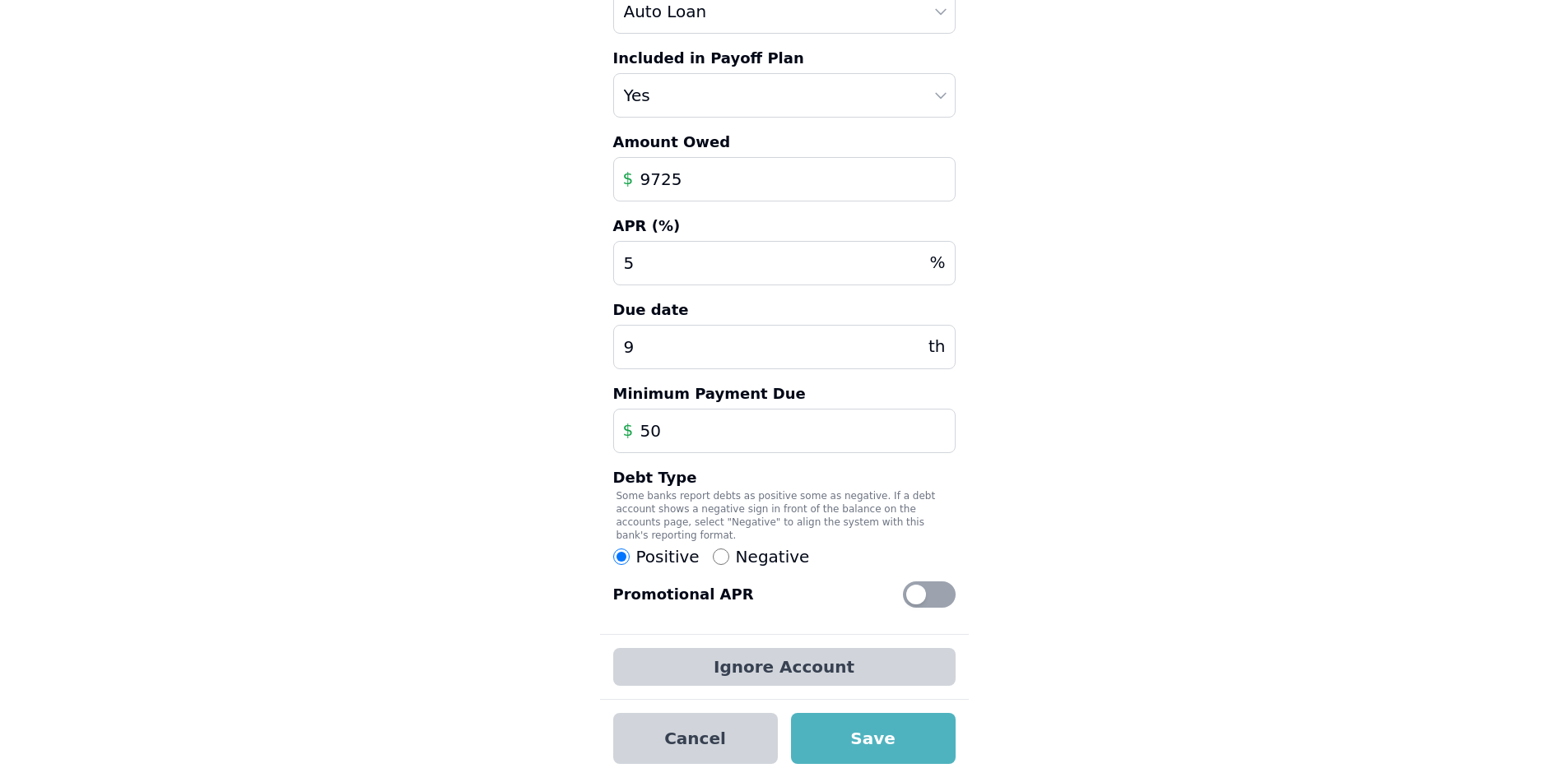
scroll to position [205, 0]
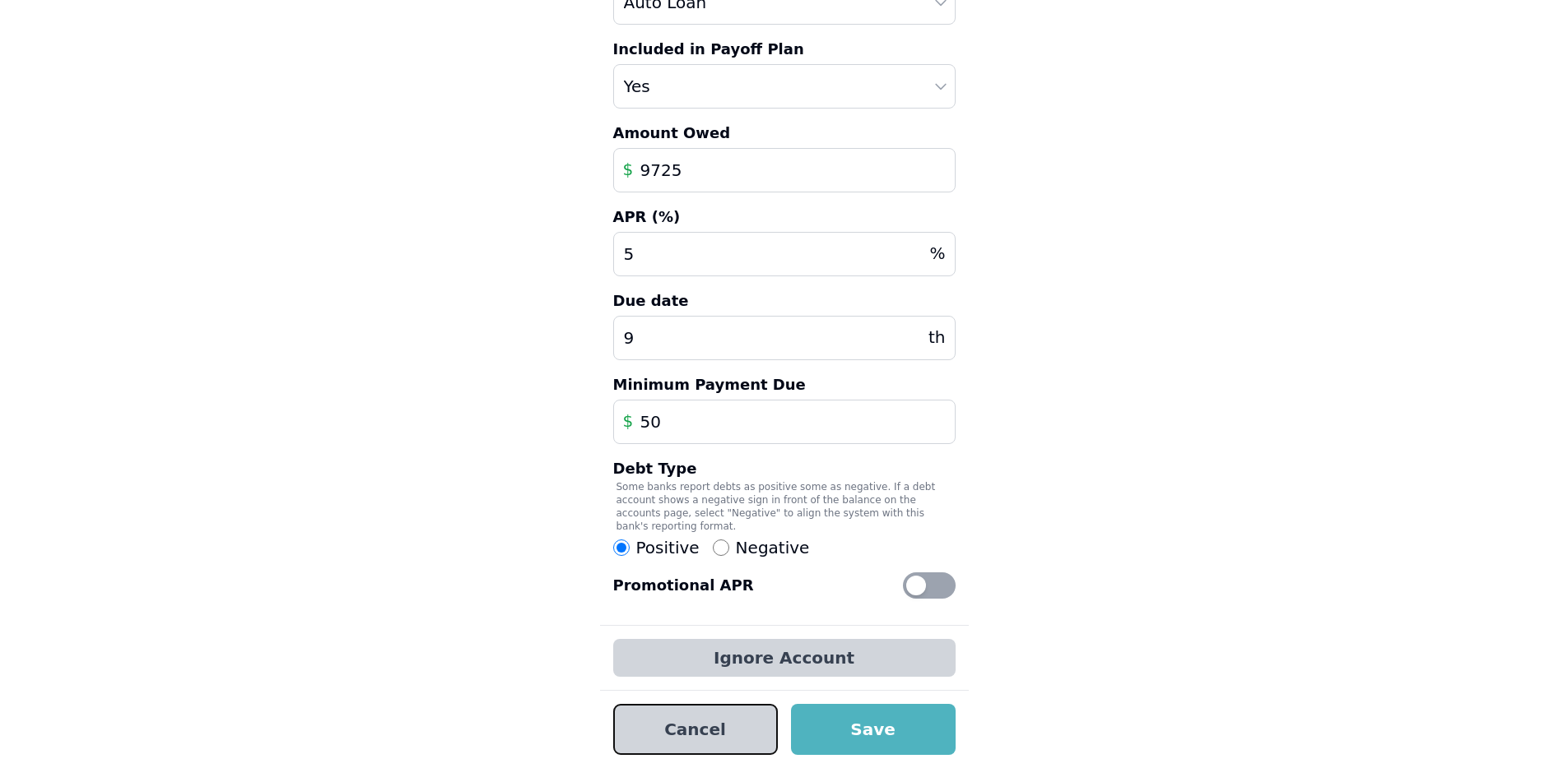
click at [674, 746] on button "Cancel" at bounding box center [695, 729] width 164 height 51
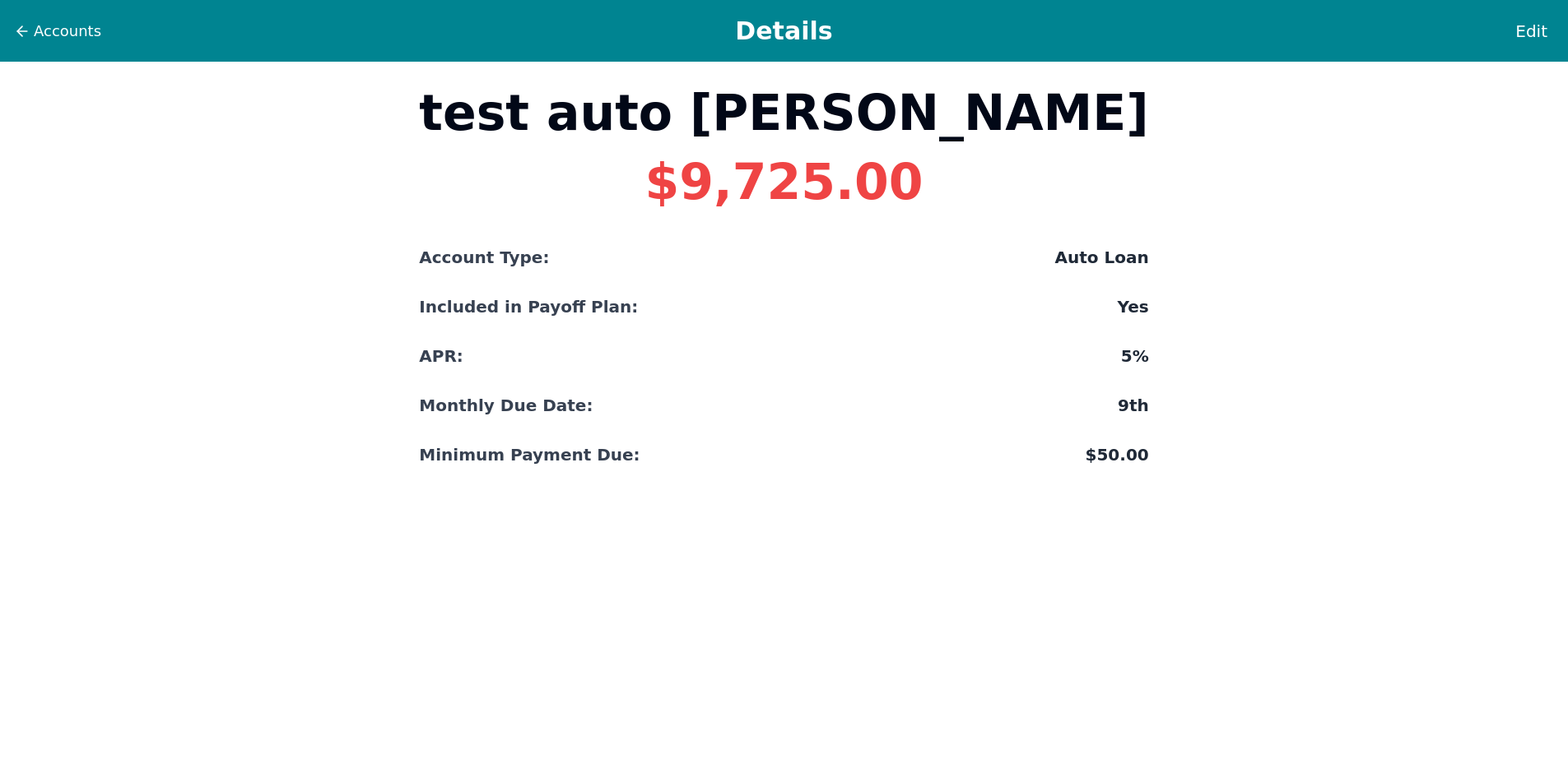
click at [61, 46] on div "Accounts Details Edit" at bounding box center [784, 30] width 1568 height 62
click at [70, 38] on span "Accounts" at bounding box center [68, 31] width 68 height 23
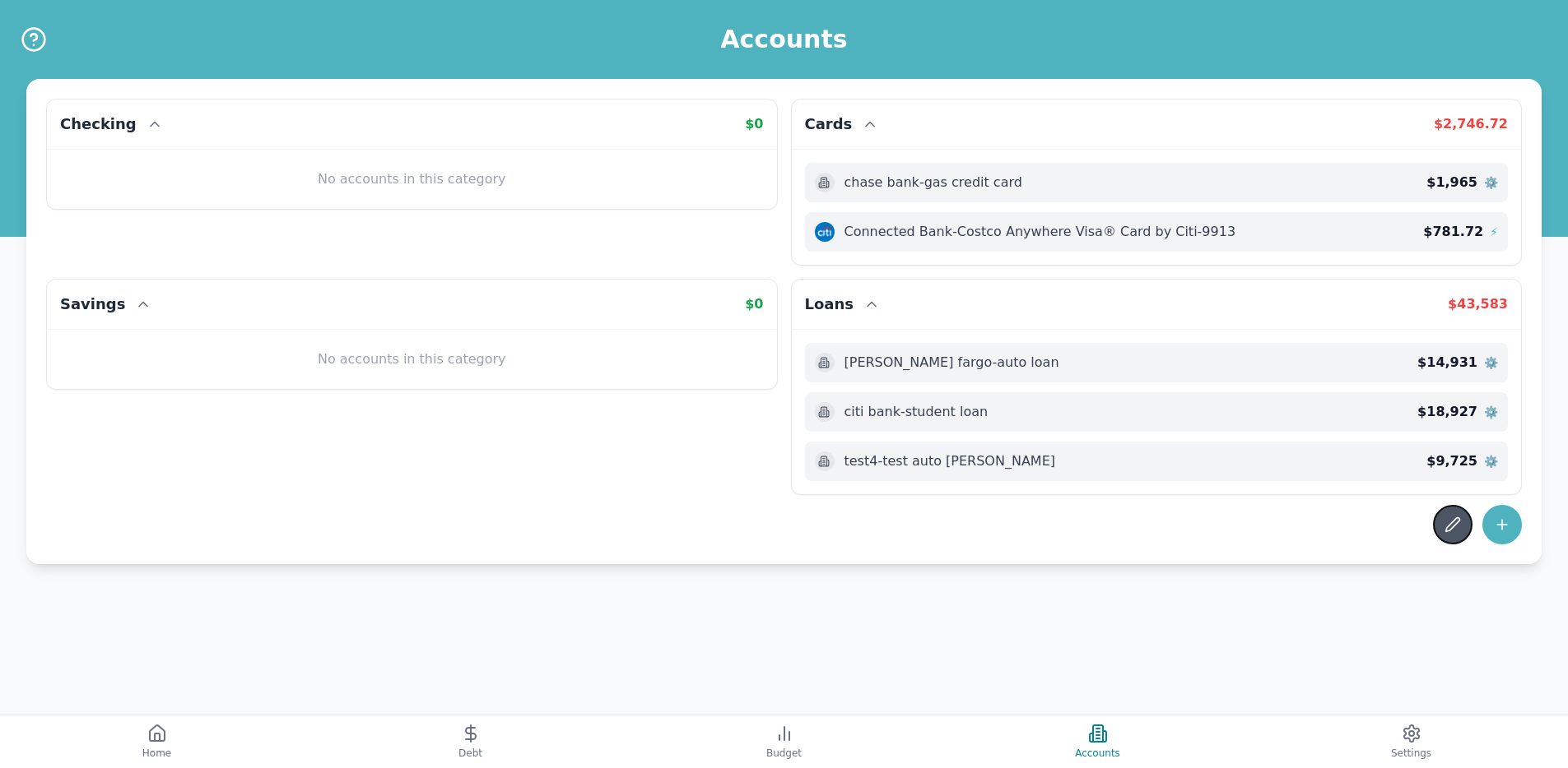
click at [1462, 533] on button at bounding box center [1453, 524] width 39 height 39
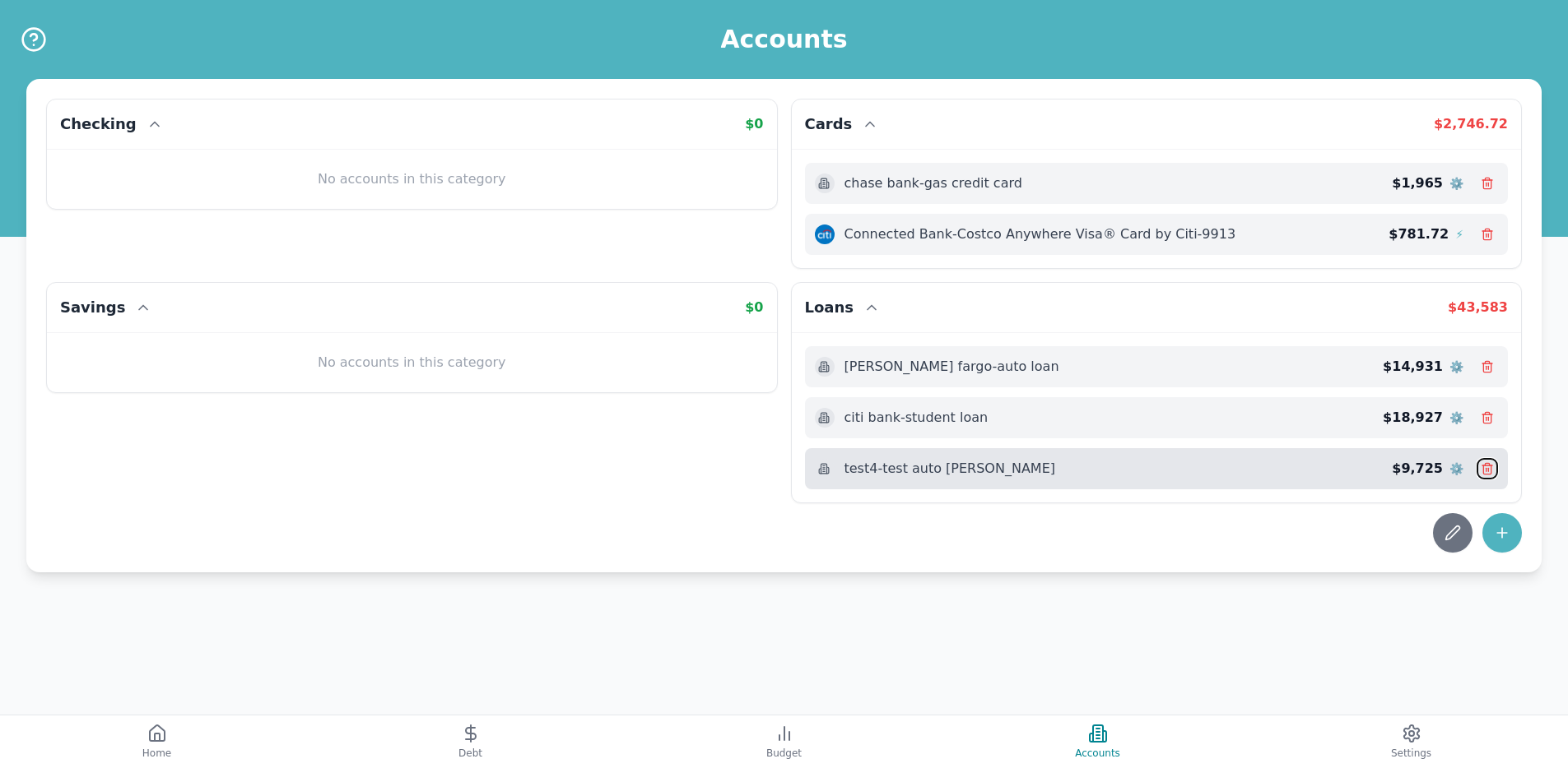
click at [1487, 463] on icon at bounding box center [1487, 464] width 4 height 3
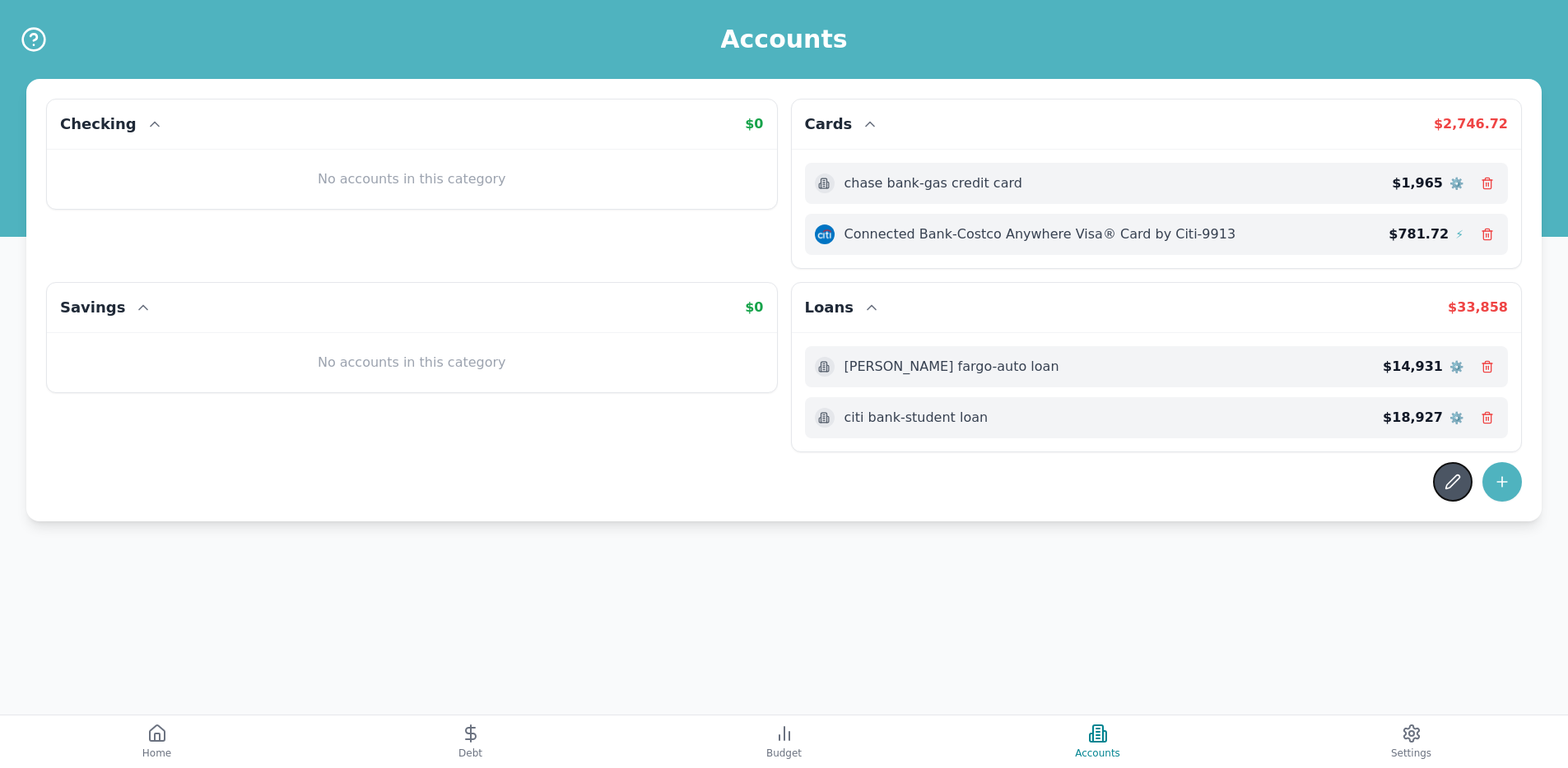
click at [1457, 487] on icon at bounding box center [1453, 482] width 16 height 16
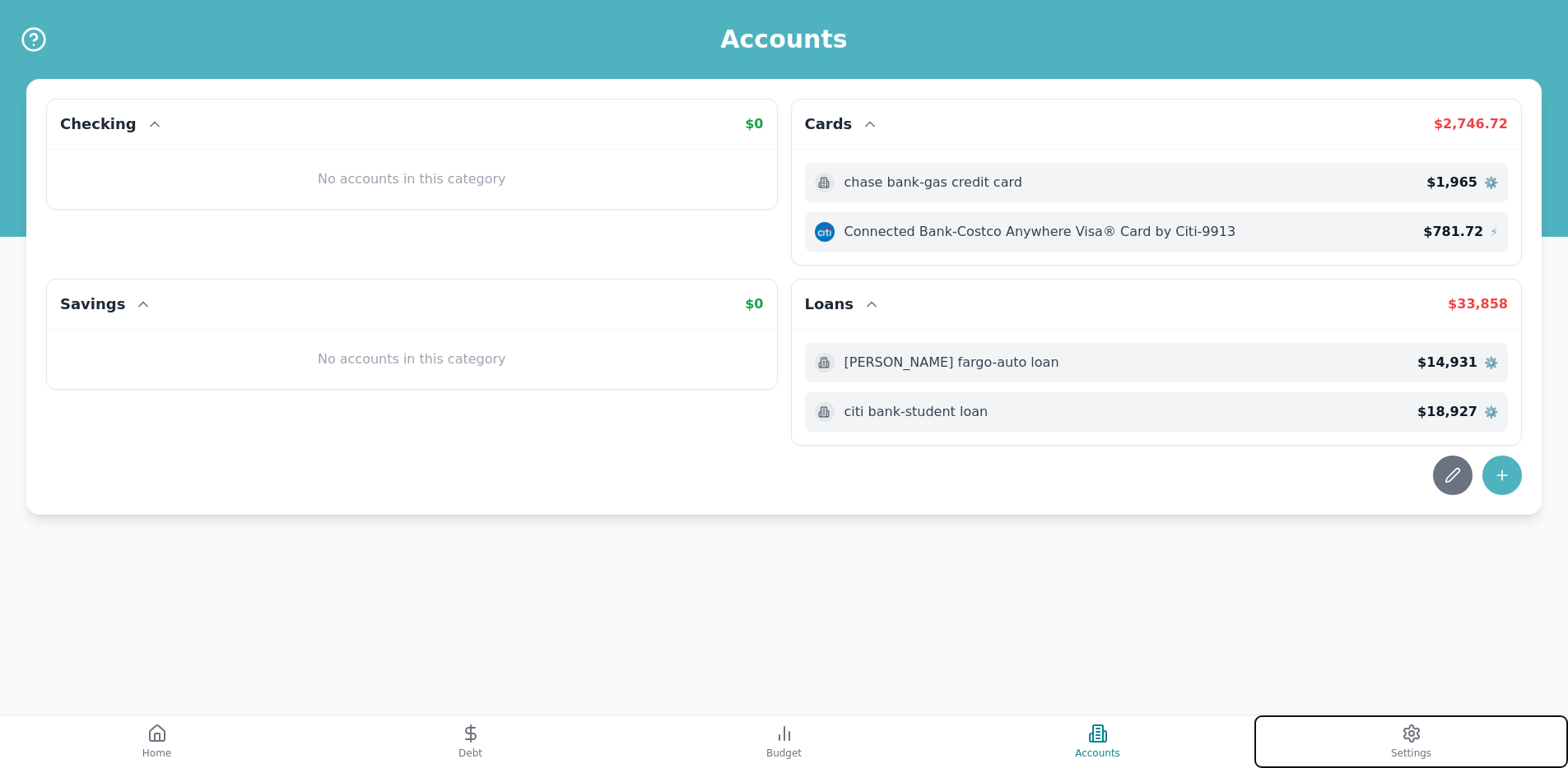
click at [1353, 731] on button "Settings" at bounding box center [1410, 741] width 313 height 53
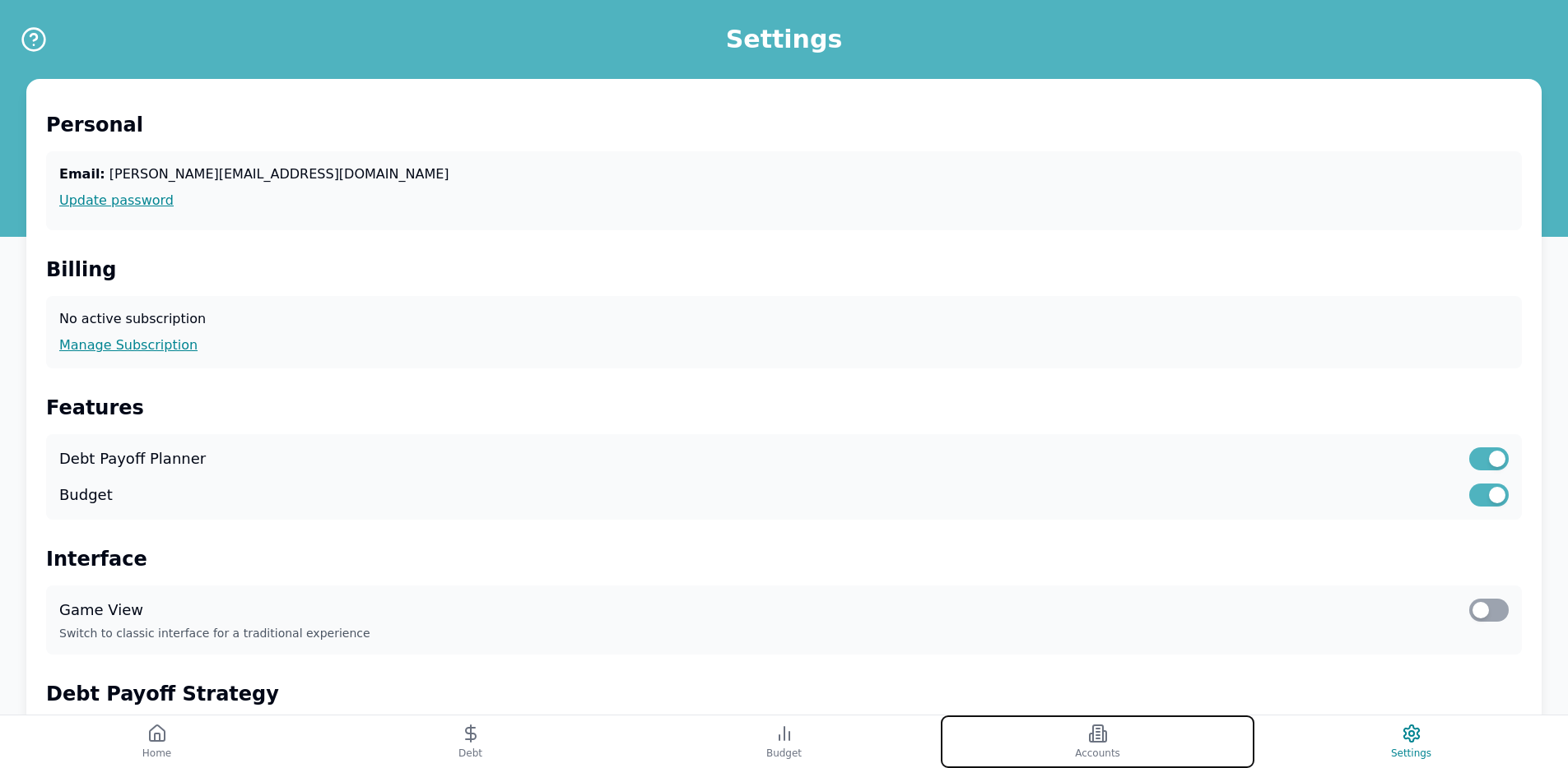
click at [1164, 725] on button "Accounts" at bounding box center [1097, 741] width 313 height 53
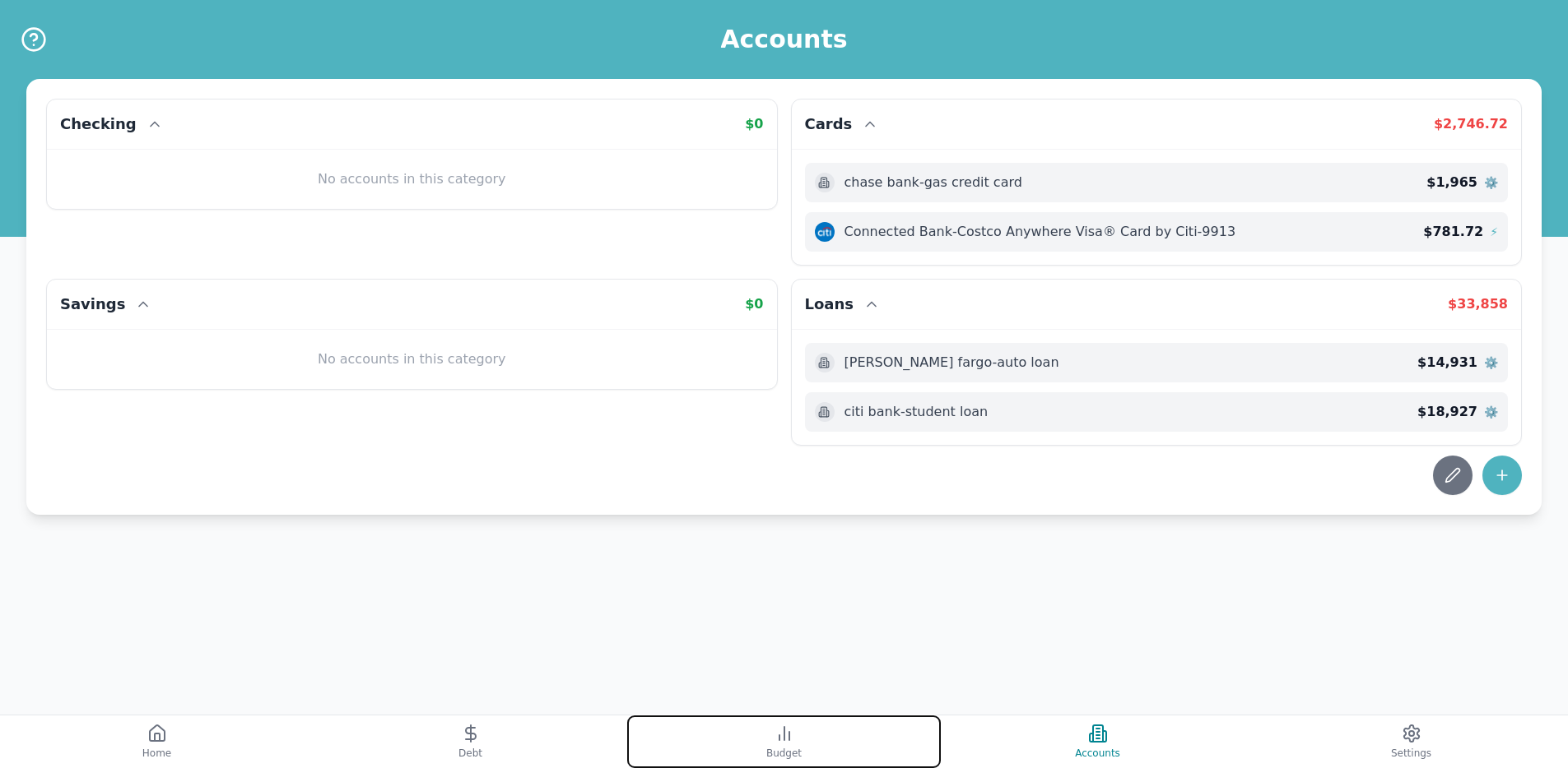
click at [717, 740] on button "Budget" at bounding box center [784, 741] width 313 height 53
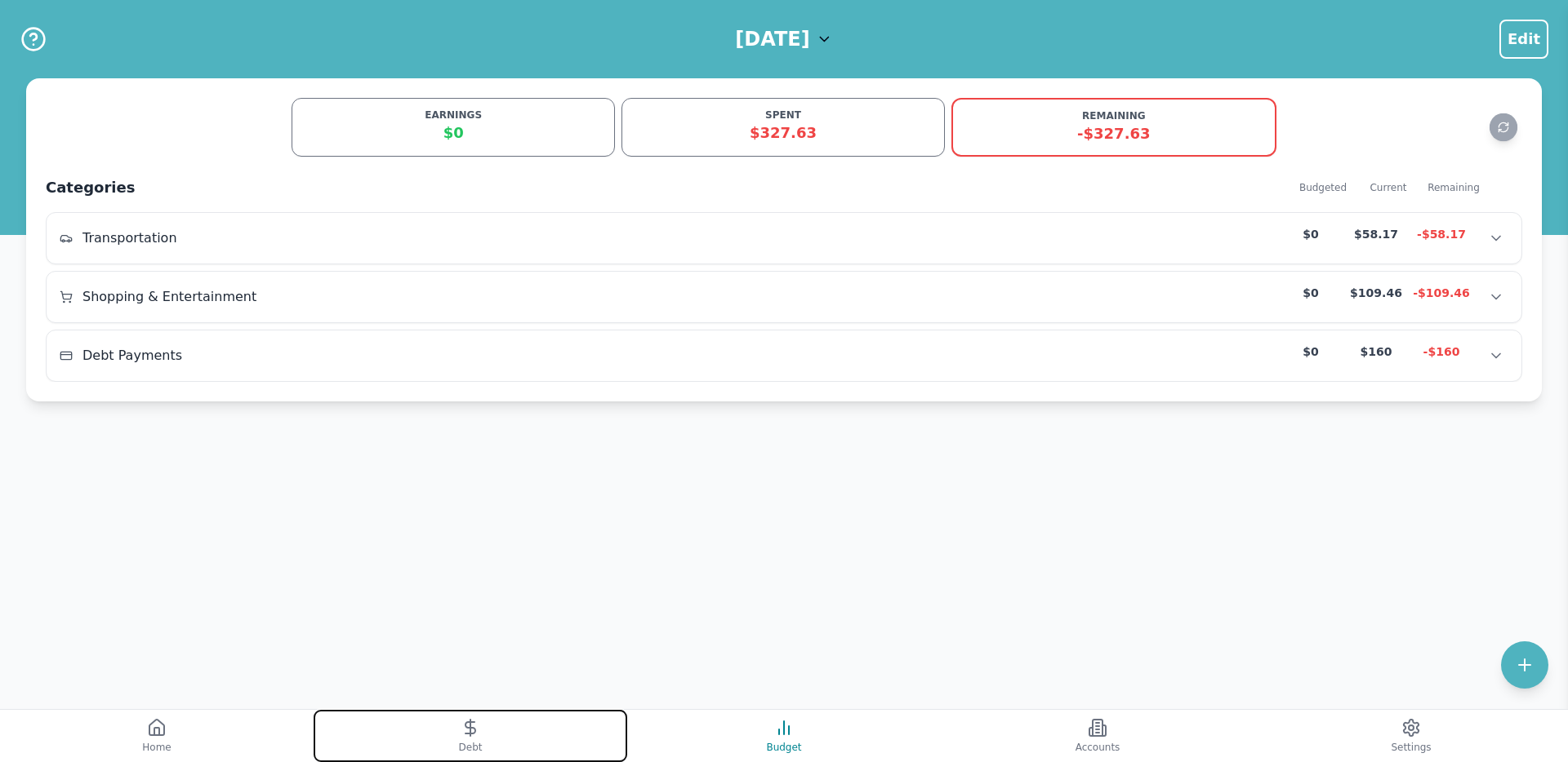
click at [530, 730] on button "Debt" at bounding box center [470, 735] width 313 height 52
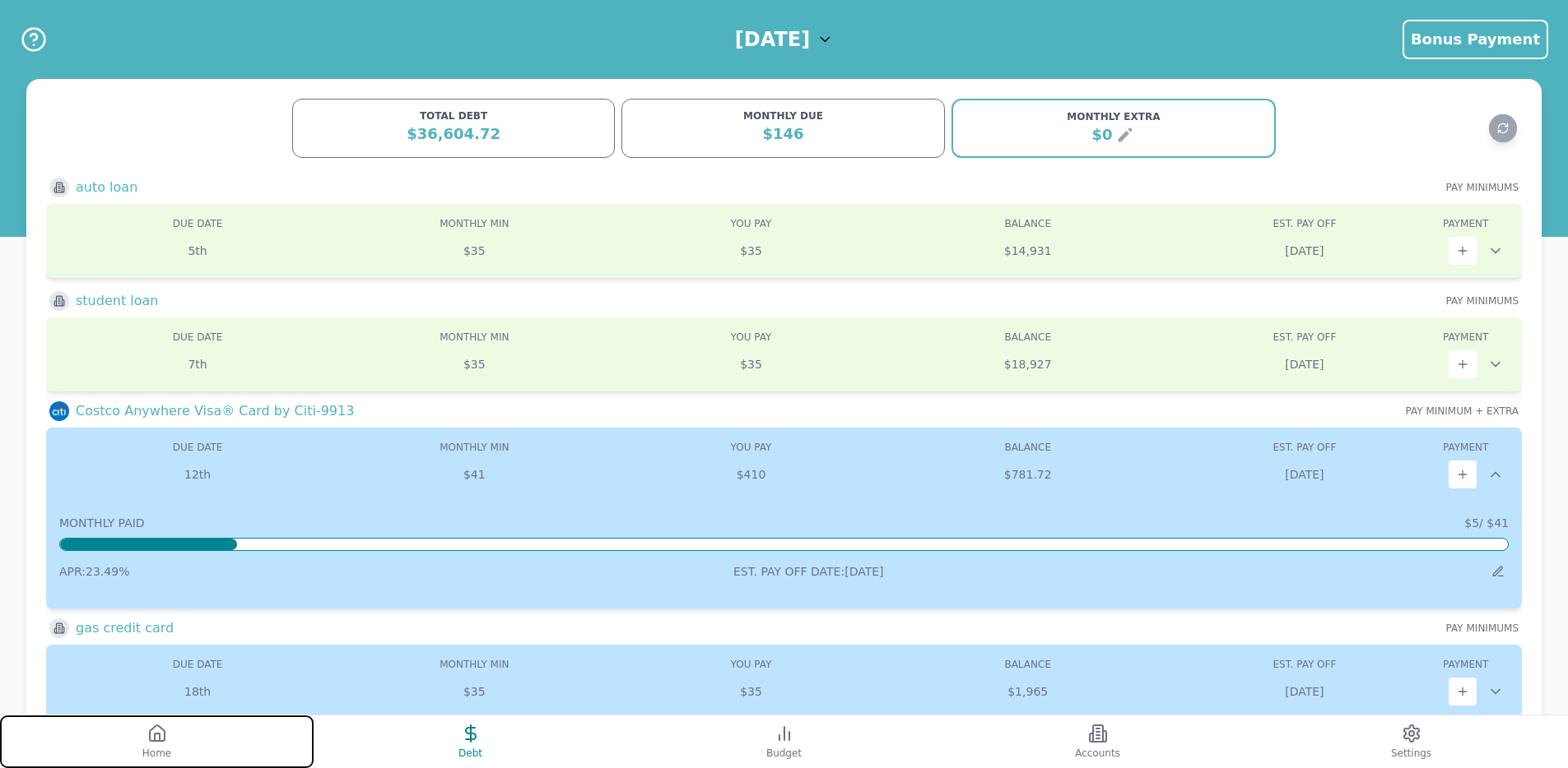
click at [145, 756] on span "Home" at bounding box center [157, 753] width 29 height 13
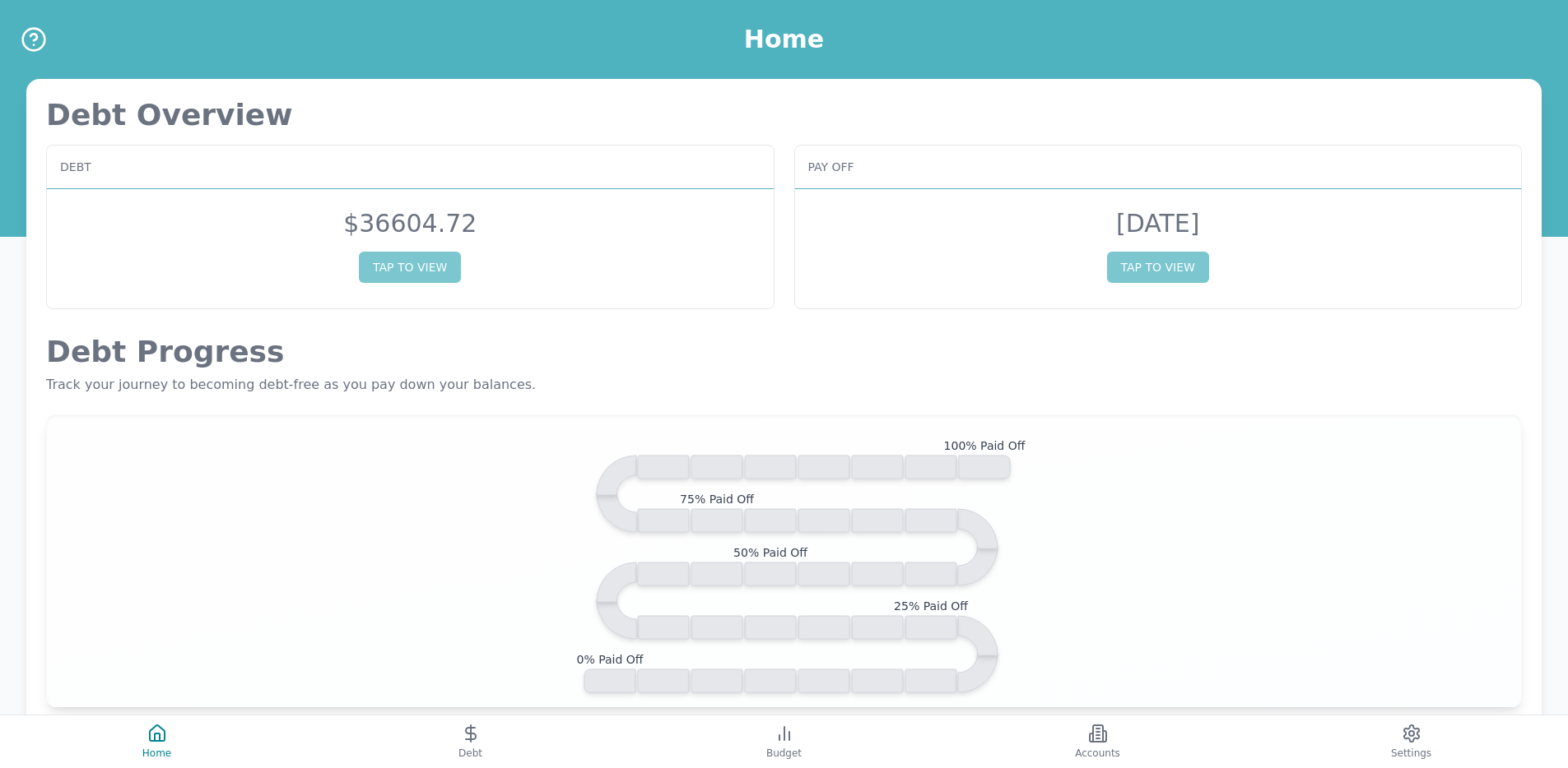
click at [569, 376] on p "Track your journey to becoming debt-free as you pay down your balances." at bounding box center [784, 385] width 1476 height 20
click at [1434, 738] on button "Settings" at bounding box center [1410, 741] width 313 height 53
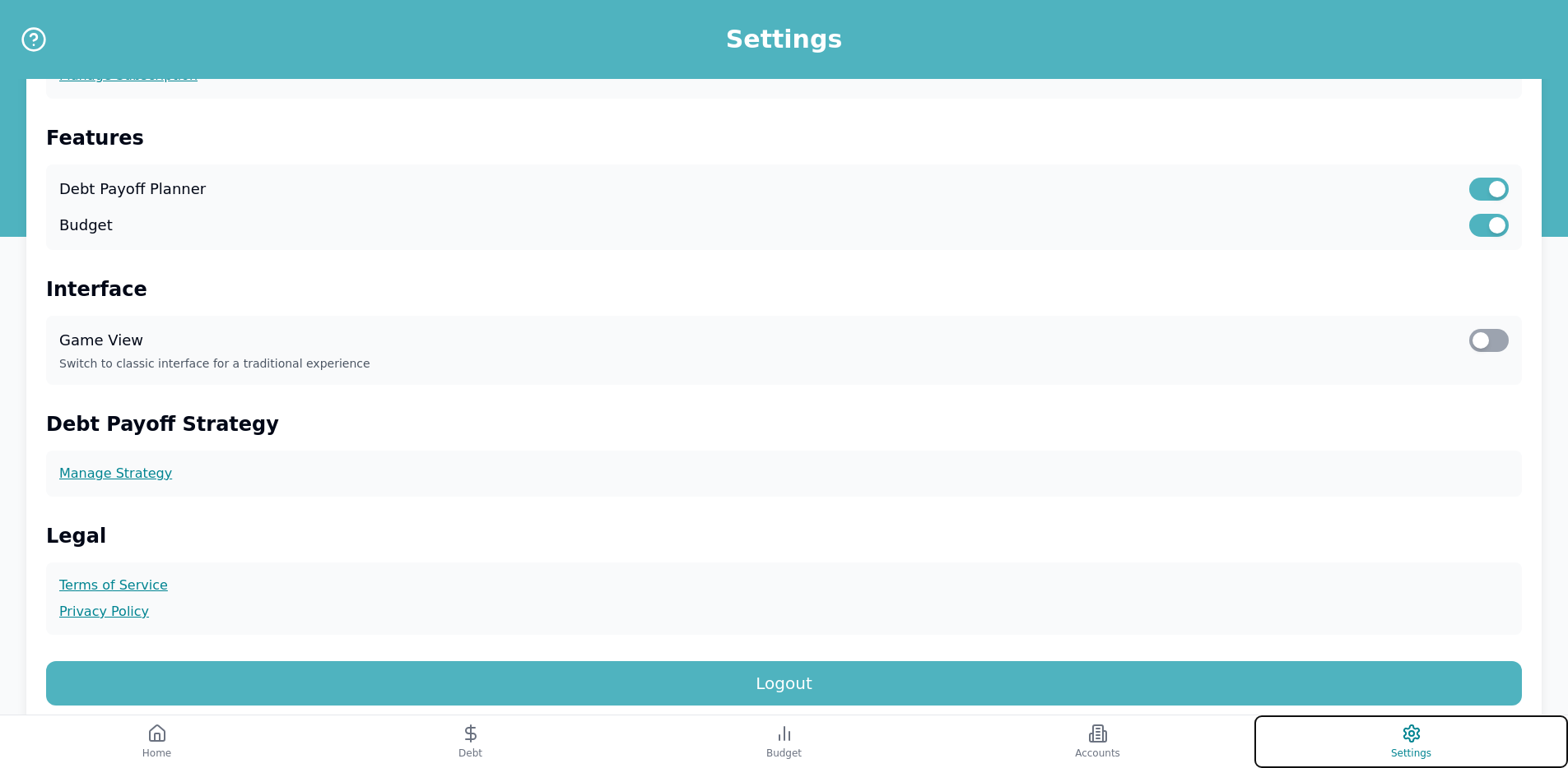
scroll to position [362, 0]
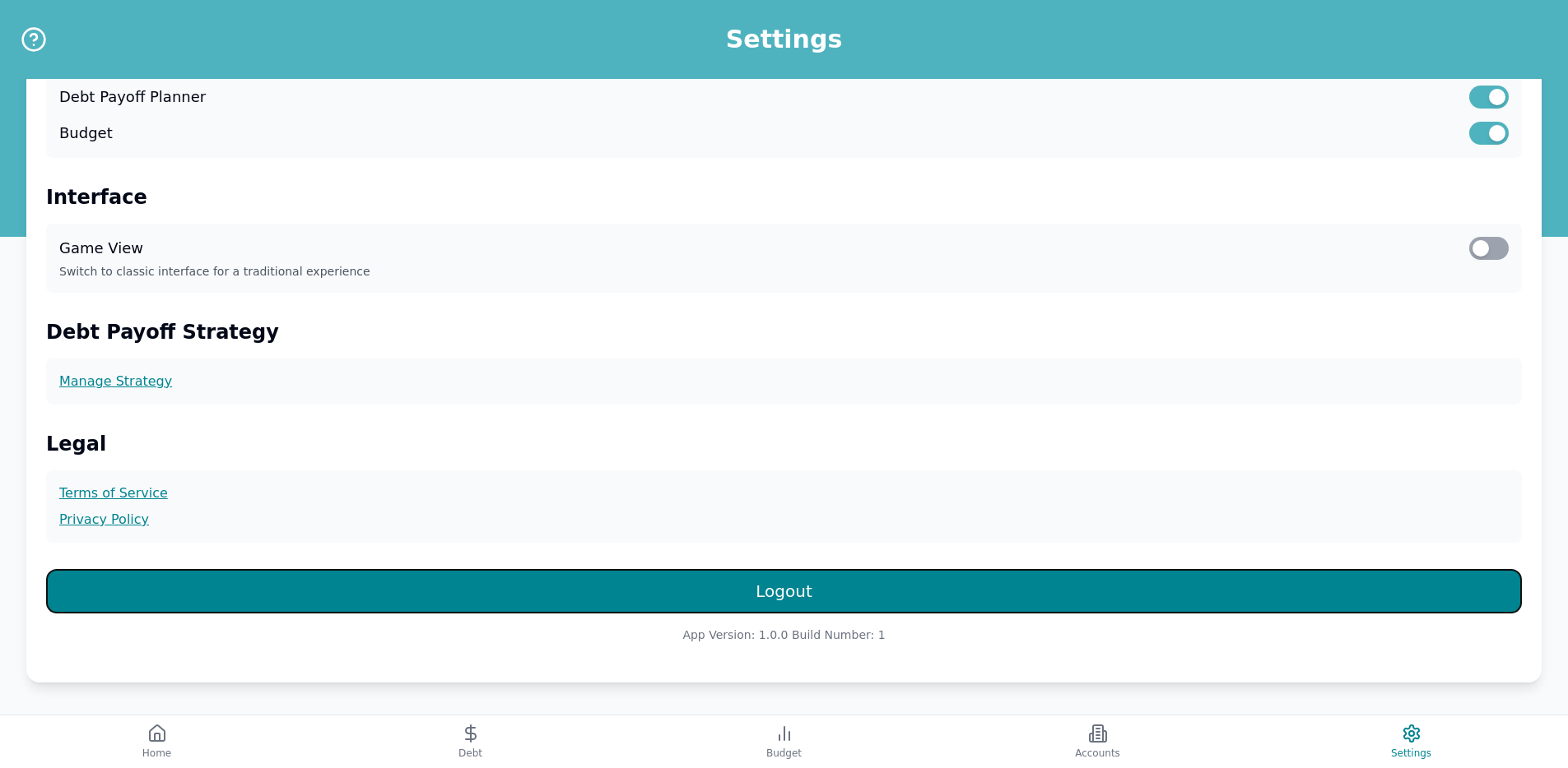
click at [1041, 608] on button "Logout" at bounding box center [784, 591] width 1476 height 45
